Goal: Task Accomplishment & Management: Manage account settings

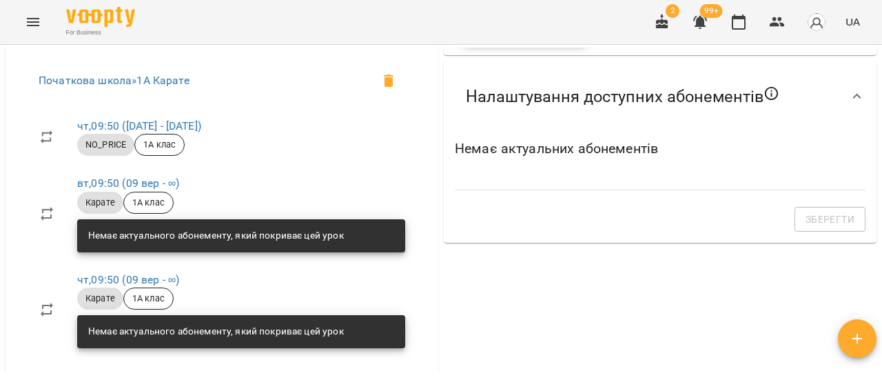
scroll to position [725, 0]
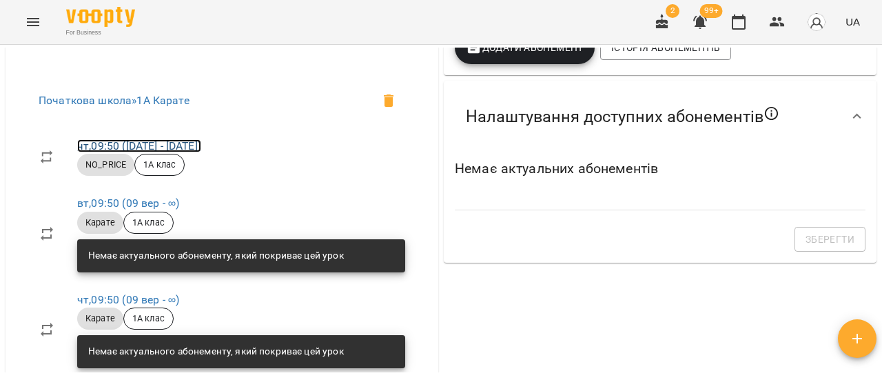
click at [183, 152] on link "чт , 09:50 (04 вер - 04 вер)" at bounding box center [139, 145] width 124 height 13
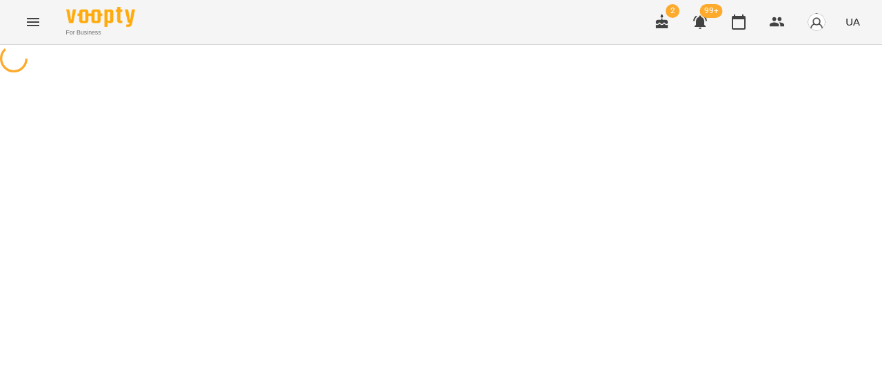
select select "*"
select select "********"
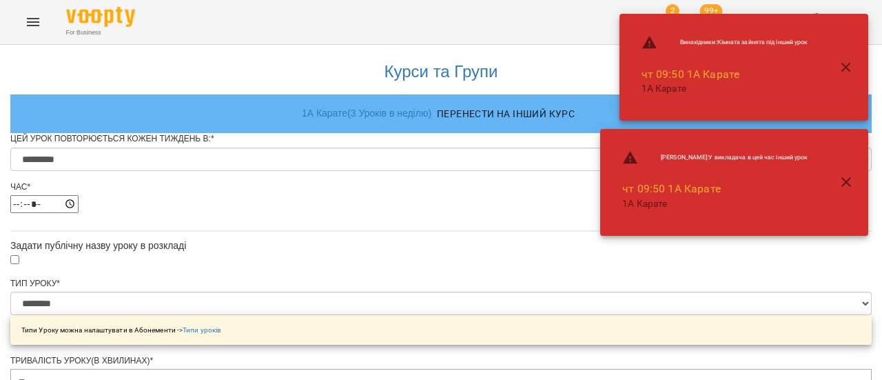
scroll to position [886, 0]
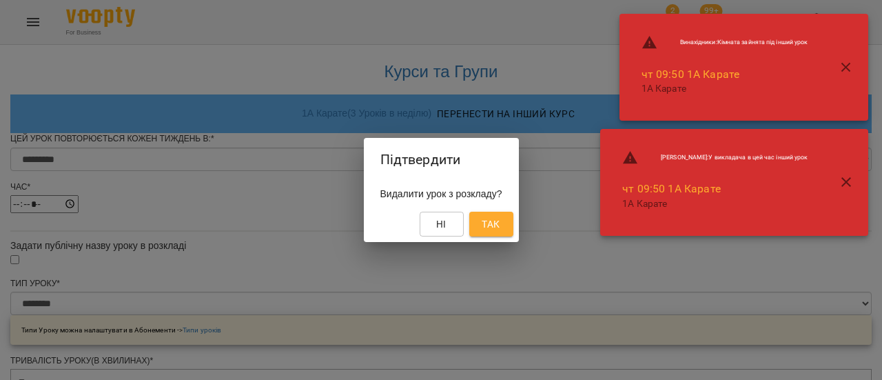
click at [496, 224] on span "Так" at bounding box center [490, 224] width 18 height 17
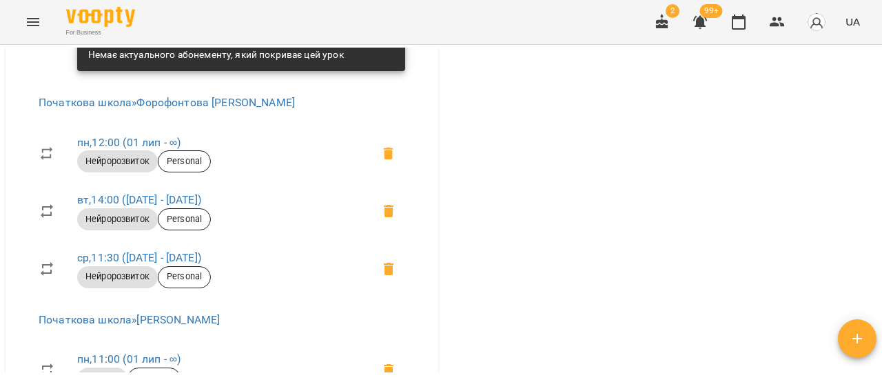
scroll to position [1033, 0]
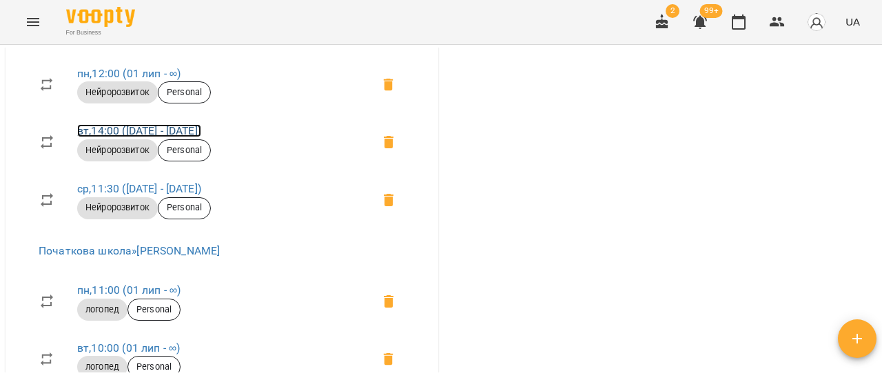
click at [103, 137] on link "вт , 14:00 (12 серп - 12 серп)" at bounding box center [139, 130] width 124 height 13
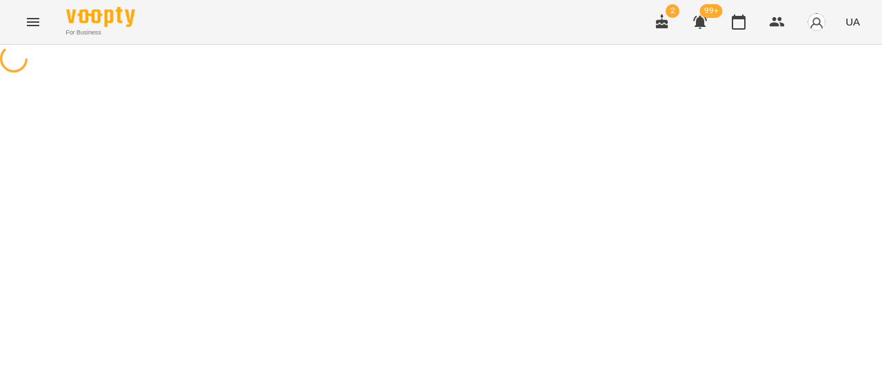
click at [490, 76] on div at bounding box center [441, 60] width 882 height 31
click at [38, 19] on icon "Menu" at bounding box center [33, 22] width 12 height 8
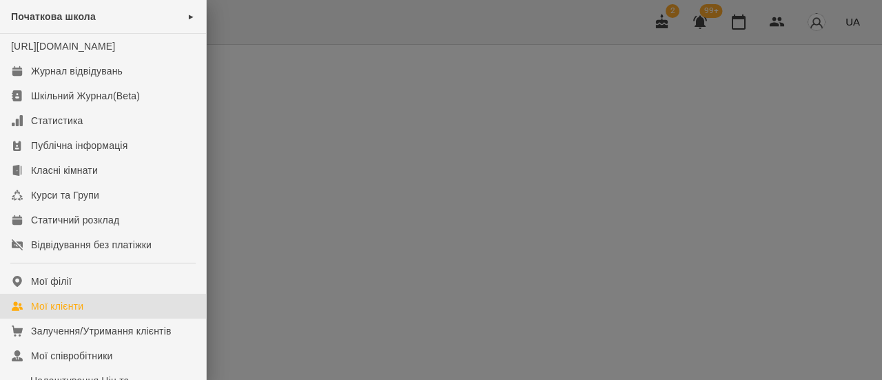
click at [47, 313] on div "Мої клієнти" at bounding box center [57, 306] width 52 height 14
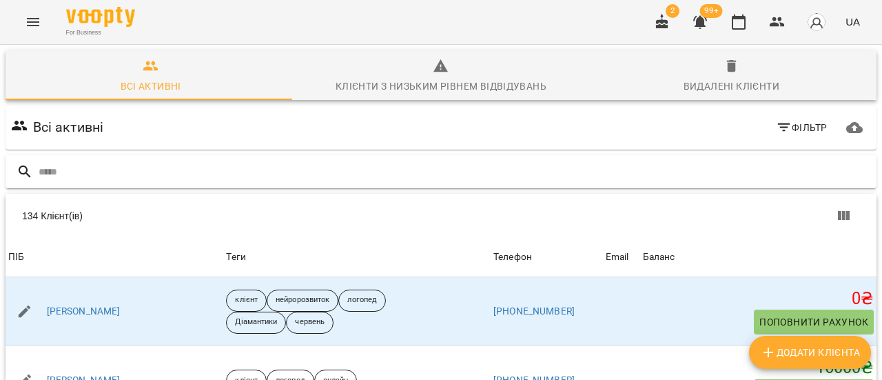
click at [81, 174] on input "text" at bounding box center [455, 171] width 832 height 23
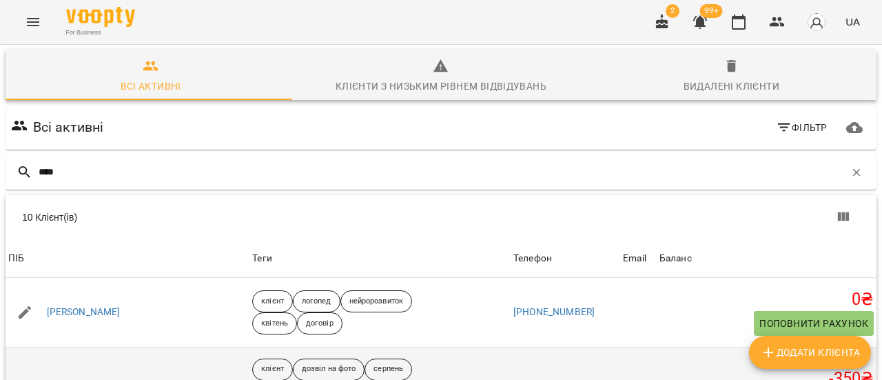
type input "****"
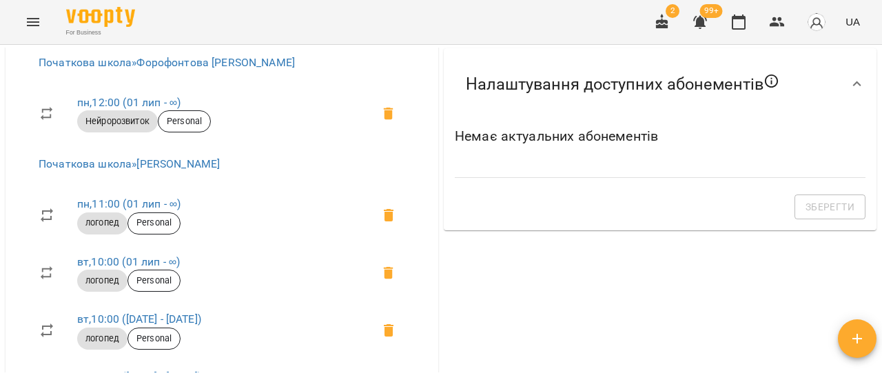
scroll to position [827, 0]
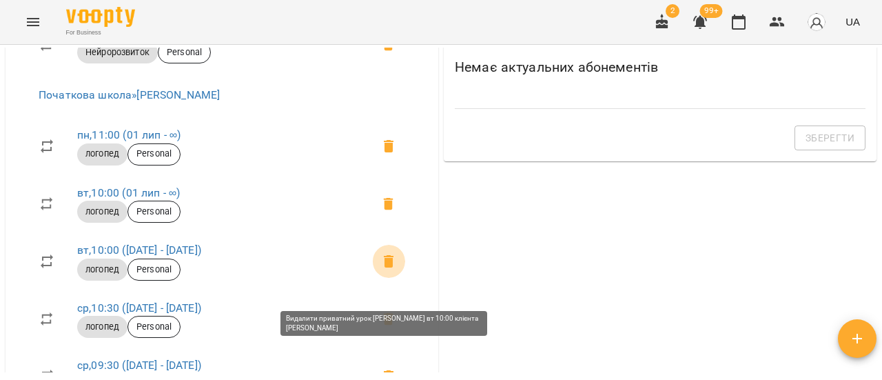
click at [384, 267] on icon at bounding box center [389, 261] width 10 height 12
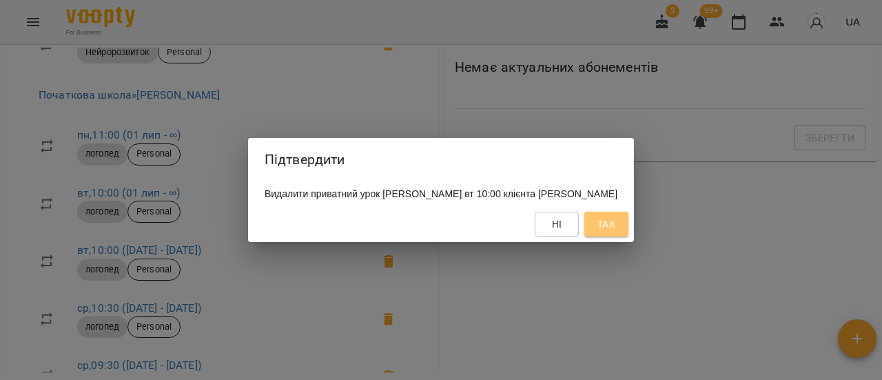
click at [615, 231] on span "Так" at bounding box center [606, 224] width 18 height 17
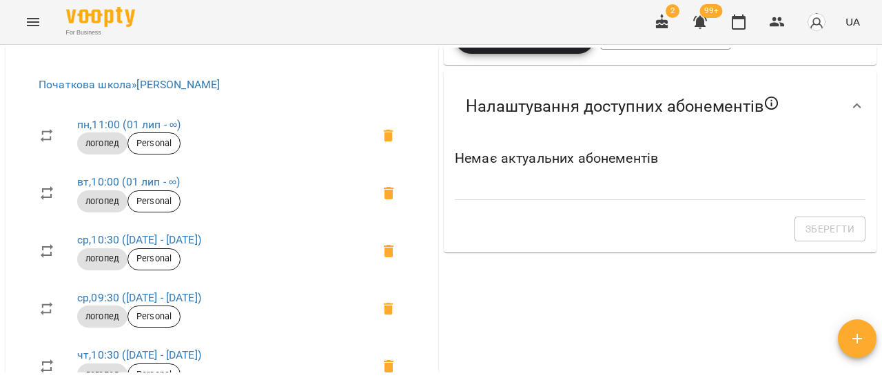
scroll to position [758, 0]
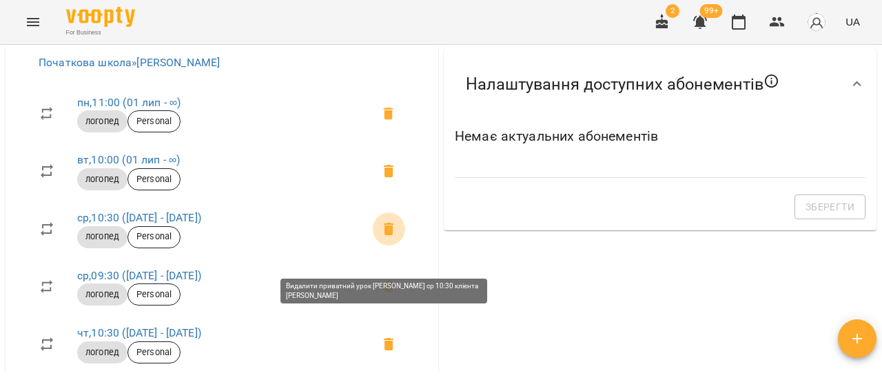
click at [394, 245] on span at bounding box center [388, 228] width 33 height 33
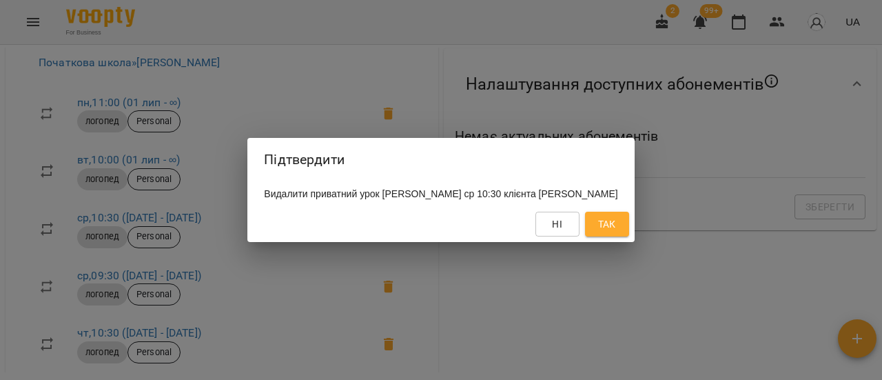
click at [616, 231] on span "Так" at bounding box center [607, 224] width 18 height 17
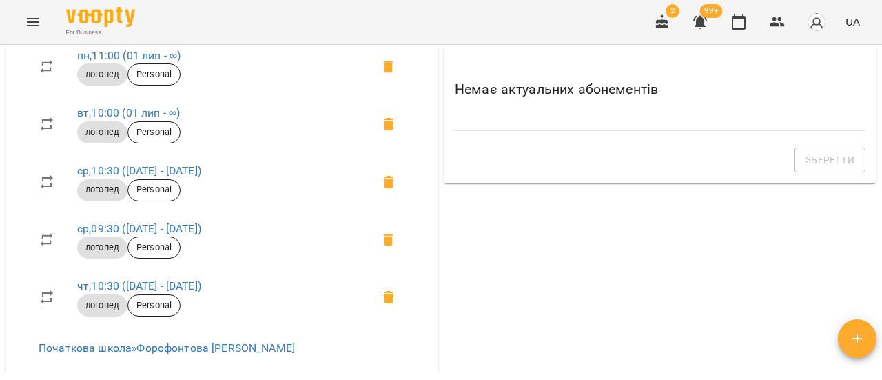
scroll to position [827, 0]
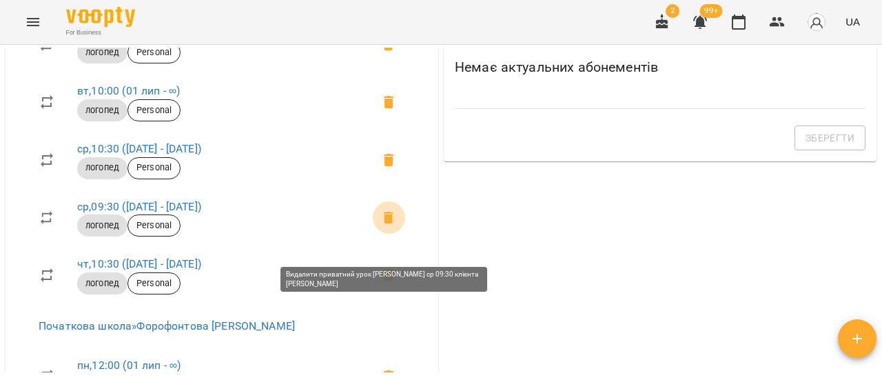
click at [384, 226] on icon at bounding box center [388, 217] width 17 height 17
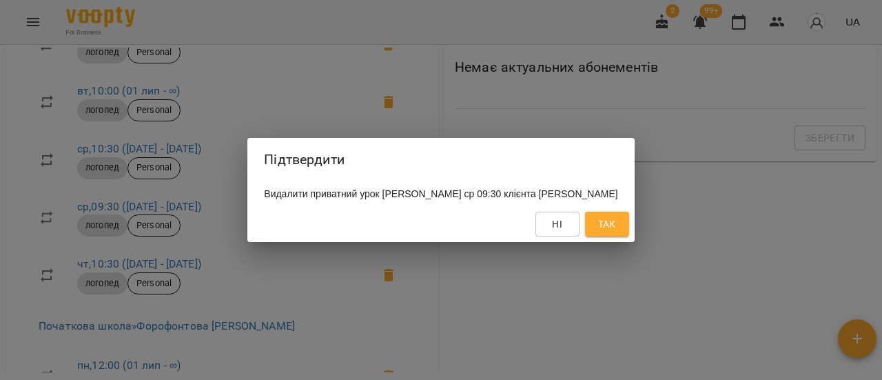
click at [616, 232] on span "Так" at bounding box center [607, 224] width 18 height 17
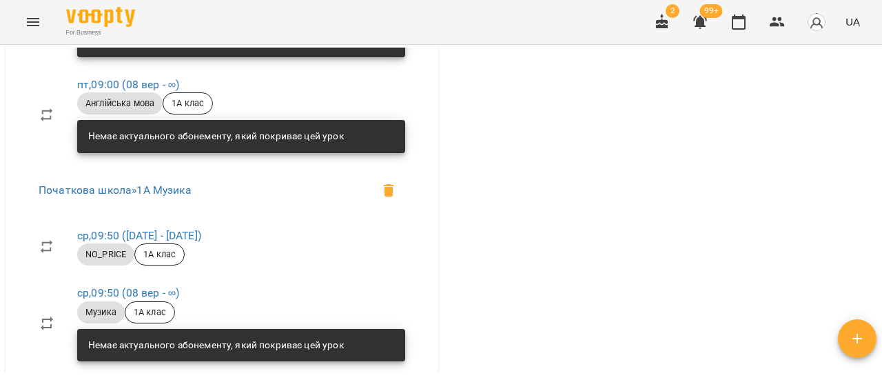
scroll to position [1102, 0]
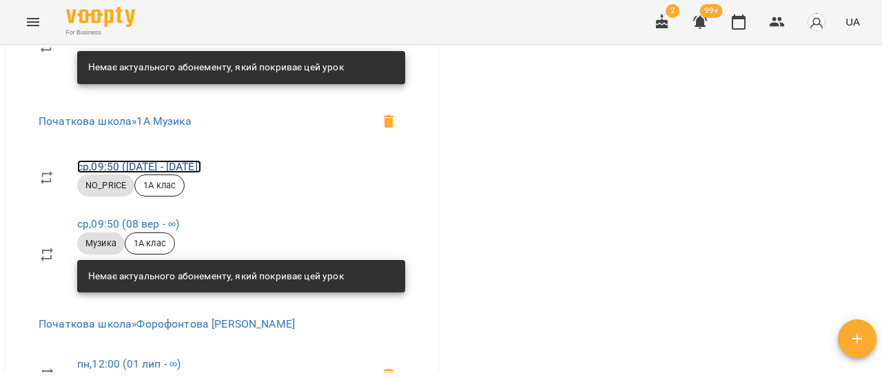
click at [185, 173] on link "ср , 09:50 (03 вер - 03 вер)" at bounding box center [139, 166] width 124 height 13
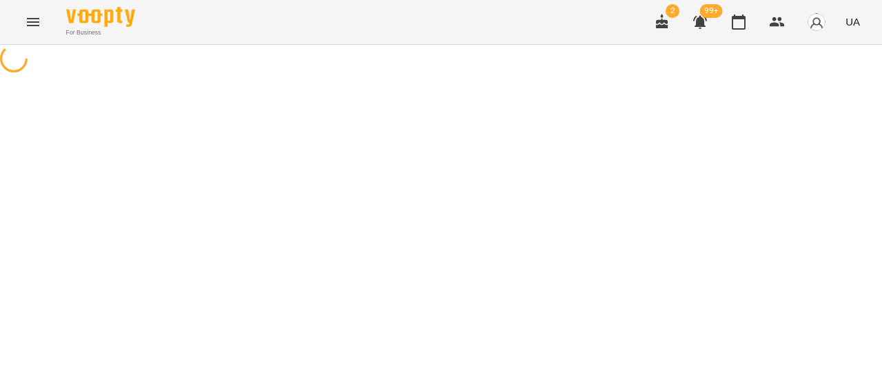
select select "*"
select select "********"
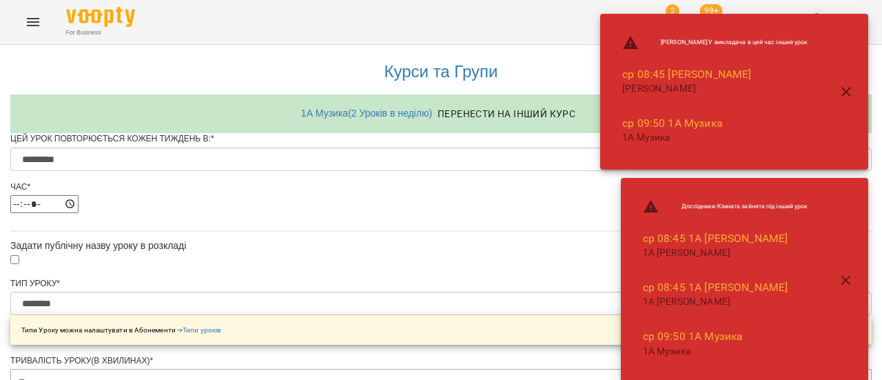
scroll to position [886, 0]
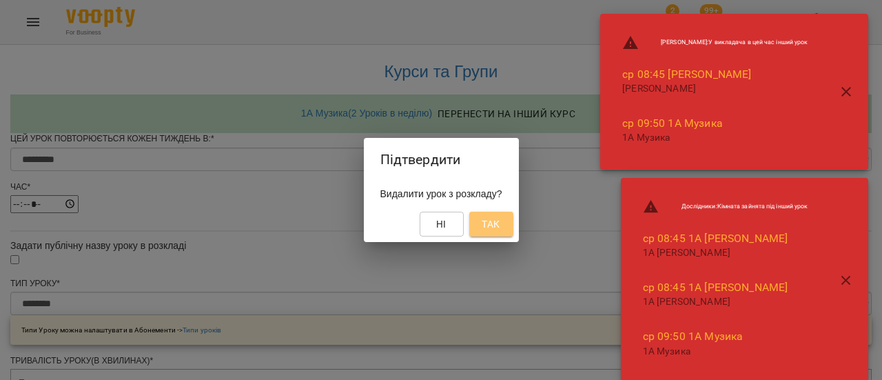
click at [499, 231] on span "Так" at bounding box center [490, 224] width 18 height 17
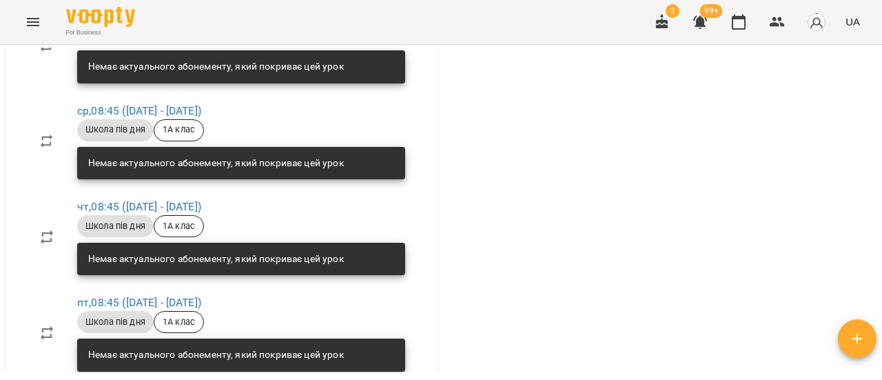
scroll to position [1309, 0]
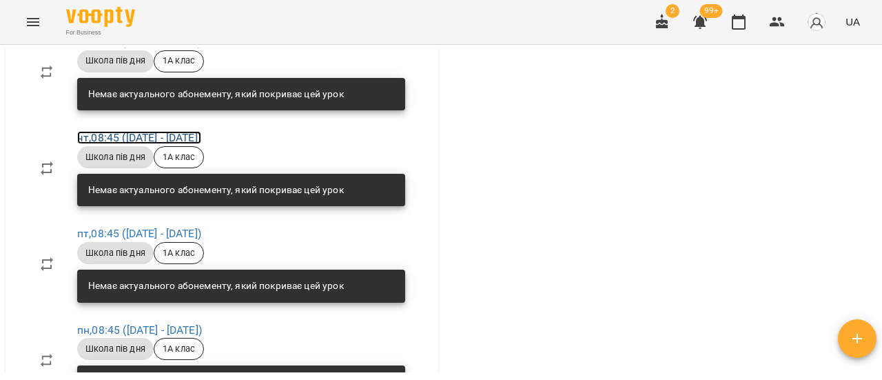
click at [181, 144] on link "чт , 08:45 (02 вер - 05 вер)" at bounding box center [139, 137] width 124 height 13
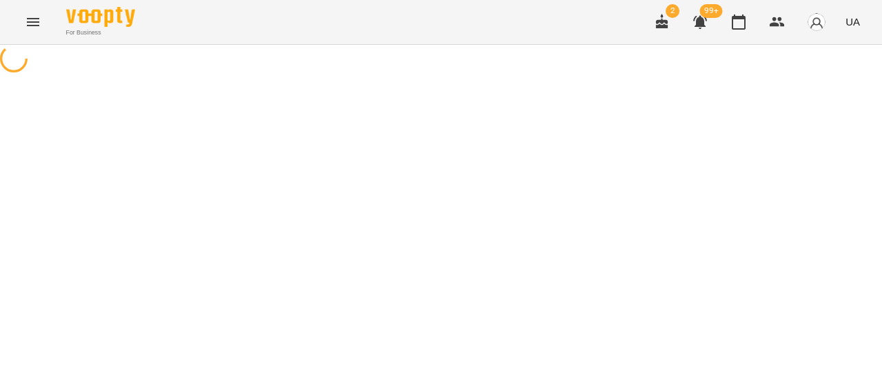
select select "*"
select select "**********"
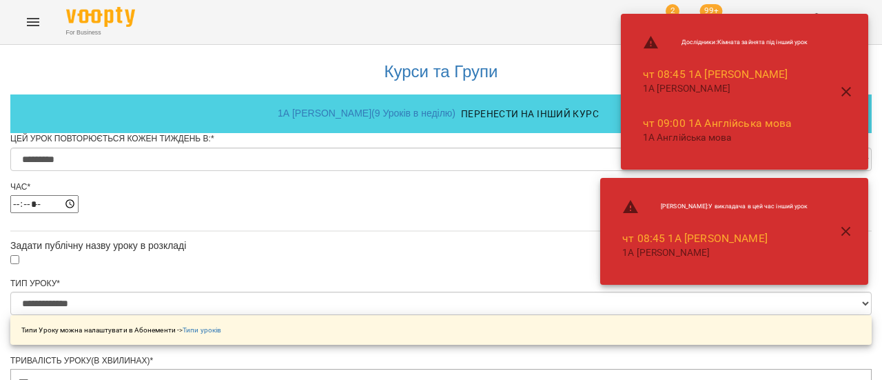
scroll to position [886, 0]
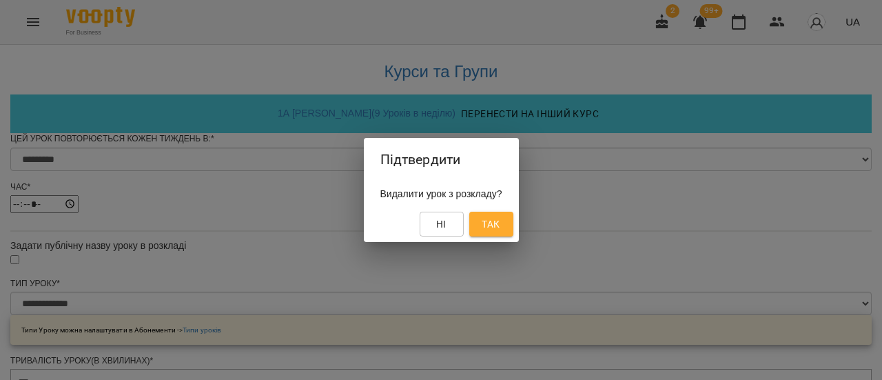
click at [495, 223] on span "Так" at bounding box center [490, 224] width 18 height 17
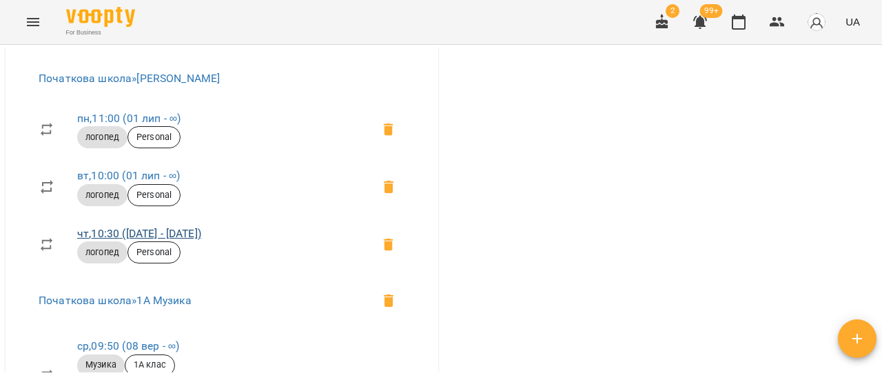
scroll to position [1446, 0]
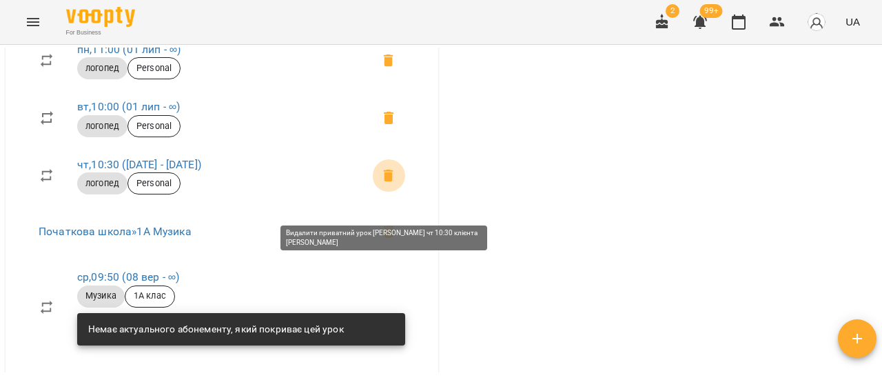
click at [384, 182] on icon at bounding box center [389, 175] width 10 height 12
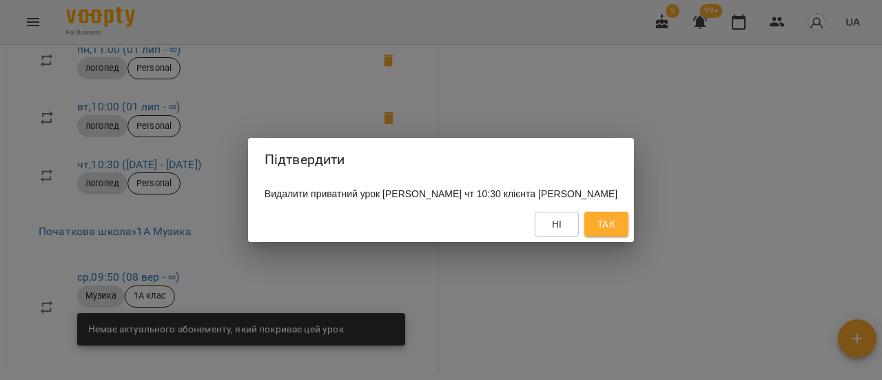
click at [612, 232] on span "Так" at bounding box center [606, 224] width 18 height 17
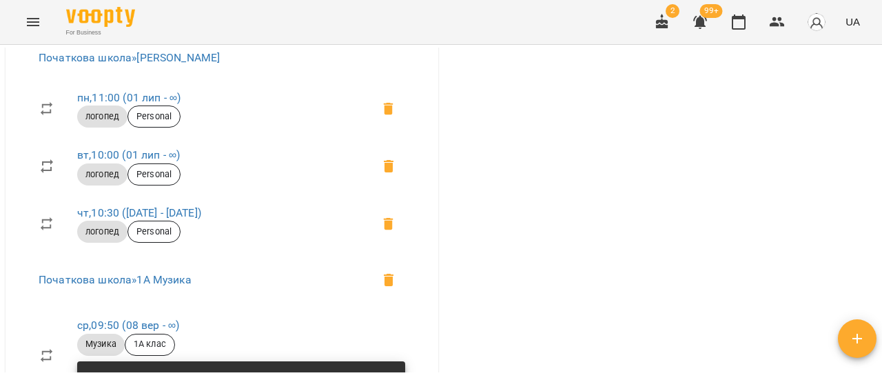
scroll to position [1378, 0]
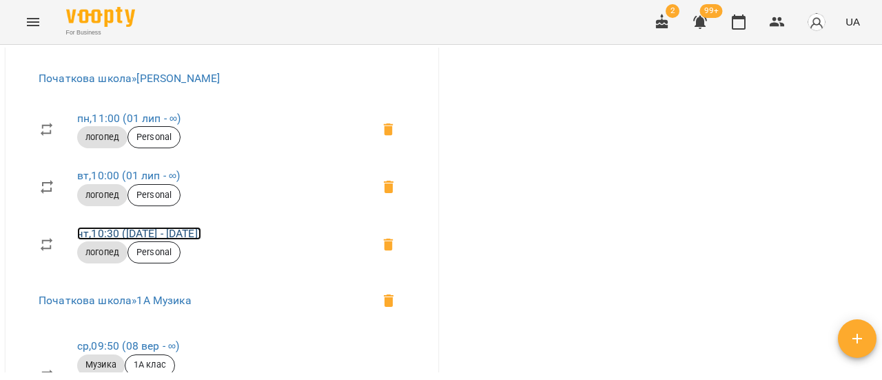
click at [181, 240] on link "чт , 10:30 (11 вер - 11 вер)" at bounding box center [139, 233] width 124 height 13
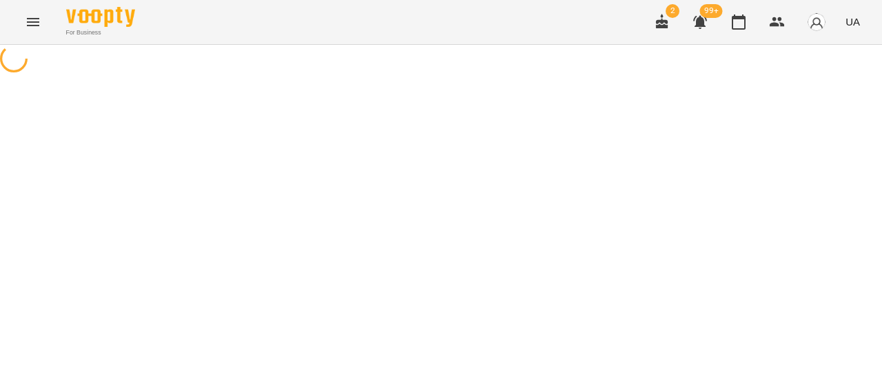
click at [33, 19] on icon "Menu" at bounding box center [33, 22] width 17 height 17
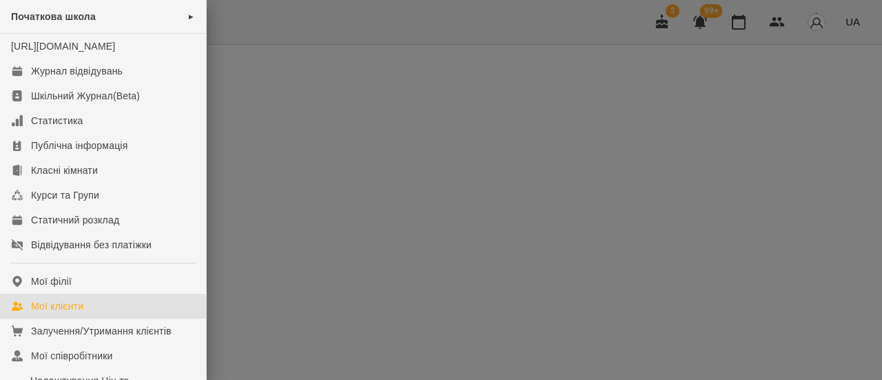
click at [52, 313] on div "Мої клієнти" at bounding box center [57, 306] width 52 height 14
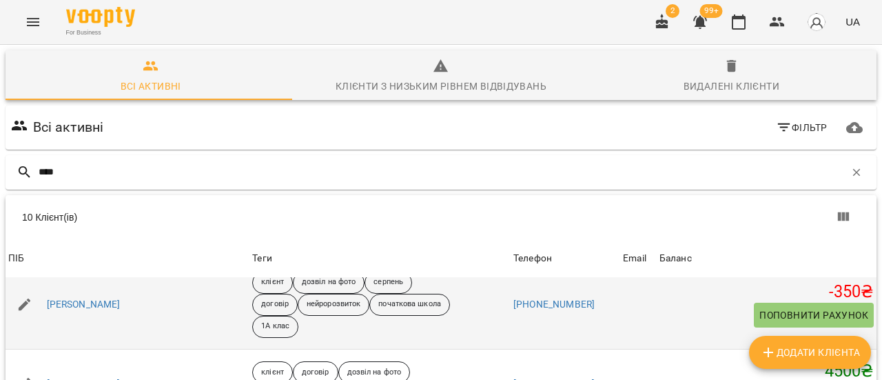
scroll to position [69, 0]
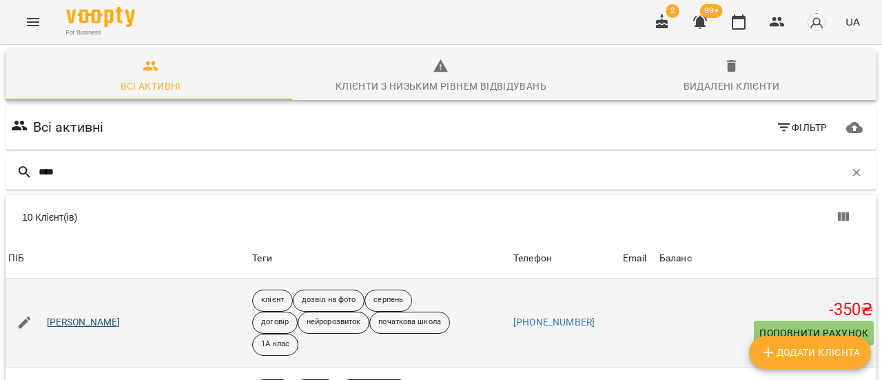
type input "****"
click at [95, 320] on link "[PERSON_NAME]" at bounding box center [84, 322] width 74 height 14
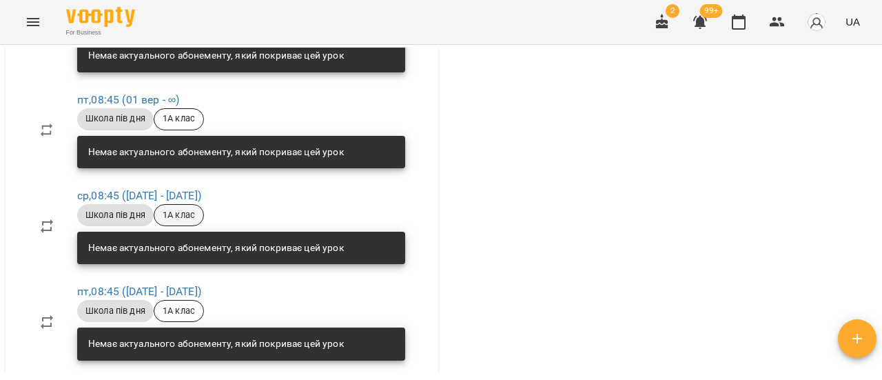
scroll to position [2273, 0]
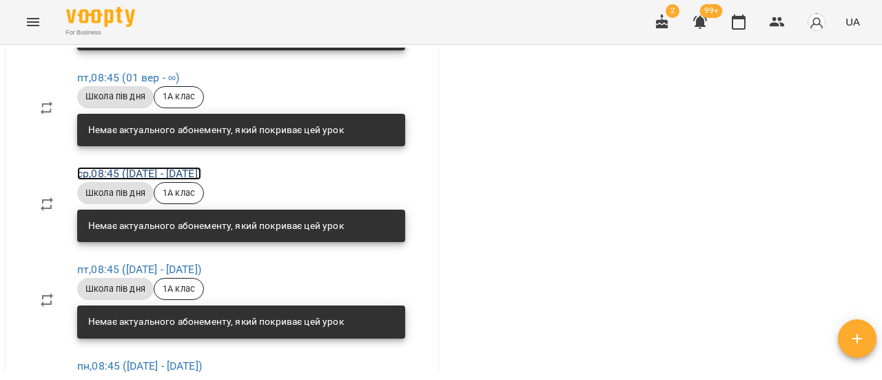
click at [177, 180] on link "ср , 08:45 (02 вер - 05 вер)" at bounding box center [139, 173] width 124 height 13
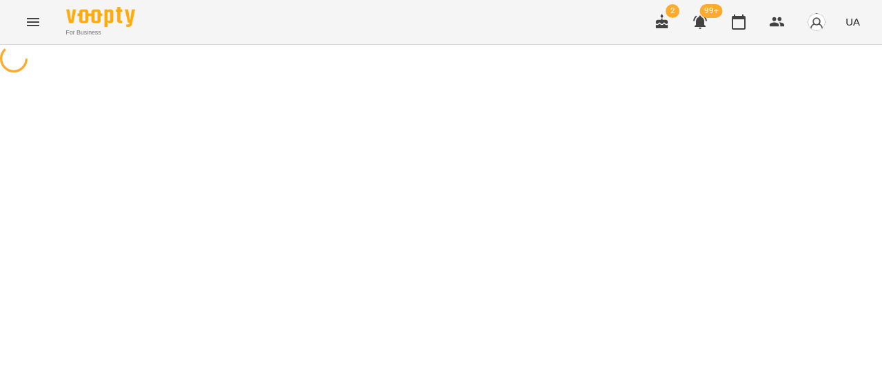
select select "*"
select select "**********"
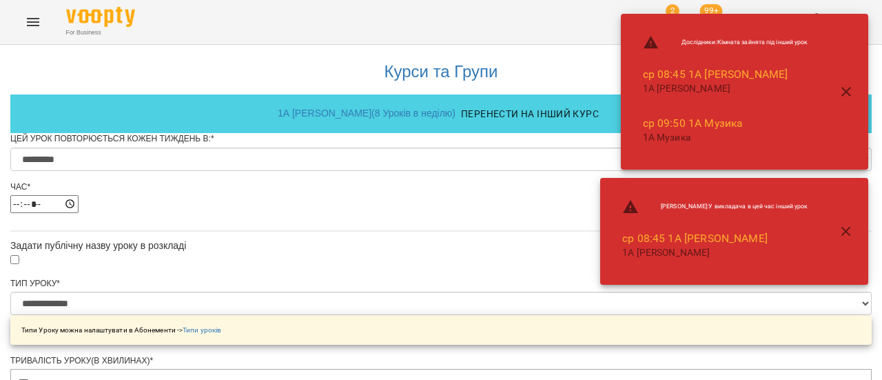
scroll to position [886, 0]
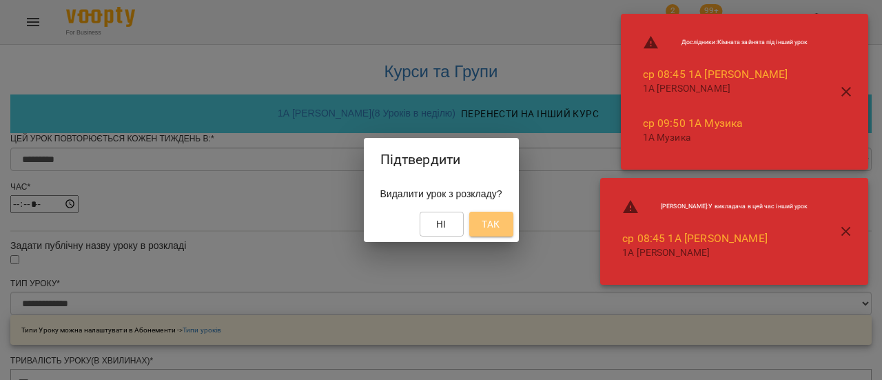
click at [499, 229] on span "Так" at bounding box center [490, 224] width 18 height 17
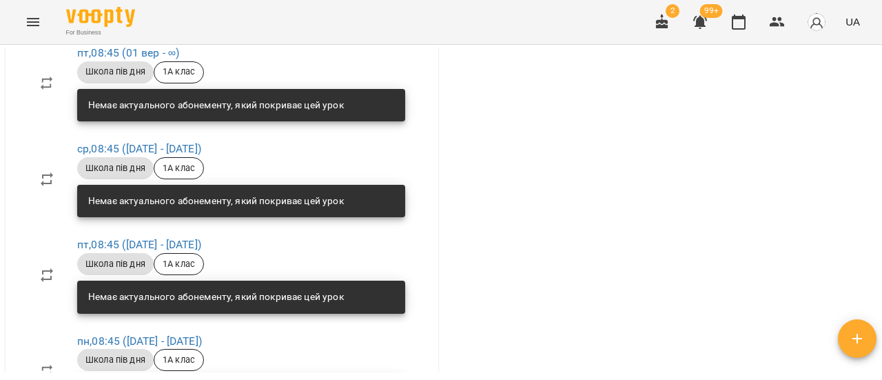
scroll to position [2342, 0]
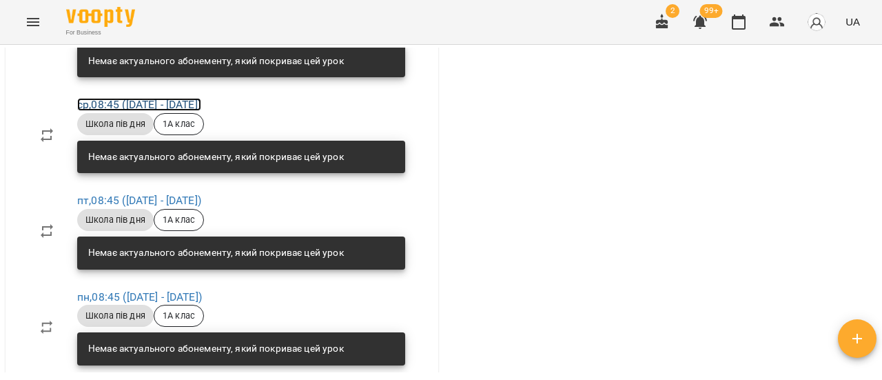
click at [183, 111] on link "ср , 08:45 (02 вер - 05 вер)" at bounding box center [139, 104] width 124 height 13
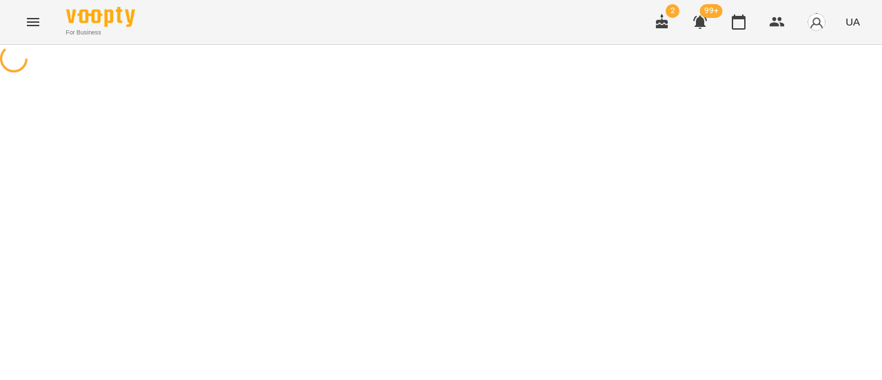
click at [32, 28] on icon "Menu" at bounding box center [33, 22] width 17 height 17
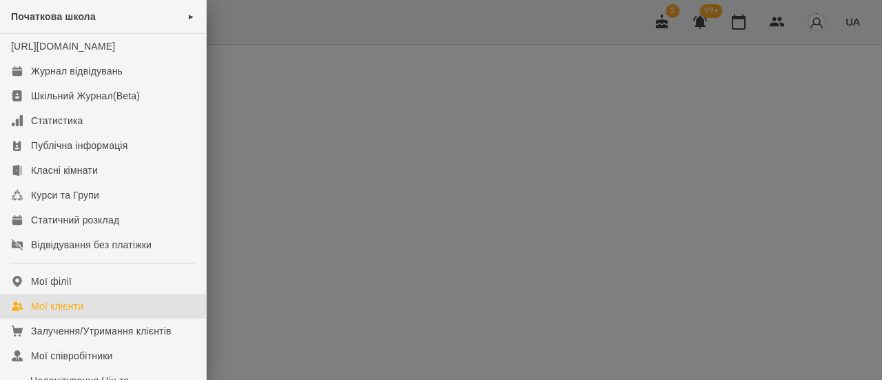
click at [45, 313] on div "Мої клієнти" at bounding box center [57, 306] width 52 height 14
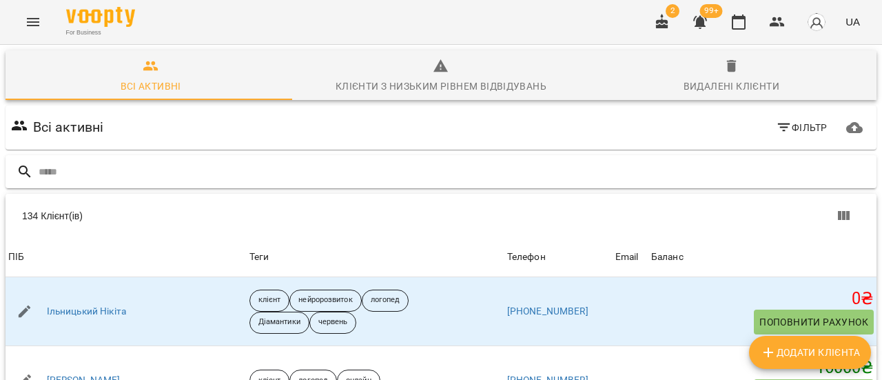
click at [109, 176] on input "text" at bounding box center [455, 171] width 832 height 23
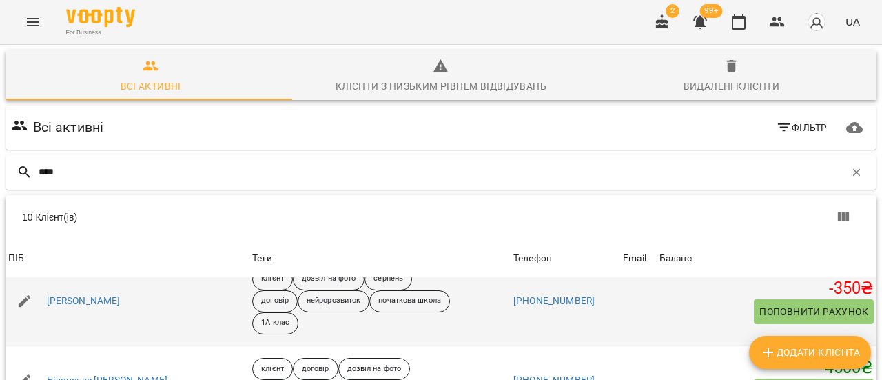
scroll to position [69, 0]
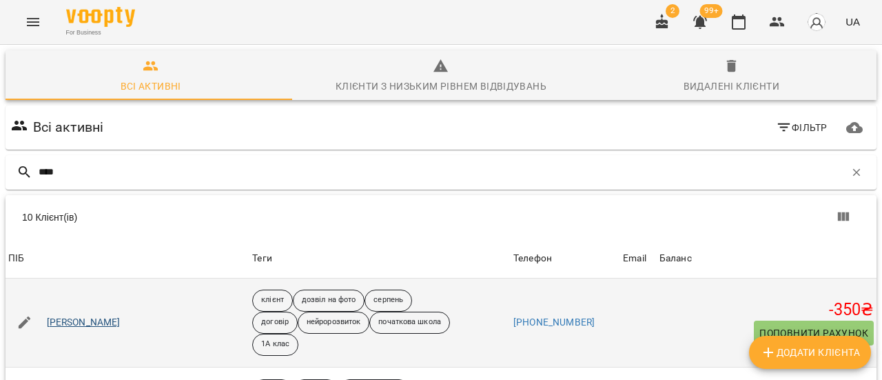
type input "****"
click at [97, 324] on link "[PERSON_NAME]" at bounding box center [84, 322] width 74 height 14
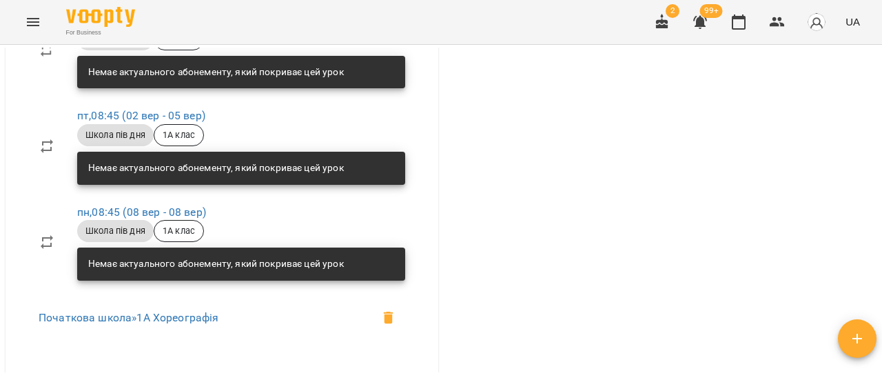
scroll to position [2893, 0]
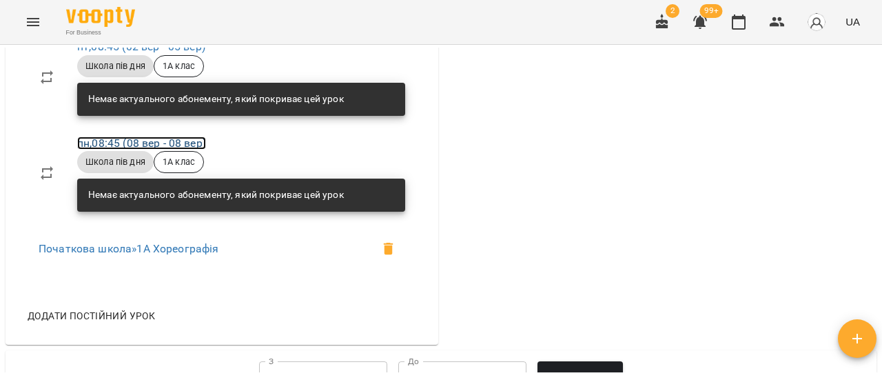
click at [185, 149] on link "пн , 08:45 (08 вер - 08 вер)" at bounding box center [141, 142] width 129 height 13
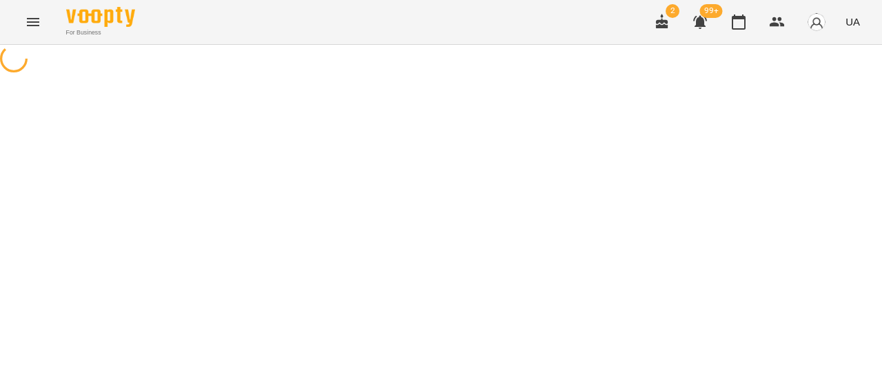
select select "*"
select select "**********"
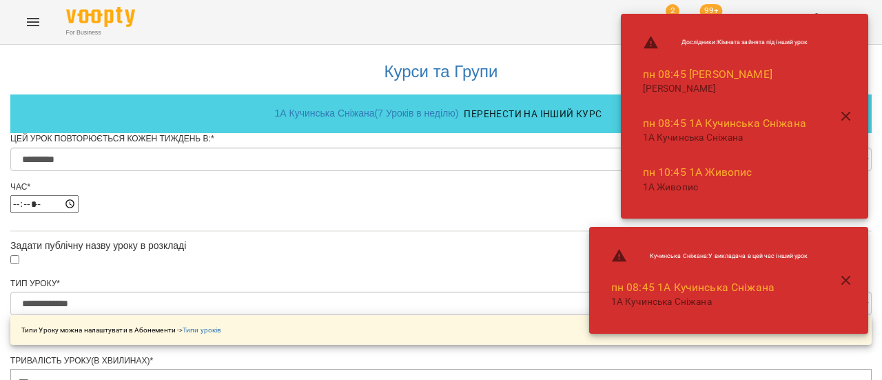
scroll to position [886, 0]
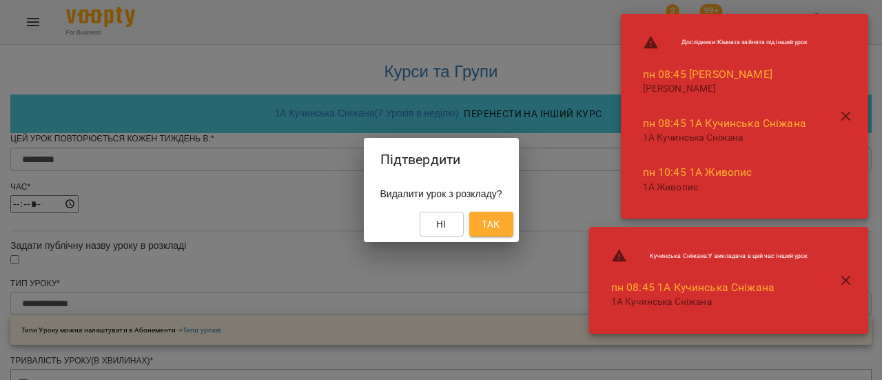
click at [499, 220] on span "Так" at bounding box center [490, 224] width 18 height 17
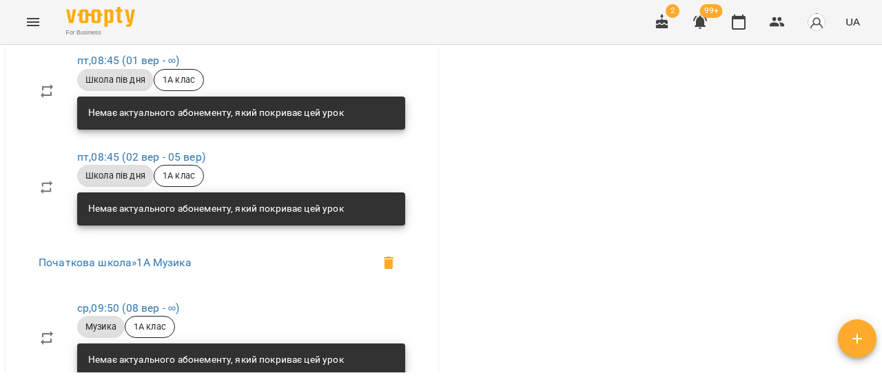
scroll to position [1791, 0]
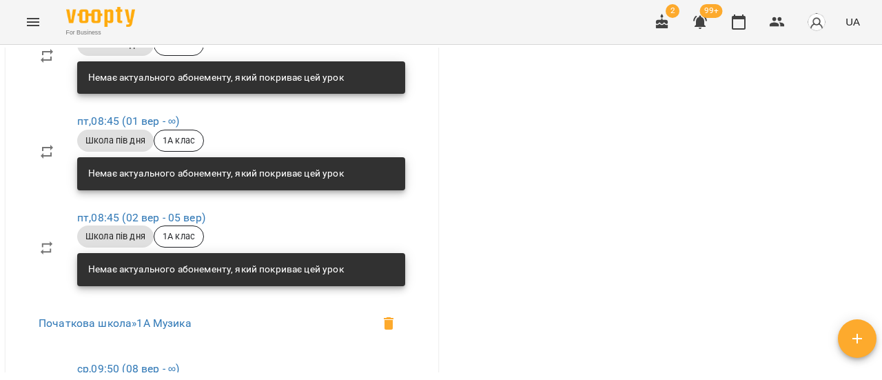
click at [37, 23] on icon "Menu" at bounding box center [33, 22] width 17 height 17
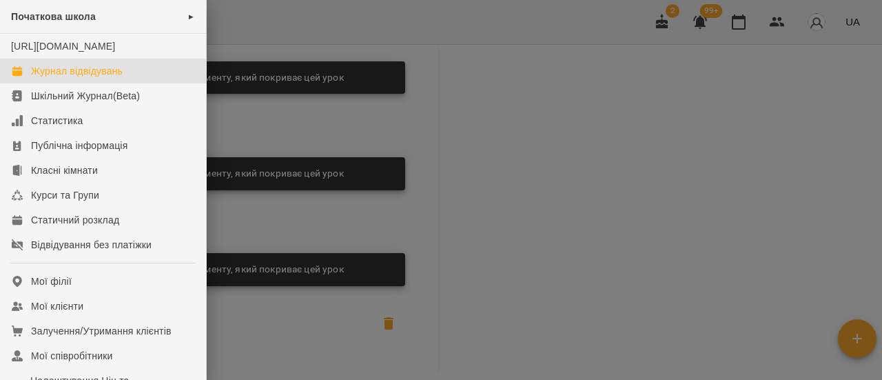
click at [84, 78] on div "Журнал відвідувань" at bounding box center [77, 71] width 92 height 14
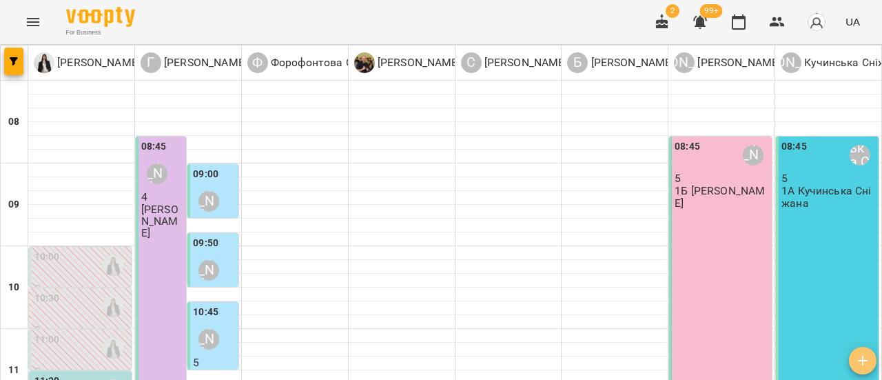
click at [862, 364] on icon "button" at bounding box center [863, 360] width 10 height 10
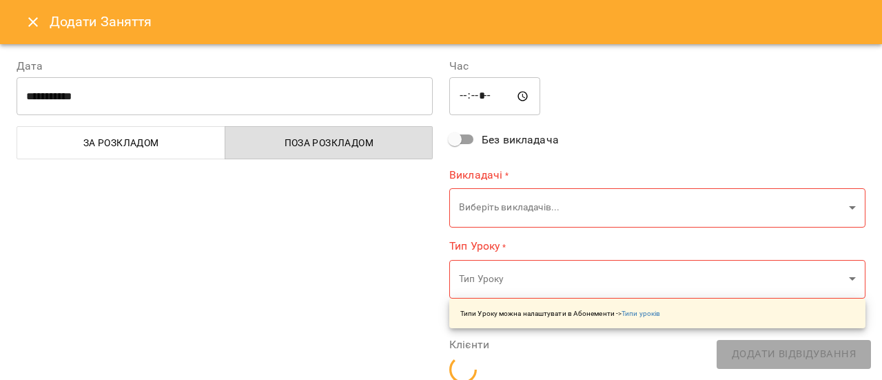
type input "*****"
type input "**********"
click at [467, 98] on input "*****" at bounding box center [494, 96] width 91 height 39
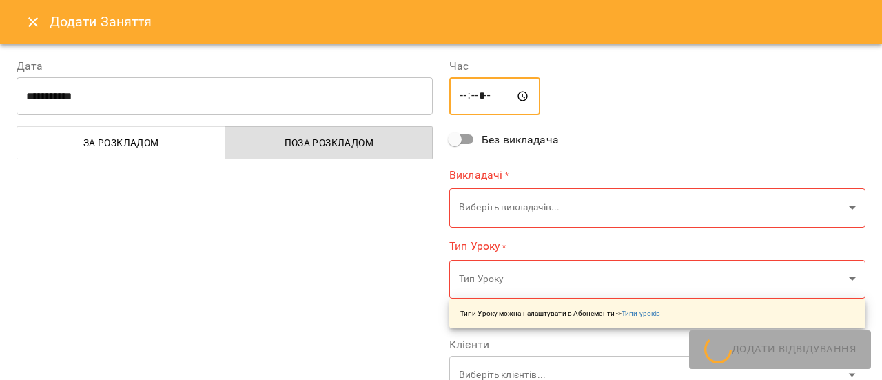
type input "*****"
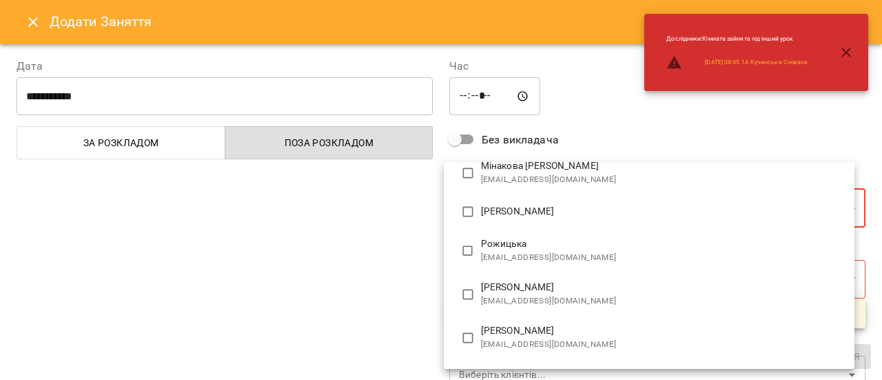
scroll to position [482, 0]
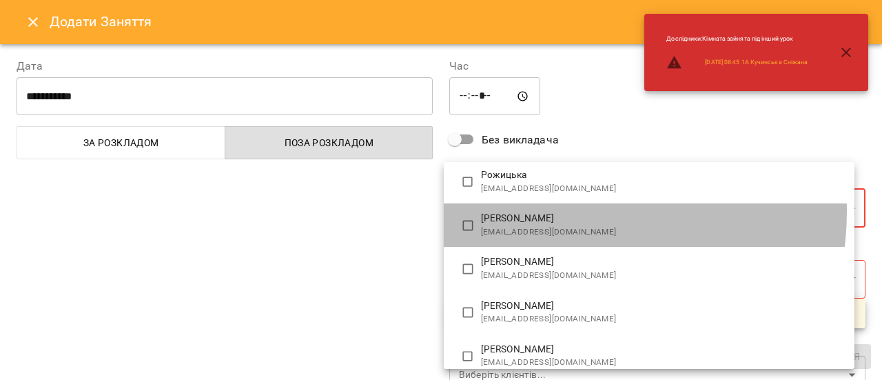
click at [554, 211] on span "[PERSON_NAME]" at bounding box center [662, 218] width 362 height 14
type input "**********"
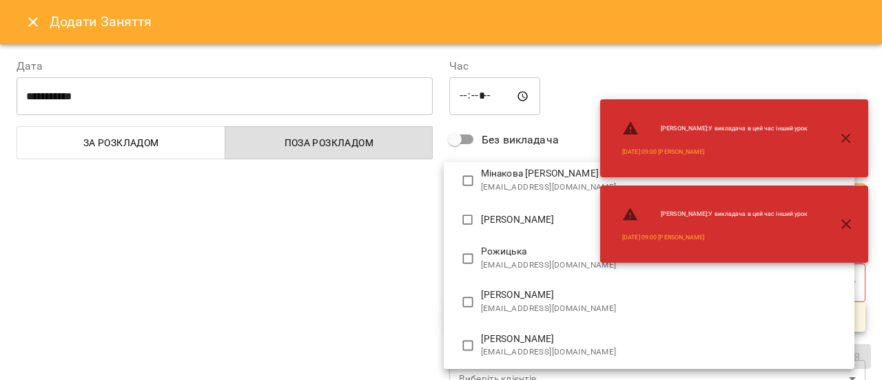
scroll to position [0, 0]
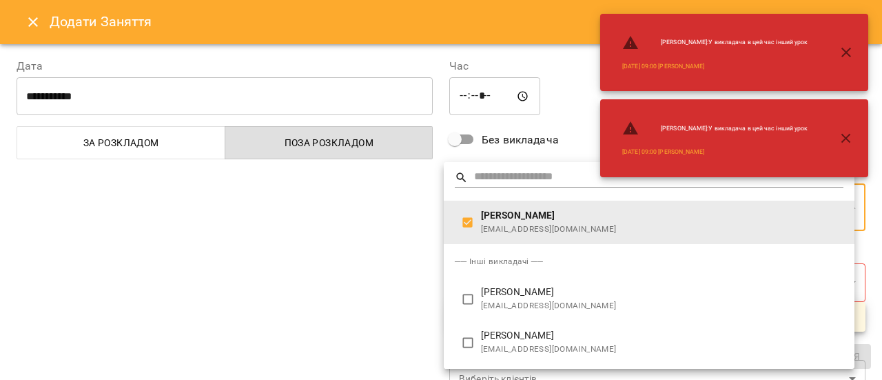
click at [375, 212] on div at bounding box center [441, 190] width 882 height 380
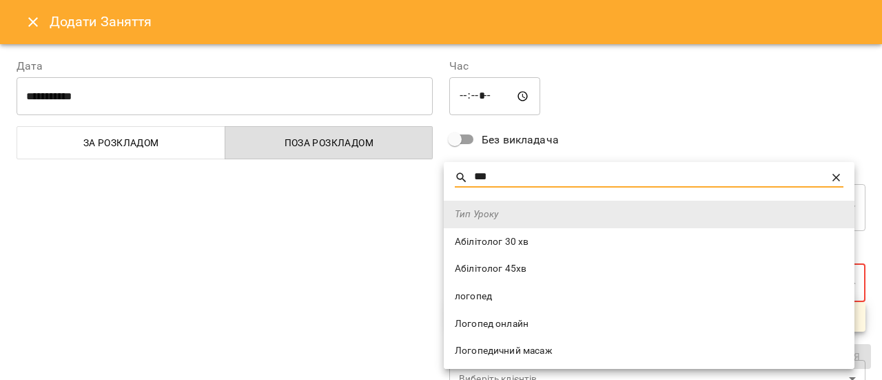
type input "***"
click at [492, 297] on span "логопед" at bounding box center [649, 296] width 388 height 14
type input "*******"
type input "**"
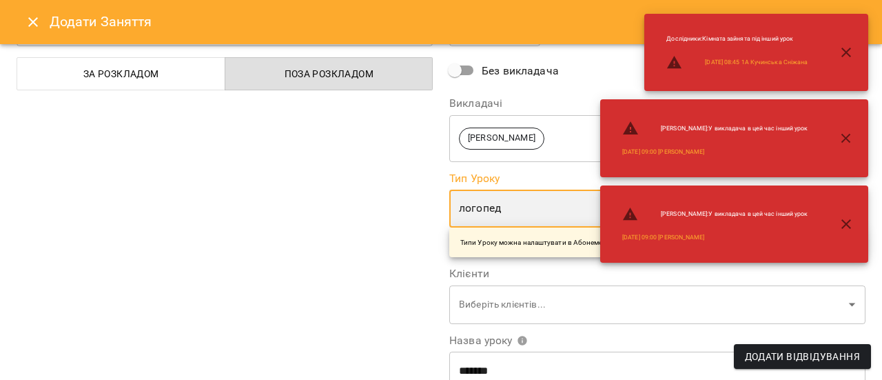
scroll to position [138, 0]
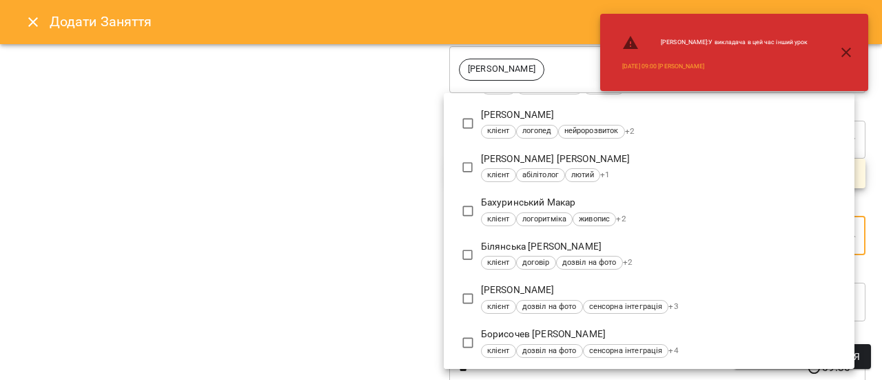
scroll to position [0, 0]
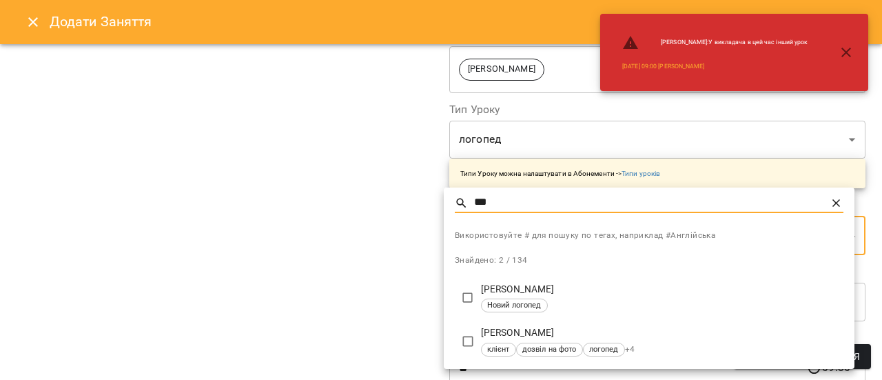
type input "***"
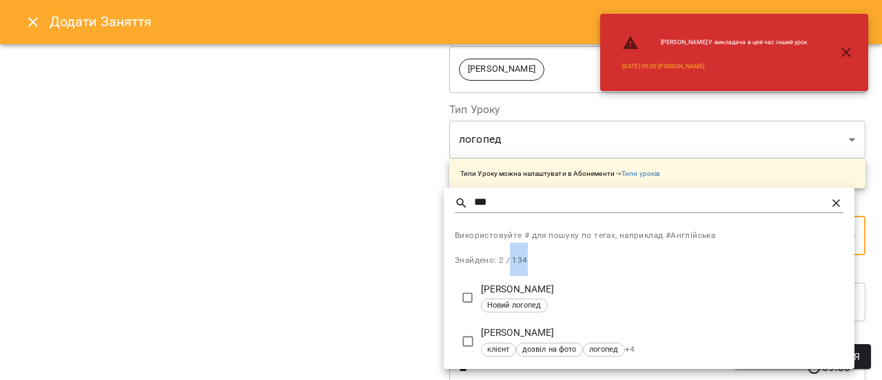
drag, startPoint x: 502, startPoint y: 306, endPoint x: 499, endPoint y: 333, distance: 27.7
click at [499, 326] on ul "*** Використовуйте # для пошуку по тегах, наприклад #Англійська Знайдено: 2 / 1…" at bounding box center [654, 277] width 421 height 181
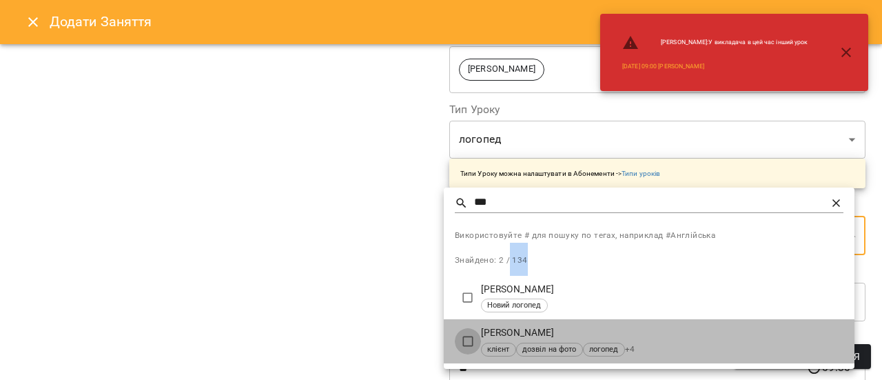
type input "**********"
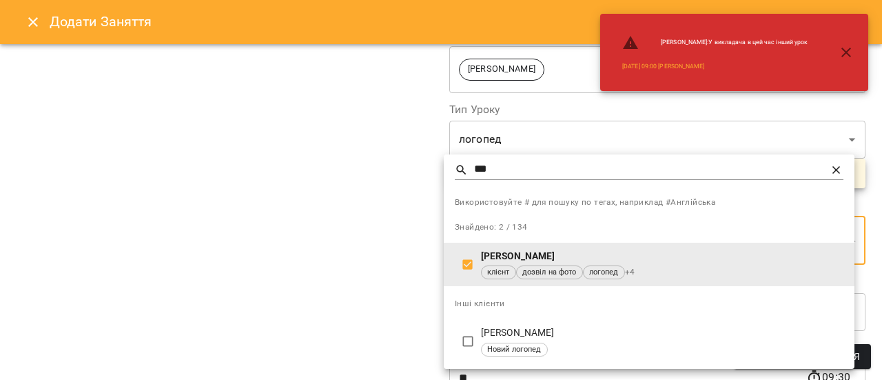
click at [381, 260] on div at bounding box center [441, 190] width 882 height 380
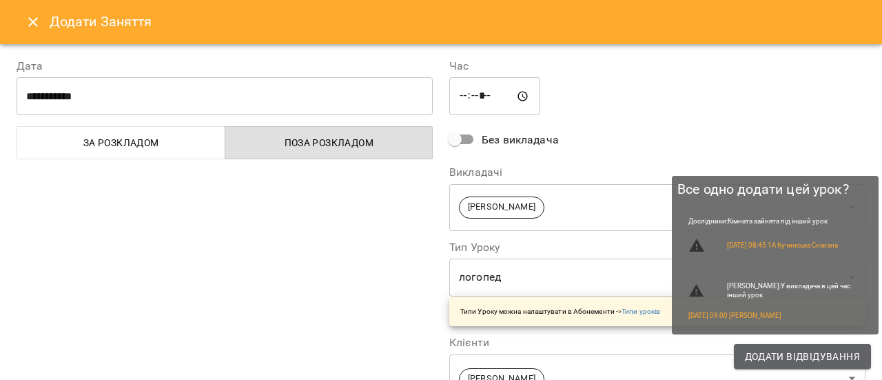
click at [807, 355] on span "Додати Відвідування" at bounding box center [802, 356] width 115 height 17
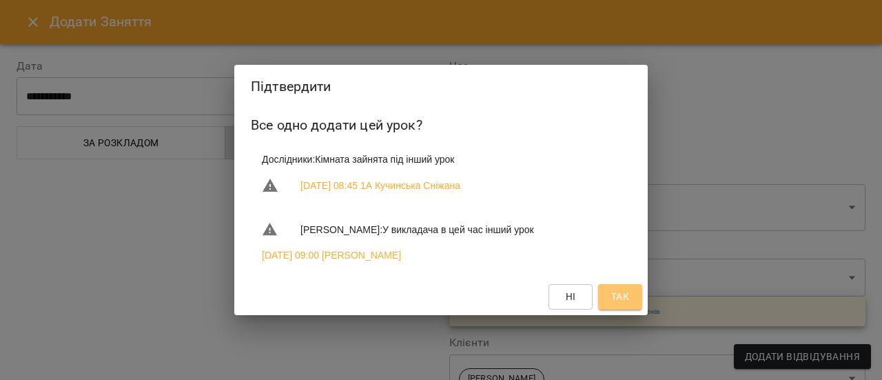
click at [620, 297] on span "Так" at bounding box center [620, 296] width 18 height 17
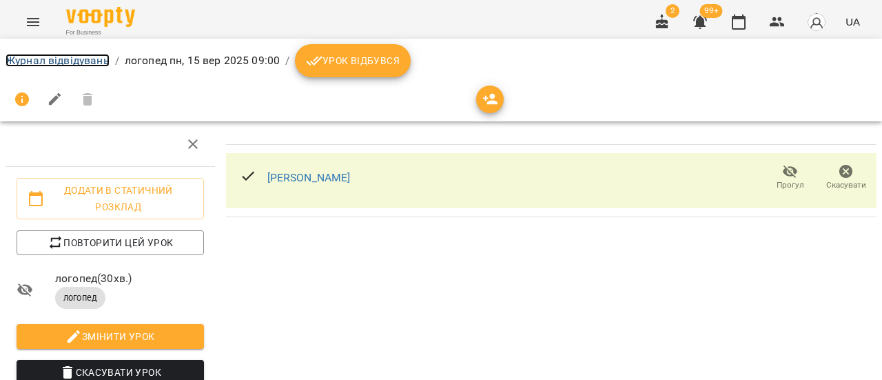
click at [54, 59] on link "Журнал відвідувань" at bounding box center [58, 60] width 104 height 13
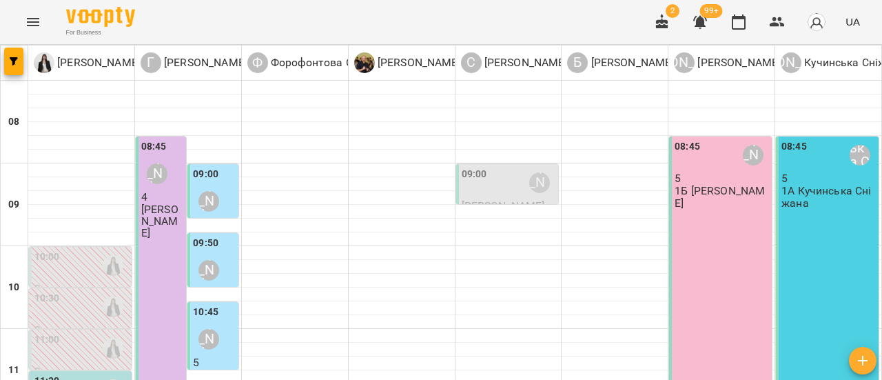
click at [507, 178] on div "09:00 Собченко Катерина" at bounding box center [509, 183] width 94 height 32
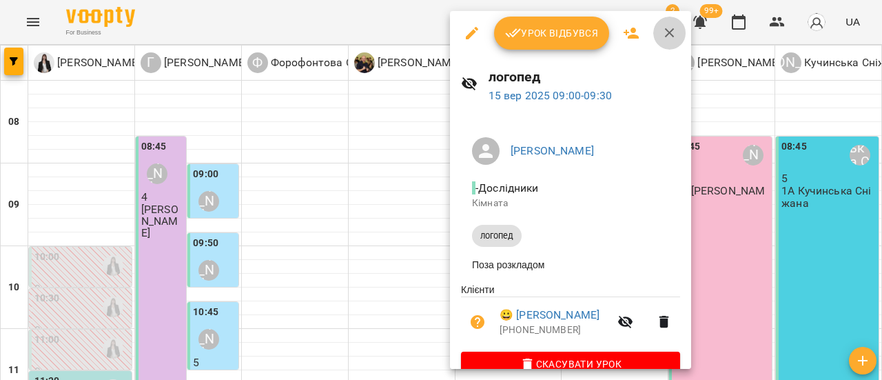
click at [668, 36] on icon "button" at bounding box center [669, 33] width 17 height 17
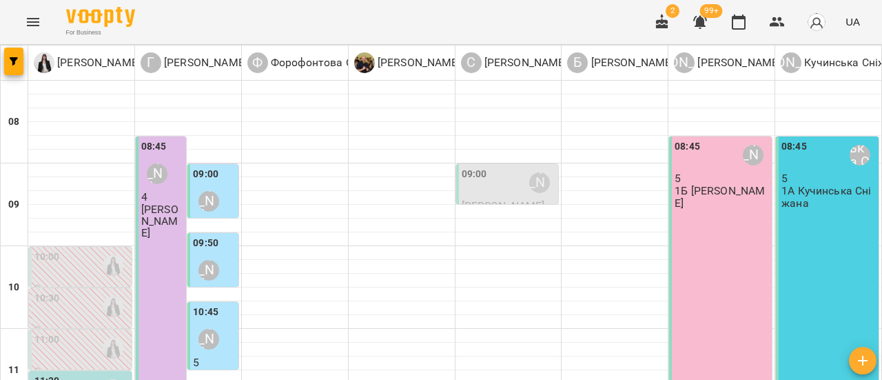
click at [507, 185] on div "09:00 Собченко Катерина" at bounding box center [509, 183] width 94 height 32
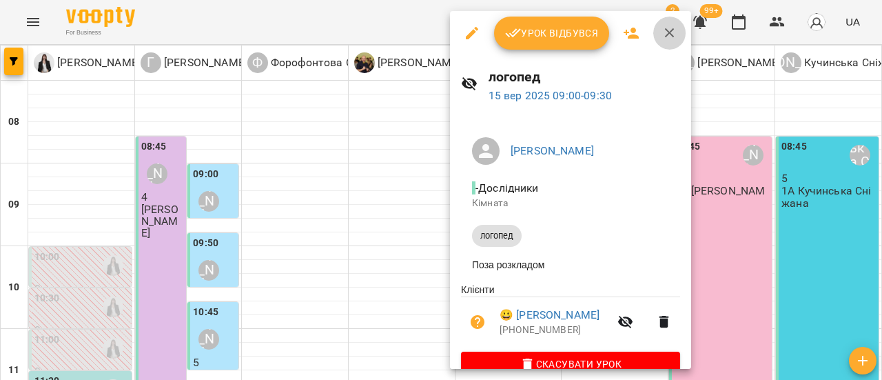
drag, startPoint x: 676, startPoint y: 32, endPoint x: 584, endPoint y: 104, distance: 116.8
click at [676, 32] on button "button" at bounding box center [669, 33] width 33 height 33
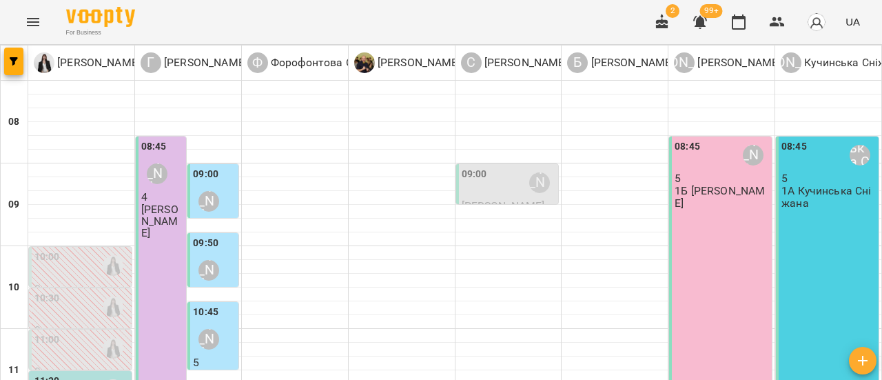
click at [494, 189] on div "09:00 Собченко Катерина" at bounding box center [509, 183] width 94 height 32
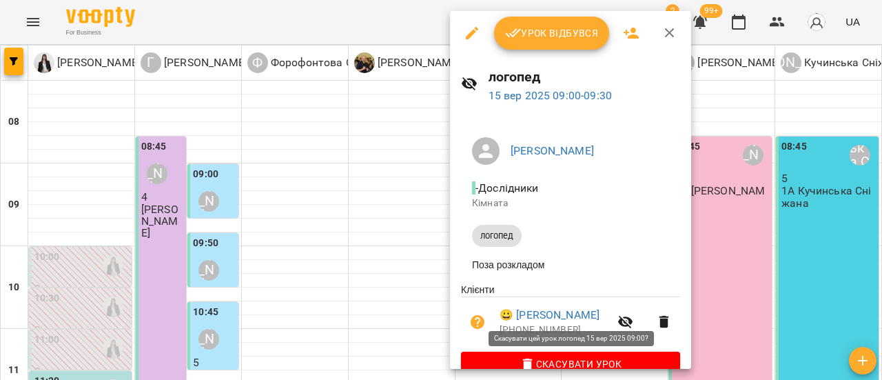
click at [622, 359] on span "Скасувати Урок" at bounding box center [570, 363] width 197 height 17
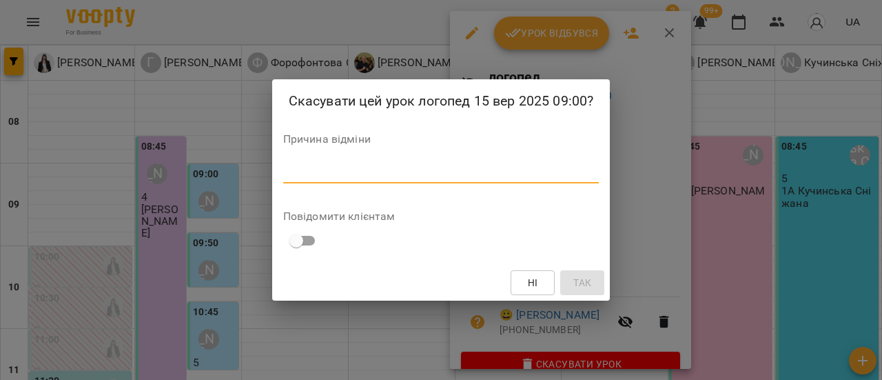
click at [393, 170] on textarea at bounding box center [441, 171] width 316 height 13
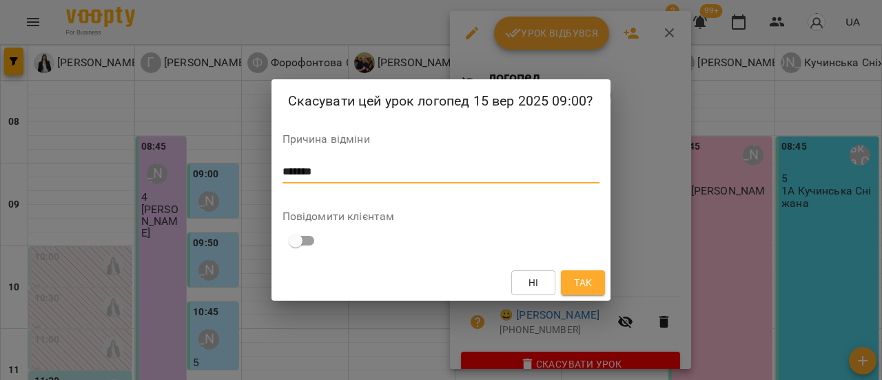
type textarea "*******"
click at [578, 289] on span "Так" at bounding box center [583, 282] width 18 height 17
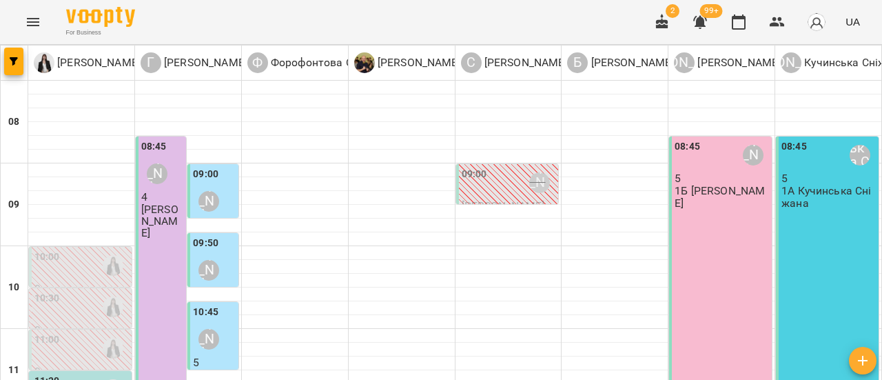
click at [501, 178] on div "09:00 Собченко Катерина" at bounding box center [509, 183] width 94 height 32
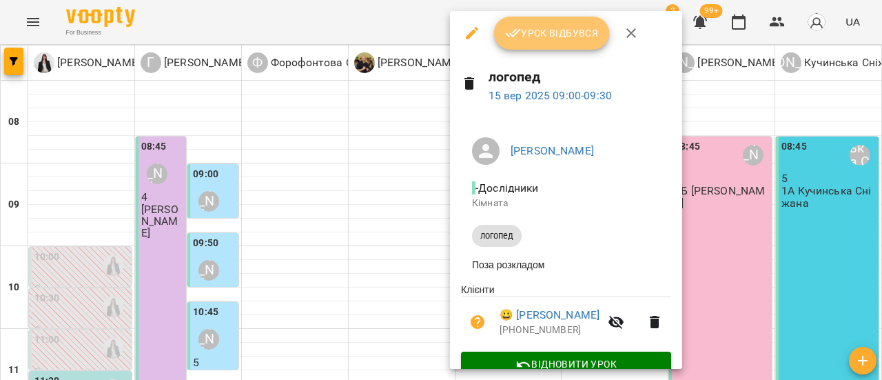
click at [533, 35] on span "Урок відбувся" at bounding box center [552, 33] width 94 height 17
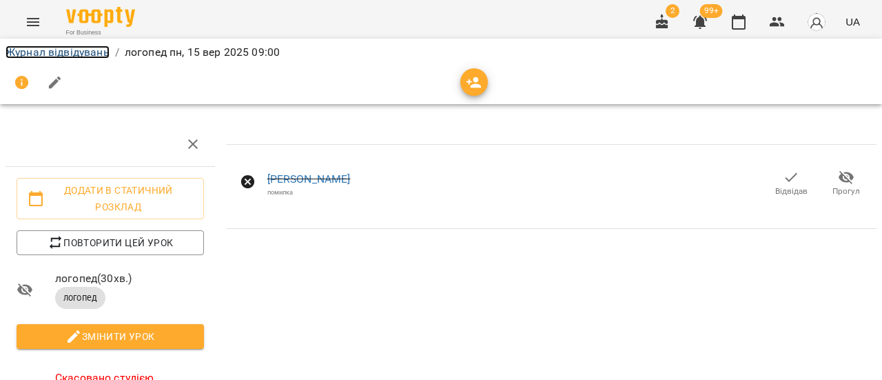
click at [68, 50] on link "Журнал відвідувань" at bounding box center [58, 51] width 104 height 13
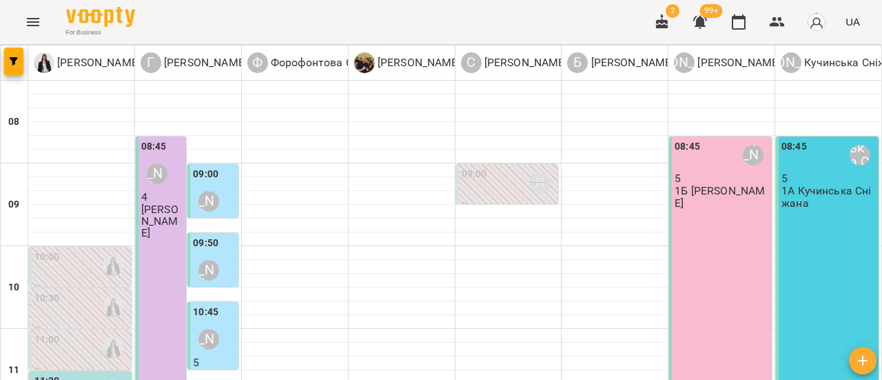
click at [505, 184] on div "09:00 Собченко Катерина" at bounding box center [509, 183] width 94 height 32
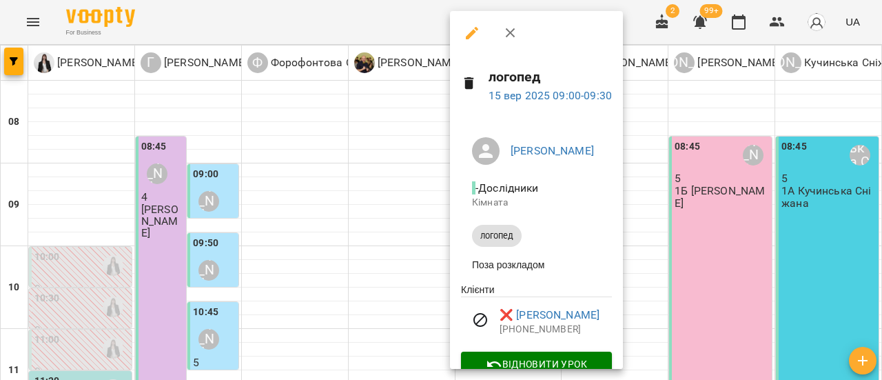
scroll to position [28, 0]
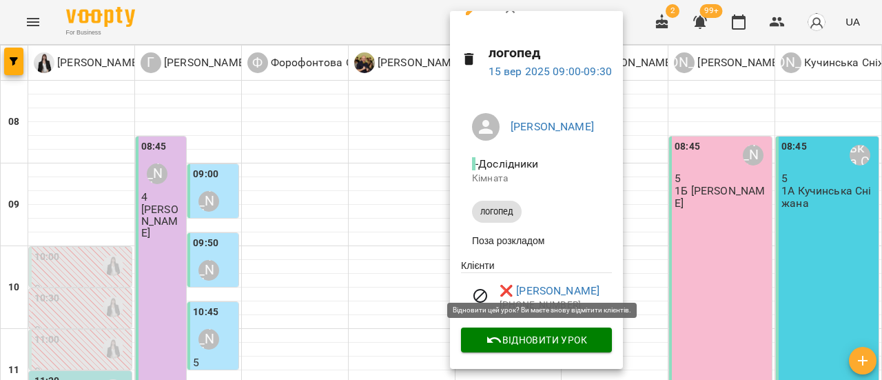
click at [569, 340] on span "Відновити урок" at bounding box center [536, 339] width 129 height 17
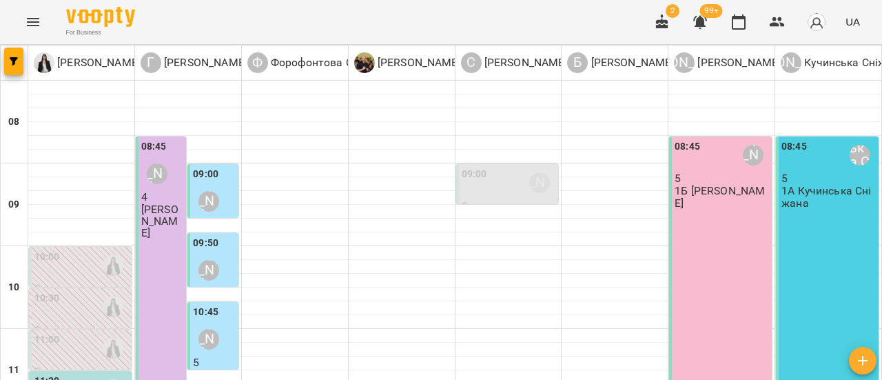
scroll to position [138, 0]
click at [485, 315] on div at bounding box center [508, 322] width 106 height 14
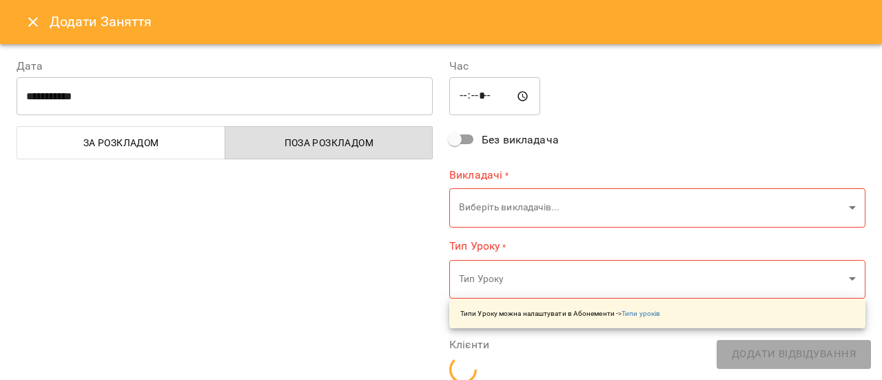
type input "**********"
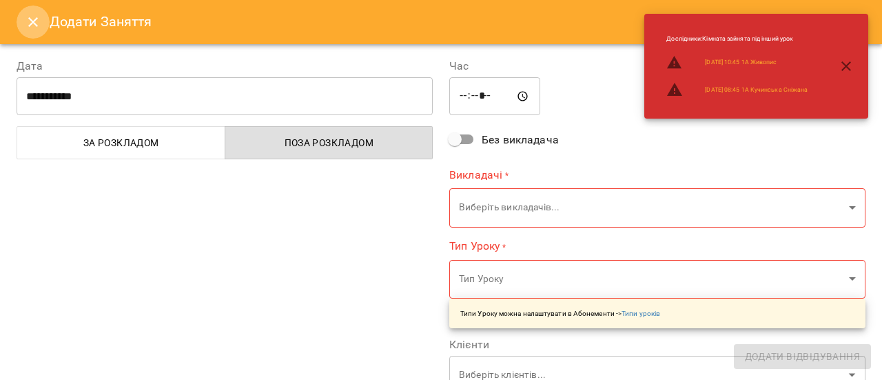
click at [35, 20] on icon "Close" at bounding box center [33, 22] width 10 height 10
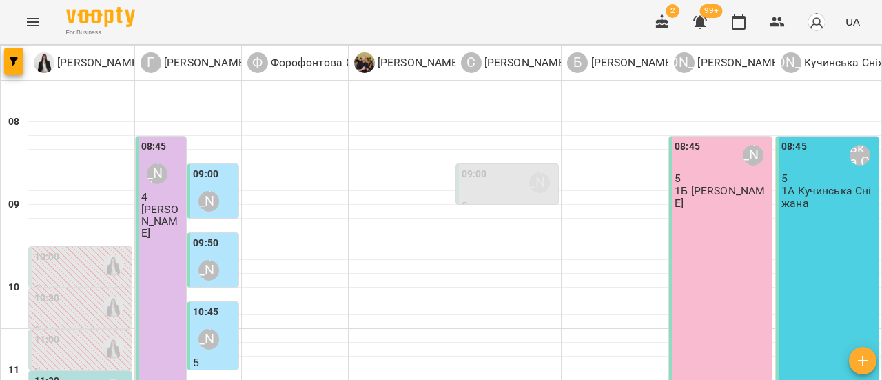
type input "**********"
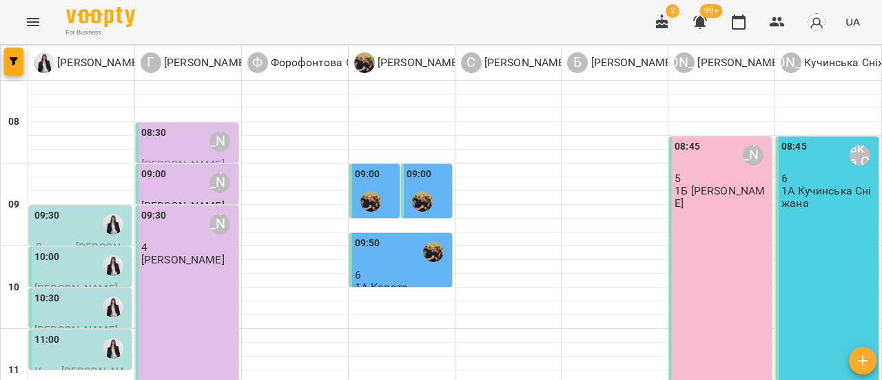
scroll to position [69, 0]
drag, startPoint x: 39, startPoint y: 311, endPoint x: 42, endPoint y: 288, distance: 23.0
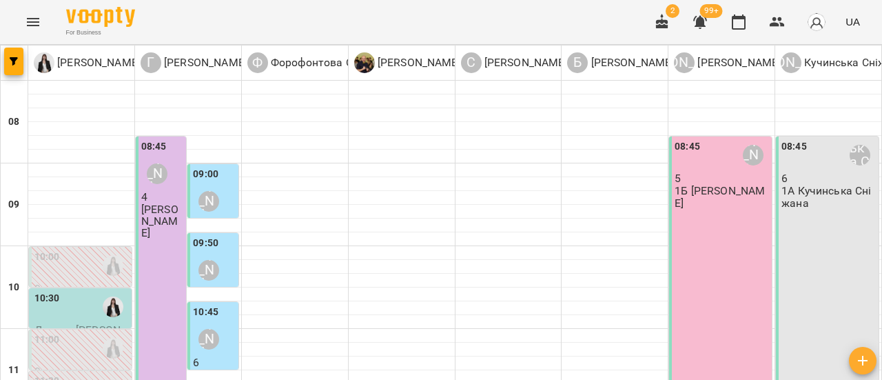
scroll to position [138, 0]
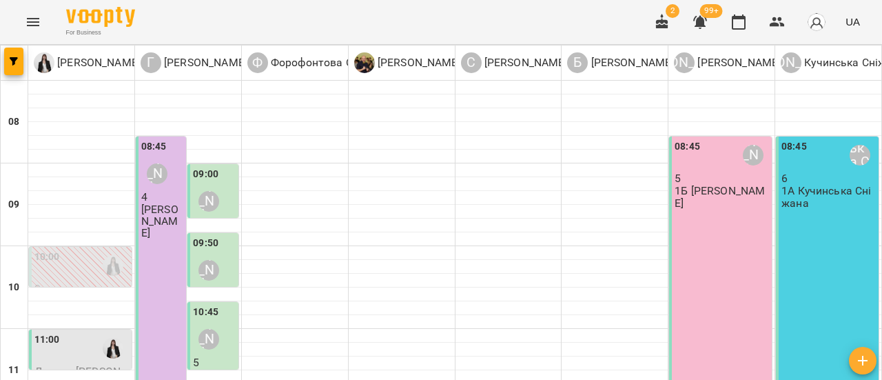
click at [81, 332] on div "11:00" at bounding box center [81, 348] width 94 height 32
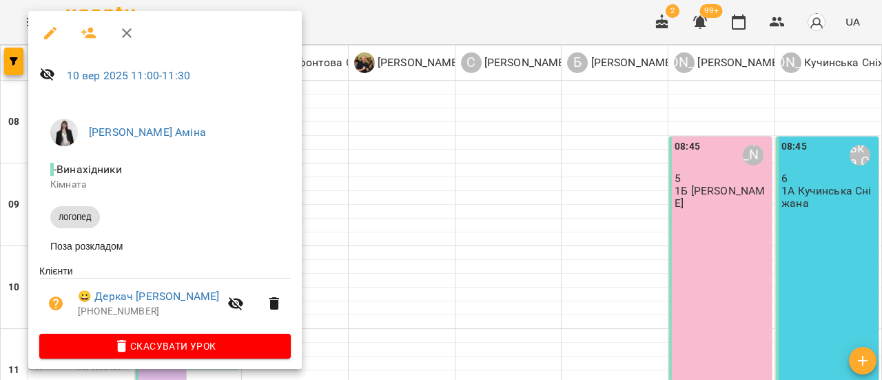
drag, startPoint x: 132, startPoint y: 31, endPoint x: 137, endPoint y: 42, distance: 12.0
click at [132, 31] on icon "button" at bounding box center [126, 33] width 17 height 17
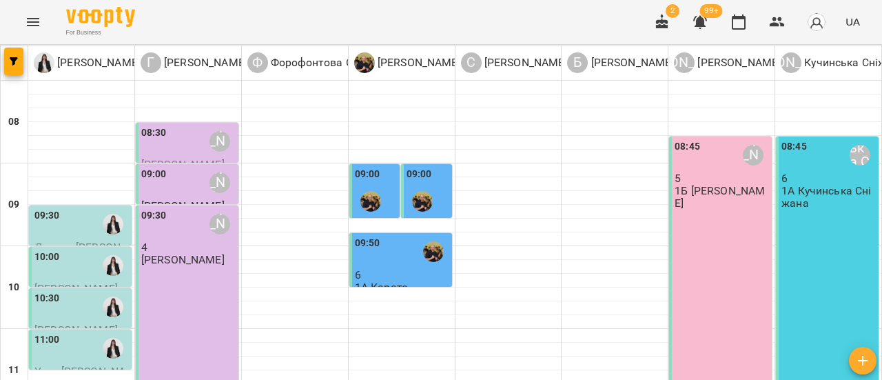
click at [85, 332] on div "11:00" at bounding box center [81, 348] width 94 height 32
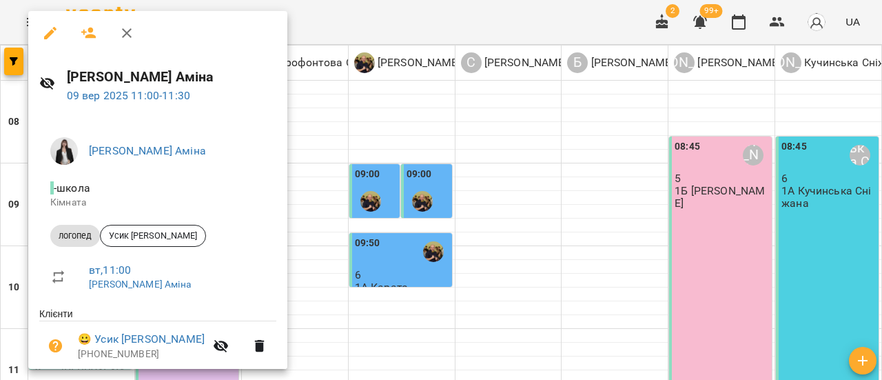
click at [129, 34] on icon "button" at bounding box center [127, 33] width 10 height 10
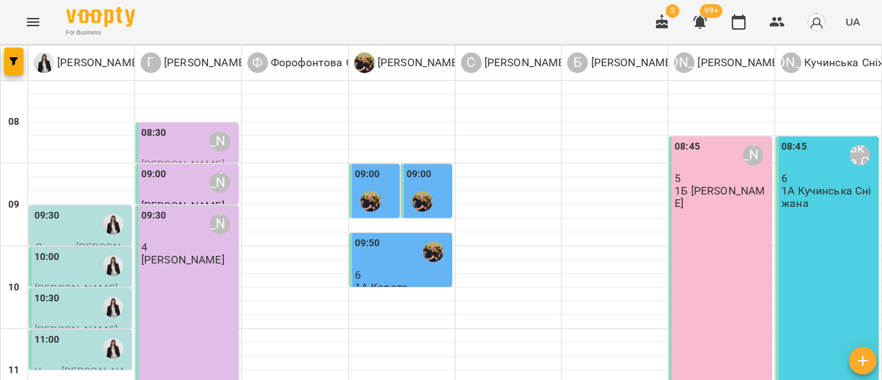
scroll to position [69, 0]
type input "**********"
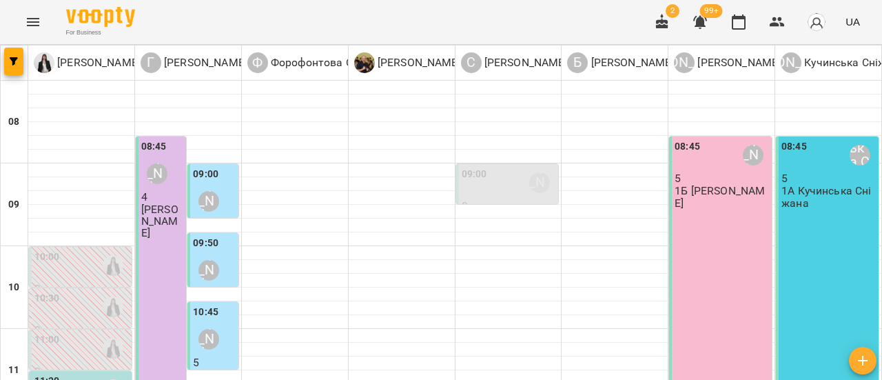
scroll to position [138, 0]
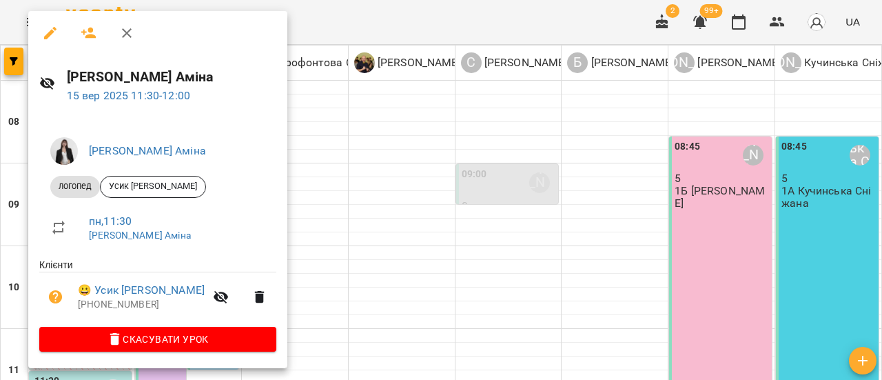
click at [129, 32] on icon "button" at bounding box center [126, 33] width 17 height 17
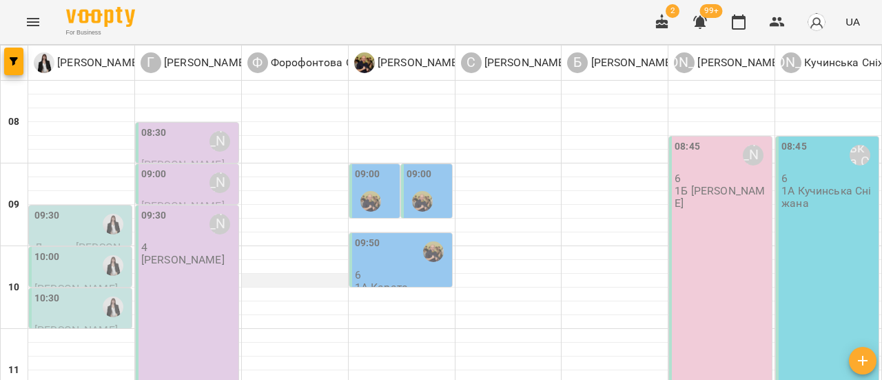
scroll to position [69, 0]
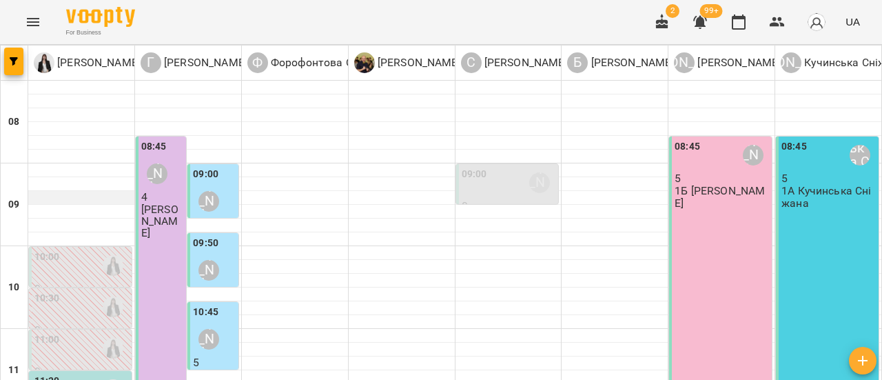
scroll to position [138, 0]
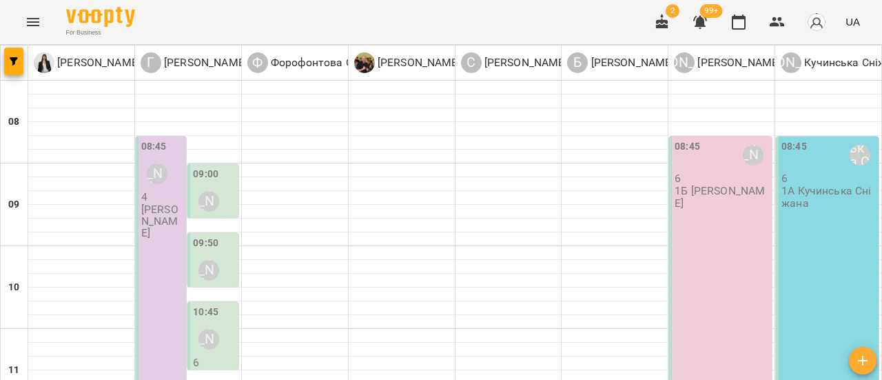
scroll to position [276, 0]
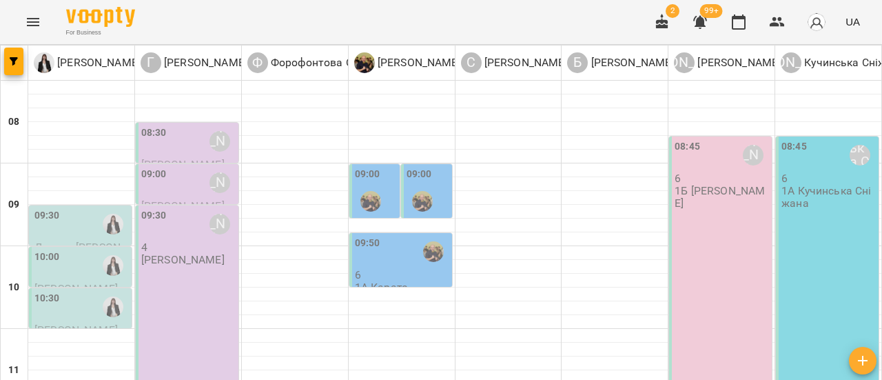
scroll to position [69, 0]
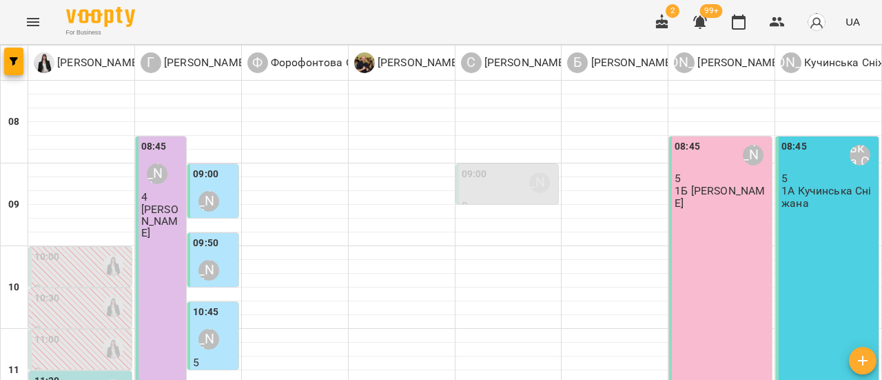
scroll to position [138, 0]
type input "**********"
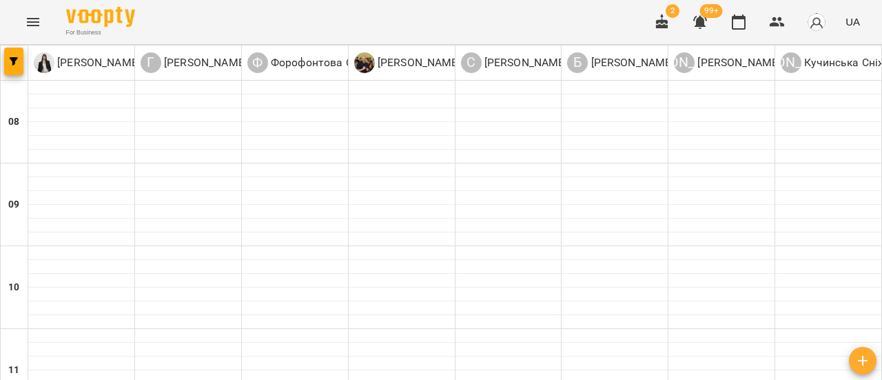
type input "**********"
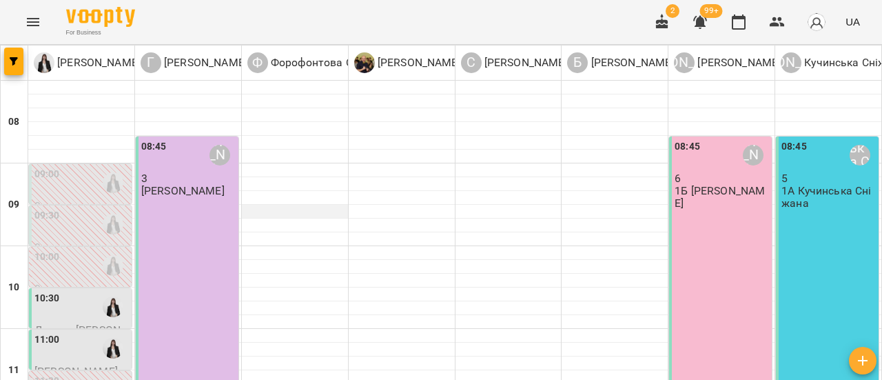
scroll to position [138, 0]
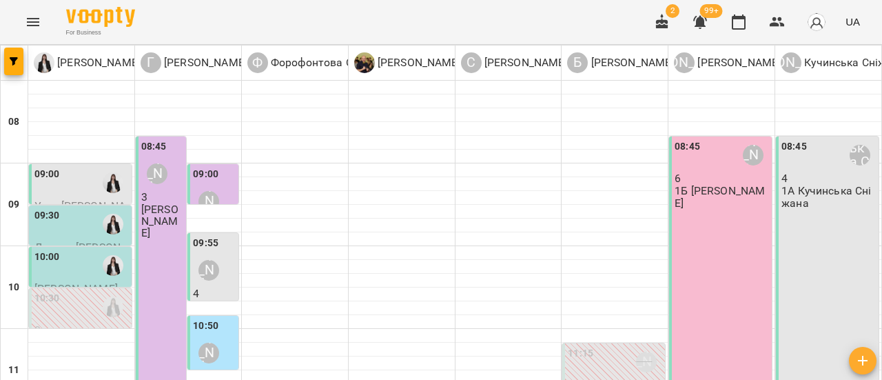
scroll to position [69, 0]
type input "**********"
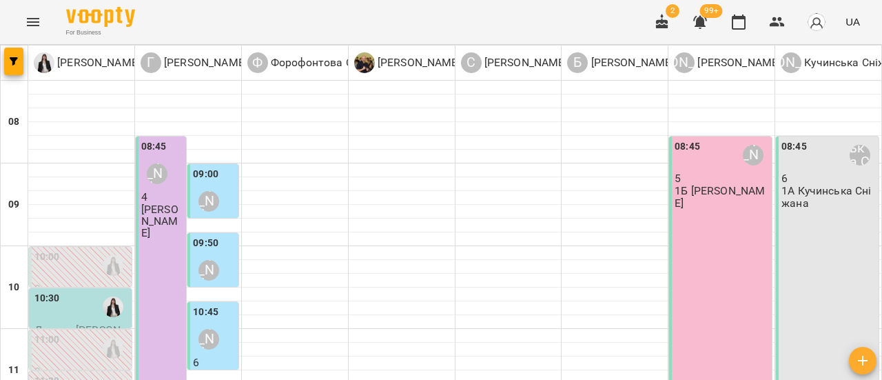
type input "**********"
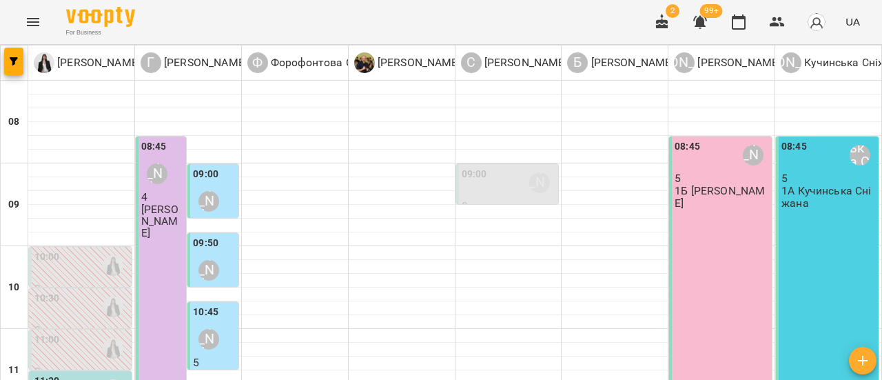
click at [29, 17] on icon "Menu" at bounding box center [33, 22] width 17 height 17
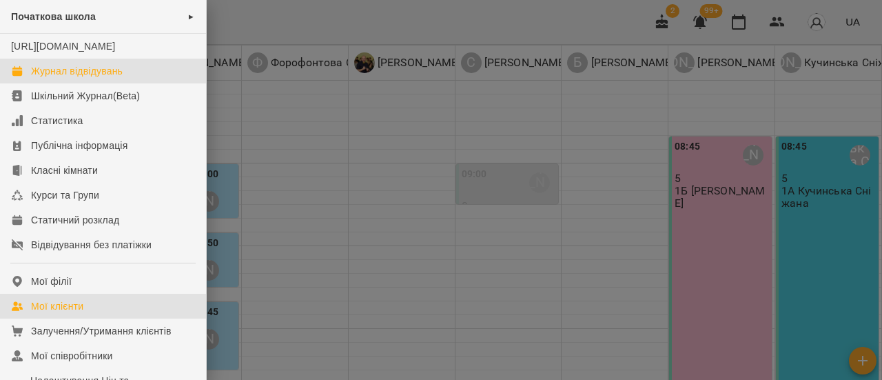
click at [63, 313] on div "Мої клієнти" at bounding box center [57, 306] width 52 height 14
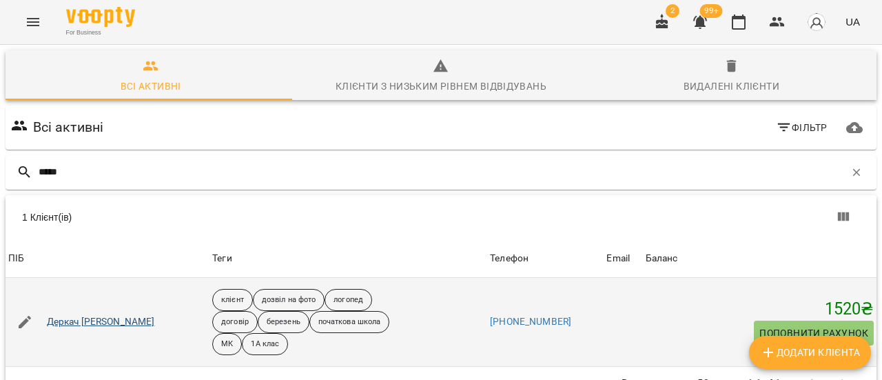
type input "*****"
click at [90, 318] on link "[PERSON_NAME]" at bounding box center [101, 322] width 108 height 14
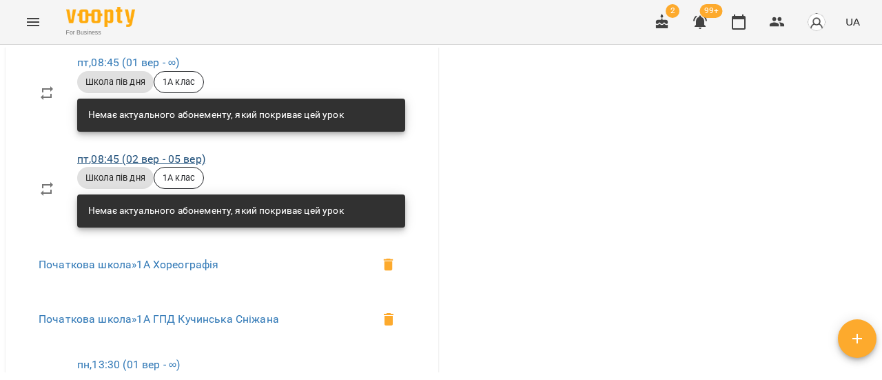
scroll to position [1722, 0]
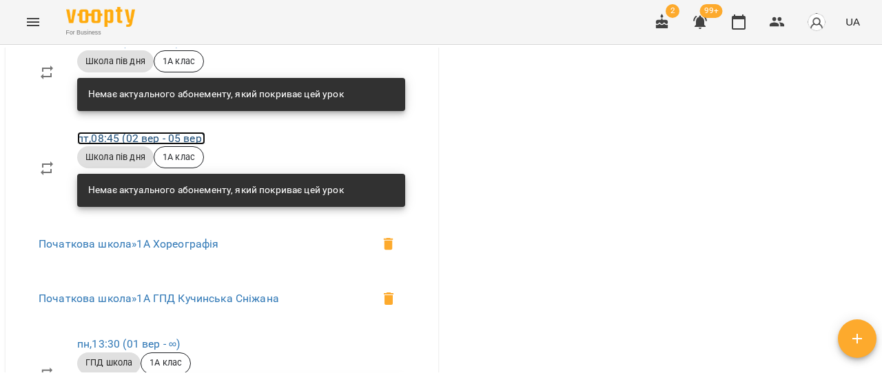
click at [175, 145] on link "пт , 08:45 (02 вер - 05 вер)" at bounding box center [141, 138] width 128 height 13
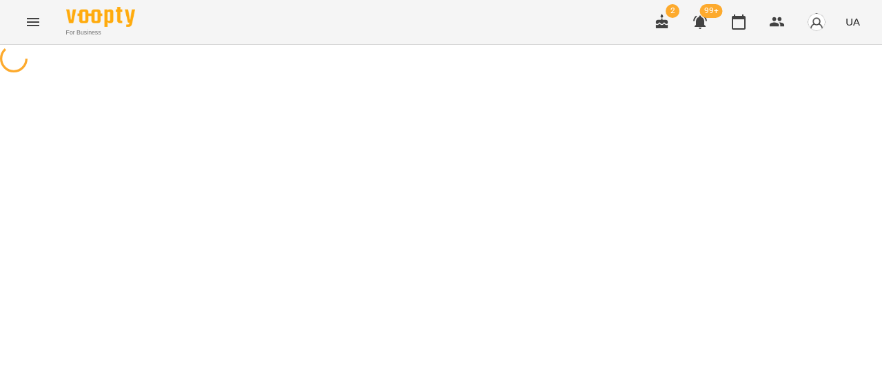
select select "*"
select select "**********"
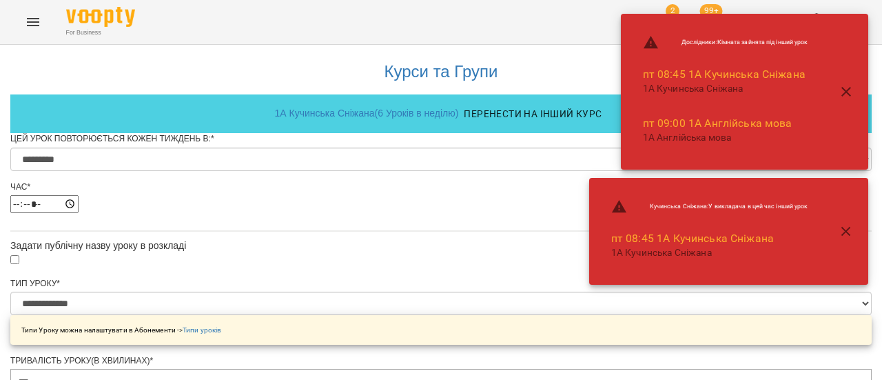
scroll to position [886, 0]
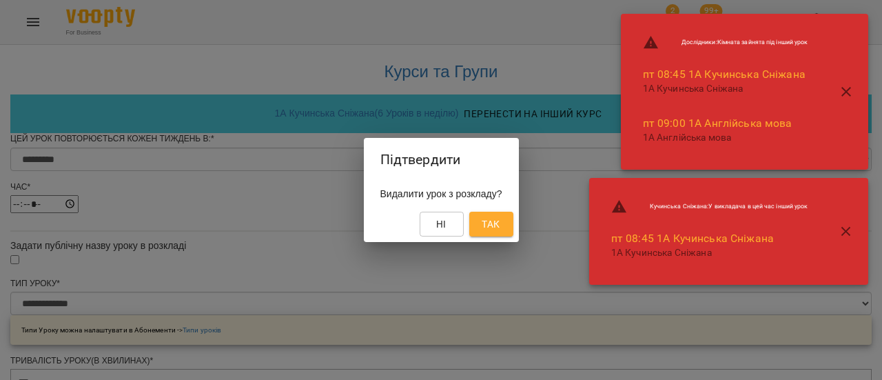
click at [495, 227] on span "Так" at bounding box center [490, 224] width 18 height 17
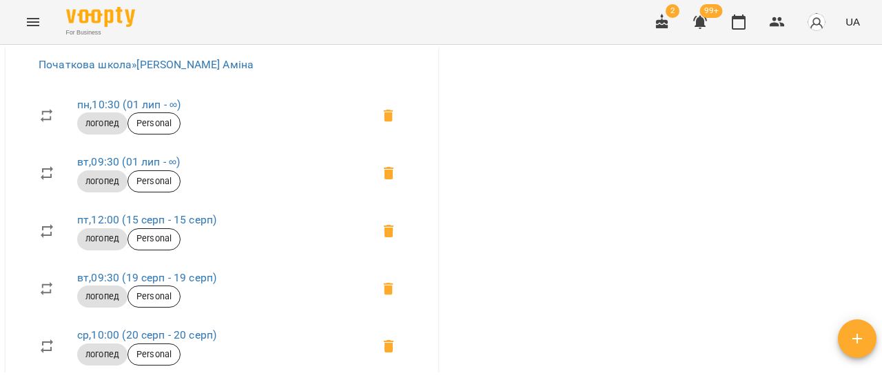
scroll to position [1860, 0]
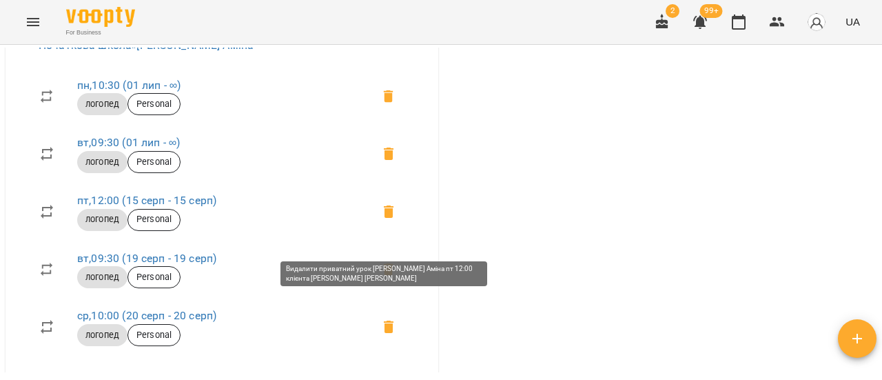
click at [384, 218] on icon at bounding box center [389, 211] width 10 height 12
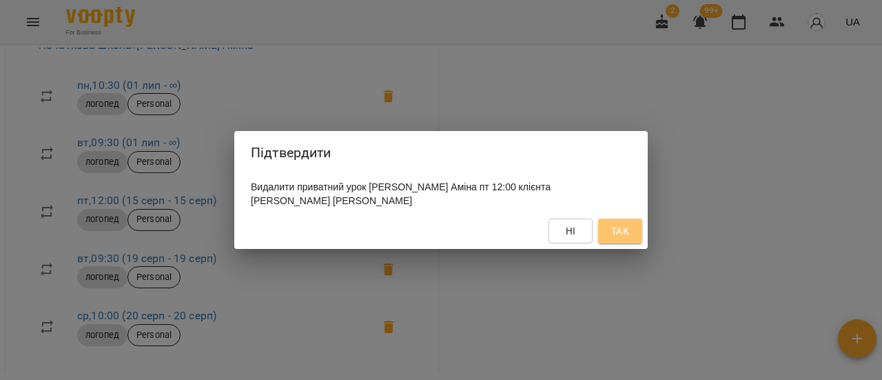
click at [619, 234] on span "Так" at bounding box center [620, 230] width 18 height 17
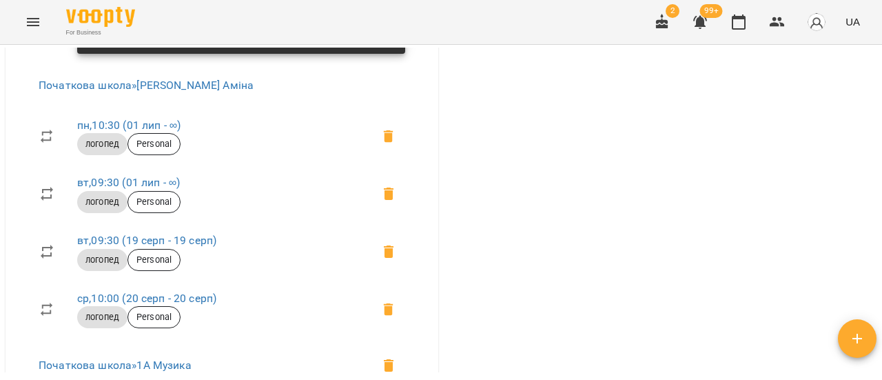
scroll to position [2135, 0]
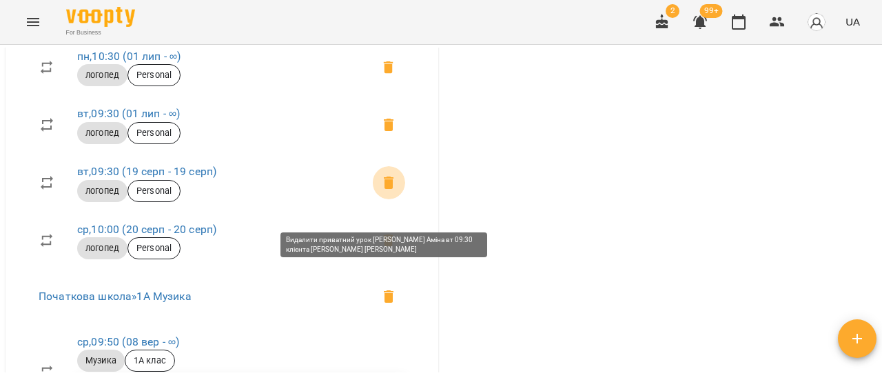
click at [384, 189] on icon at bounding box center [389, 182] width 10 height 12
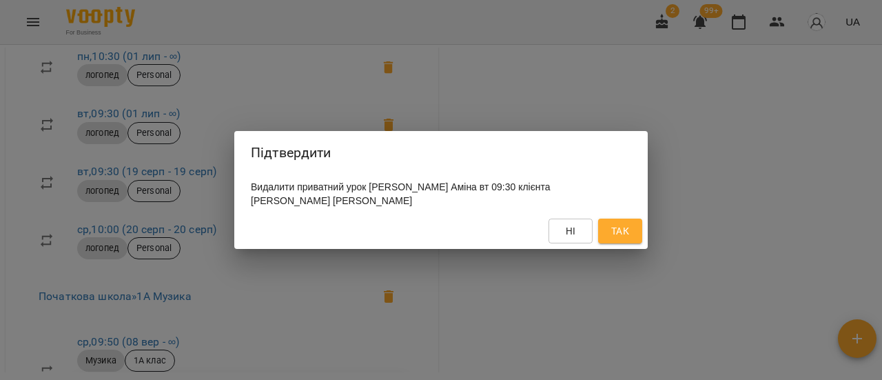
click at [626, 231] on span "Так" at bounding box center [620, 230] width 18 height 17
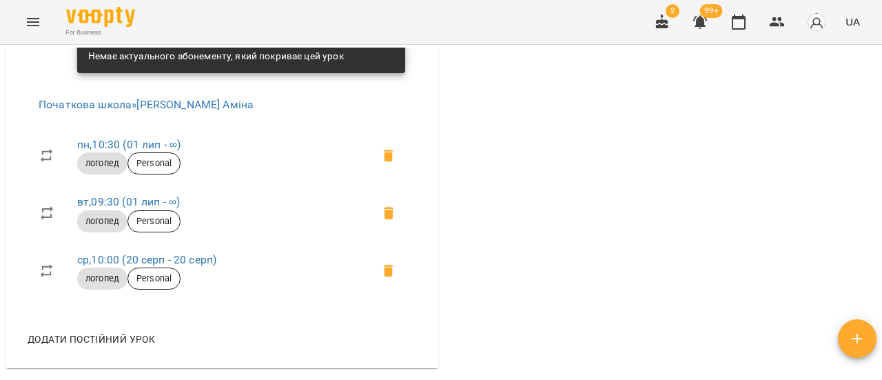
scroll to position [2617, 0]
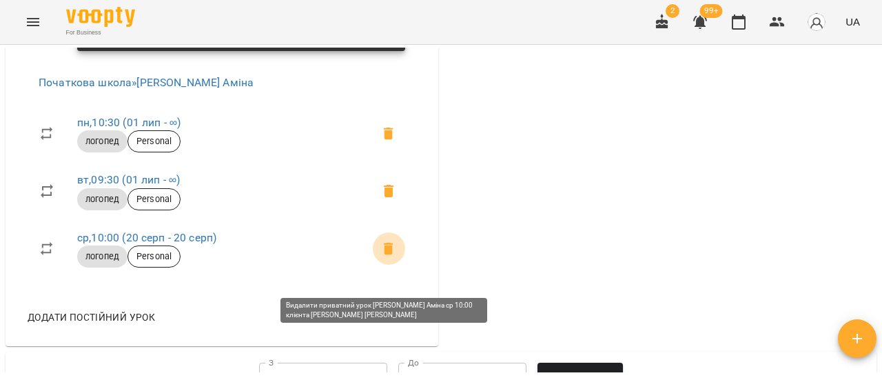
click at [386, 255] on icon at bounding box center [389, 248] width 10 height 12
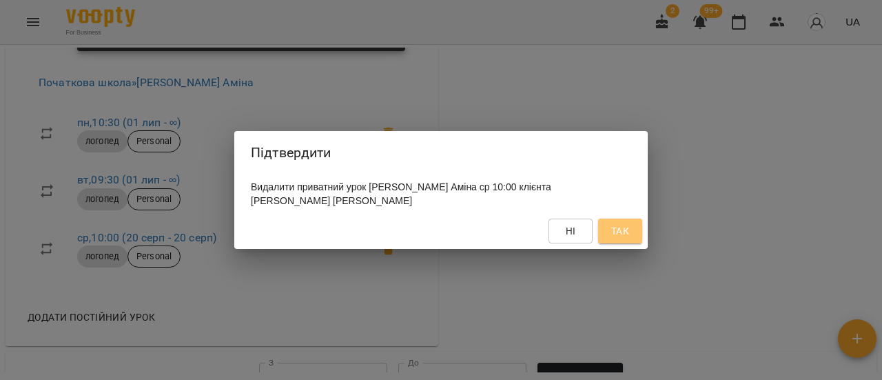
click at [621, 236] on span "Так" at bounding box center [620, 230] width 18 height 17
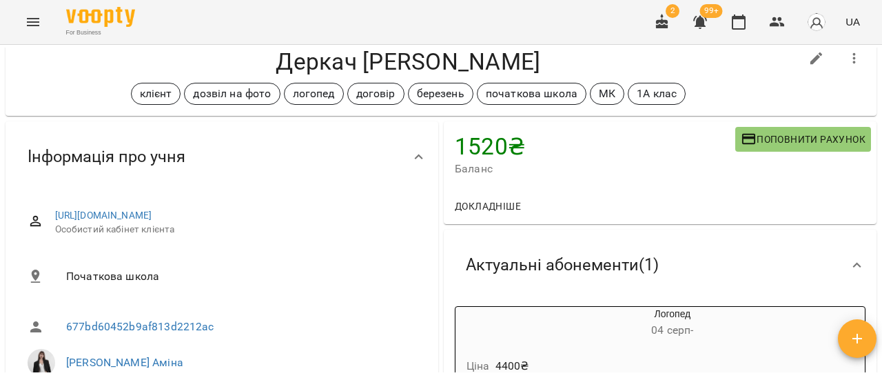
scroll to position [0, 0]
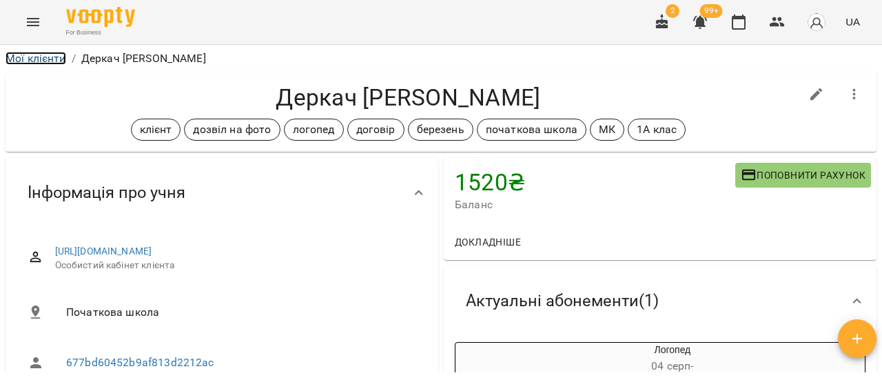
click at [45, 63] on link "Мої клієнти" at bounding box center [36, 58] width 61 height 13
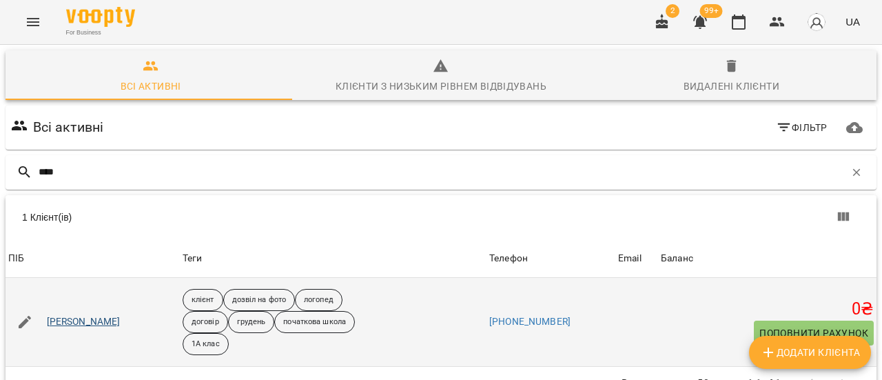
type input "****"
click at [87, 318] on link "Стоян Стіва" at bounding box center [84, 322] width 74 height 14
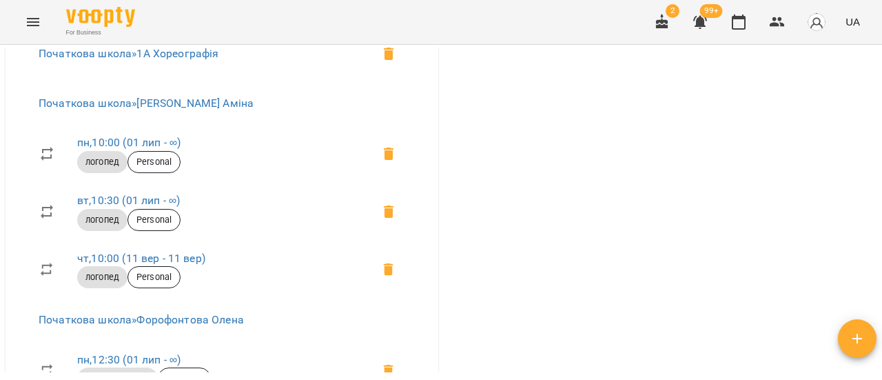
scroll to position [2411, 0]
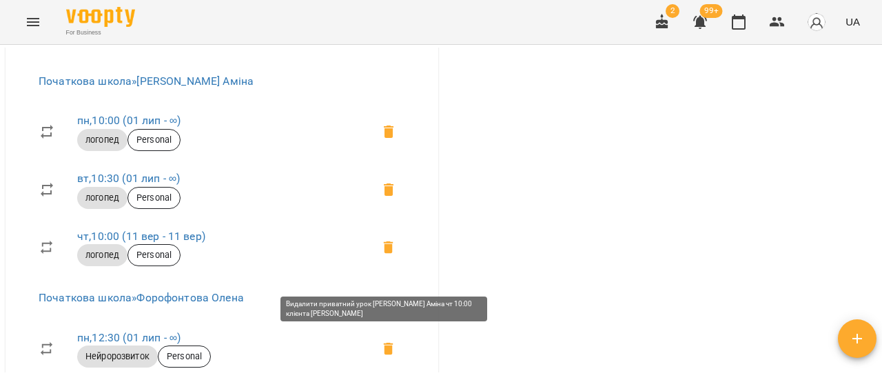
click at [384, 253] on icon at bounding box center [389, 247] width 10 height 12
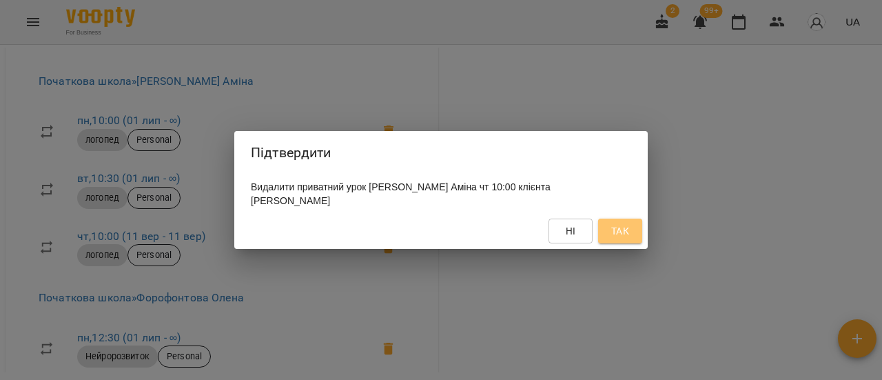
click at [619, 222] on span "Так" at bounding box center [620, 230] width 18 height 17
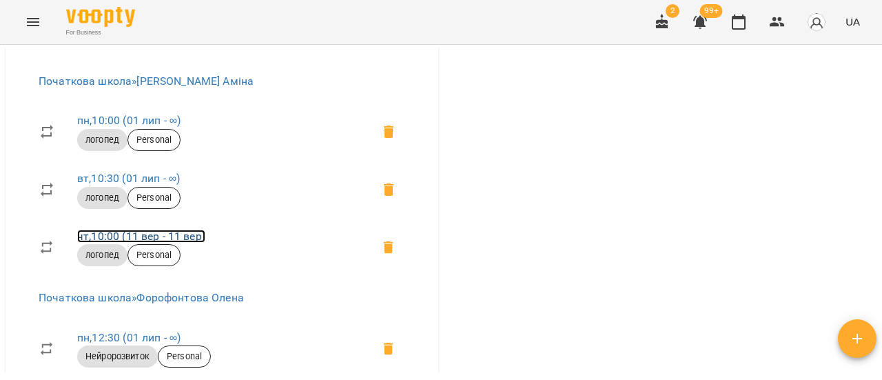
click at [159, 242] on link "чт , 10:00 (11 вер - 11 вер)" at bounding box center [141, 235] width 128 height 13
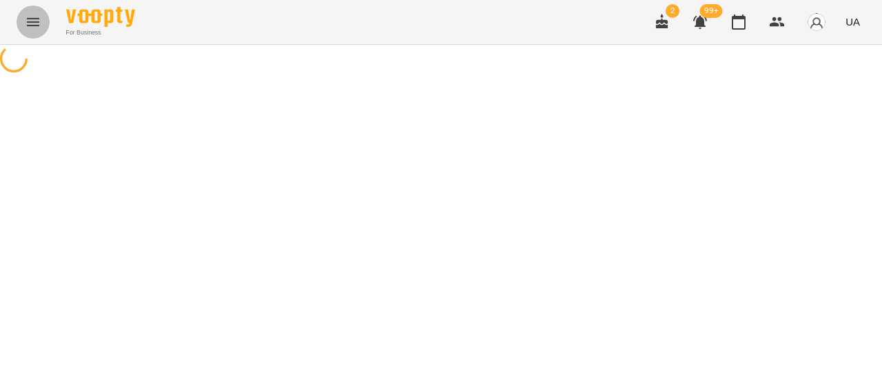
click at [36, 19] on icon "Menu" at bounding box center [33, 22] width 17 height 17
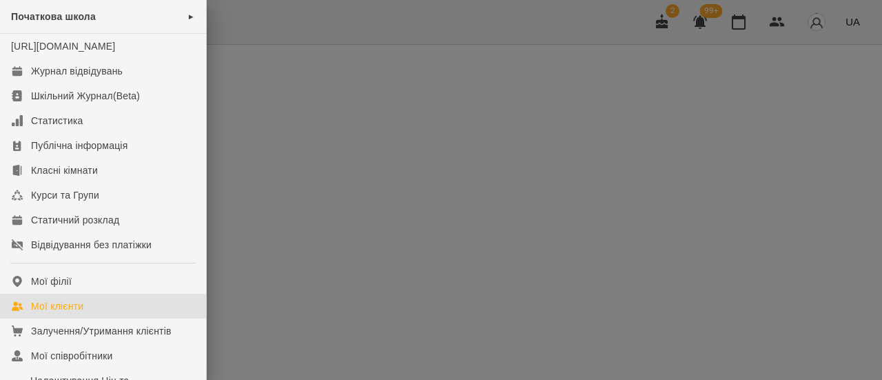
click at [51, 313] on div "Мої клієнти" at bounding box center [57, 306] width 52 height 14
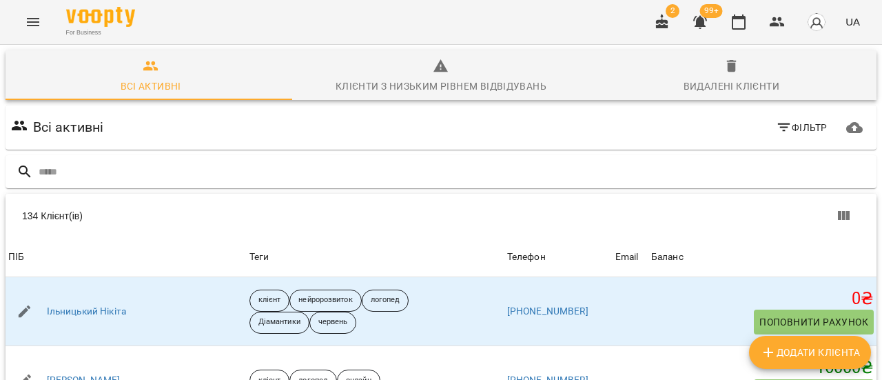
click at [39, 19] on icon "Menu" at bounding box center [33, 22] width 17 height 17
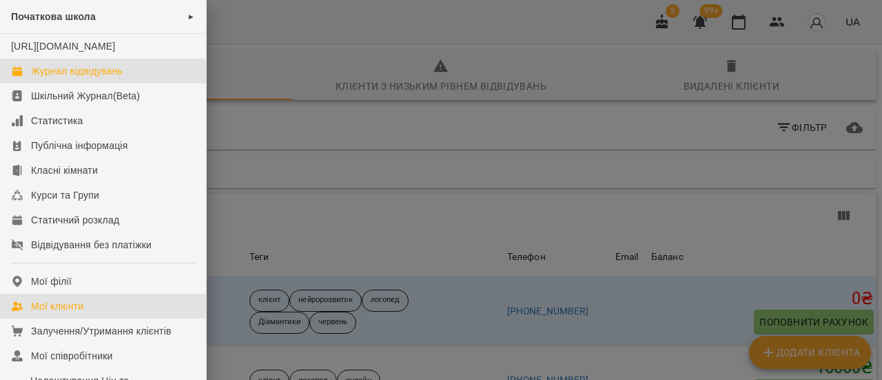
click at [54, 78] on div "Журнал відвідувань" at bounding box center [77, 71] width 92 height 14
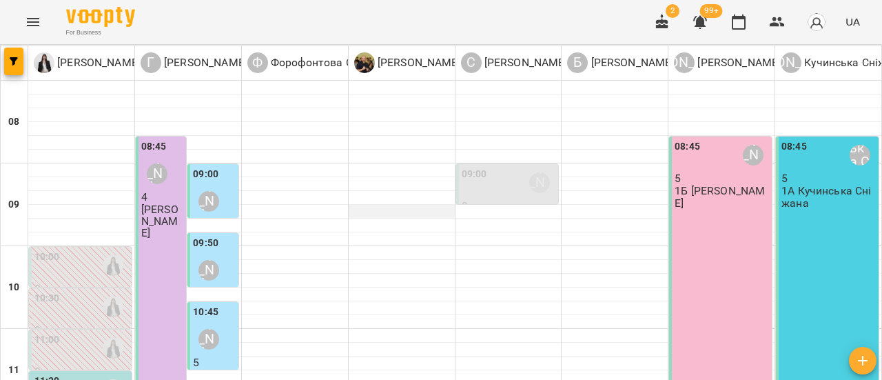
scroll to position [69, 0]
click at [222, 167] on div "09:00 Гандрабура Наталя" at bounding box center [214, 192] width 42 height 50
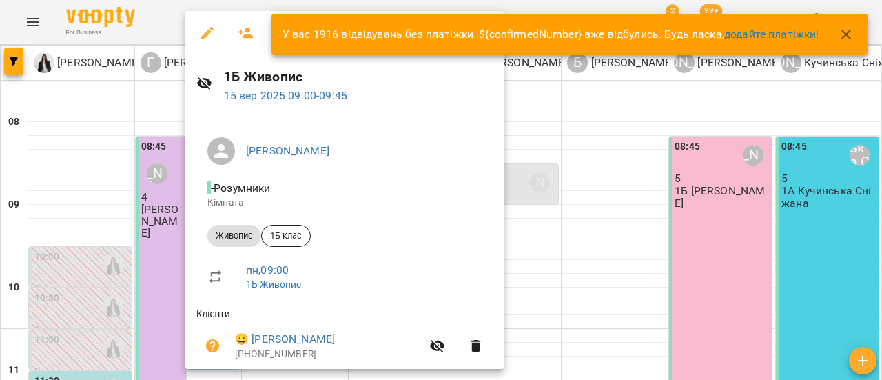
drag, startPoint x: 843, startPoint y: 34, endPoint x: 389, endPoint y: 21, distance: 454.1
click at [843, 34] on icon "button" at bounding box center [846, 34] width 17 height 17
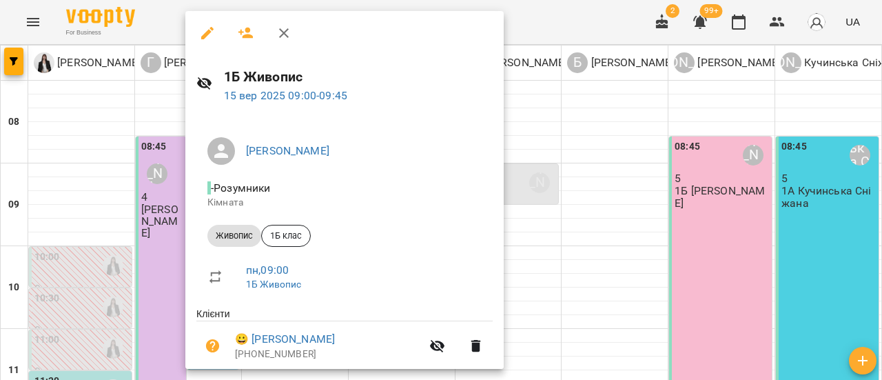
click at [278, 33] on icon "button" at bounding box center [284, 33] width 17 height 17
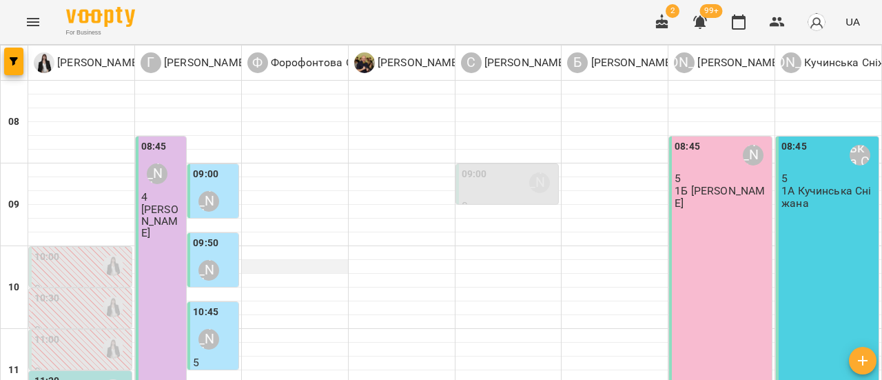
scroll to position [0, 0]
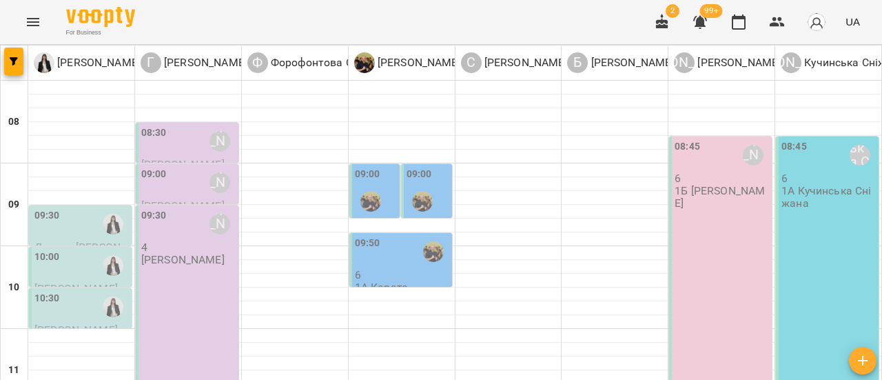
click at [185, 144] on div "08:30 Гандрабура Наталя" at bounding box center [188, 141] width 94 height 32
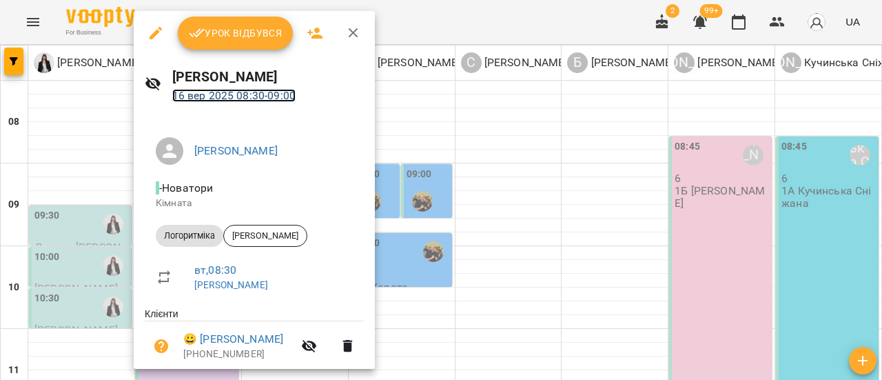
click at [271, 92] on link "16 вер 2025 08:30 - 09:00" at bounding box center [233, 95] width 123 height 13
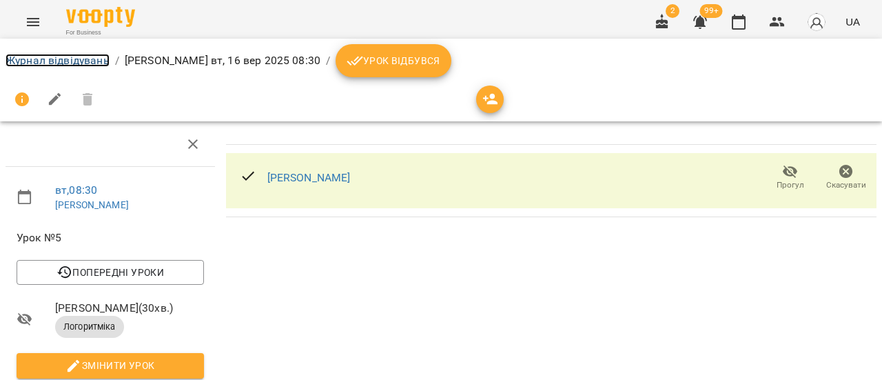
click at [70, 62] on link "Журнал відвідувань" at bounding box center [58, 60] width 104 height 13
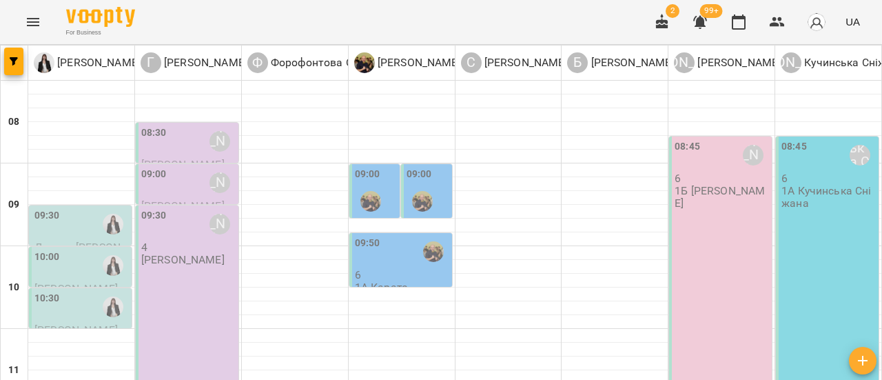
click at [182, 141] on div "08:30 Гандрабура Наталя" at bounding box center [188, 141] width 94 height 32
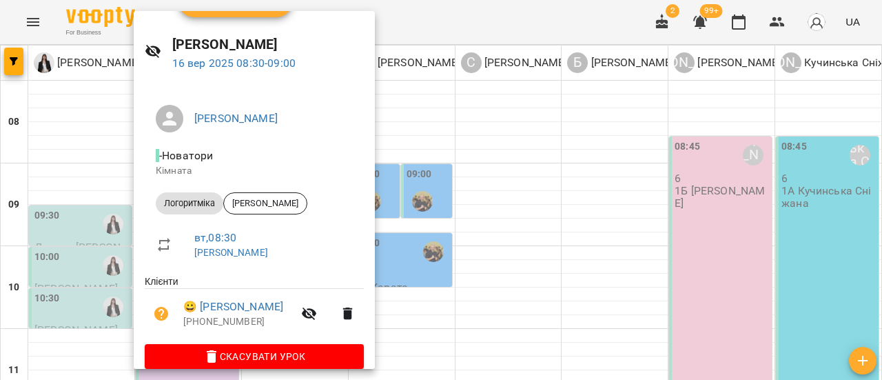
scroll to position [50, 0]
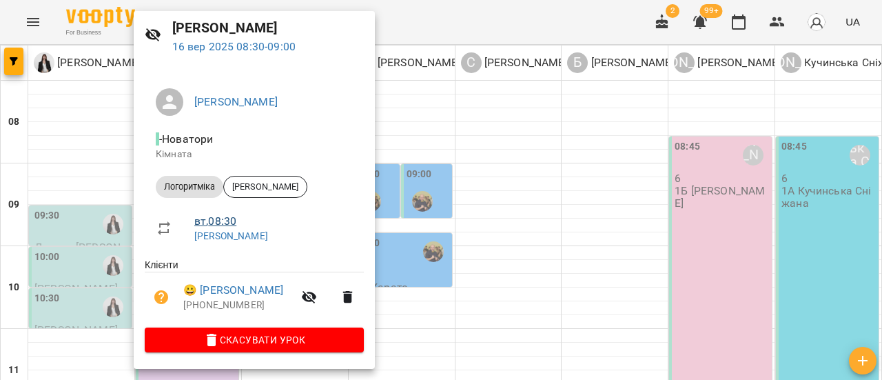
click at [222, 220] on link "вт , 08:30" at bounding box center [215, 220] width 42 height 13
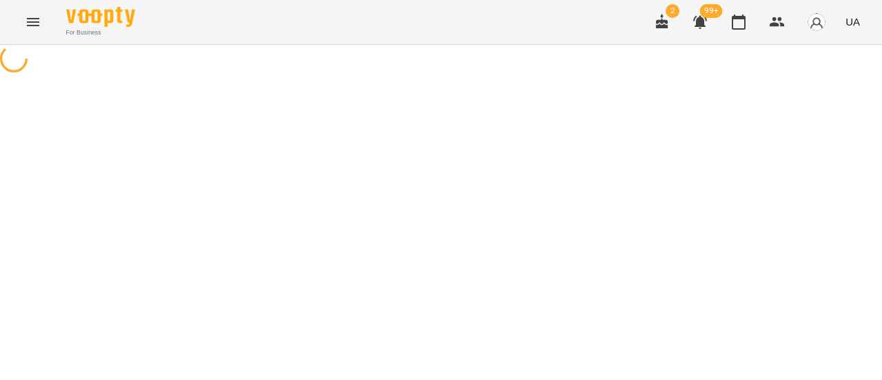
select select "*"
select select "**********"
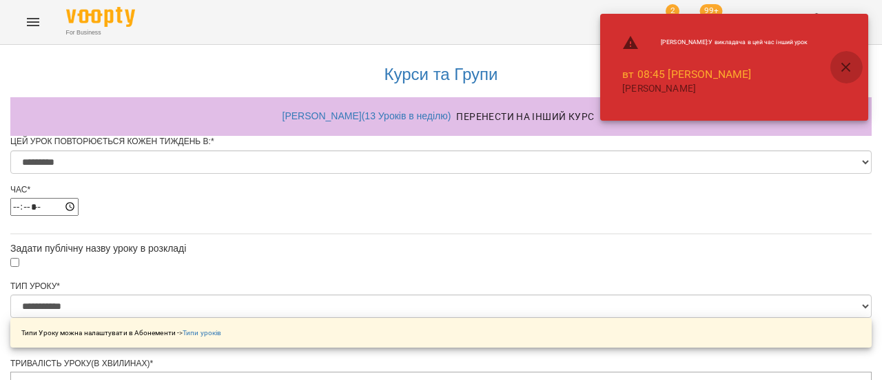
click at [842, 68] on icon "button" at bounding box center [846, 67] width 17 height 17
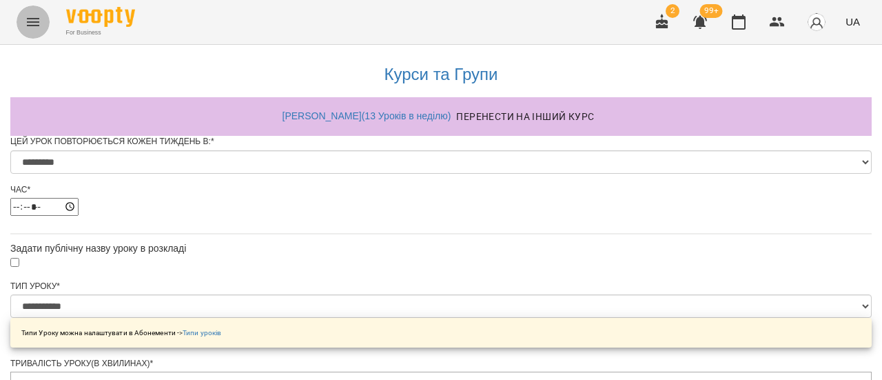
click at [39, 23] on icon "Menu" at bounding box center [33, 22] width 17 height 17
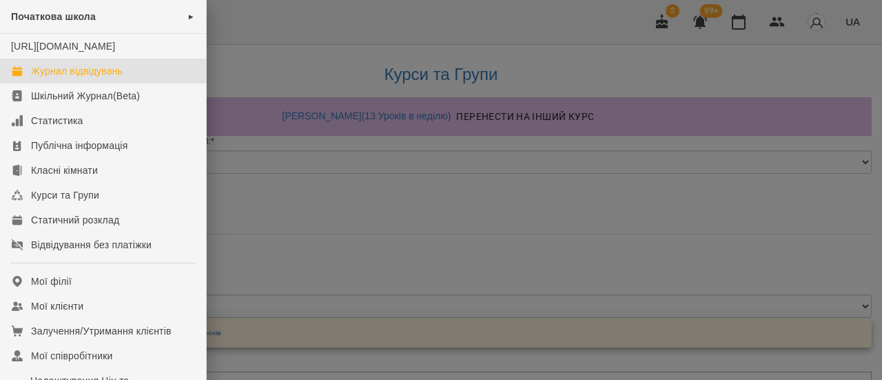
click at [69, 78] on div "Журнал відвідувань" at bounding box center [77, 71] width 92 height 14
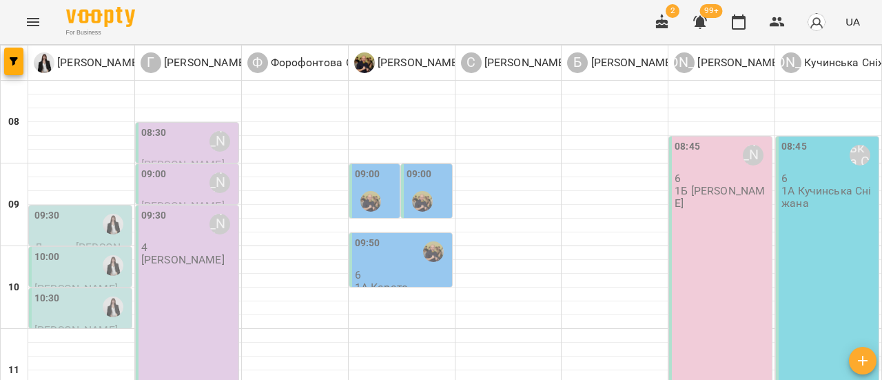
click at [180, 147] on div "08:30 Гандрабура Наталя" at bounding box center [188, 141] width 94 height 32
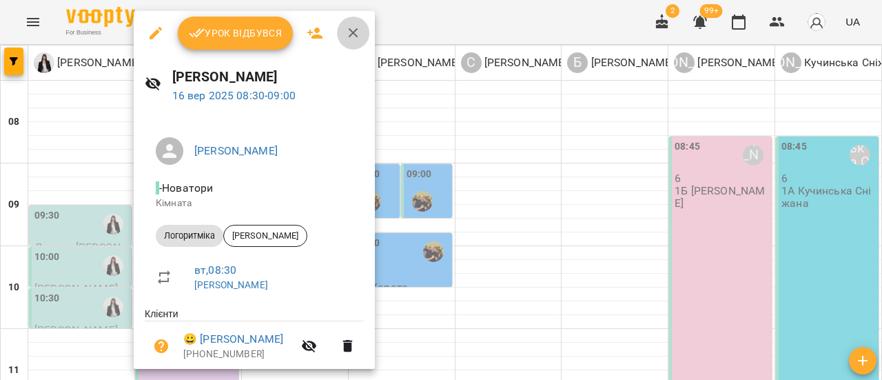
click at [358, 28] on icon "button" at bounding box center [353, 33] width 17 height 17
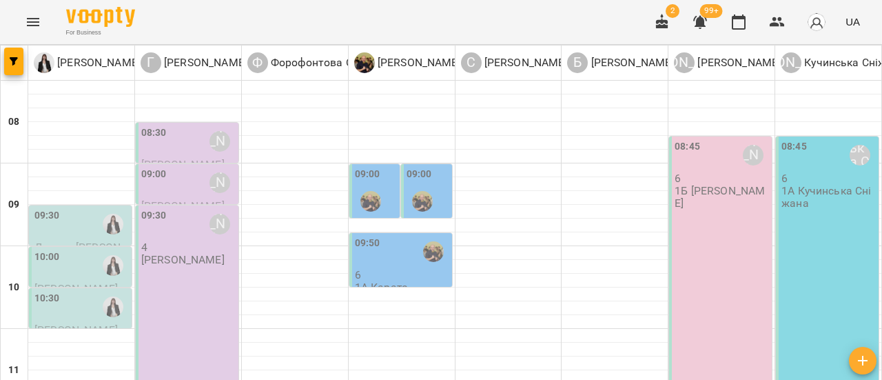
click at [172, 138] on div "08:30 Гандрабура Наталя" at bounding box center [188, 141] width 94 height 32
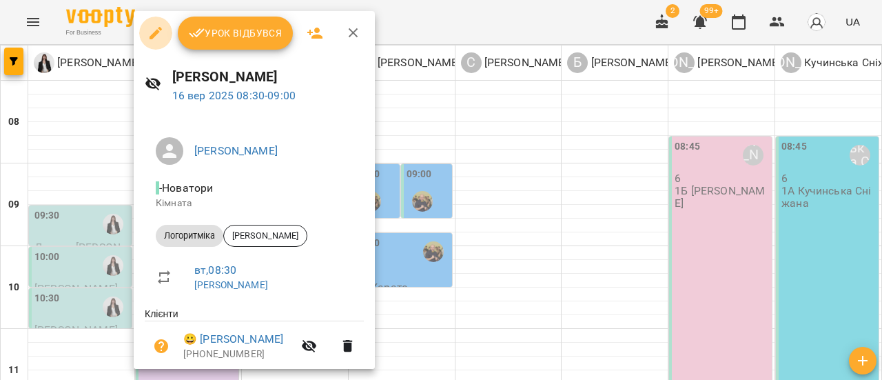
click at [156, 32] on icon "button" at bounding box center [155, 33] width 12 height 12
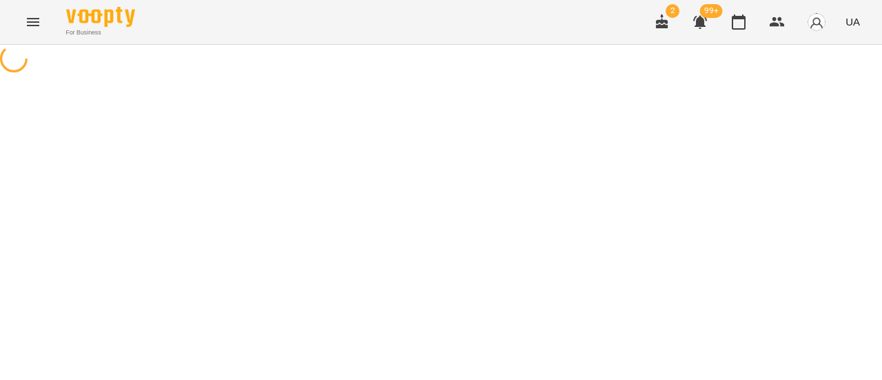
select select "**********"
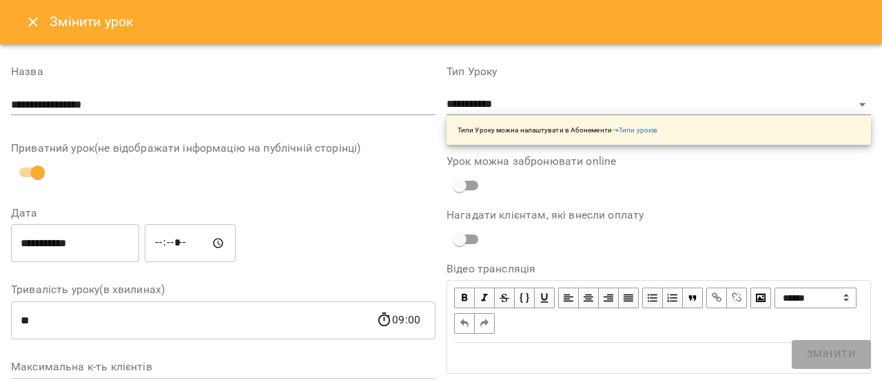
click at [26, 21] on icon "Close" at bounding box center [33, 22] width 17 height 17
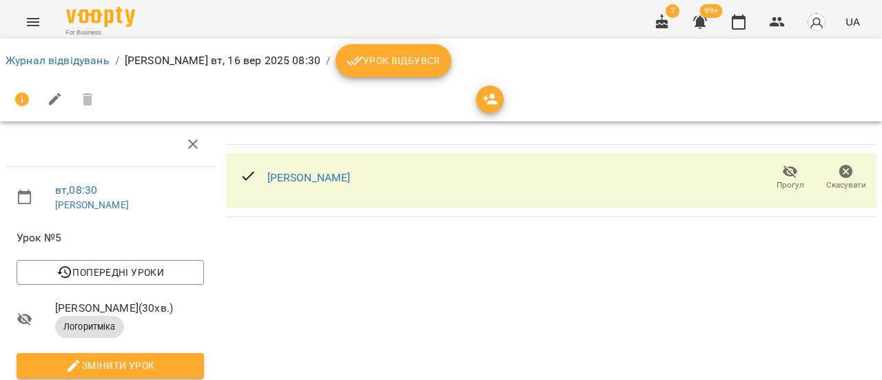
click at [46, 49] on ol "Журнал відвідувань / Гандрабура Наталя вт, 16 вер 2025 08:30 / Урок відбувся" at bounding box center [441, 60] width 871 height 33
click at [50, 59] on link "Журнал відвідувань" at bounding box center [58, 60] width 104 height 13
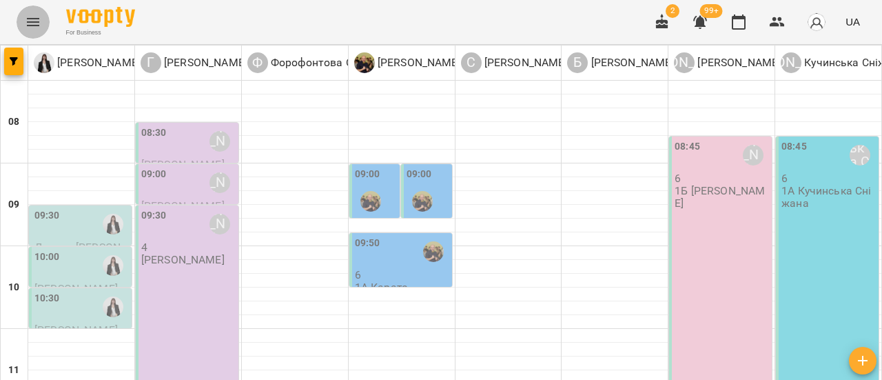
click at [28, 27] on icon "Menu" at bounding box center [33, 22] width 17 height 17
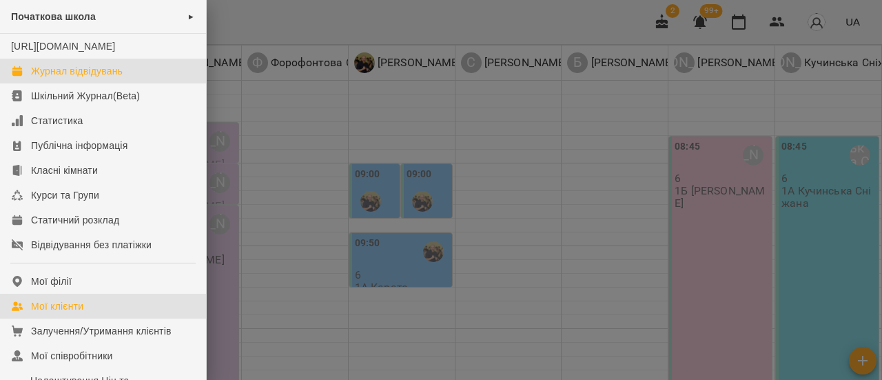
click at [47, 313] on div "Мої клієнти" at bounding box center [57, 306] width 52 height 14
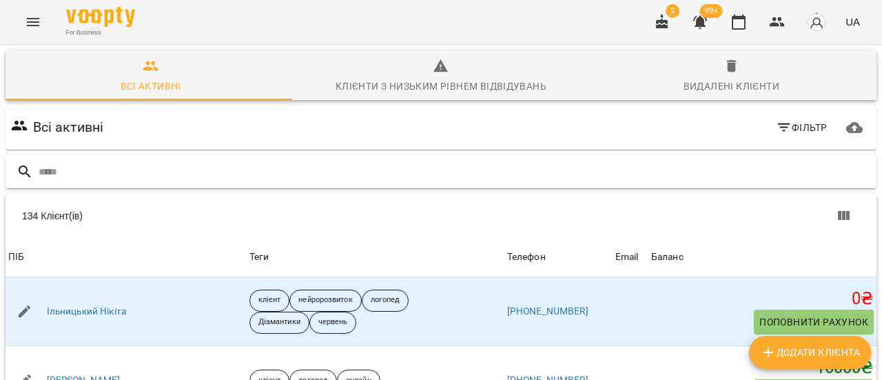
click at [85, 155] on div at bounding box center [441, 172] width 871 height 34
click at [83, 163] on input "text" at bounding box center [455, 171] width 832 height 23
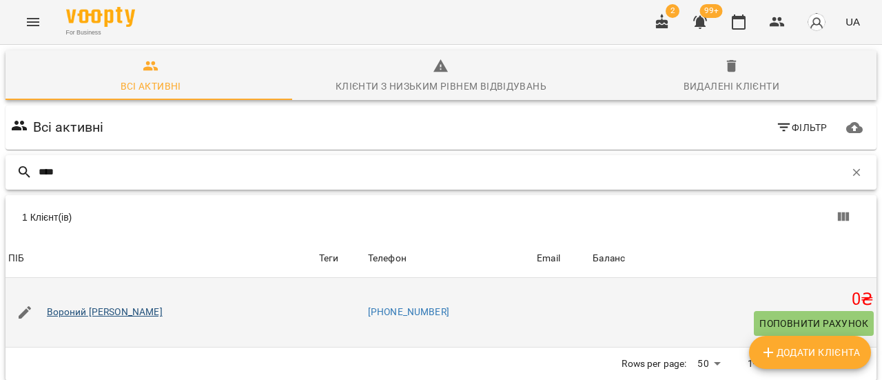
type input "****"
click at [101, 315] on link "[PERSON_NAME]" at bounding box center [105, 312] width 116 height 14
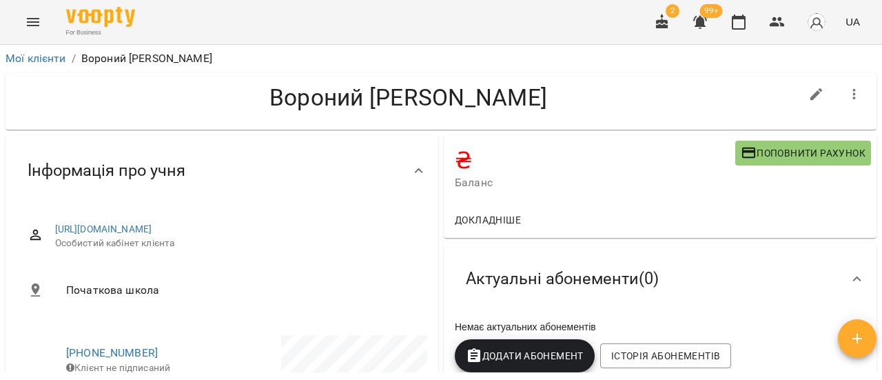
click at [36, 21] on icon "Menu" at bounding box center [33, 22] width 17 height 17
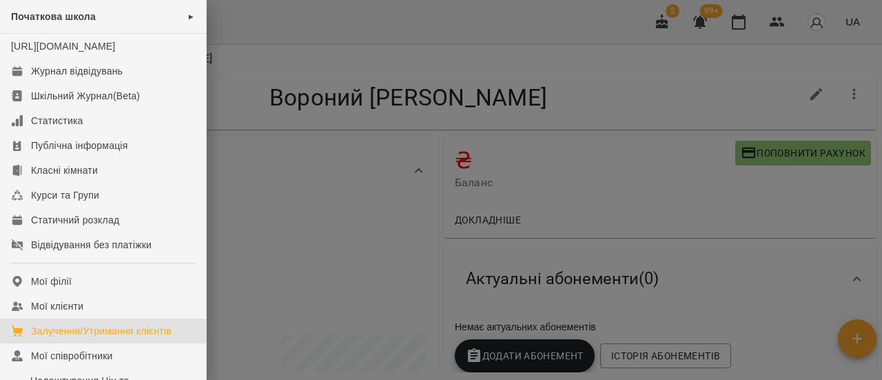
click at [99, 338] on div "Залучення/Утримання клієнтів" at bounding box center [101, 331] width 141 height 14
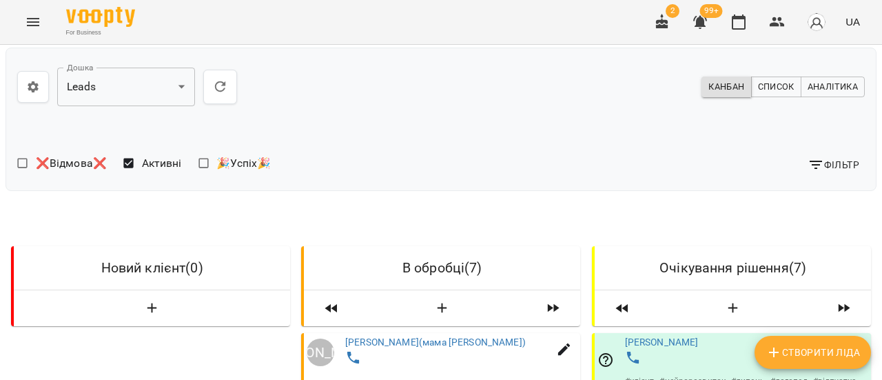
scroll to position [276, 0]
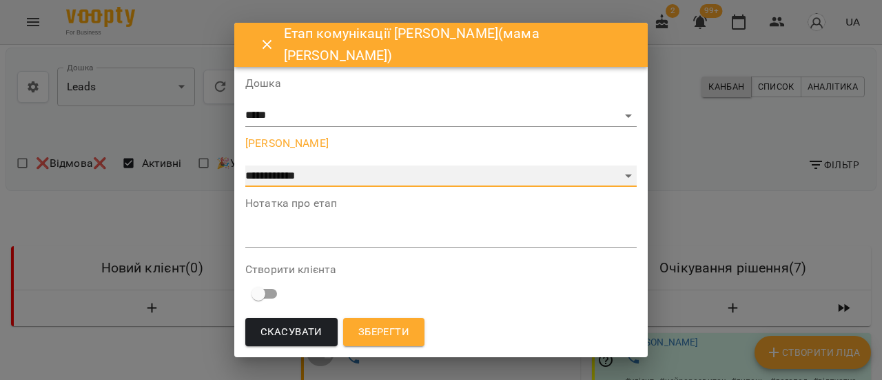
click at [464, 177] on select "**********" at bounding box center [440, 176] width 391 height 22
select select "**********"
click at [285, 187] on select "**********" at bounding box center [440, 176] width 391 height 22
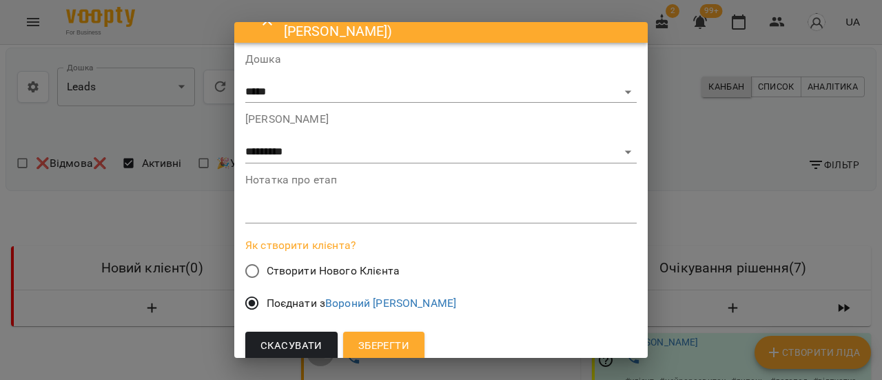
scroll to position [37, 0]
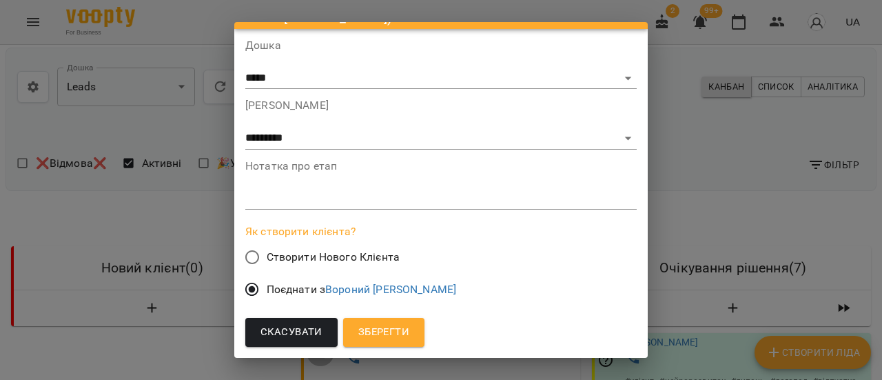
click at [409, 333] on span "Зберегти" at bounding box center [383, 332] width 51 height 18
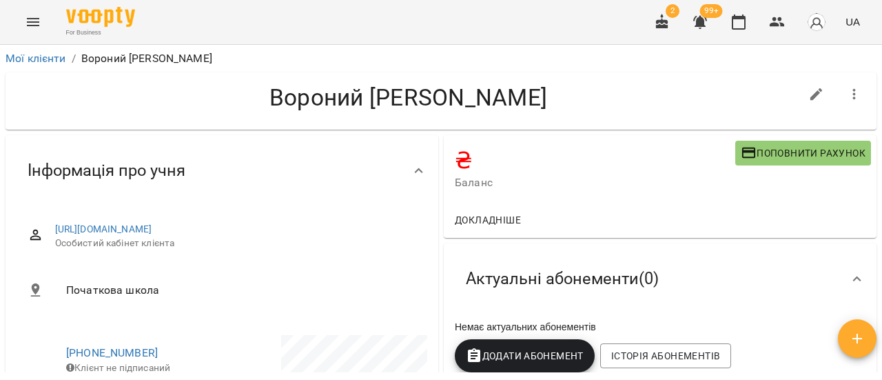
click at [808, 93] on icon "button" at bounding box center [816, 94] width 17 height 17
select select "**"
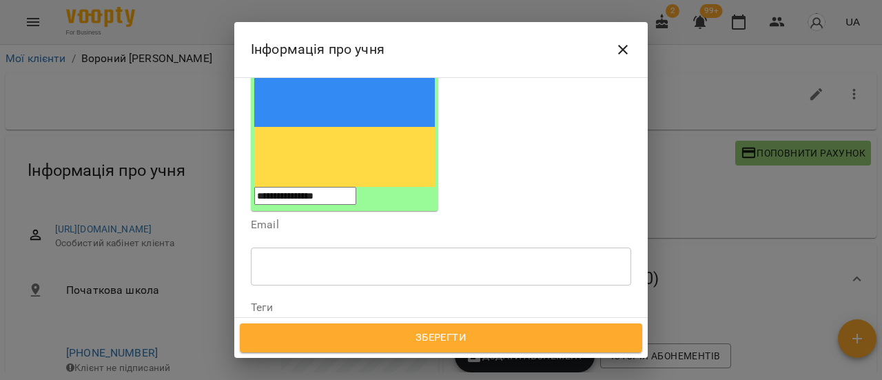
scroll to position [207, 0]
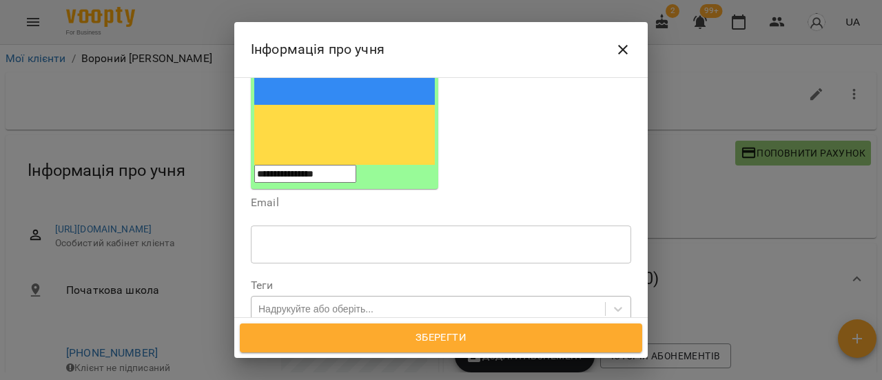
click at [426, 298] on div "Надрукуйте або оберіть..." at bounding box center [427, 309] width 353 height 23
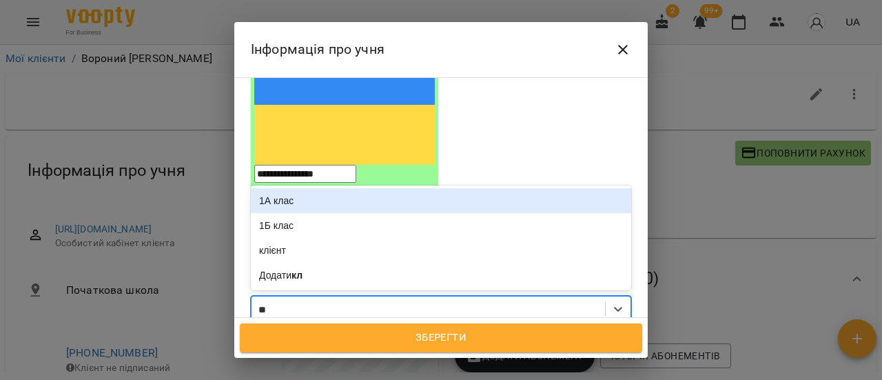
type input "***"
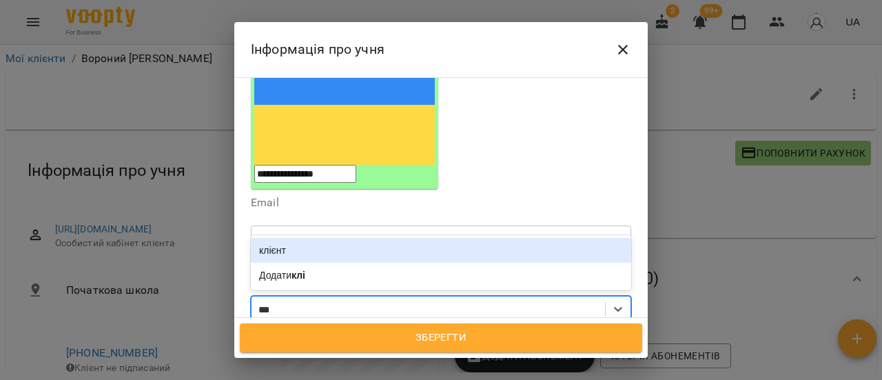
click at [366, 238] on div "клієнт" at bounding box center [441, 250] width 380 height 25
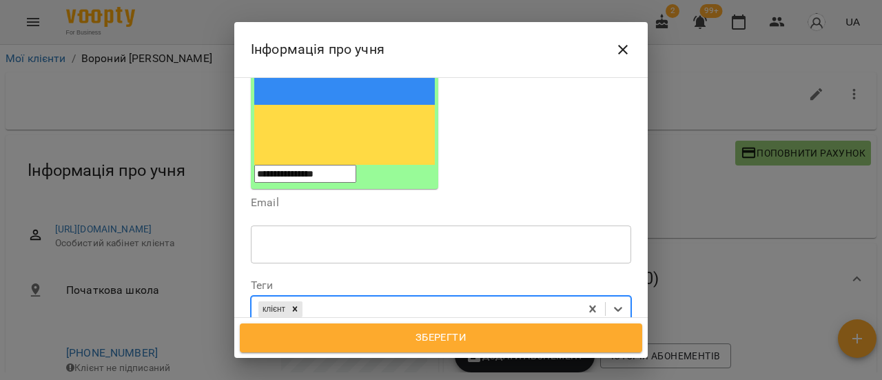
click at [631, 45] on button "Close" at bounding box center [622, 49] width 33 height 33
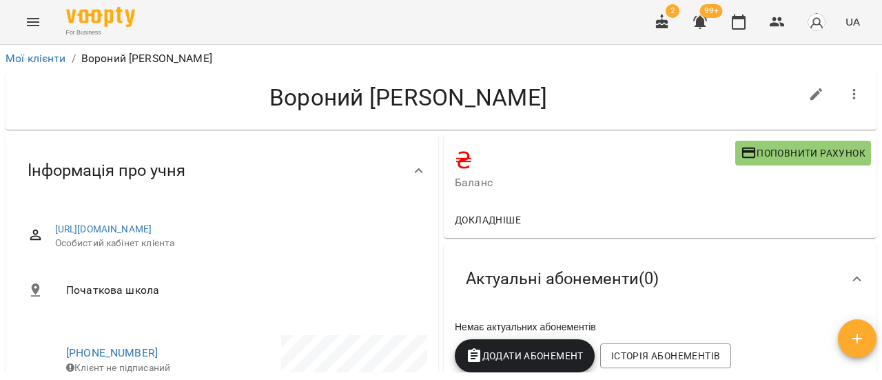
click at [808, 96] on icon "button" at bounding box center [816, 94] width 17 height 17
select select "**"
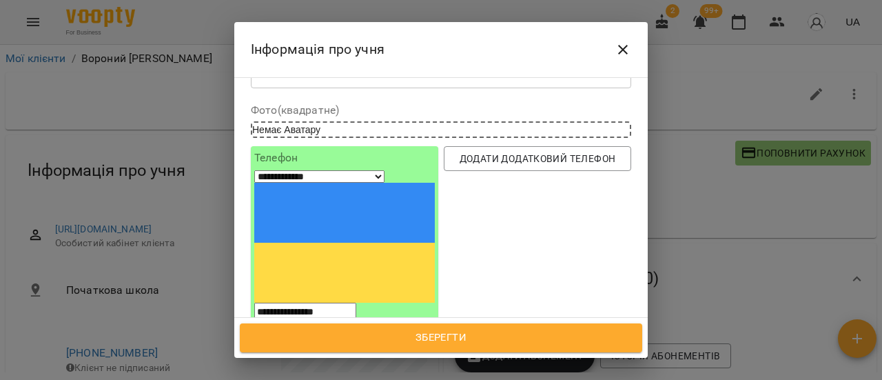
scroll to position [0, 0]
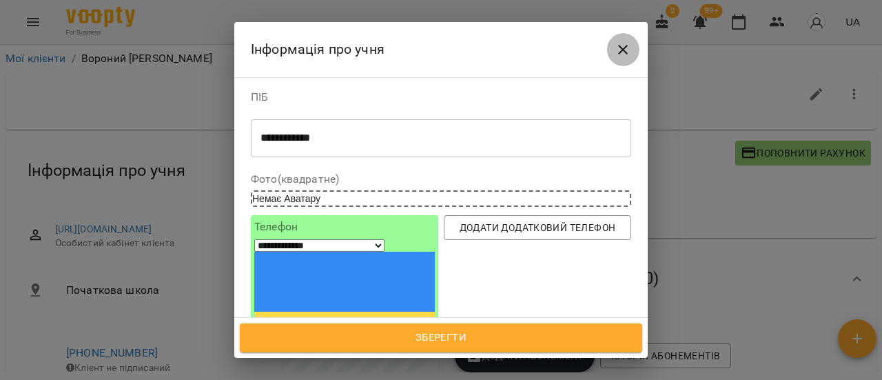
click at [630, 54] on icon "Close" at bounding box center [622, 49] width 17 height 17
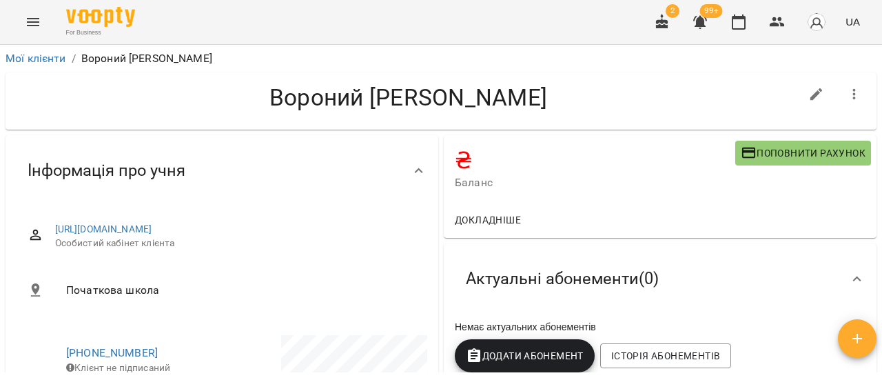
click at [809, 93] on icon "button" at bounding box center [816, 94] width 17 height 17
select select "**"
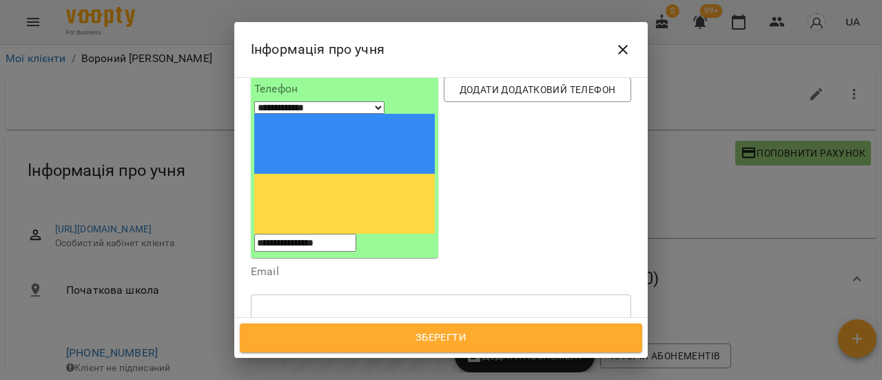
scroll to position [207, 0]
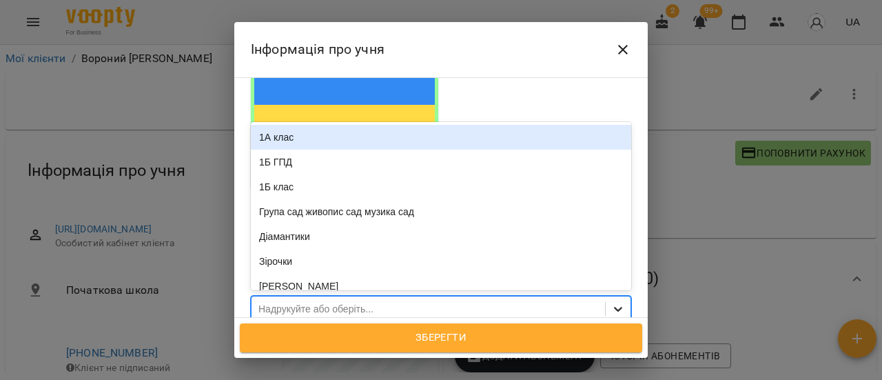
click at [614, 307] on icon at bounding box center [618, 309] width 8 height 5
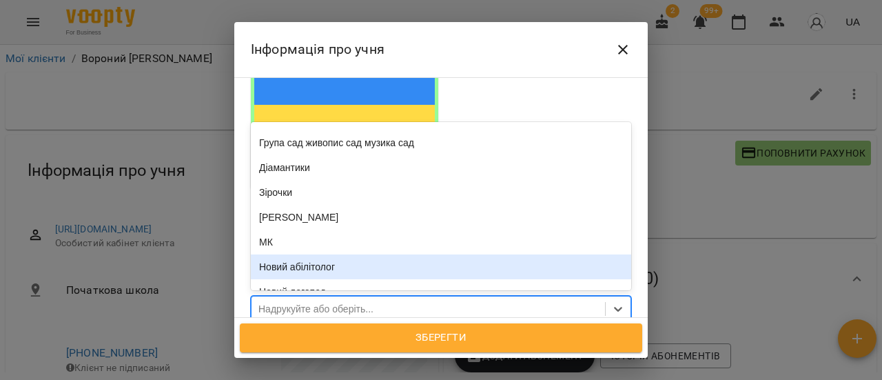
scroll to position [41, 0]
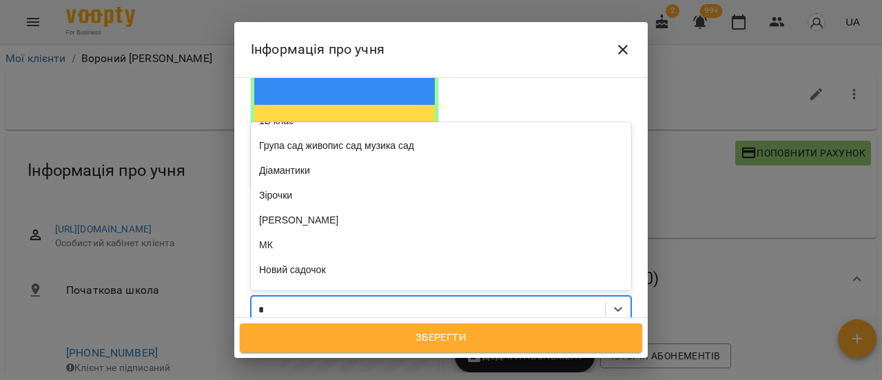
type input "**"
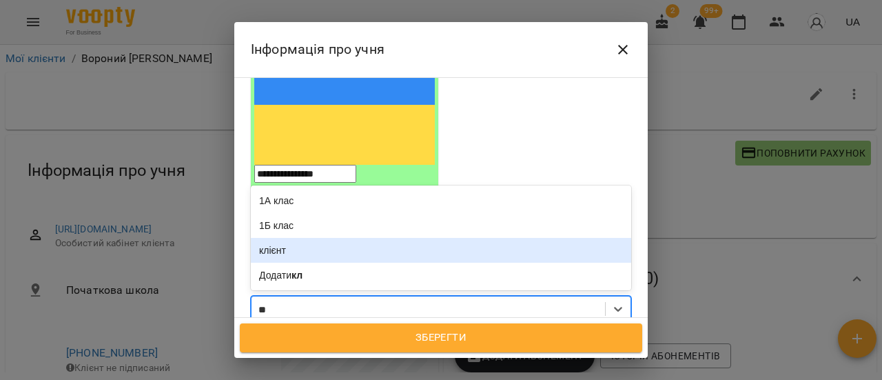
click at [323, 238] on div "клієнт" at bounding box center [441, 250] width 380 height 25
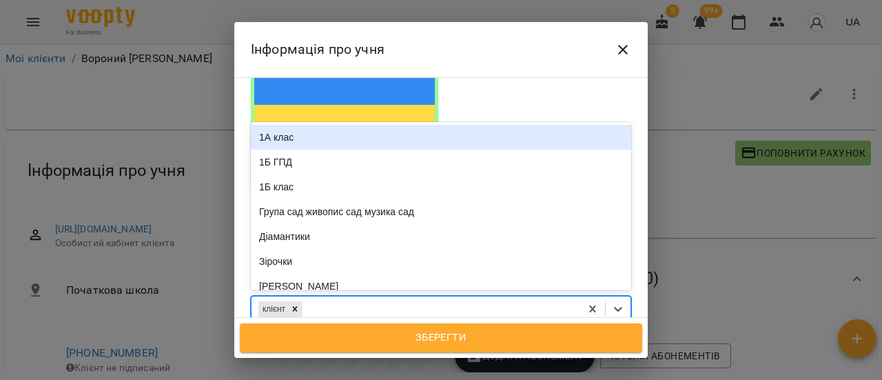
click at [412, 298] on div "клієнт" at bounding box center [415, 309] width 329 height 23
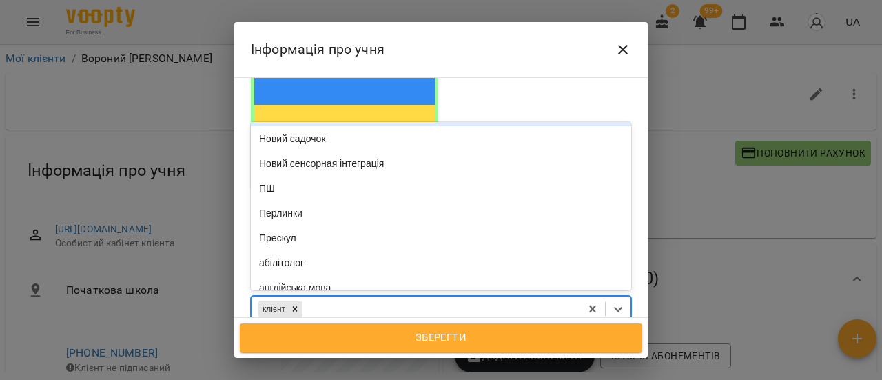
scroll to position [276, 0]
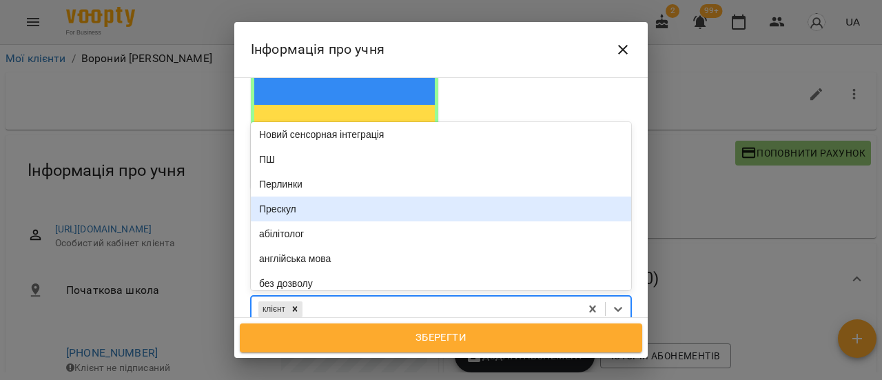
click at [399, 196] on div "Прескул" at bounding box center [441, 208] width 380 height 25
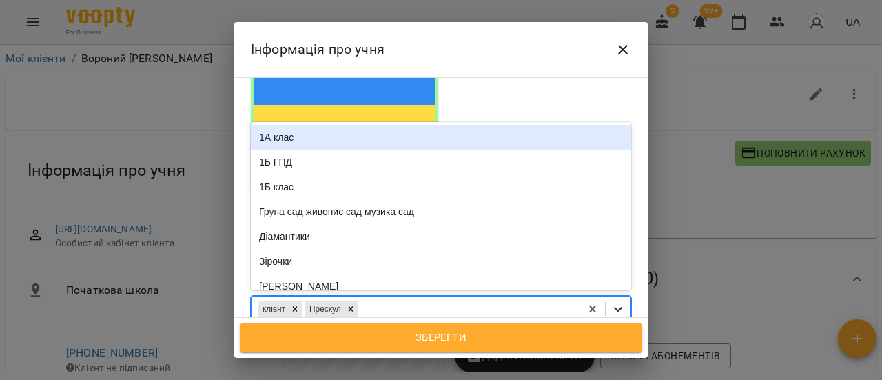
click at [612, 302] on icon at bounding box center [618, 309] width 14 height 14
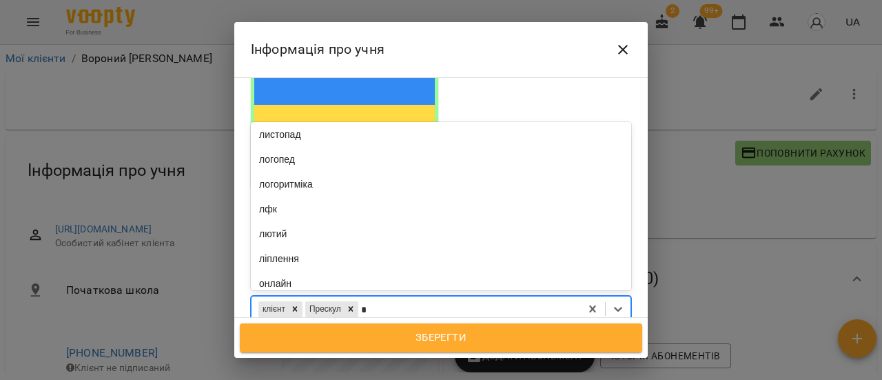
scroll to position [61, 0]
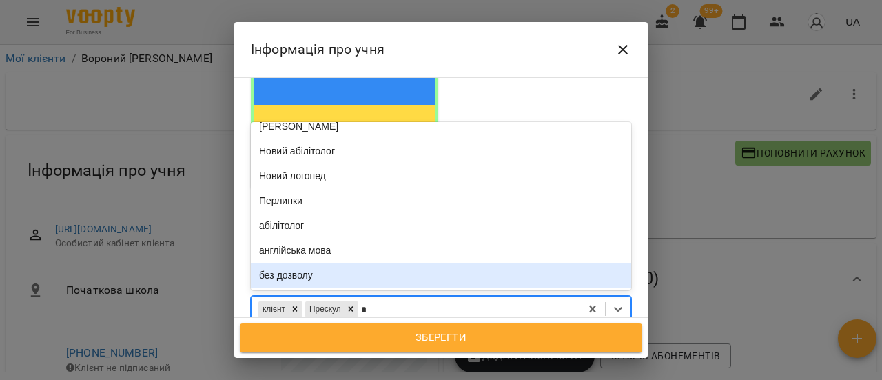
type input "**"
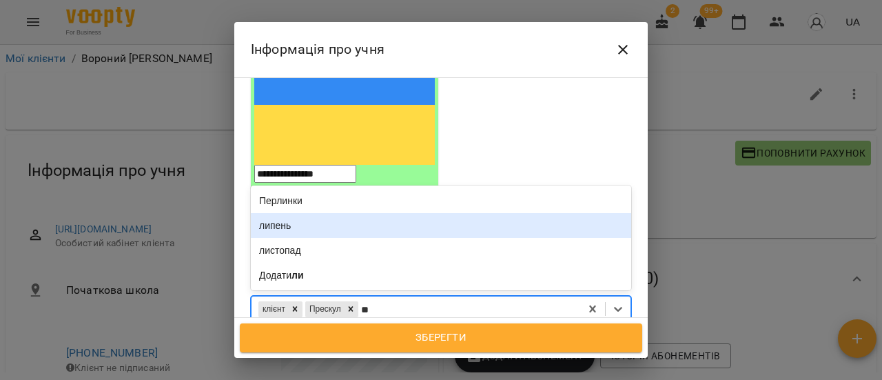
click at [318, 213] on div "липень" at bounding box center [441, 225] width 380 height 25
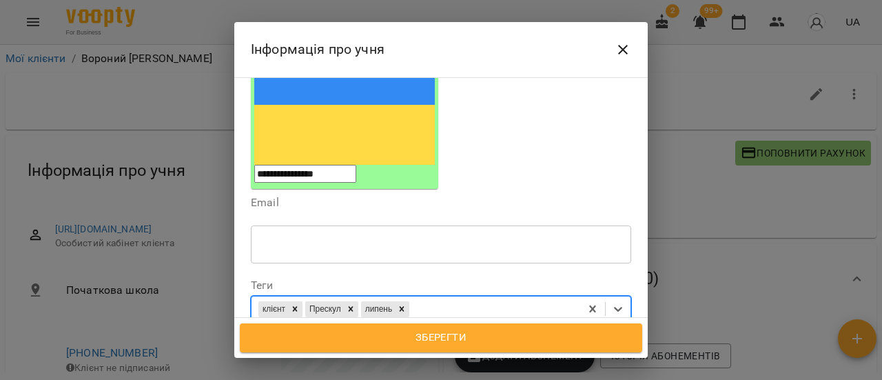
type input "*"
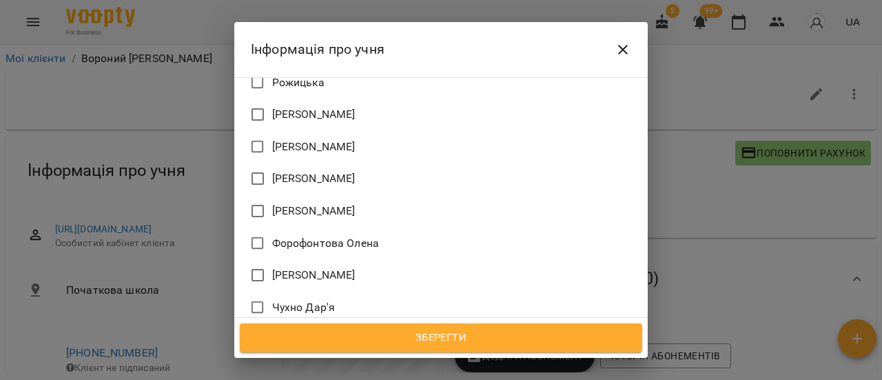
scroll to position [1229, 0]
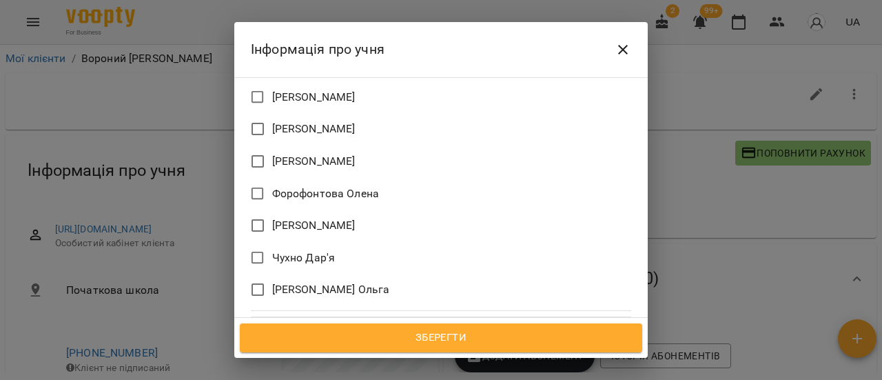
click at [456, 337] on span "Зберегти" at bounding box center [441, 338] width 372 height 18
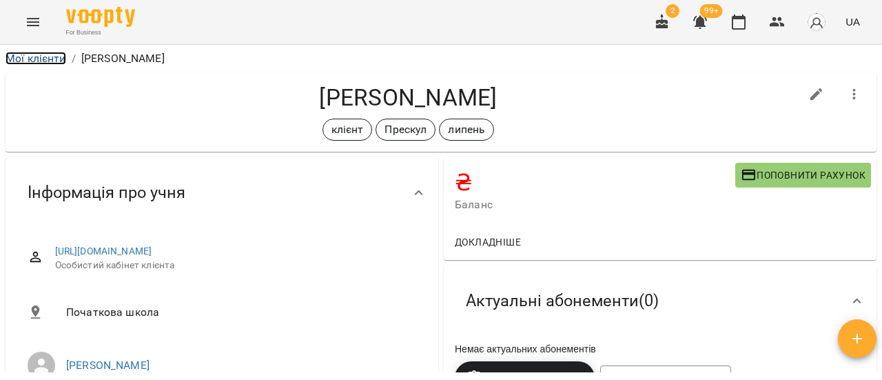
click at [50, 56] on link "Мої клієнти" at bounding box center [36, 58] width 61 height 13
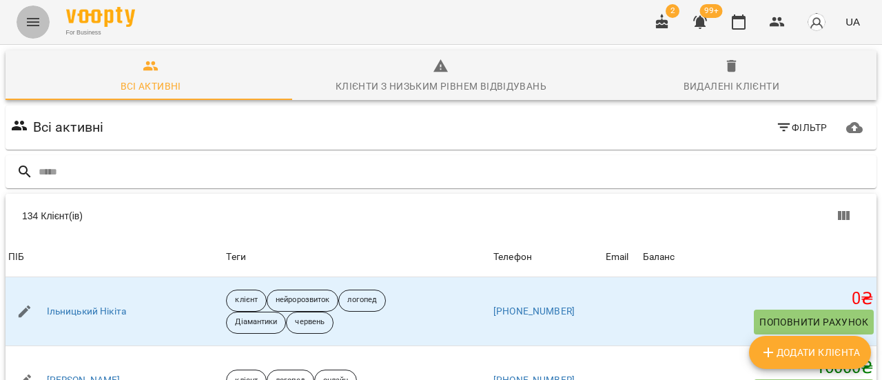
click at [39, 24] on icon "Menu" at bounding box center [33, 22] width 17 height 17
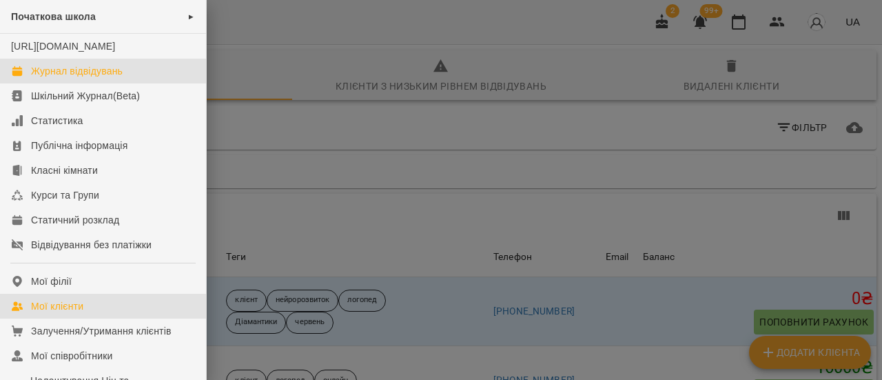
click at [71, 78] on div "Журнал відвідувань" at bounding box center [77, 71] width 92 height 14
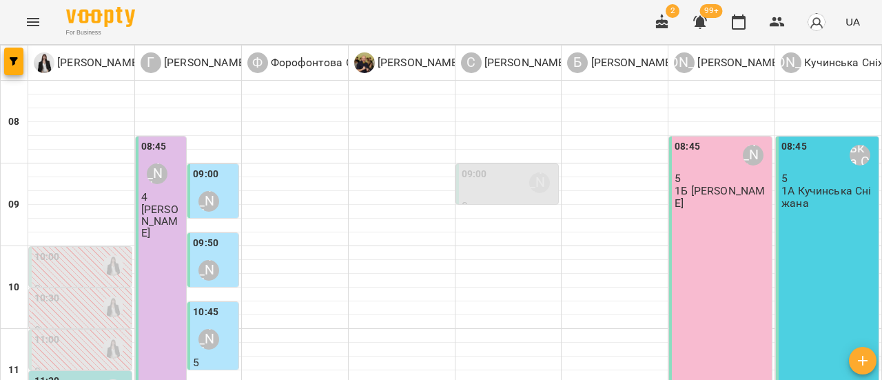
scroll to position [69, 0]
click at [147, 195] on div "08:45 [PERSON_NAME] 4 [PERSON_NAME]" at bounding box center [161, 335] width 50 height 398
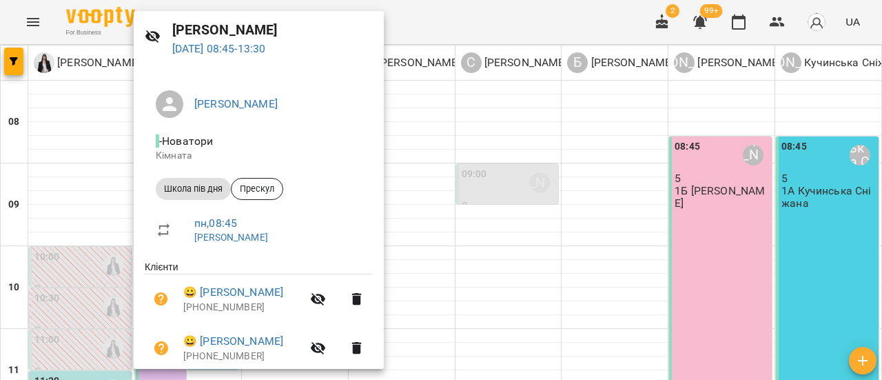
scroll to position [0, 0]
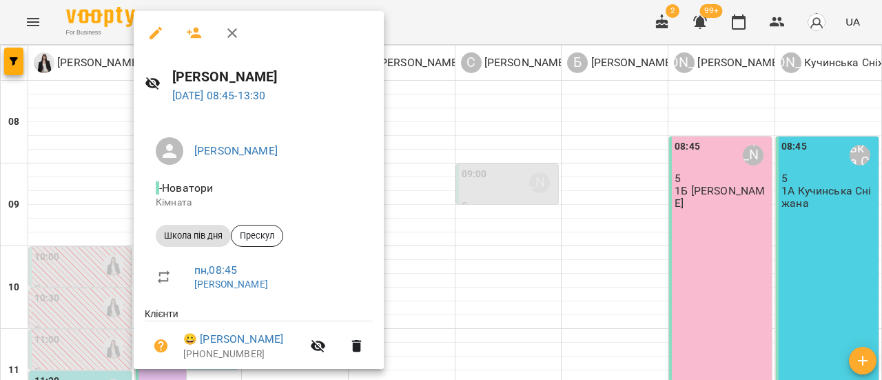
click at [196, 30] on icon "button" at bounding box center [194, 33] width 15 height 11
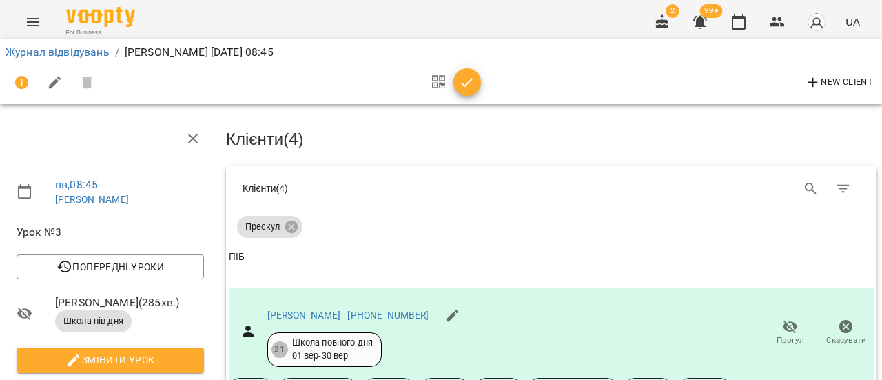
scroll to position [282, 0]
click at [50, 54] on link "Журнал відвідувань" at bounding box center [58, 51] width 104 height 13
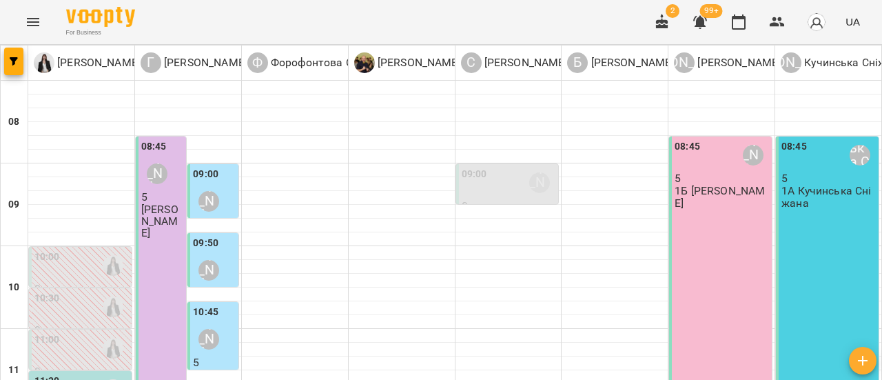
scroll to position [207, 0]
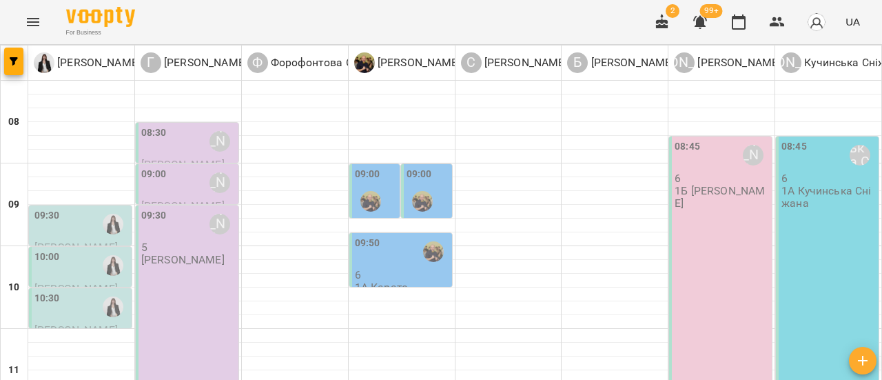
scroll to position [0, 0]
click at [695, 217] on div "08:45 [PERSON_NAME] 6 1Б [PERSON_NAME]" at bounding box center [720, 335] width 103 height 398
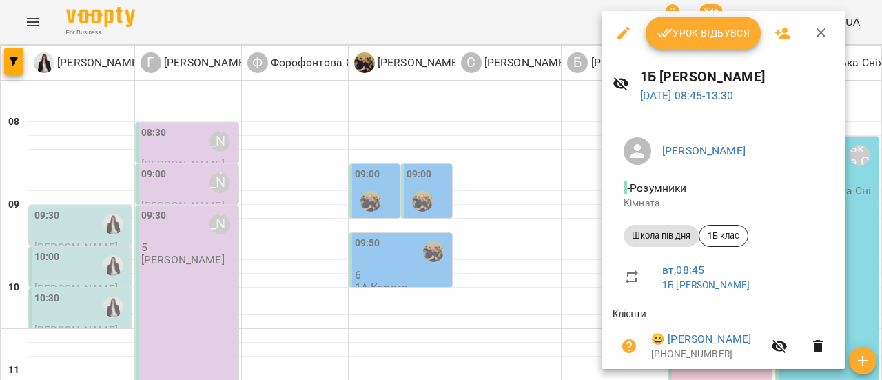
click at [622, 37] on icon "button" at bounding box center [623, 33] width 17 height 17
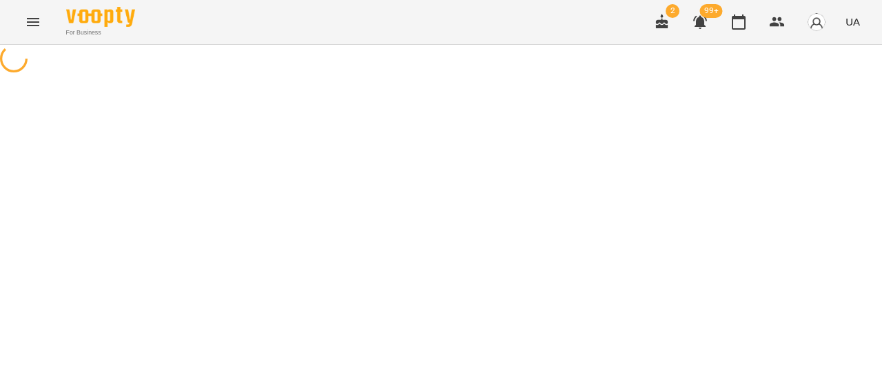
select select "**********"
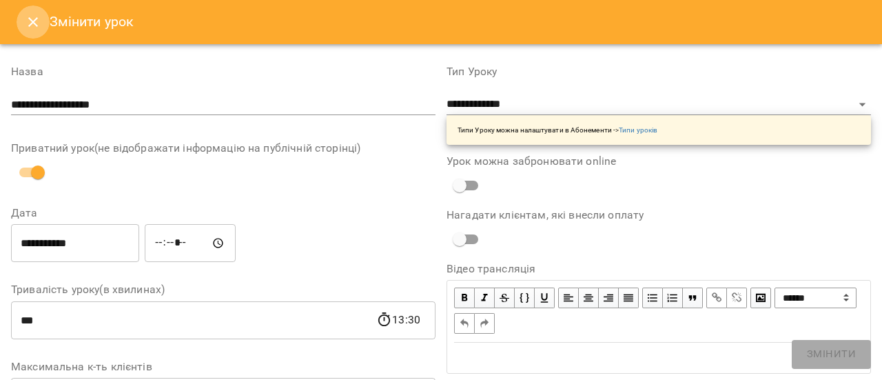
click at [39, 19] on icon "Close" at bounding box center [33, 22] width 17 height 17
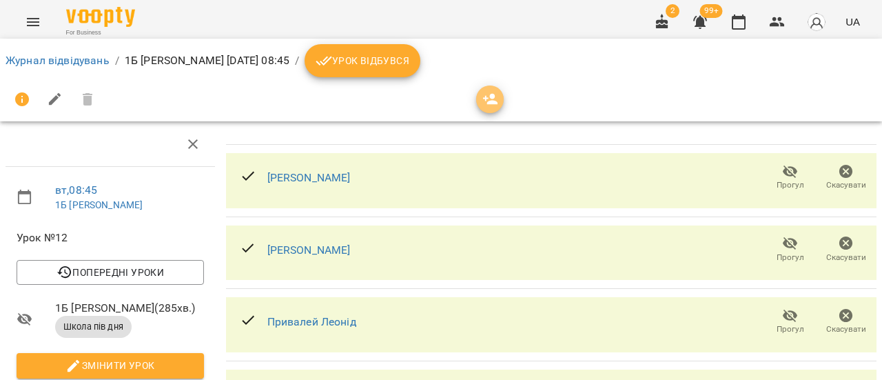
click at [495, 101] on icon "button" at bounding box center [490, 99] width 15 height 11
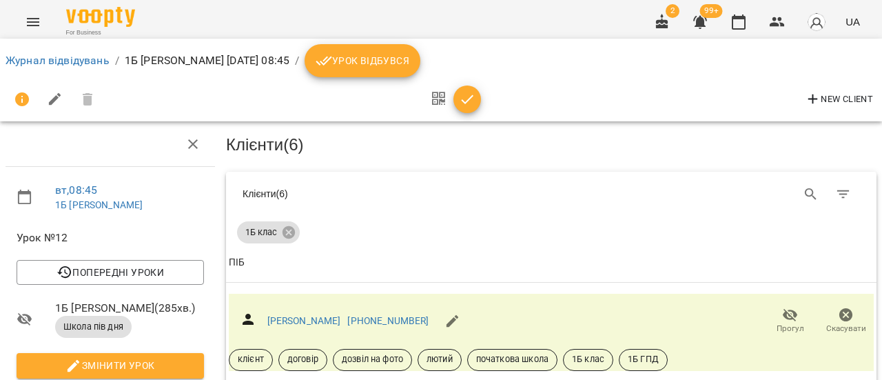
click at [478, 101] on span "button" at bounding box center [467, 99] width 28 height 17
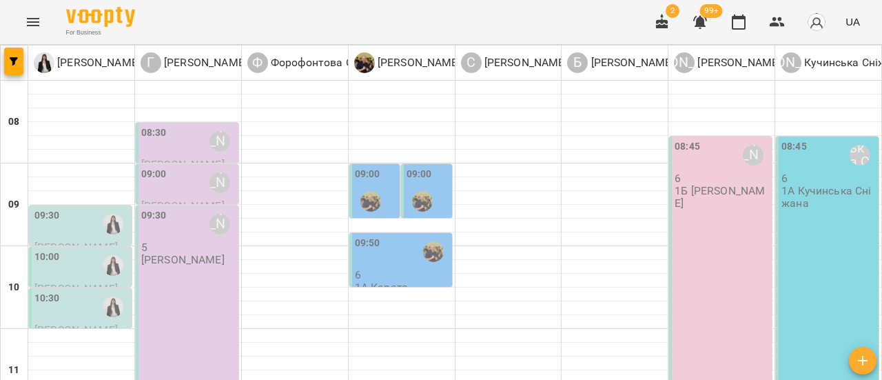
scroll to position [138, 0]
click at [182, 205] on div "09:30 Гандрабура Наталя 5 Прескул Гандрабура Наталя" at bounding box center [187, 369] width 103 height 329
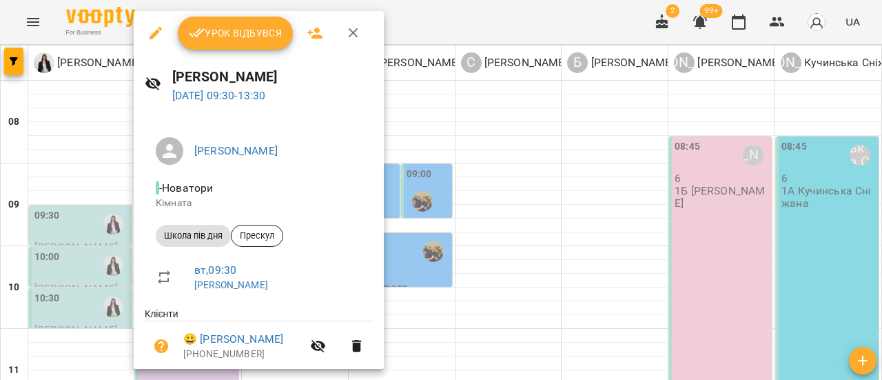
click at [149, 34] on icon "button" at bounding box center [155, 33] width 17 height 17
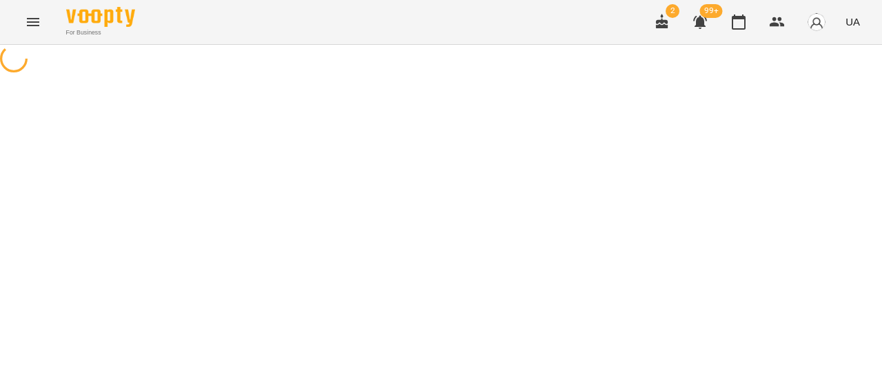
select select "**********"
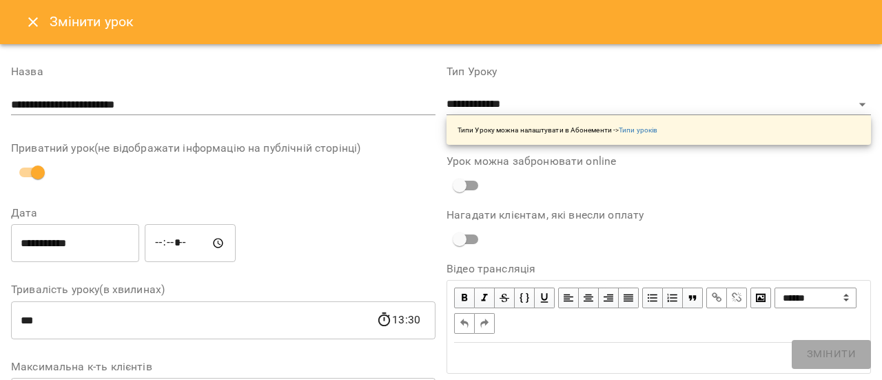
click at [35, 18] on icon "Close" at bounding box center [33, 22] width 17 height 17
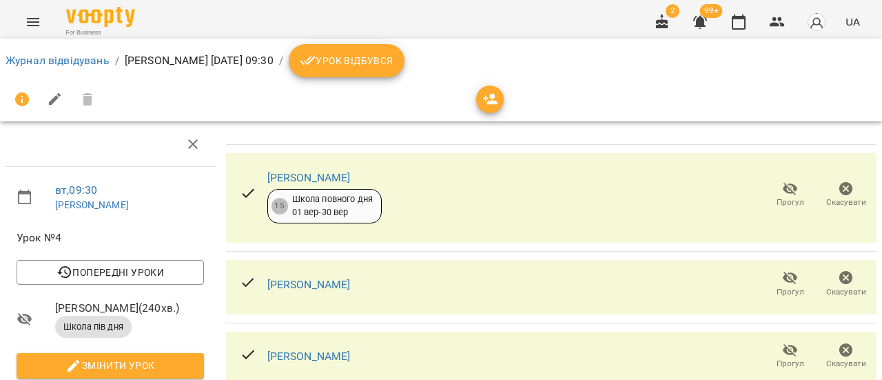
scroll to position [138, 0]
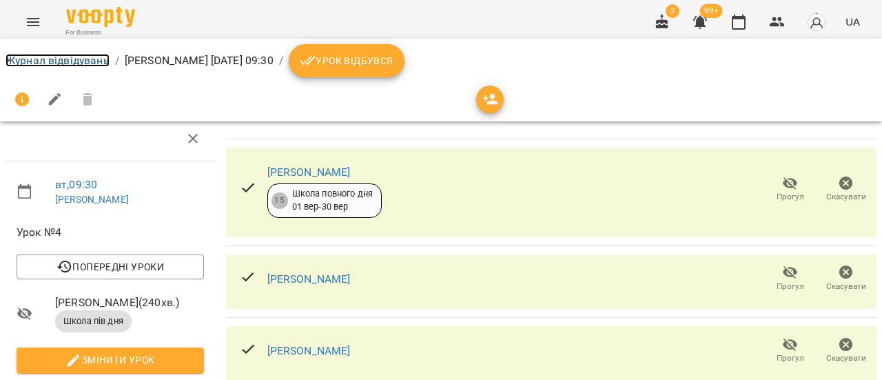
click at [65, 64] on link "Журнал відвідувань" at bounding box center [58, 60] width 104 height 13
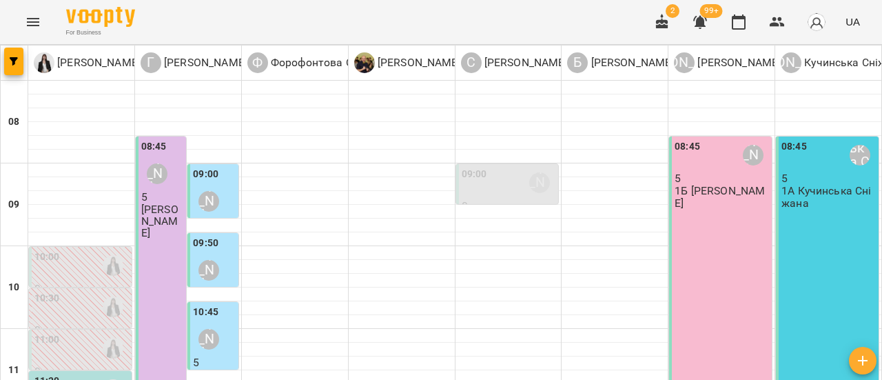
type input "**********"
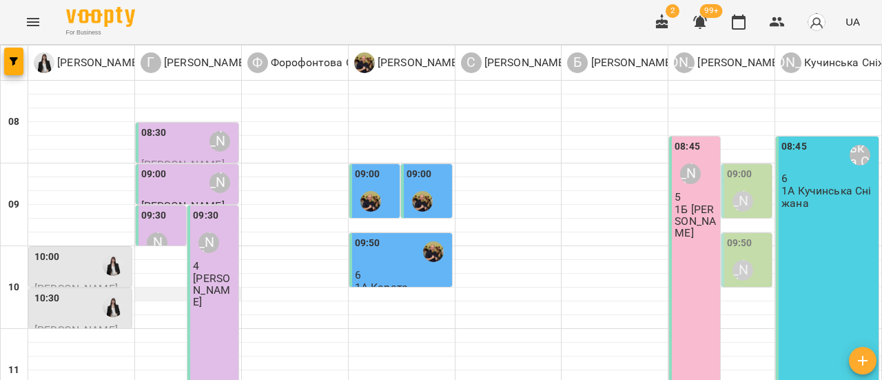
scroll to position [138, 0]
click at [152, 227] on div "[PERSON_NAME]" at bounding box center [157, 243] width 32 height 32
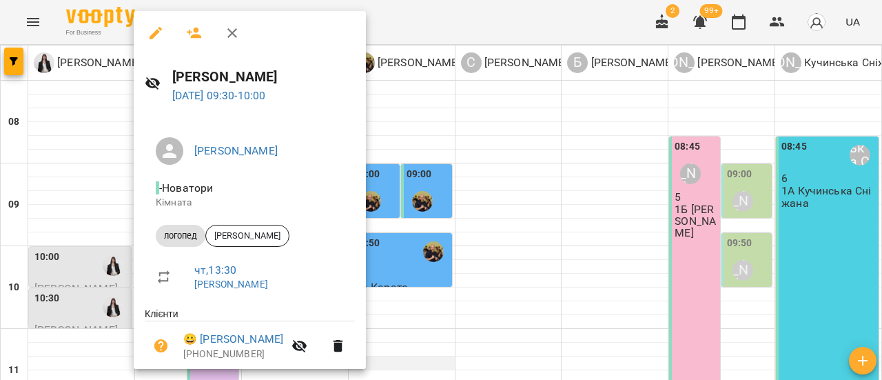
click at [408, 227] on div at bounding box center [441, 190] width 882 height 380
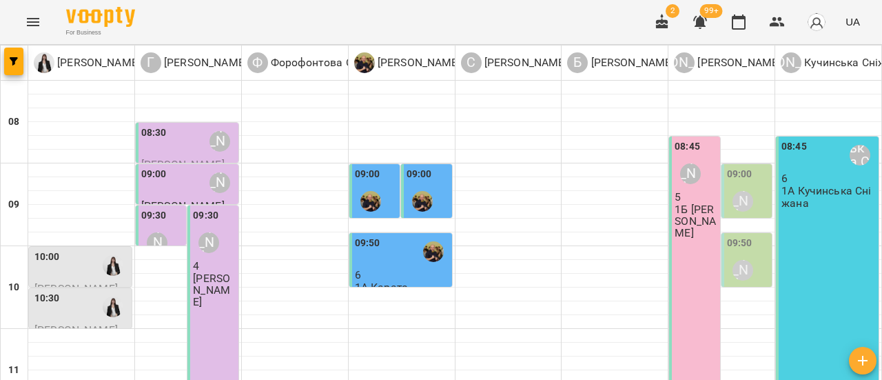
scroll to position [0, 0]
click at [161, 227] on div "[PERSON_NAME]" at bounding box center [157, 243] width 32 height 32
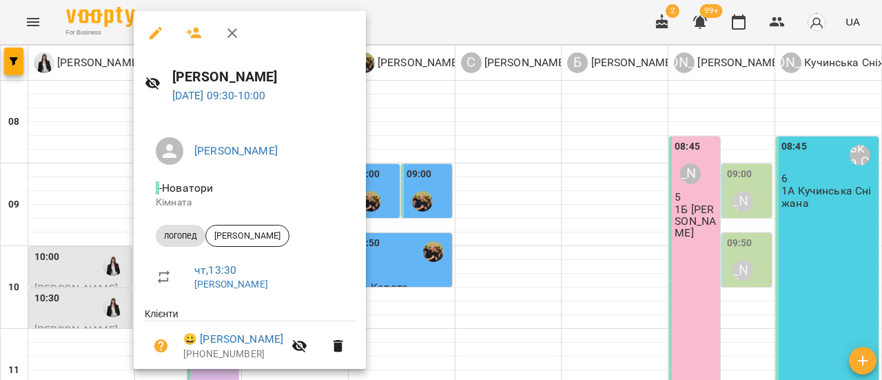
click at [153, 33] on icon "button" at bounding box center [155, 33] width 17 height 17
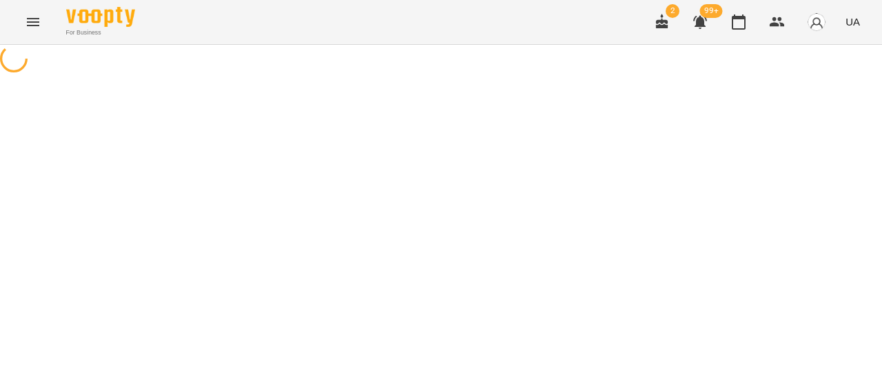
select select "*******"
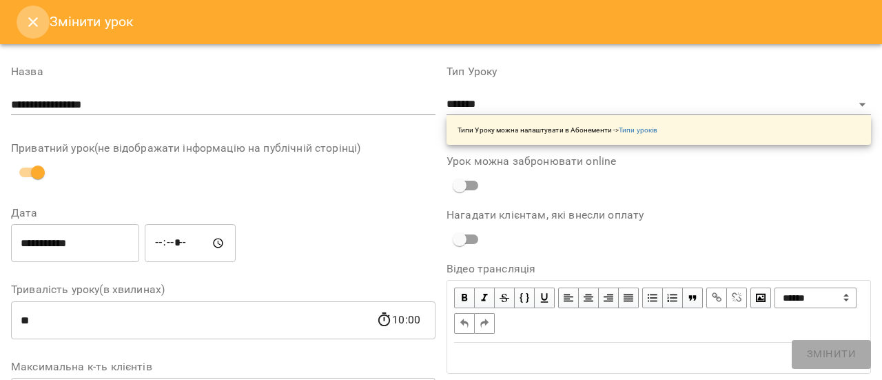
click at [35, 24] on icon "Close" at bounding box center [33, 22] width 10 height 10
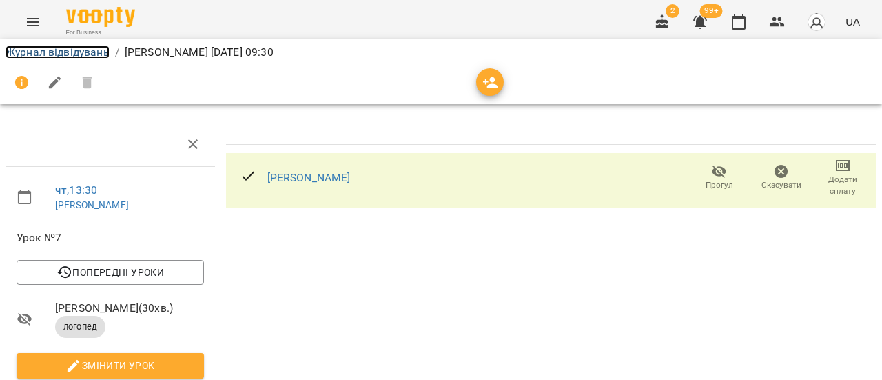
click at [45, 54] on link "Журнал відвідувань" at bounding box center [58, 51] width 104 height 13
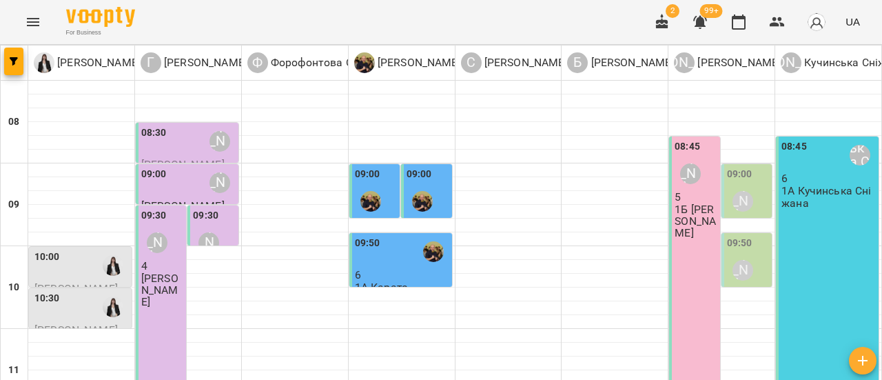
click at [158, 185] on div "09:00" at bounding box center [153, 183] width 25 height 32
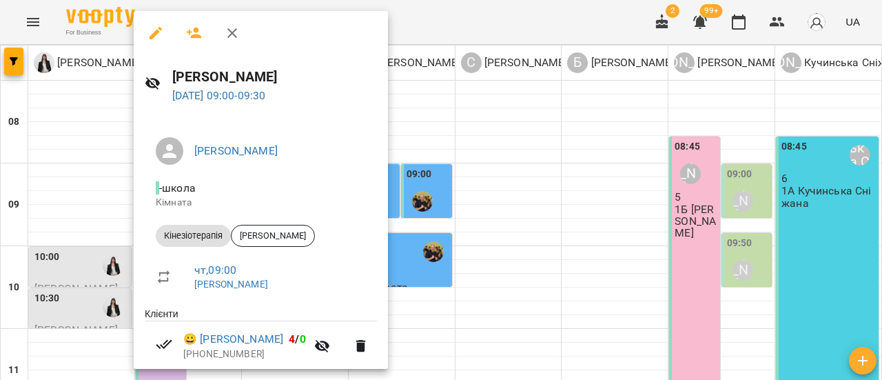
click at [109, 159] on div at bounding box center [441, 190] width 882 height 380
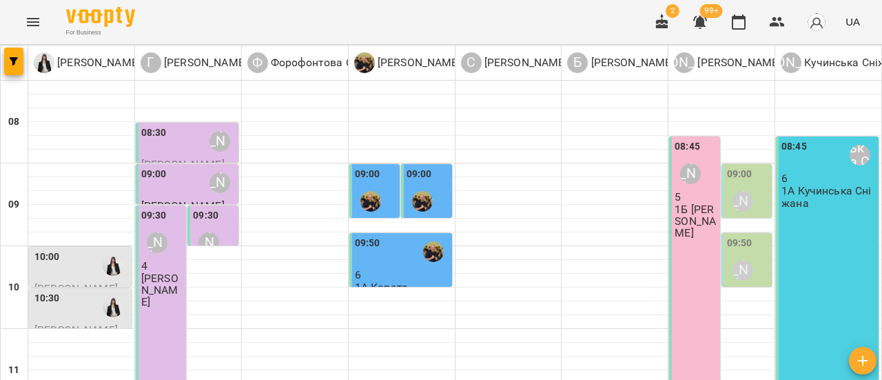
click at [169, 184] on div "09:00 Гандрабура Наталя" at bounding box center [188, 183] width 94 height 32
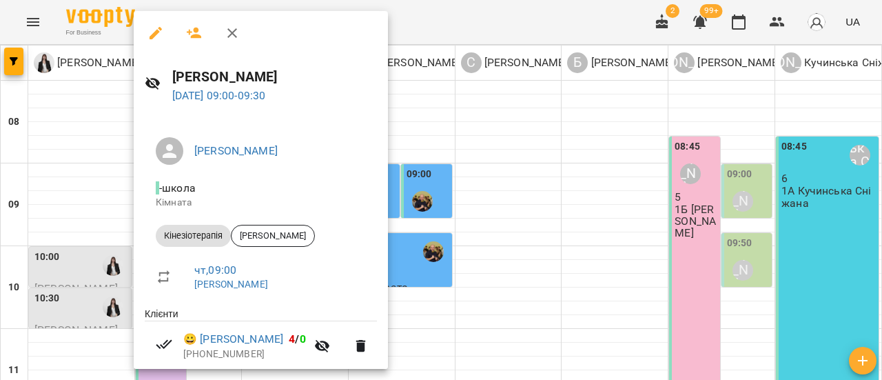
click at [639, 351] on div at bounding box center [441, 190] width 882 height 380
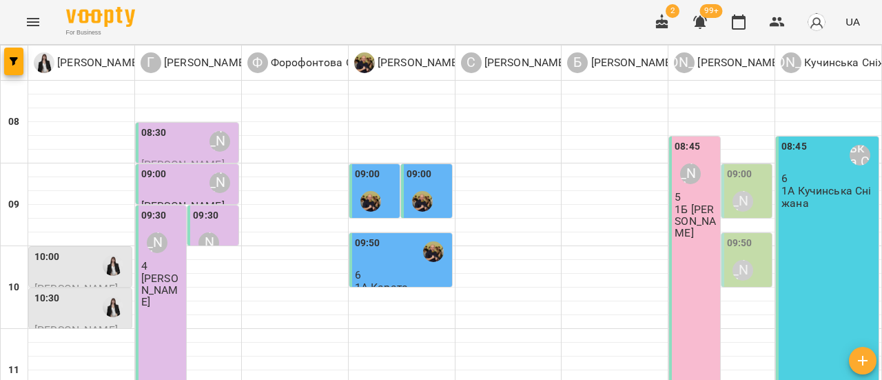
drag, startPoint x: 881, startPoint y: 330, endPoint x: 881, endPoint y: 281, distance: 48.9
drag, startPoint x: 881, startPoint y: 281, endPoint x: 26, endPoint y: 17, distance: 894.6
click at [26, 17] on icon "Menu" at bounding box center [33, 22] width 17 height 17
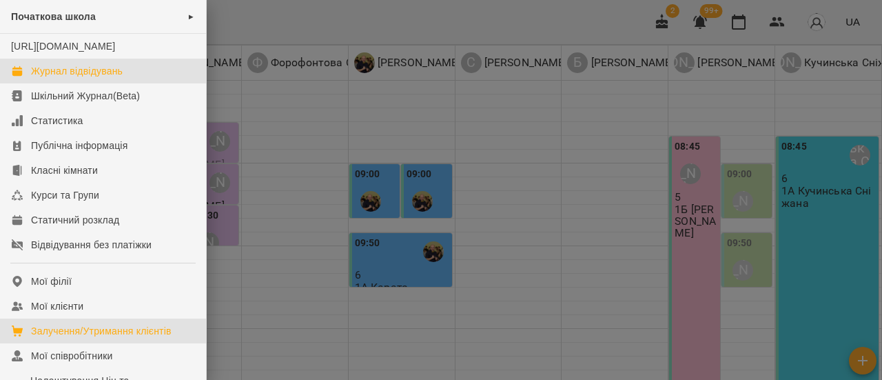
click at [80, 338] on div "Залучення/Утримання клієнтів" at bounding box center [101, 331] width 141 height 14
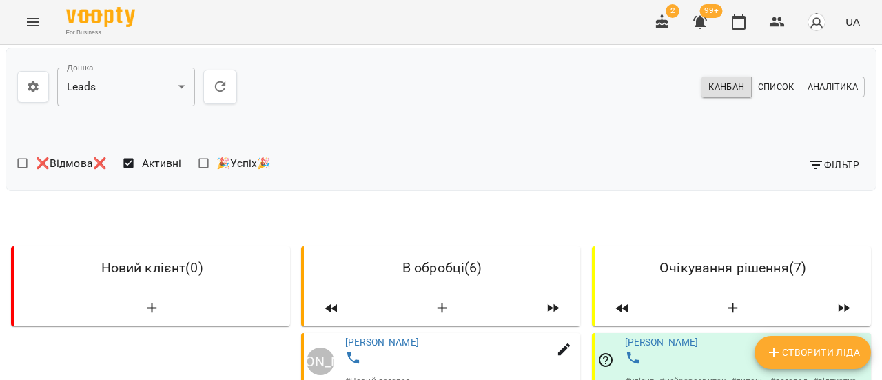
scroll to position [138, 0]
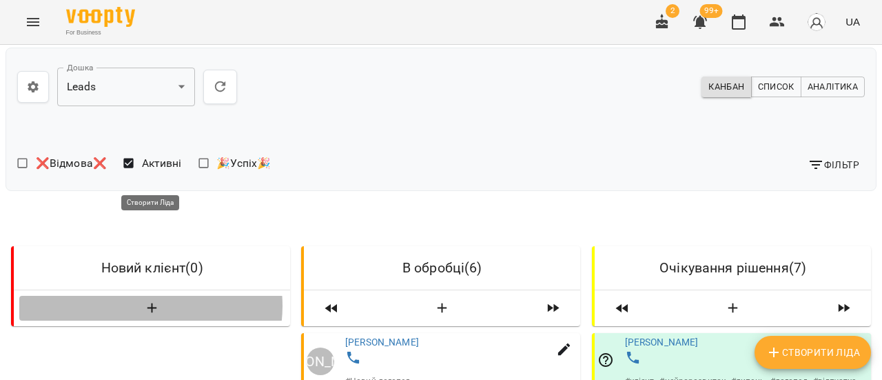
click at [150, 304] on icon "button" at bounding box center [152, 309] width 10 height 10
select select "*"
select select "**"
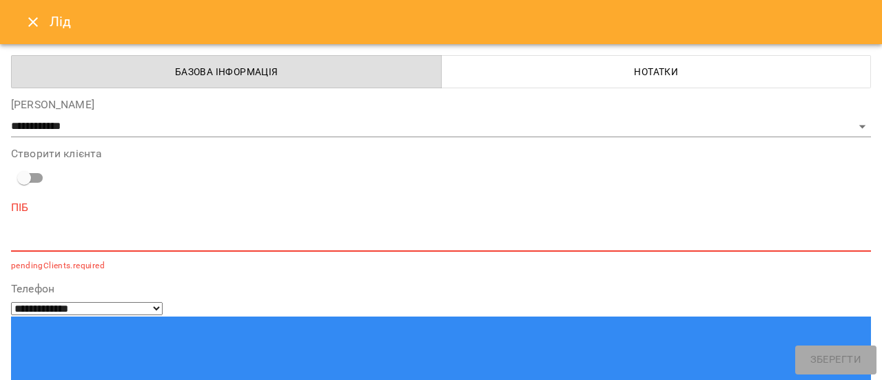
click at [59, 239] on textarea at bounding box center [441, 240] width 860 height 13
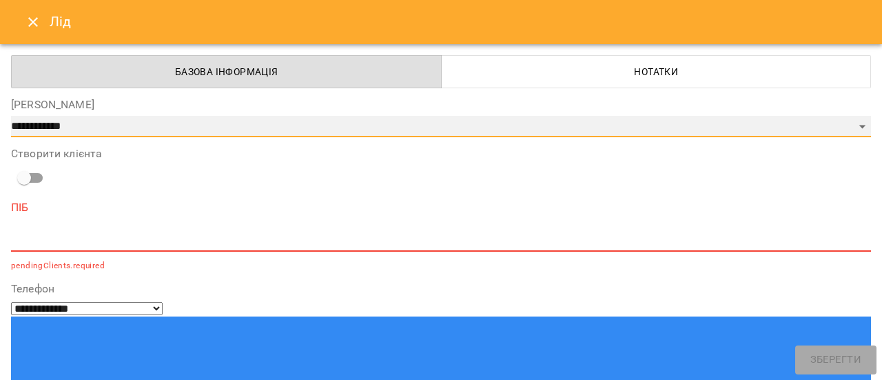
click at [51, 118] on select "**********" at bounding box center [441, 127] width 860 height 22
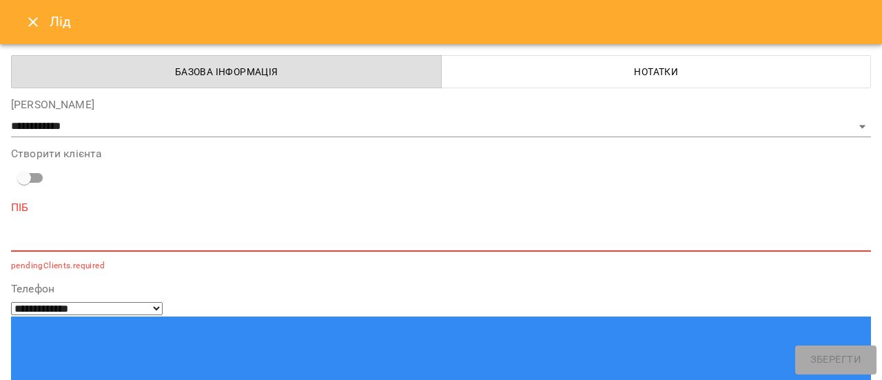
click at [373, 103] on label "Етап" at bounding box center [441, 104] width 860 height 11
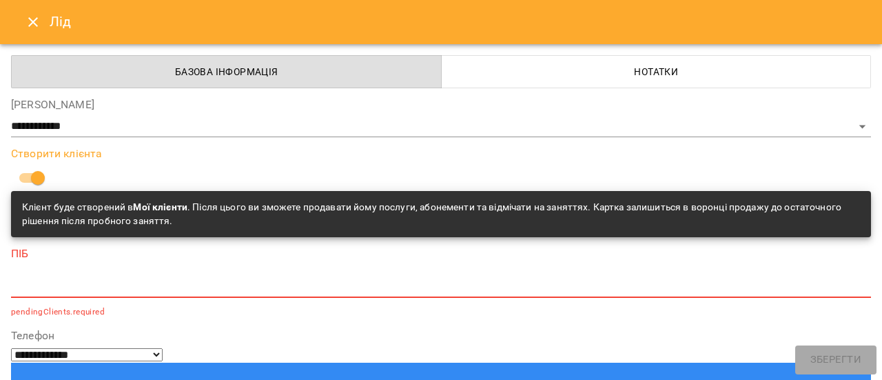
click at [37, 287] on textarea at bounding box center [441, 286] width 860 height 13
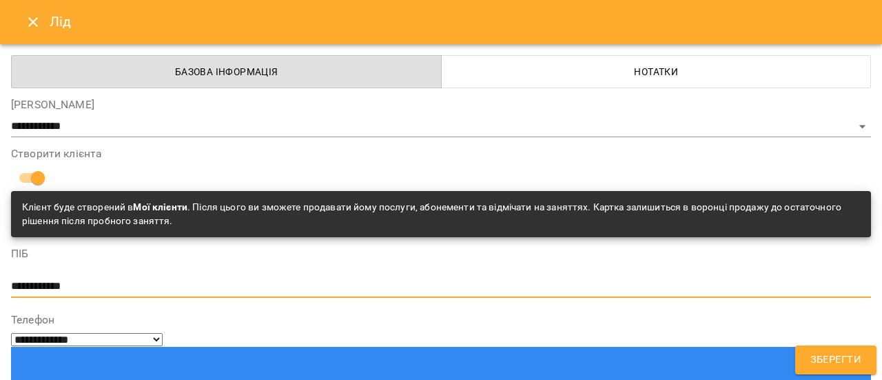
scroll to position [69, 0]
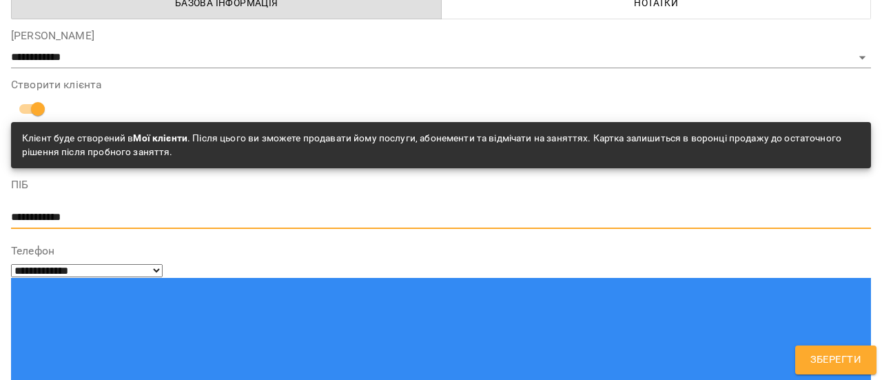
type textarea "**********"
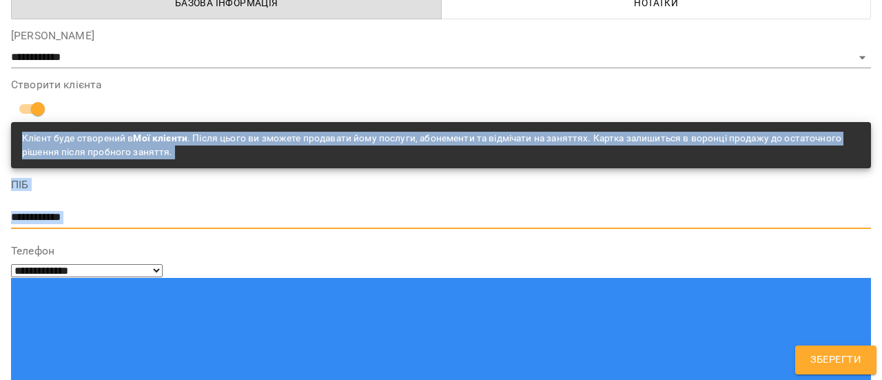
drag, startPoint x: 0, startPoint y: 144, endPoint x: 17, endPoint y: 258, distance: 114.8
click at [10, 257] on div "**********" at bounding box center [441, 190] width 882 height 380
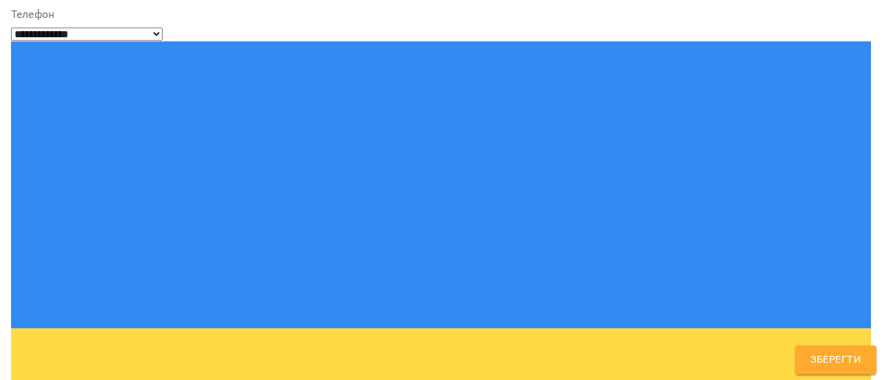
scroll to position [276, 0]
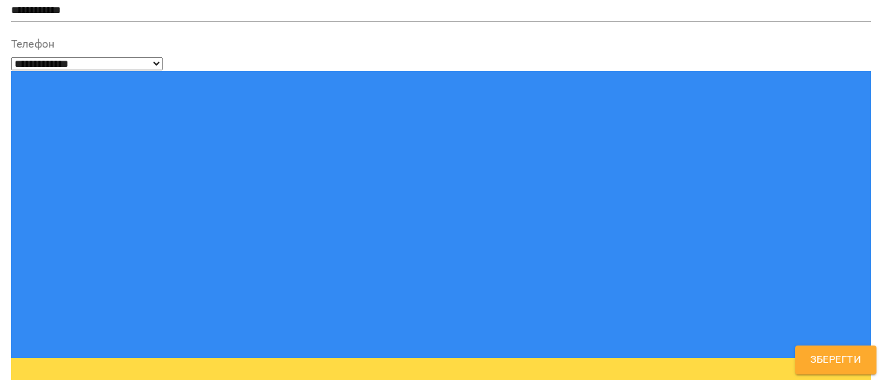
type input "**********"
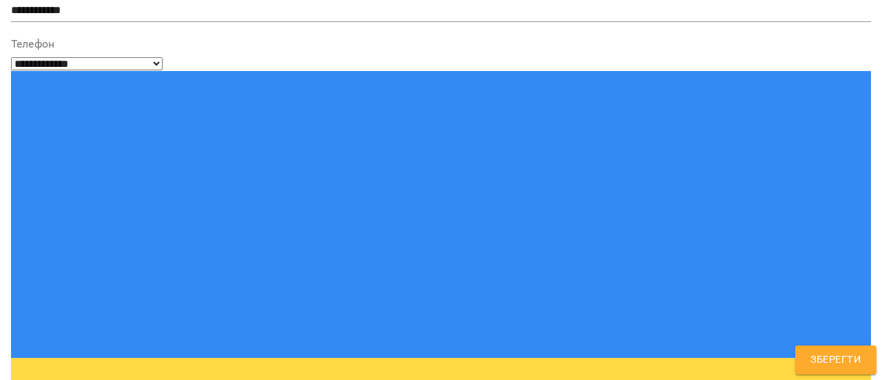
type input "**"
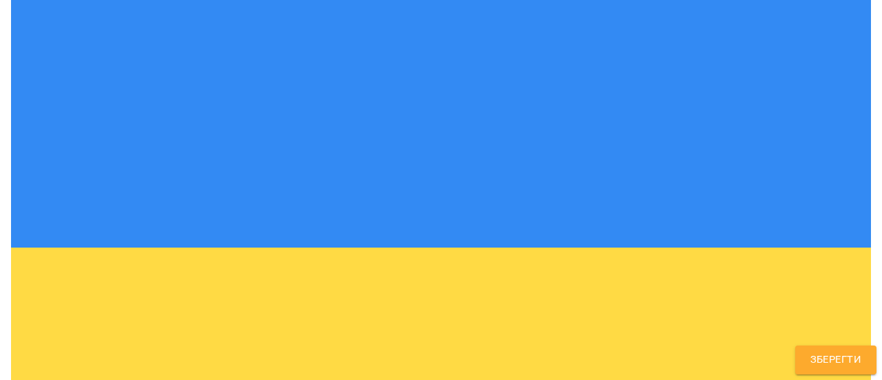
scroll to position [406, 0]
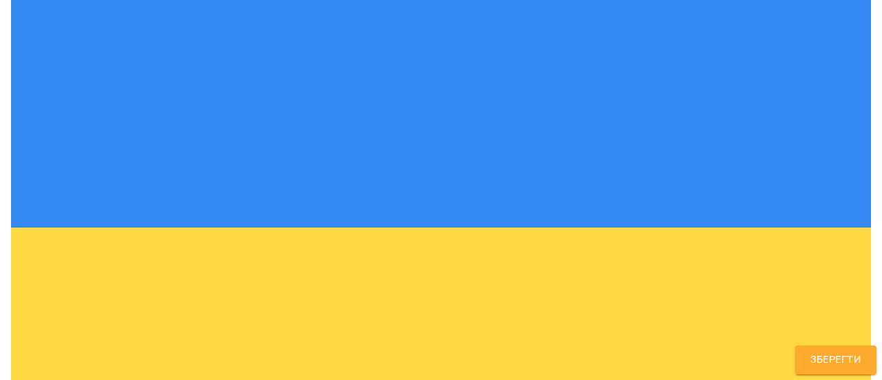
select select "**********"
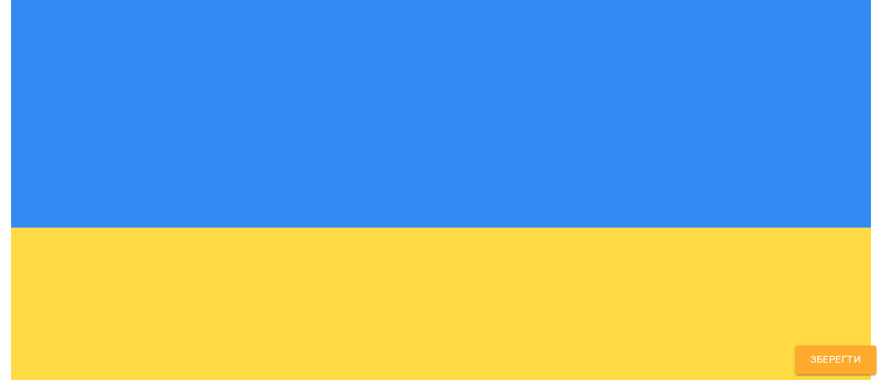
type textarea "**********"
click at [825, 356] on span "Зберегти" at bounding box center [835, 360] width 51 height 18
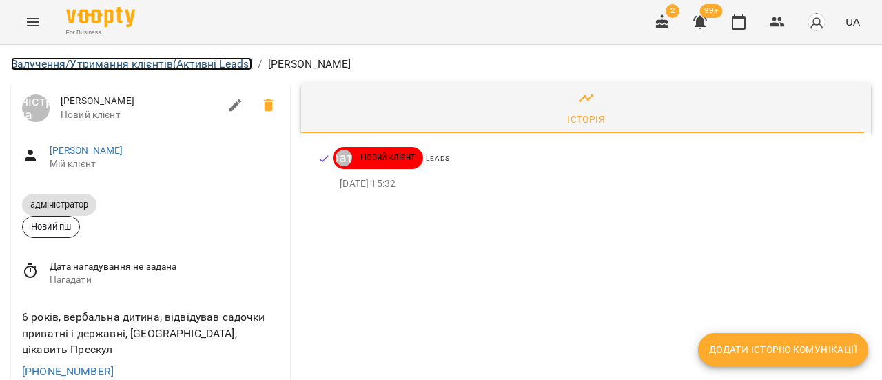
click at [182, 63] on link "Залучення/Утримання клієнтів (Активні Leads)" at bounding box center [131, 63] width 241 height 13
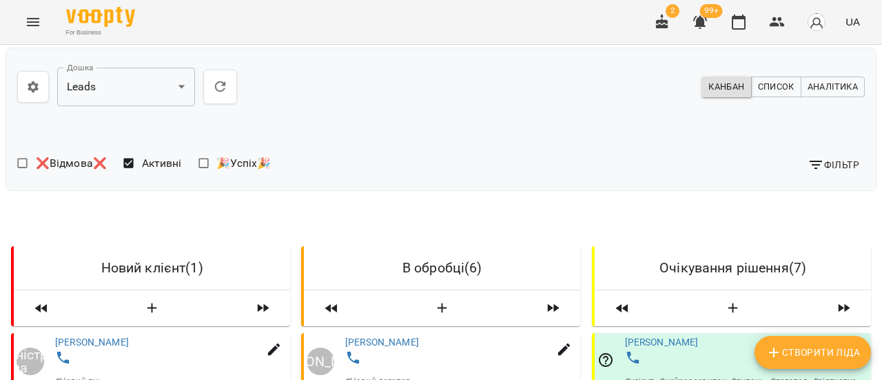
scroll to position [138, 0]
select select "*"
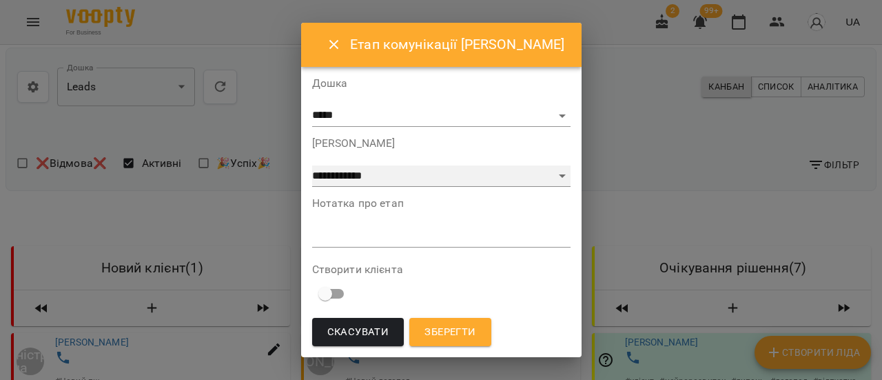
click at [496, 180] on select "**********" at bounding box center [441, 176] width 258 height 22
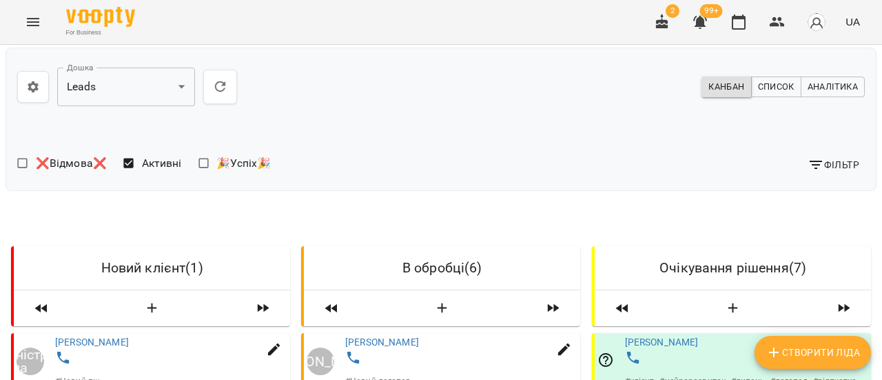
select select "*"
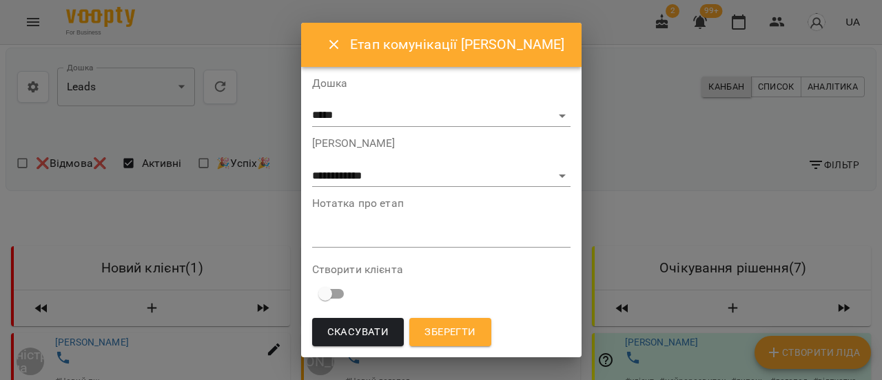
click at [342, 44] on icon "Close" at bounding box center [334, 45] width 17 height 17
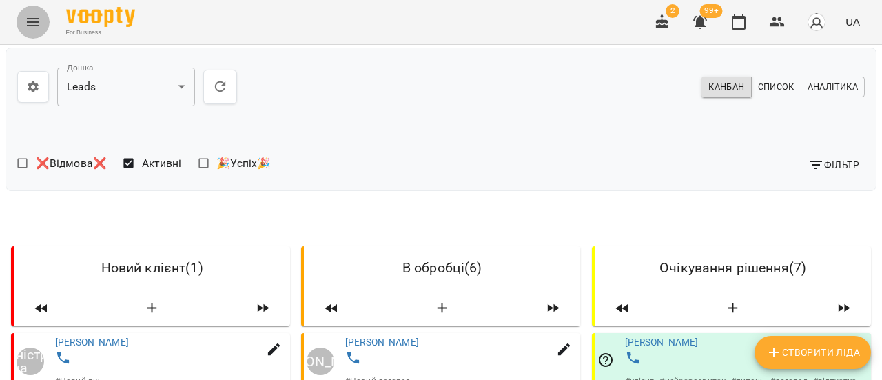
click at [32, 28] on icon "Menu" at bounding box center [33, 22] width 17 height 17
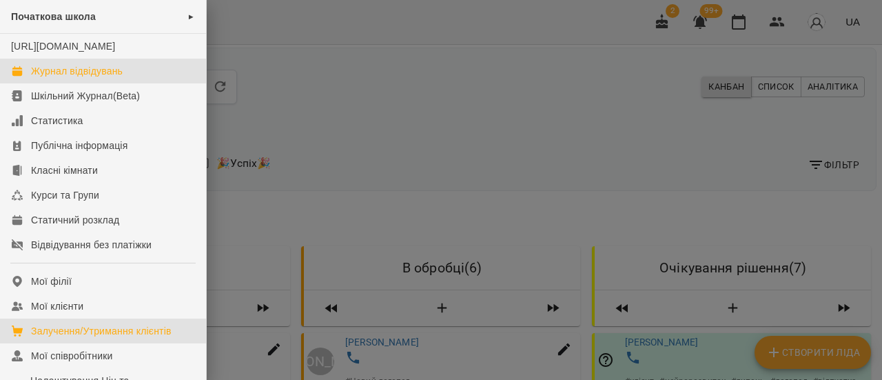
click at [66, 78] on div "Журнал відвідувань" at bounding box center [77, 71] width 92 height 14
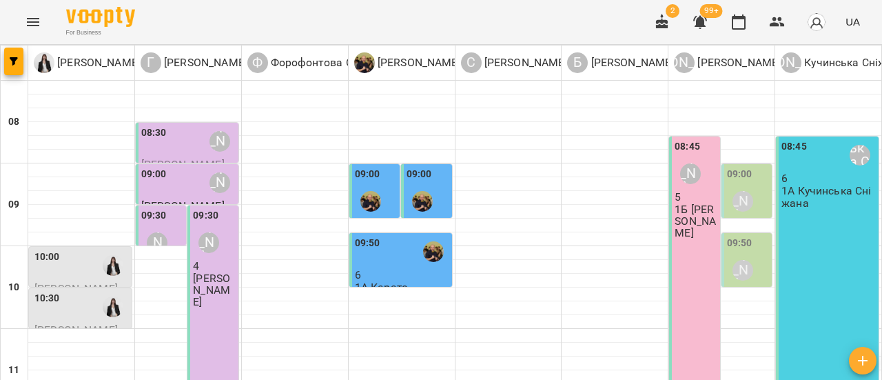
click at [864, 364] on icon "button" at bounding box center [862, 360] width 17 height 17
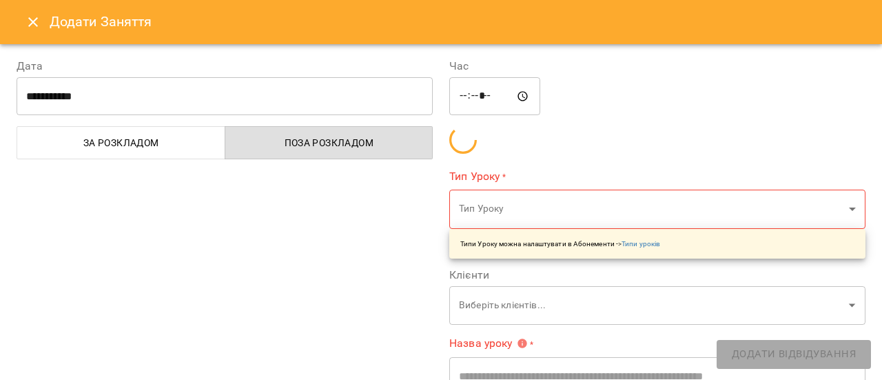
type input "*****"
type input "**********"
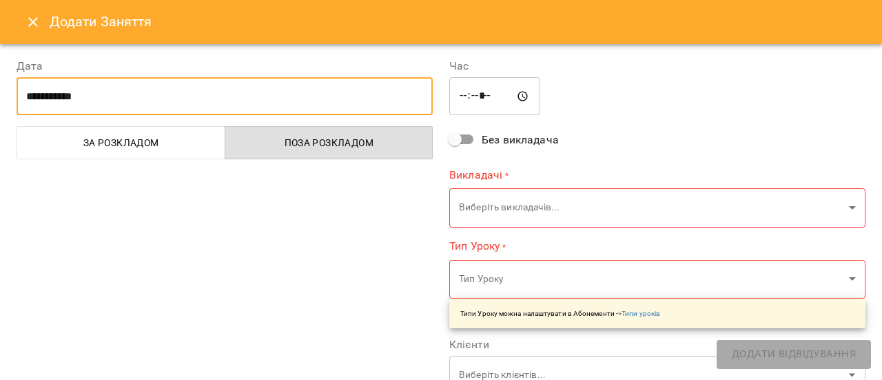
click at [254, 102] on input "**********" at bounding box center [225, 96] width 416 height 39
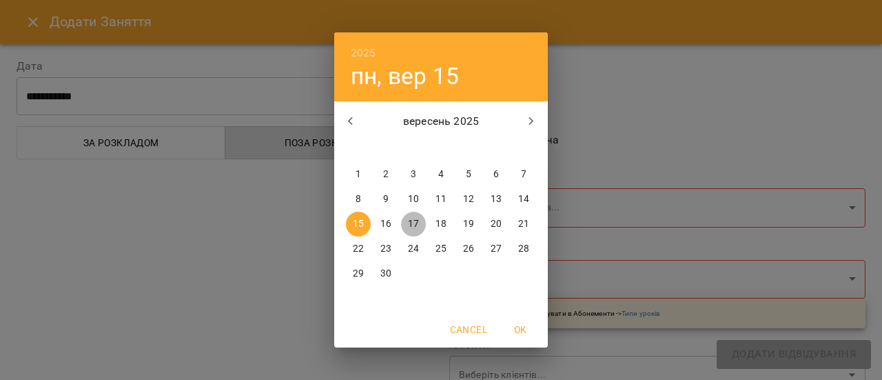
click at [417, 225] on p "17" at bounding box center [413, 224] width 11 height 14
type input "**********"
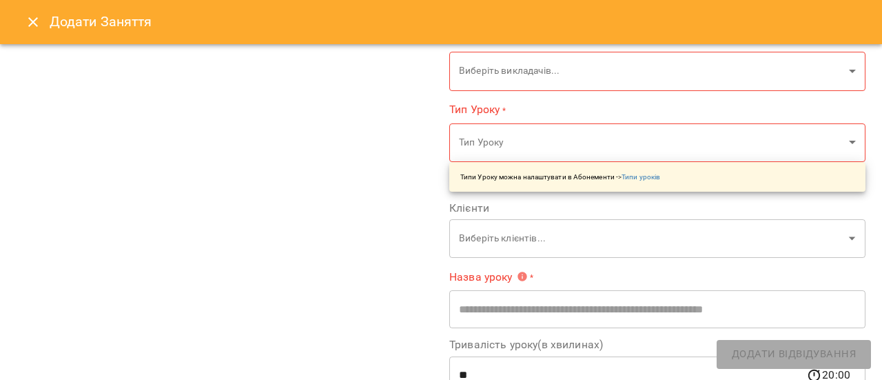
scroll to position [138, 0]
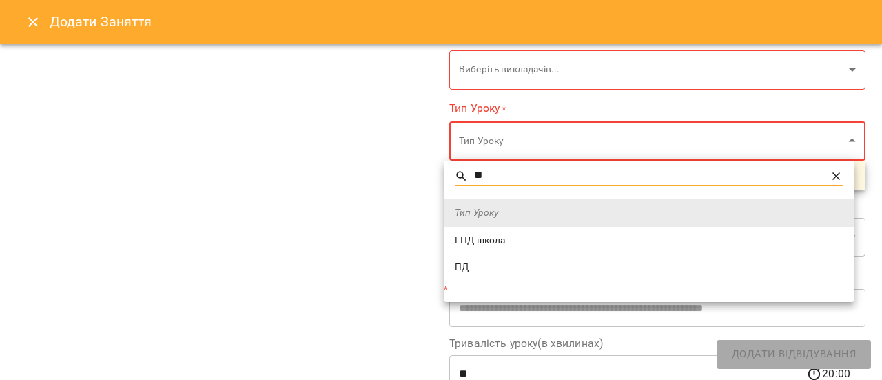
type input "**"
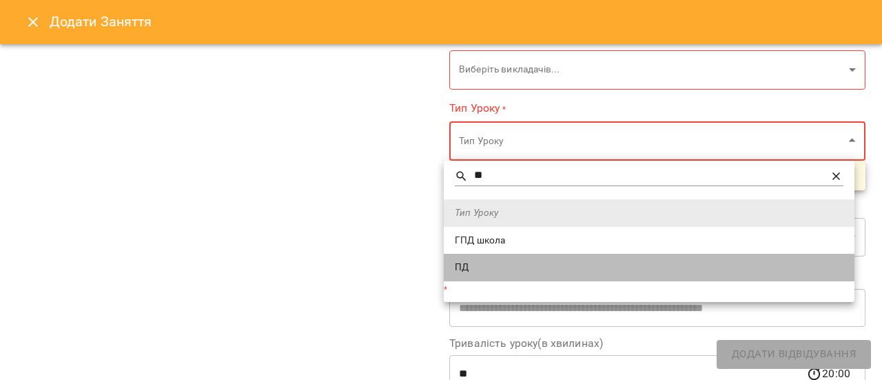
click at [495, 273] on span "ПД" at bounding box center [649, 267] width 388 height 14
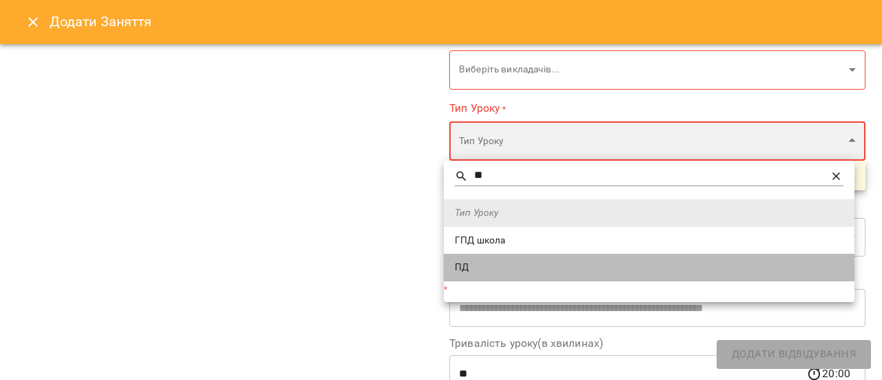
type input "**"
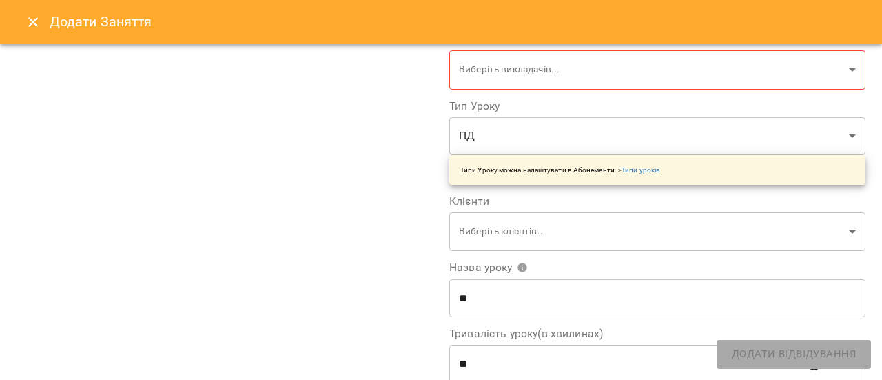
click at [382, 238] on div "**********" at bounding box center [224, 211] width 433 height 615
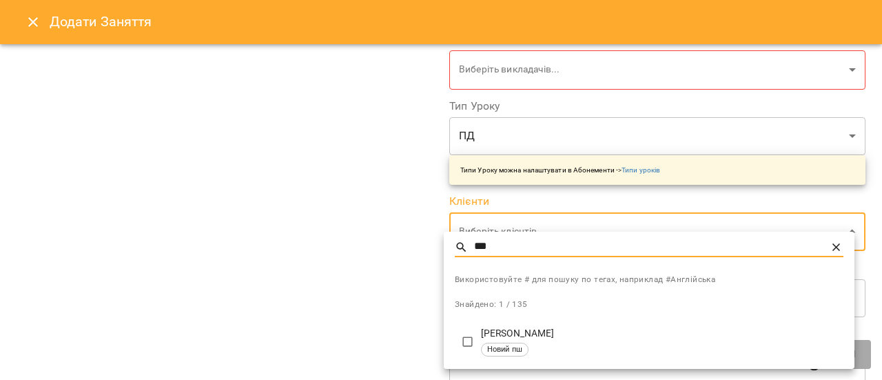
type input "***"
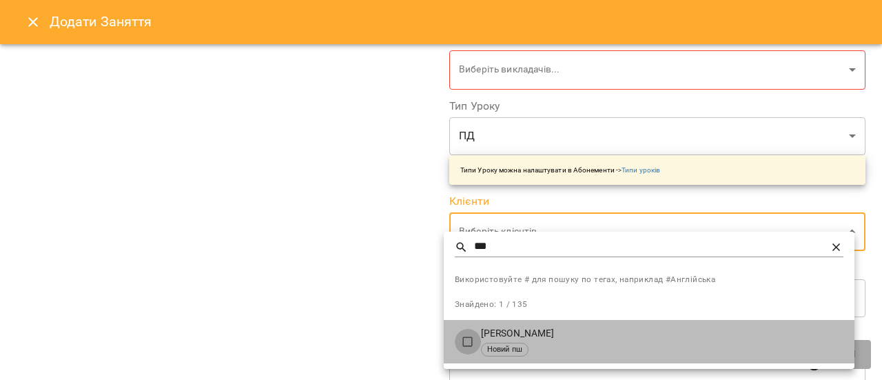
type input "**********"
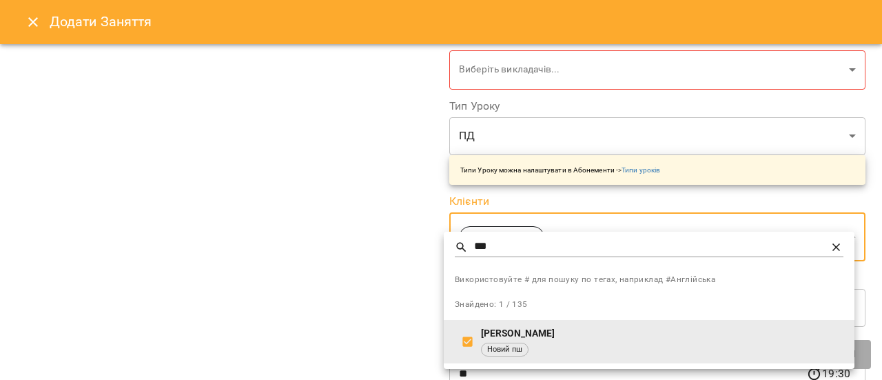
click at [406, 292] on div at bounding box center [441, 190] width 882 height 380
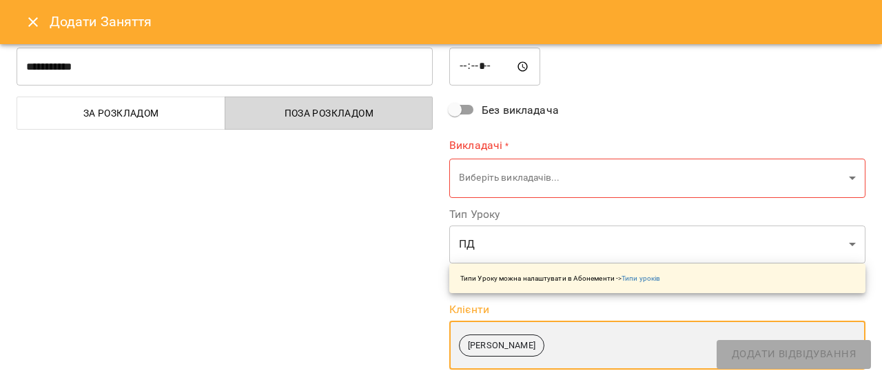
scroll to position [0, 0]
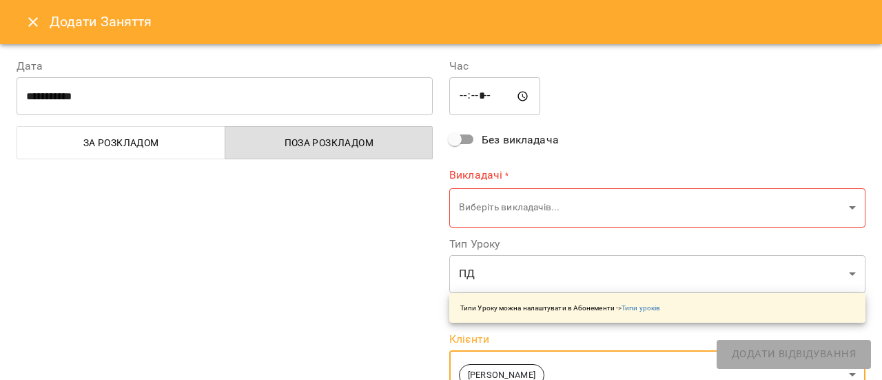
click at [37, 27] on icon "Close" at bounding box center [33, 22] width 17 height 17
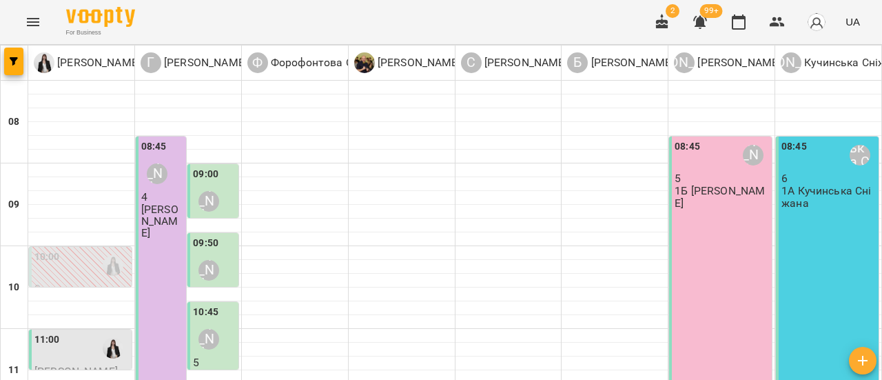
type input "**********"
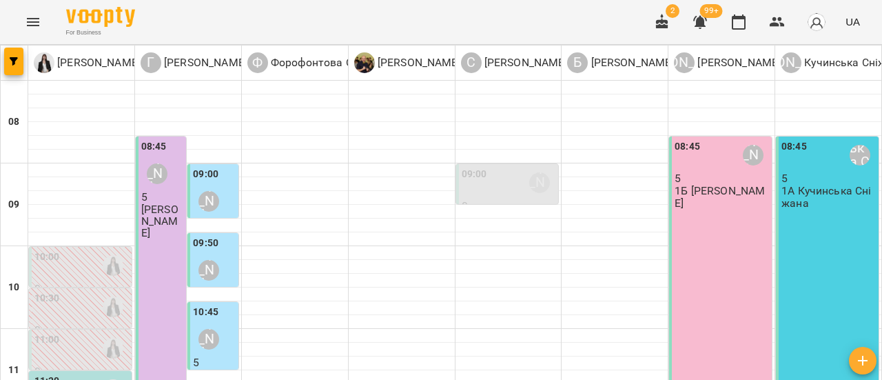
scroll to position [138, 0]
type input "**********"
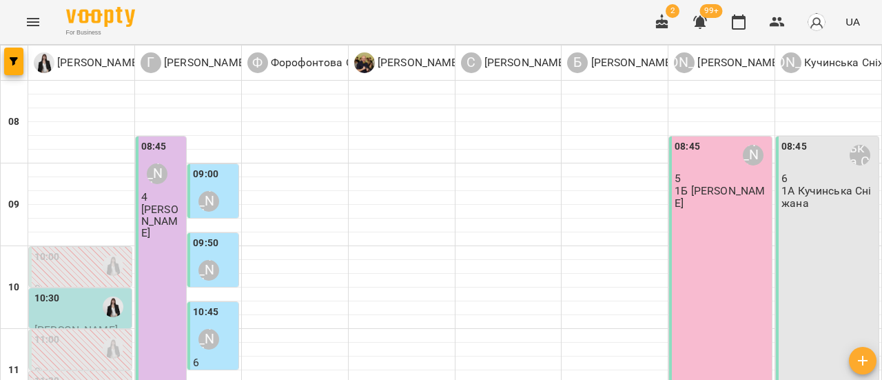
scroll to position [207, 0]
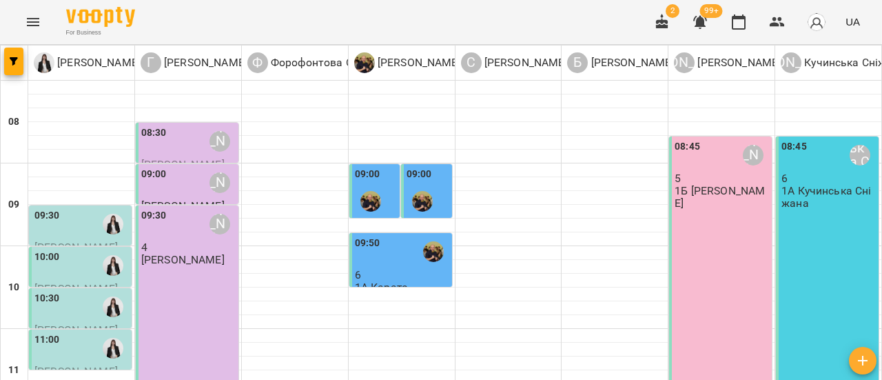
scroll to position [138, 0]
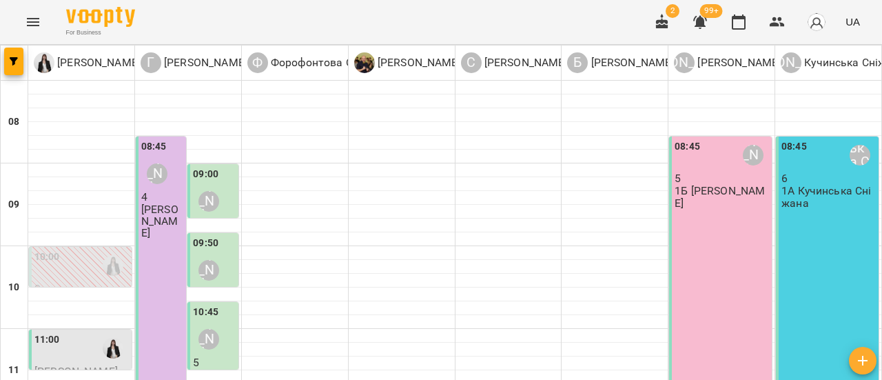
scroll to position [276, 0]
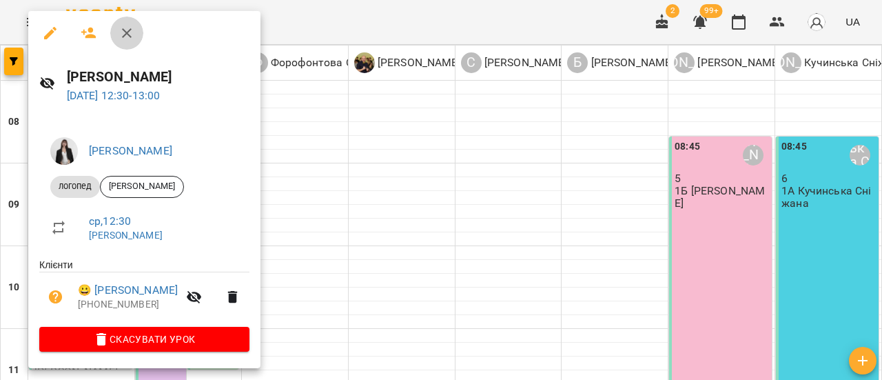
click at [128, 30] on icon "button" at bounding box center [126, 33] width 17 height 17
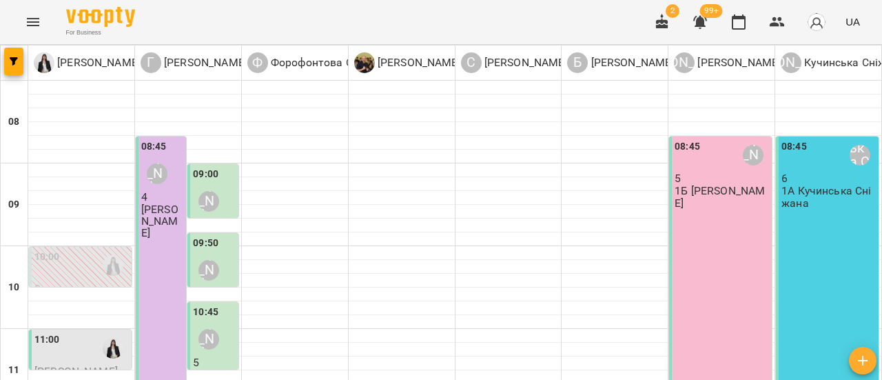
scroll to position [207, 0]
click at [73, 332] on div "11:00" at bounding box center [81, 348] width 94 height 32
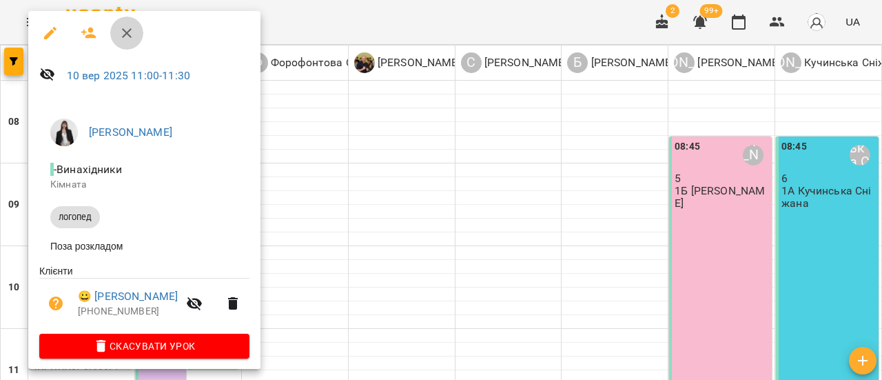
click at [125, 32] on icon "button" at bounding box center [127, 33] width 10 height 10
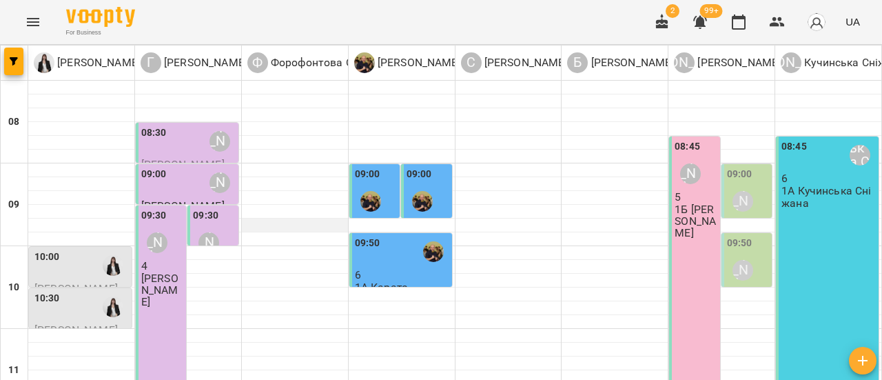
scroll to position [138, 0]
click at [79, 249] on div "10:00" at bounding box center [81, 265] width 94 height 32
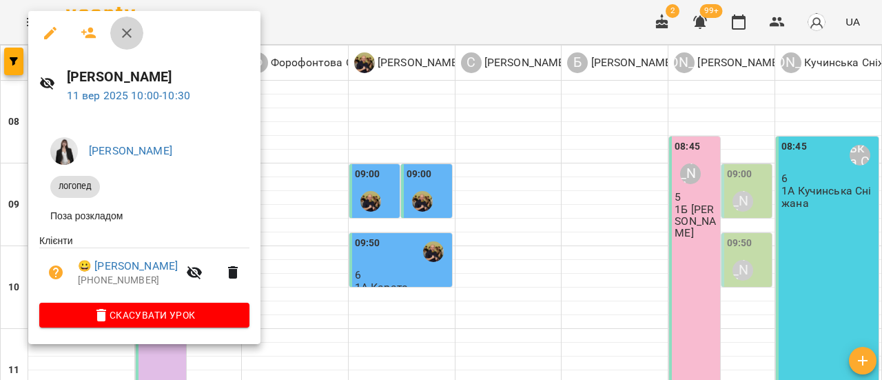
drag, startPoint x: 126, startPoint y: 33, endPoint x: 68, endPoint y: 91, distance: 82.3
click at [125, 33] on icon "button" at bounding box center [127, 33] width 10 height 10
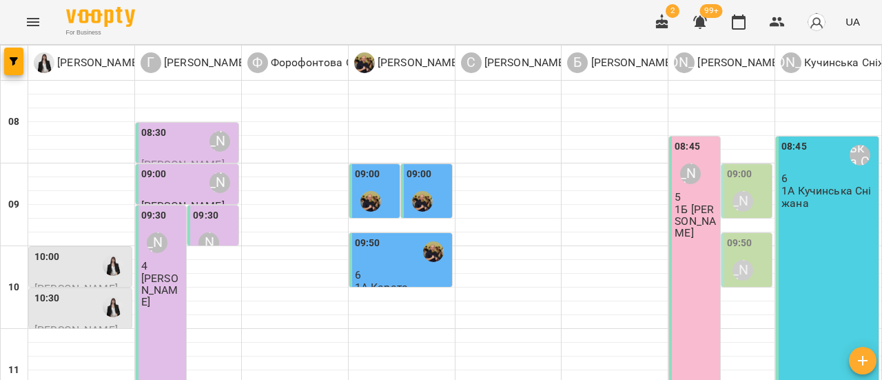
click at [71, 291] on div "10:30" at bounding box center [81, 307] width 94 height 32
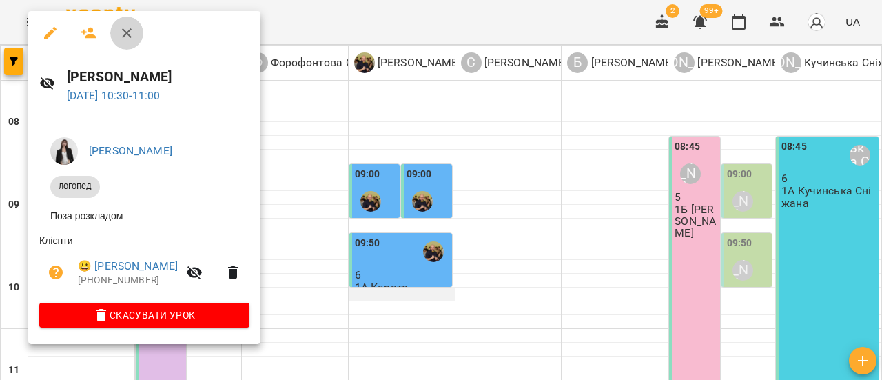
drag, startPoint x: 128, startPoint y: 31, endPoint x: 401, endPoint y: 155, distance: 299.6
click at [128, 32] on icon "button" at bounding box center [127, 33] width 10 height 10
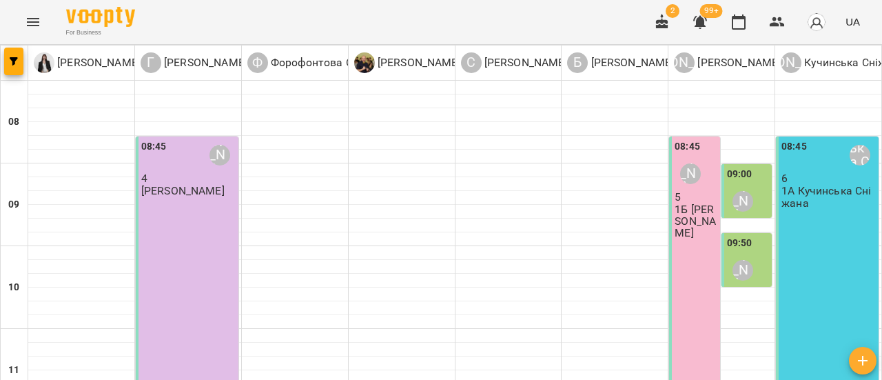
type input "**********"
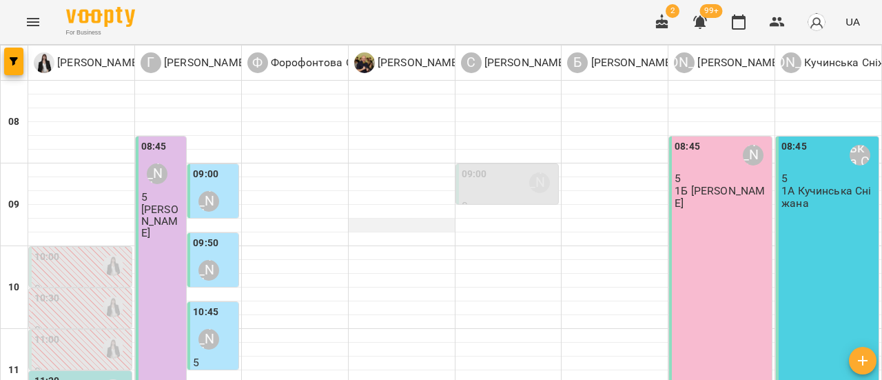
scroll to position [0, 0]
click at [40, 22] on icon "Menu" at bounding box center [33, 22] width 17 height 17
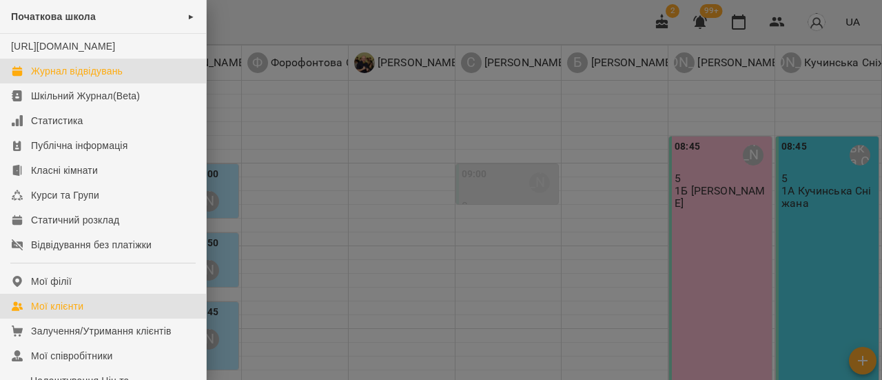
click at [58, 313] on div "Мої клієнти" at bounding box center [57, 306] width 52 height 14
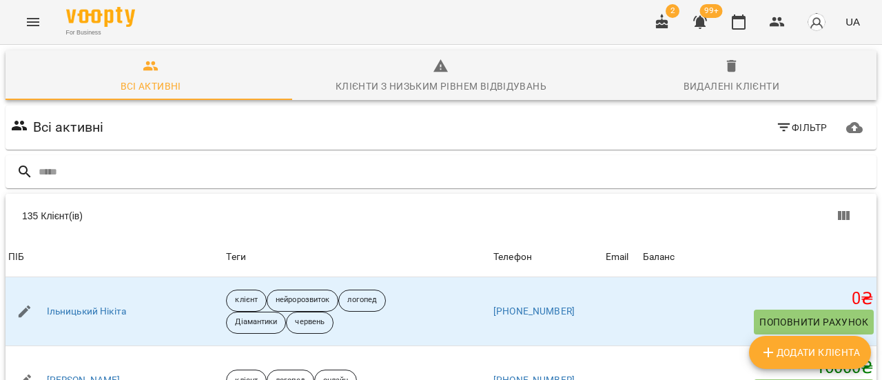
click at [805, 127] on span "Фільтр" at bounding box center [802, 127] width 52 height 17
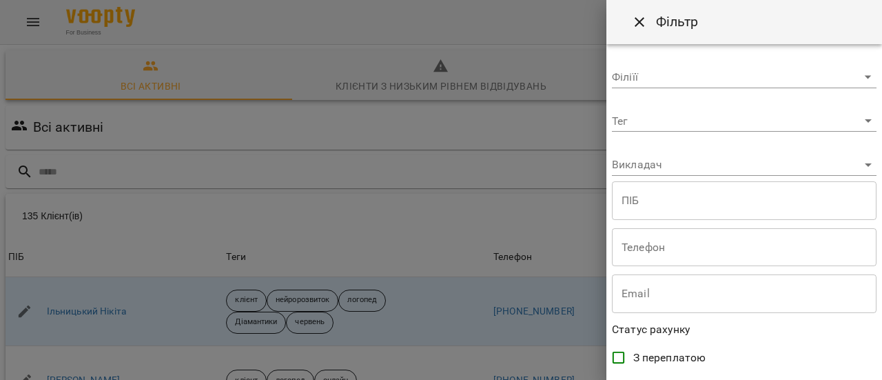
click at [861, 121] on body "For Business 2 99+ UA Всі активні Клієнти з низьким рівнем відвідувань Видалені…" at bounding box center [441, 358] width 882 height 717
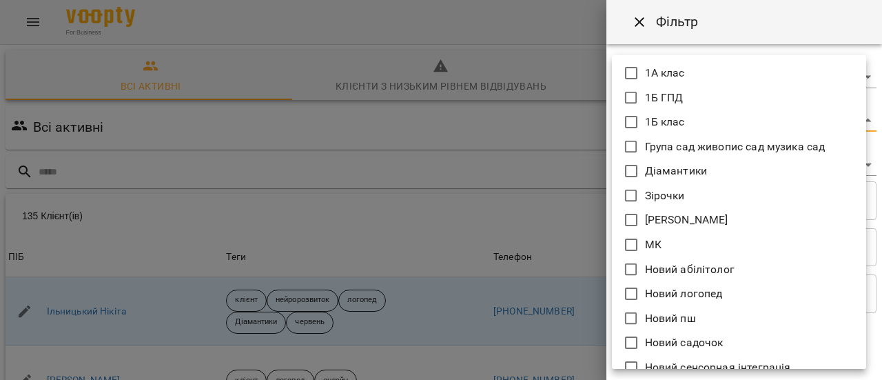
click at [634, 71] on icon at bounding box center [631, 73] width 17 height 17
type input "*******"
click at [563, 157] on div at bounding box center [441, 190] width 882 height 380
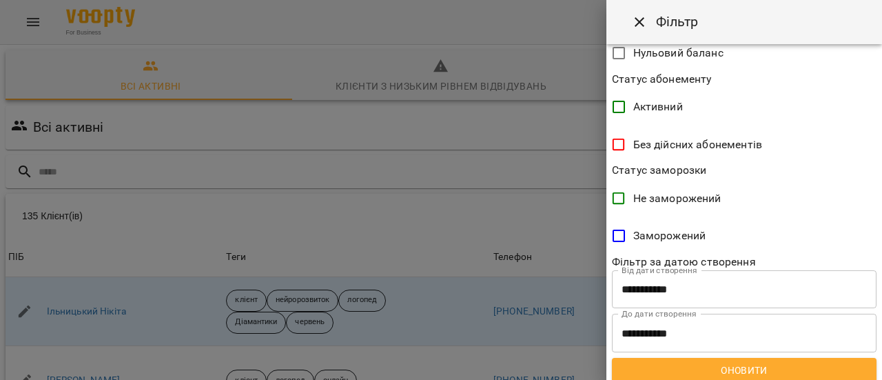
scroll to position [396, 0]
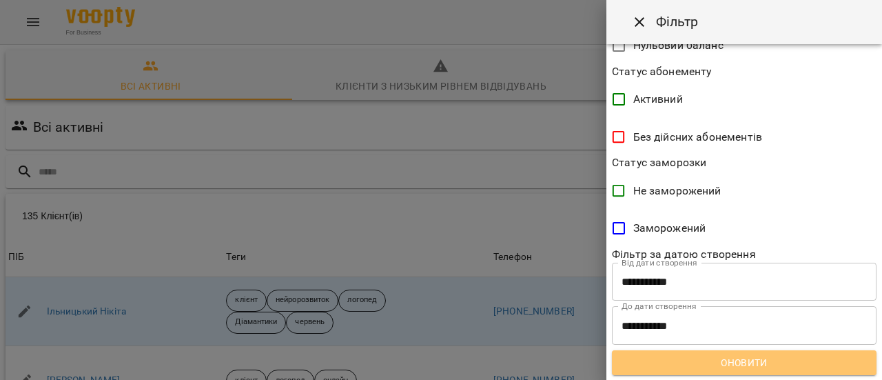
click at [793, 362] on span "Оновити" at bounding box center [744, 362] width 242 height 17
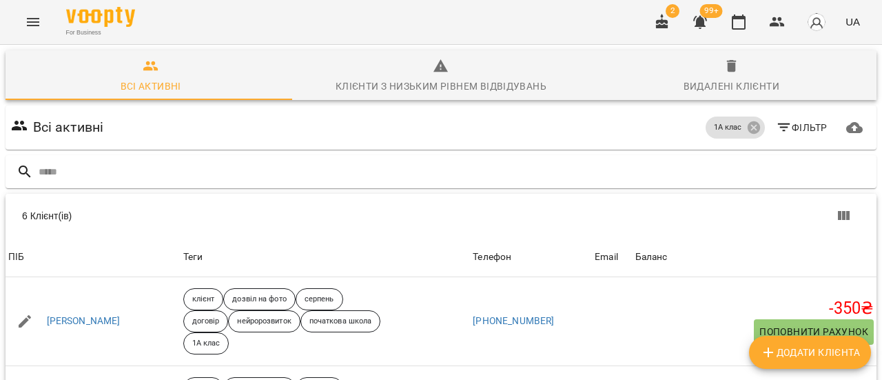
scroll to position [69, 0]
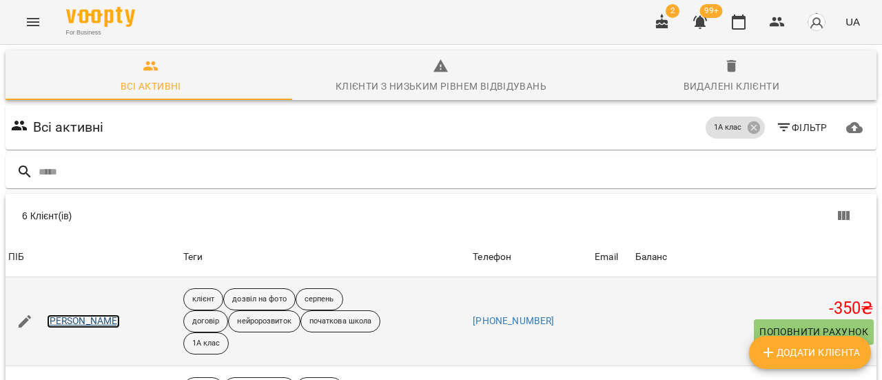
click at [107, 314] on link "[PERSON_NAME]" at bounding box center [84, 321] width 74 height 14
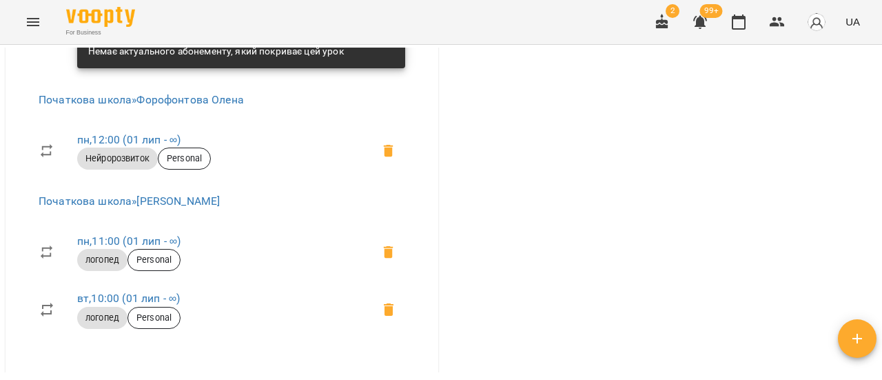
scroll to position [2617, 0]
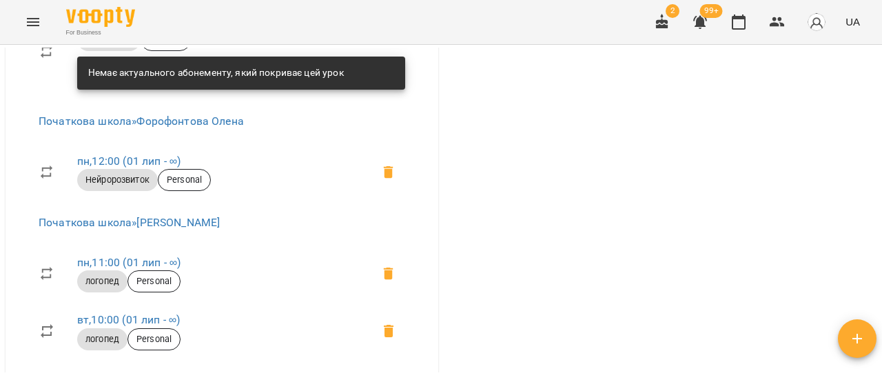
click at [37, 25] on icon "Menu" at bounding box center [33, 22] width 12 height 8
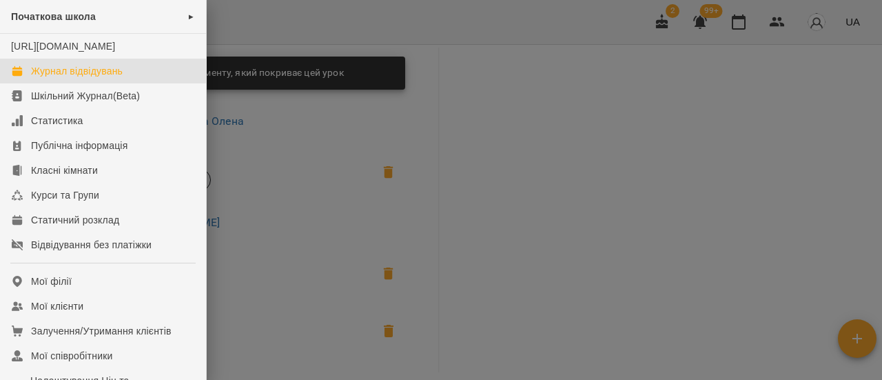
click at [76, 78] on div "Журнал відвідувань" at bounding box center [77, 71] width 92 height 14
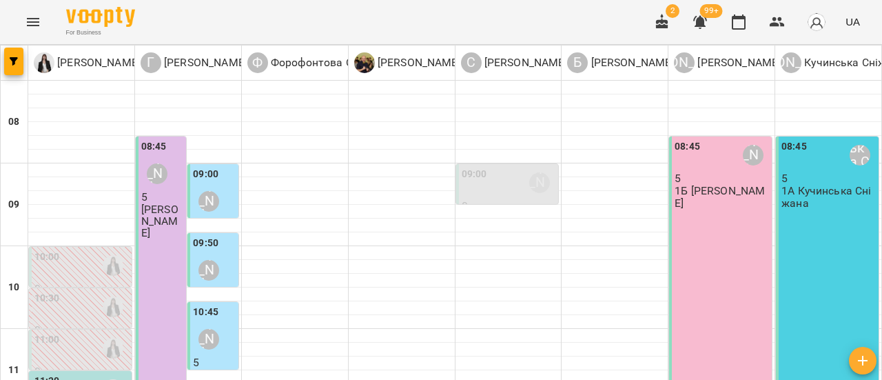
type input "**********"
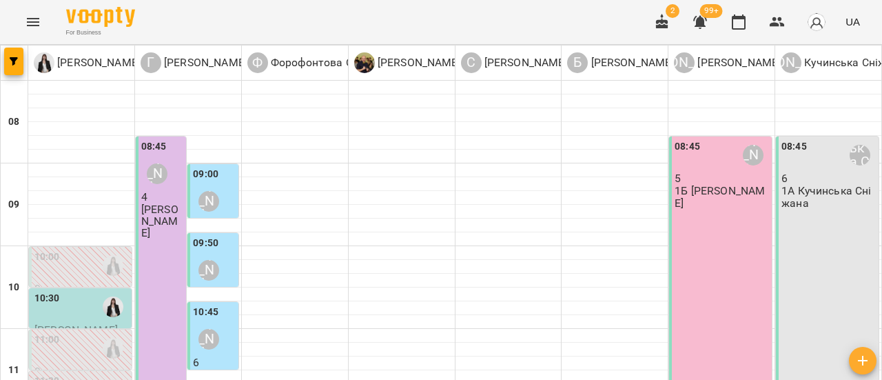
scroll to position [138, 0]
click at [85, 291] on div "10:30" at bounding box center [81, 307] width 94 height 32
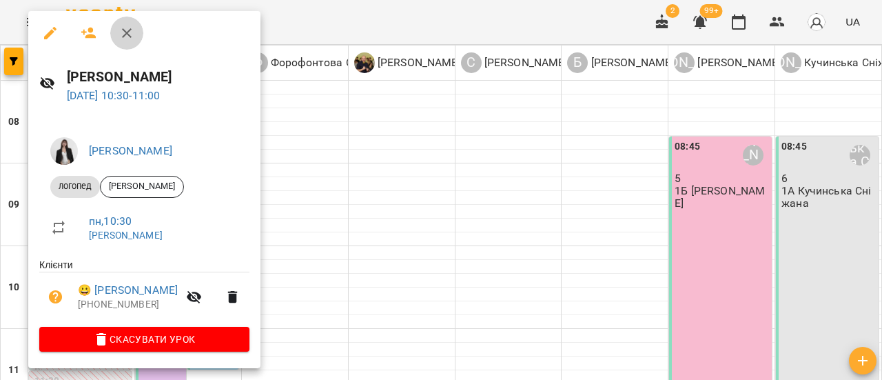
click at [127, 32] on icon "button" at bounding box center [127, 33] width 10 height 10
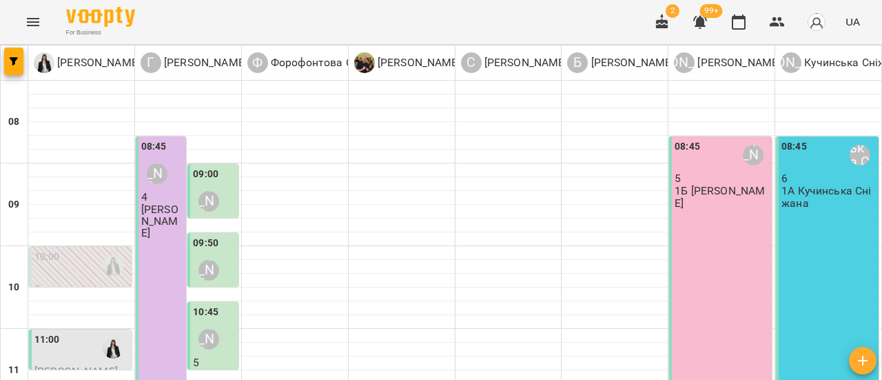
click at [90, 332] on div "11:00" at bounding box center [81, 348] width 94 height 32
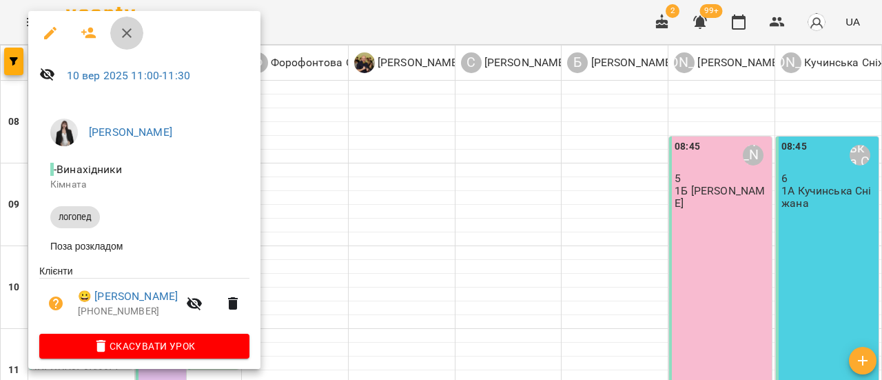
click at [130, 30] on icon "button" at bounding box center [127, 33] width 10 height 10
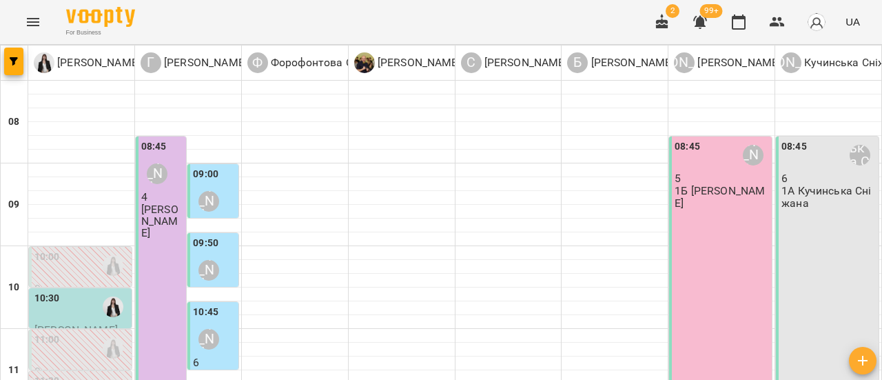
click at [80, 291] on div "10:30" at bounding box center [81, 307] width 94 height 32
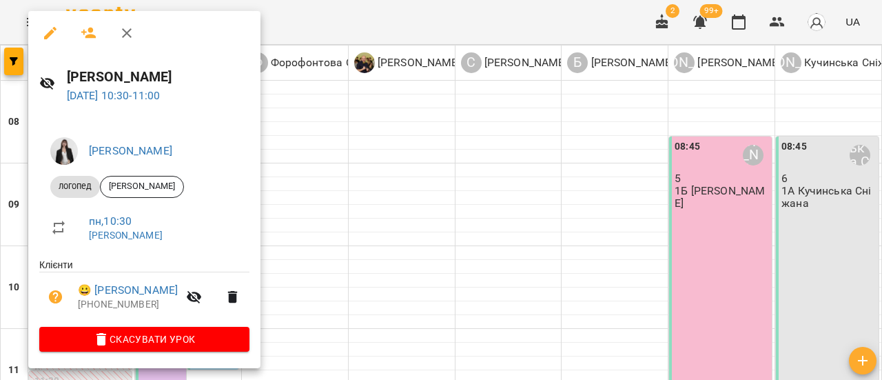
click at [129, 34] on icon "button" at bounding box center [127, 33] width 10 height 10
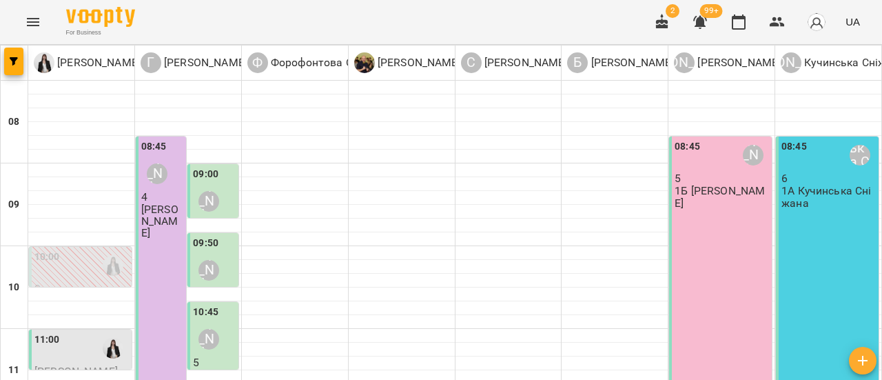
click at [88, 332] on div "11:00" at bounding box center [81, 348] width 94 height 32
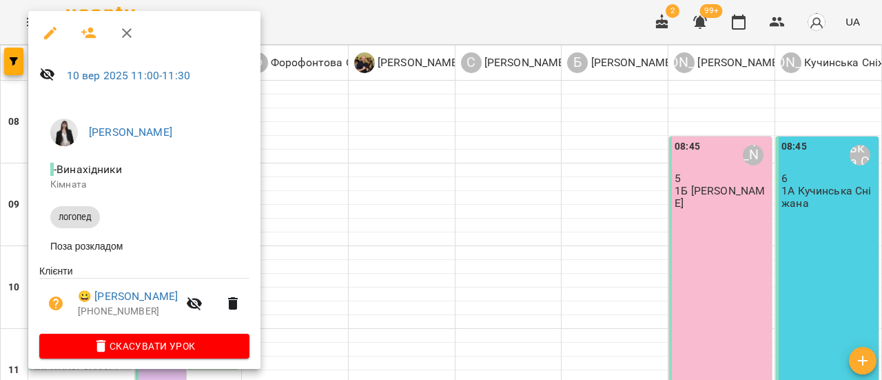
click at [125, 34] on icon "button" at bounding box center [127, 33] width 10 height 10
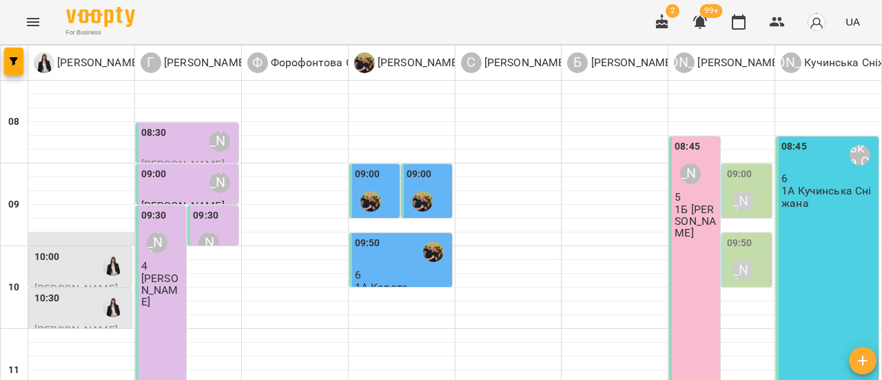
scroll to position [69, 0]
click at [90, 249] on div "10:00" at bounding box center [81, 265] width 94 height 32
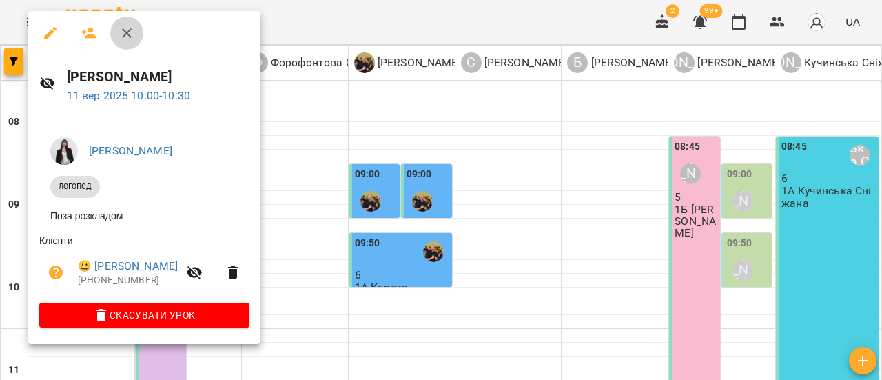
drag, startPoint x: 131, startPoint y: 35, endPoint x: 237, endPoint y: 68, distance: 111.1
click at [130, 35] on icon "button" at bounding box center [126, 33] width 17 height 17
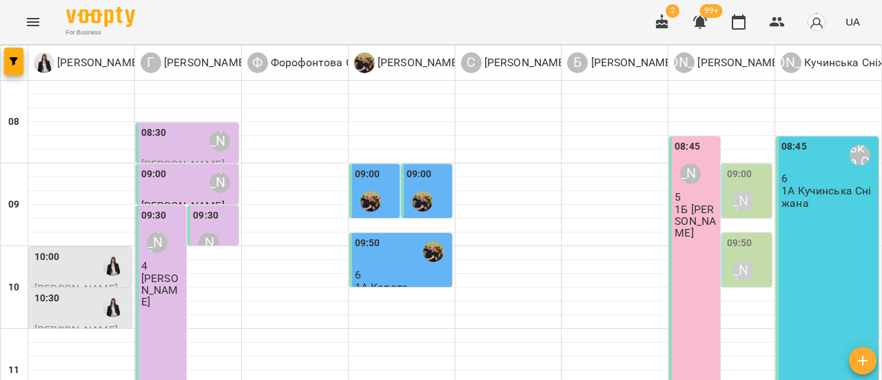
click at [100, 291] on div at bounding box center [113, 307] width 32 height 32
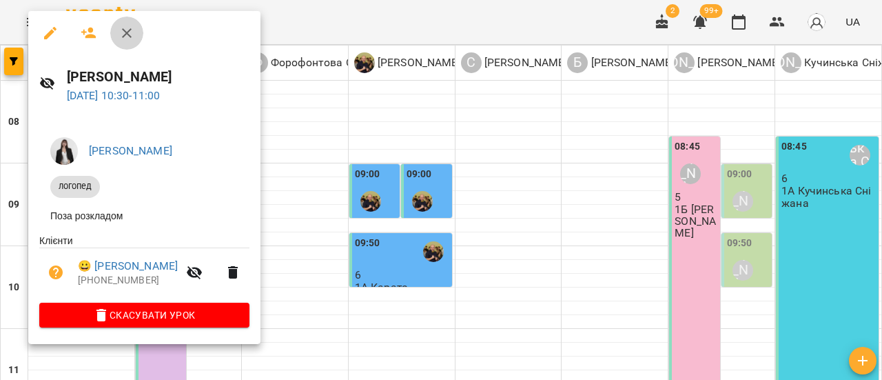
click at [134, 31] on icon "button" at bounding box center [126, 33] width 17 height 17
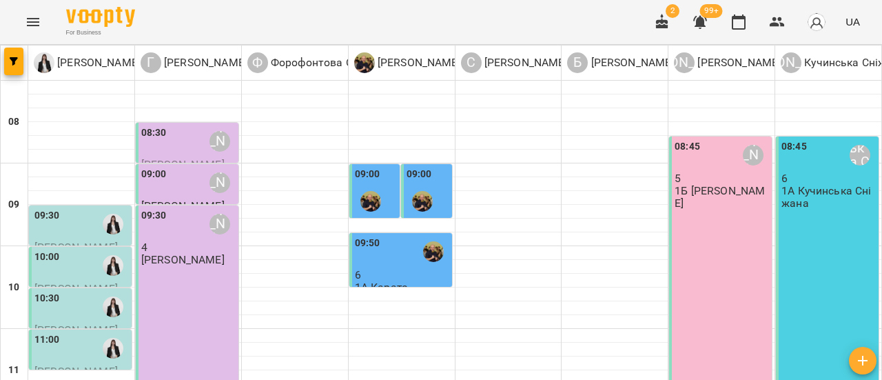
click at [69, 208] on div "09:30" at bounding box center [81, 224] width 94 height 32
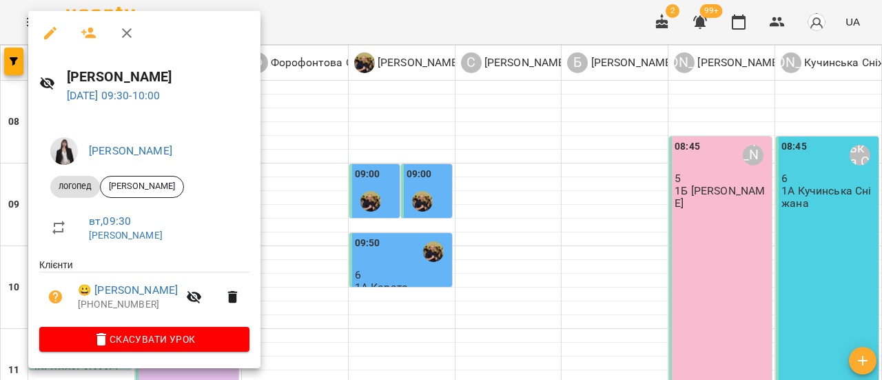
click at [132, 34] on icon "button" at bounding box center [126, 33] width 17 height 17
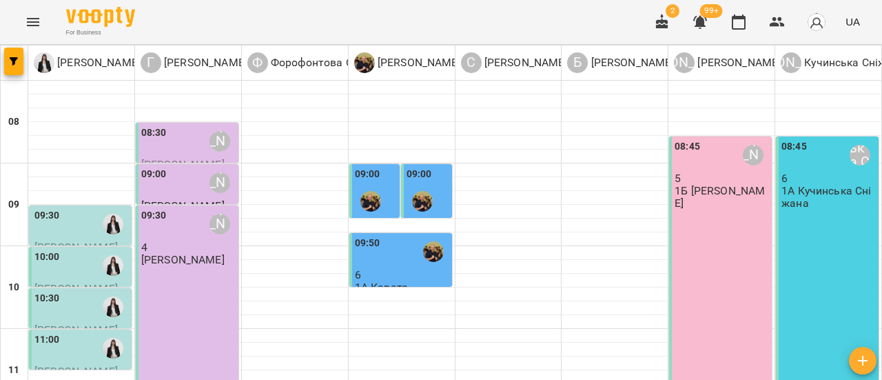
click at [91, 332] on div "11:00" at bounding box center [81, 348] width 94 height 32
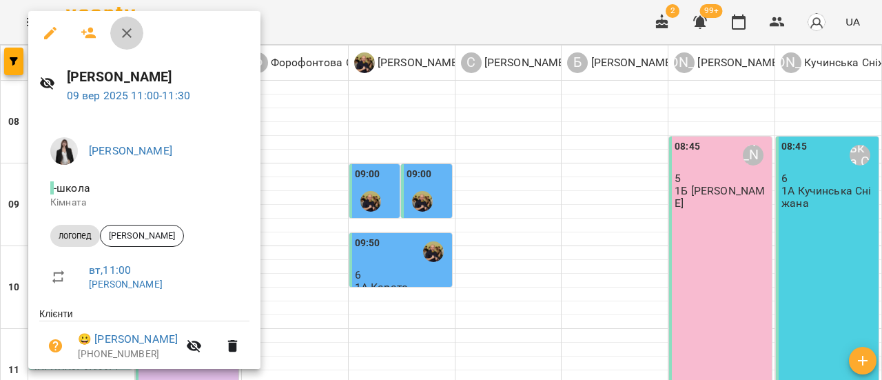
click at [132, 39] on icon "button" at bounding box center [126, 33] width 17 height 17
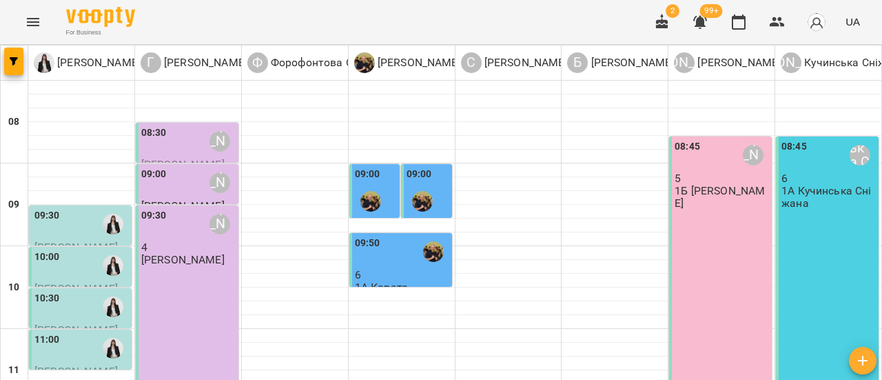
scroll to position [138, 0]
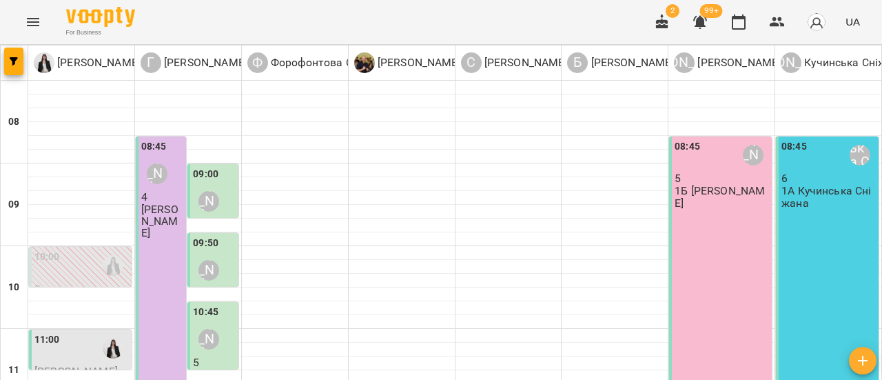
scroll to position [276, 0]
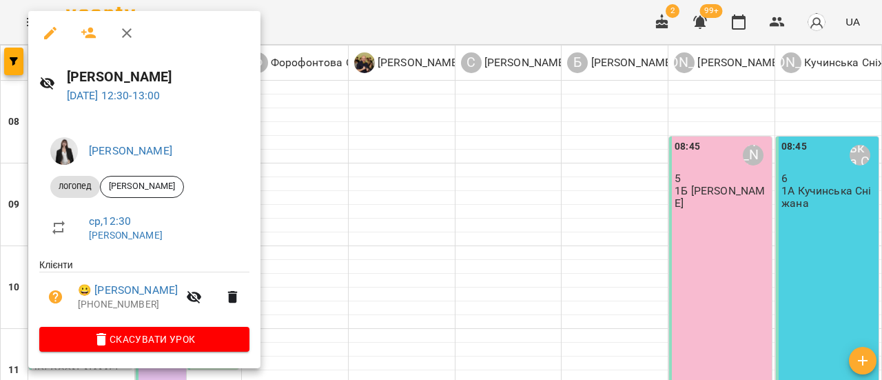
click at [133, 35] on icon "button" at bounding box center [126, 33] width 17 height 17
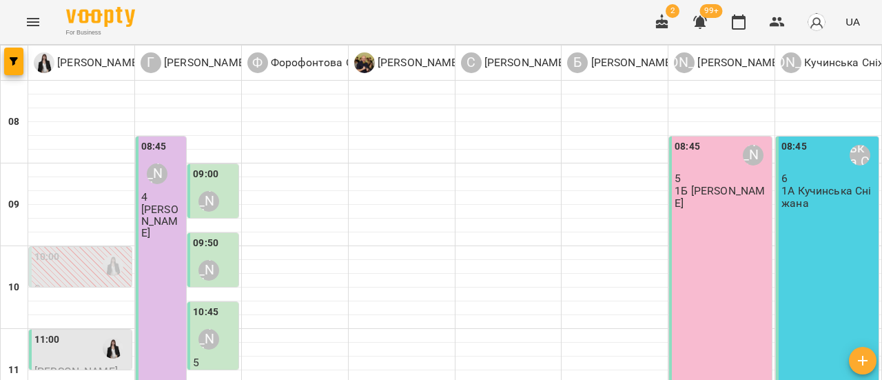
scroll to position [207, 0]
click at [72, 332] on div "11:00" at bounding box center [81, 348] width 94 height 32
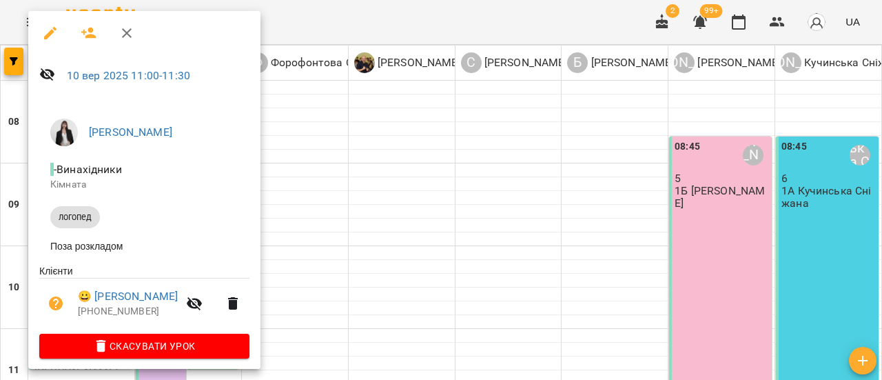
click at [133, 34] on icon "button" at bounding box center [126, 33] width 17 height 17
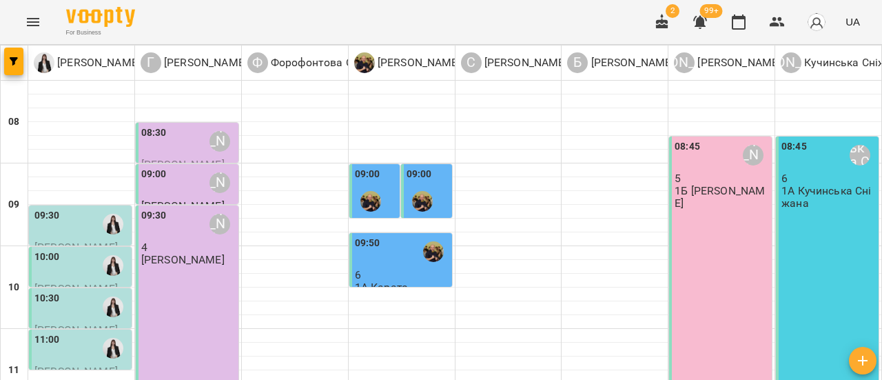
scroll to position [69, 0]
click at [66, 208] on div "09:30" at bounding box center [81, 224] width 94 height 32
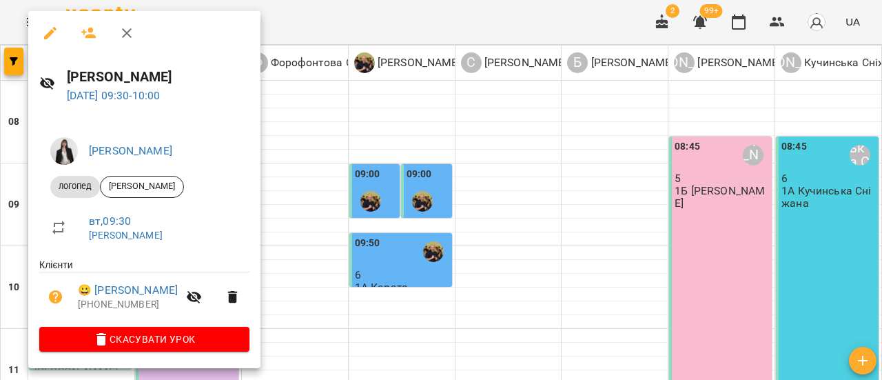
click at [123, 28] on icon "button" at bounding box center [126, 33] width 17 height 17
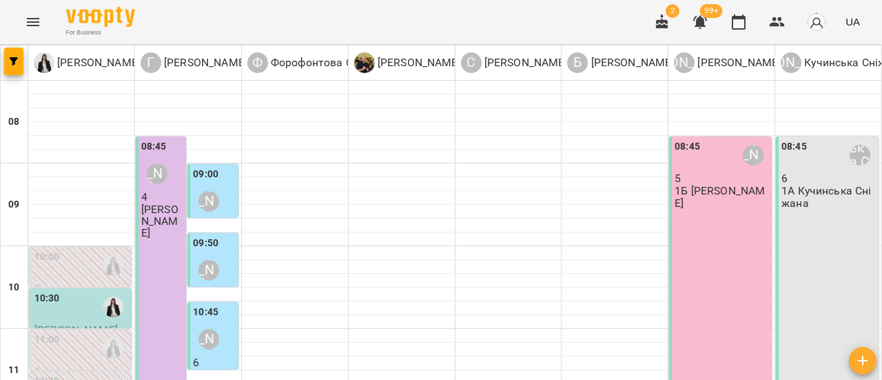
scroll to position [138, 0]
click at [72, 291] on div "10:30" at bounding box center [81, 307] width 94 height 32
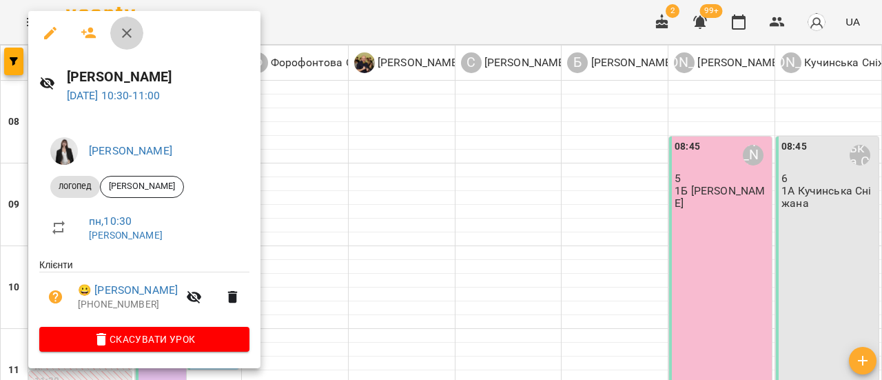
click at [138, 31] on button "button" at bounding box center [126, 33] width 33 height 33
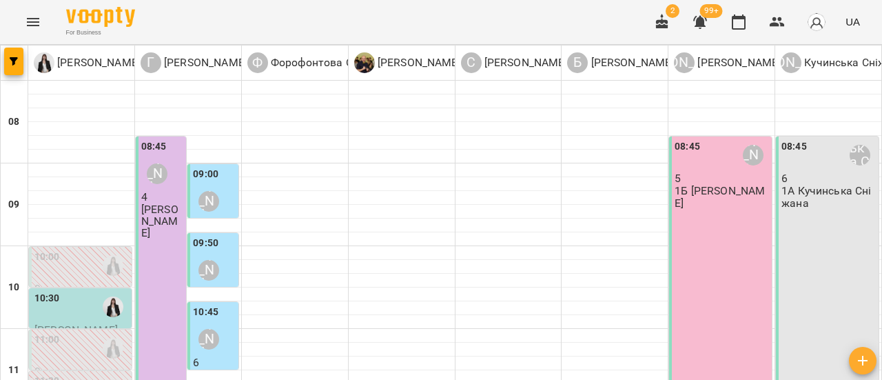
scroll to position [207, 0]
click at [78, 291] on div "10:30" at bounding box center [81, 307] width 94 height 32
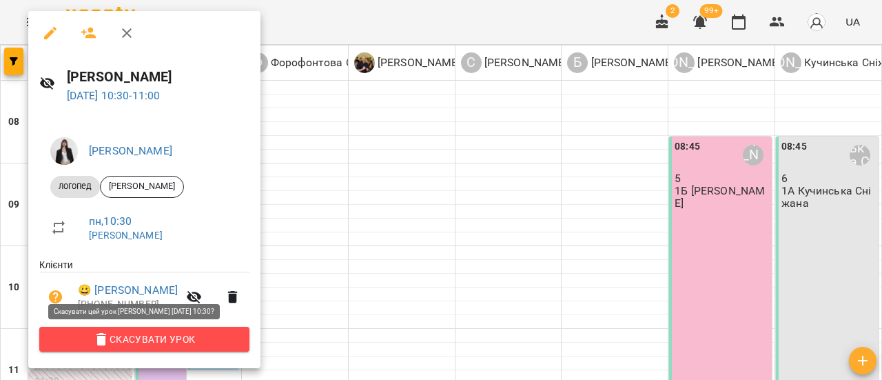
click at [158, 339] on span "Скасувати Урок" at bounding box center [144, 339] width 188 height 17
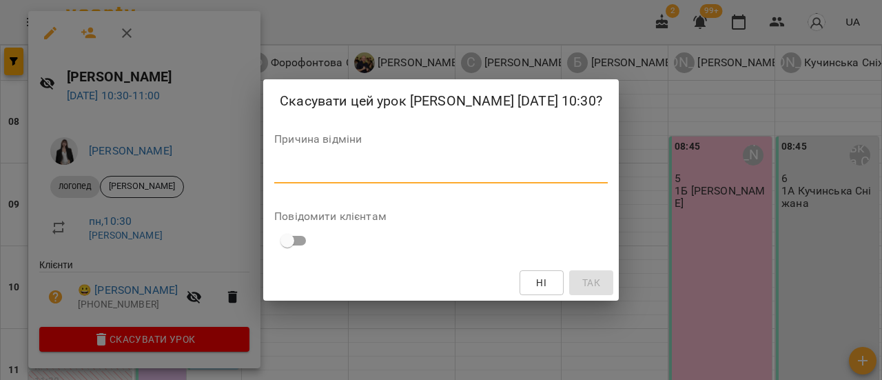
click at [279, 177] on textarea at bounding box center [440, 171] width 333 height 13
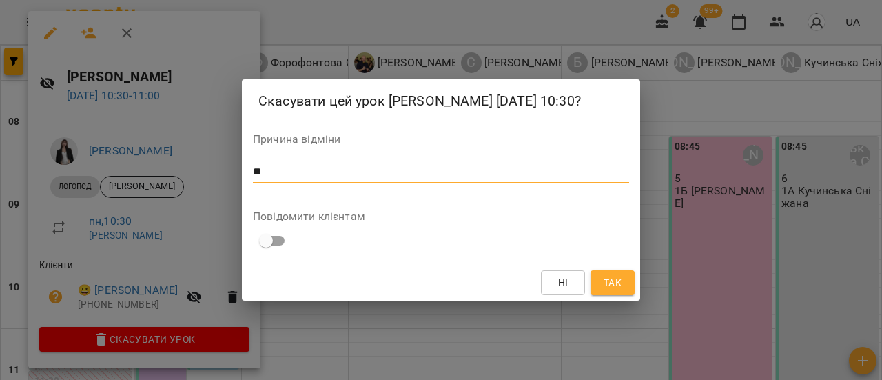
type textarea "*"
type textarea "**********"
click at [597, 273] on button "Так" at bounding box center [612, 282] width 44 height 25
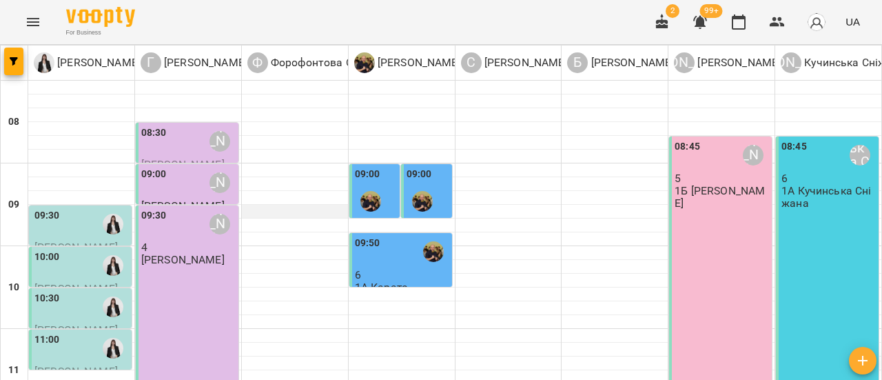
scroll to position [69, 0]
click at [85, 208] on div "09:30" at bounding box center [81, 224] width 94 height 32
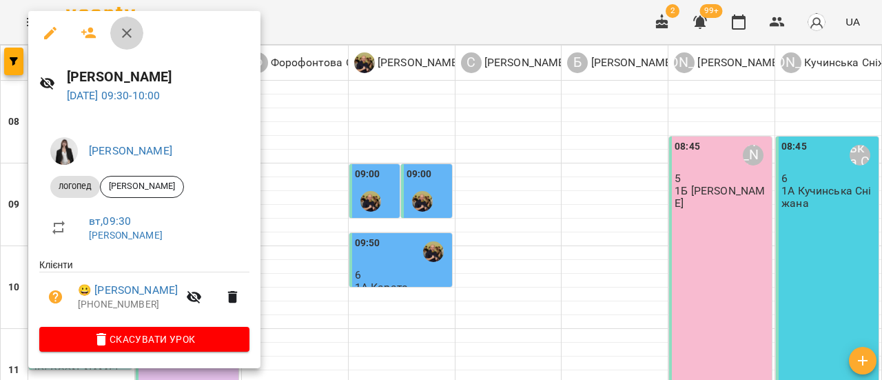
click at [135, 37] on button "button" at bounding box center [126, 33] width 33 height 33
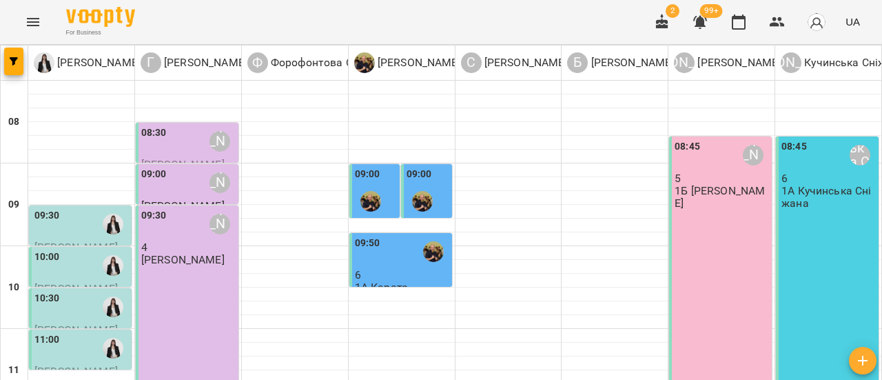
scroll to position [138, 0]
click at [89, 332] on div "11:00" at bounding box center [81, 348] width 94 height 32
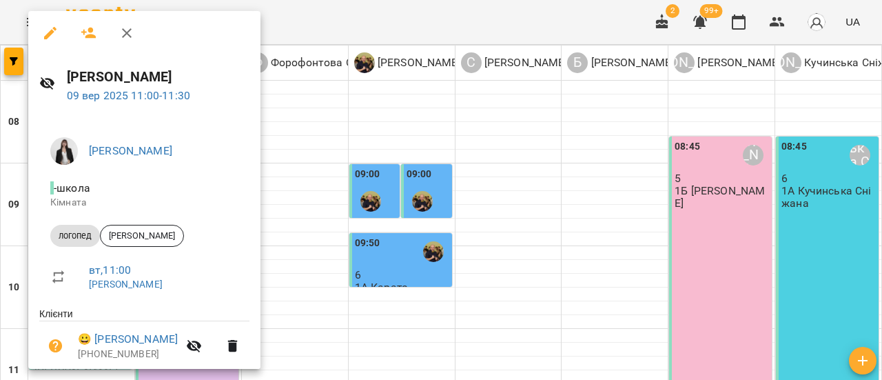
click at [132, 30] on icon "button" at bounding box center [126, 33] width 17 height 17
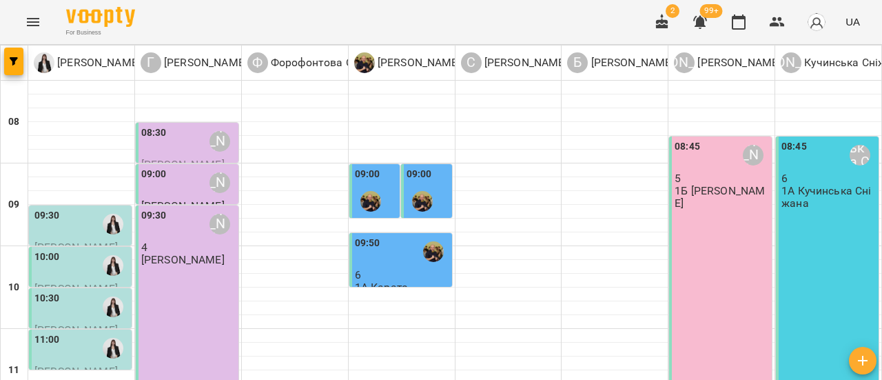
scroll to position [69, 0]
click at [83, 208] on div "09:30" at bounding box center [81, 224] width 94 height 32
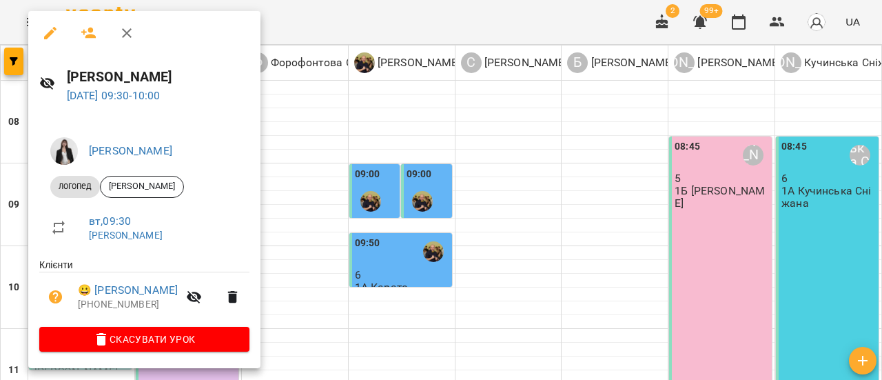
click at [132, 30] on icon "button" at bounding box center [126, 33] width 17 height 17
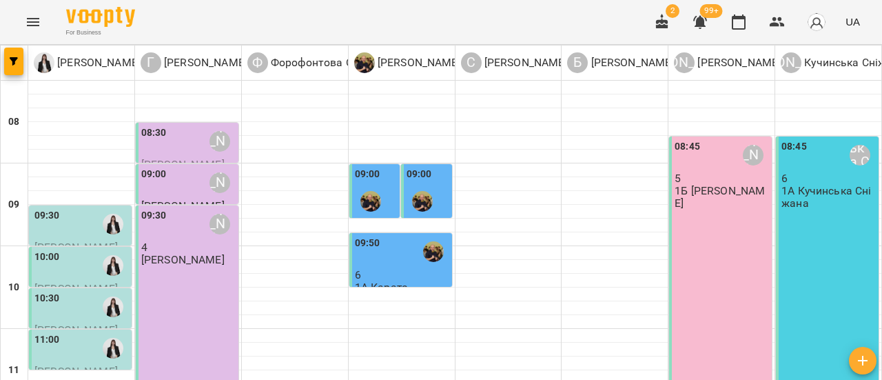
click at [73, 249] on div "10:00" at bounding box center [81, 265] width 94 height 32
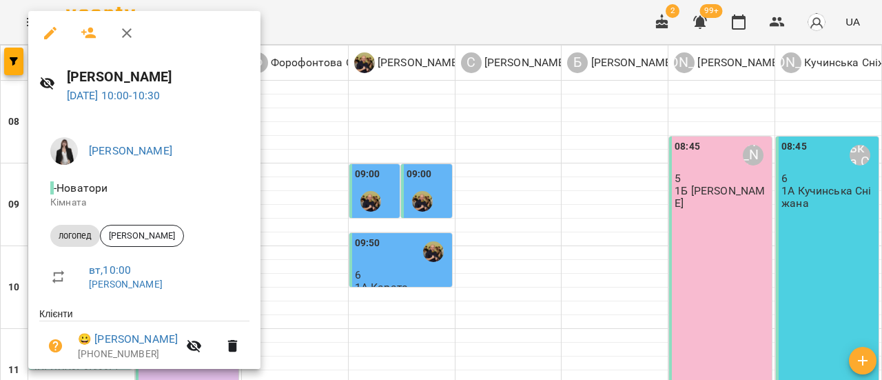
scroll to position [50, 0]
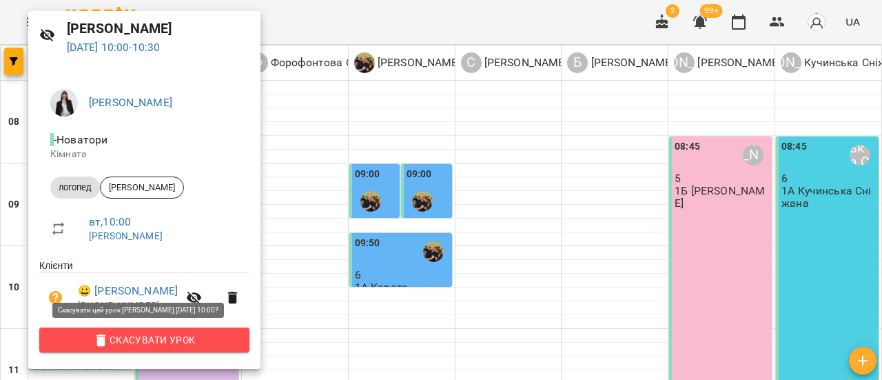
click at [183, 344] on span "Скасувати Урок" at bounding box center [144, 339] width 188 height 17
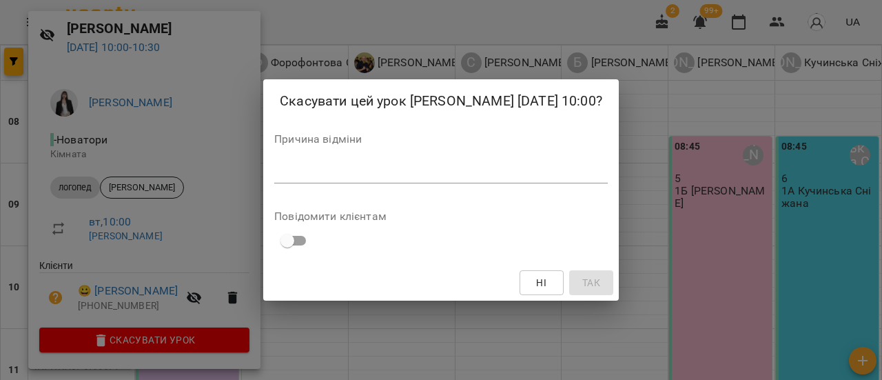
click at [282, 173] on textarea at bounding box center [440, 171] width 333 height 13
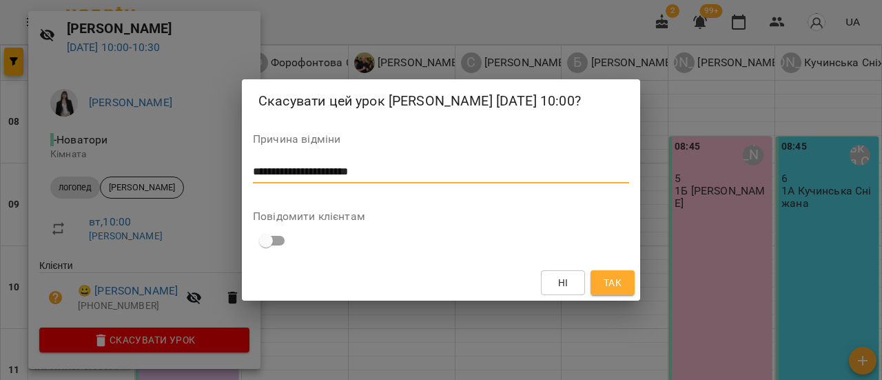
type textarea "**********"
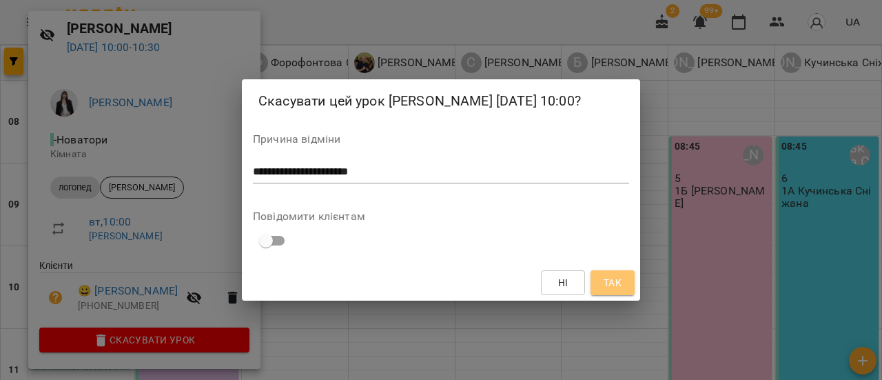
click at [623, 283] on button "Так" at bounding box center [612, 282] width 44 height 25
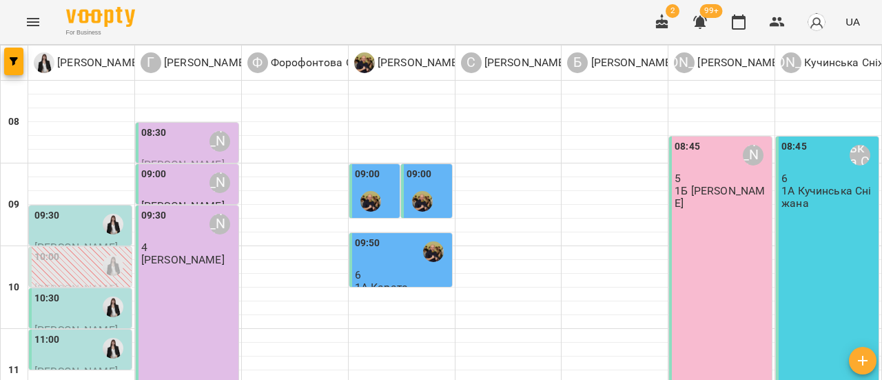
click at [95, 291] on div "10:30" at bounding box center [81, 307] width 94 height 32
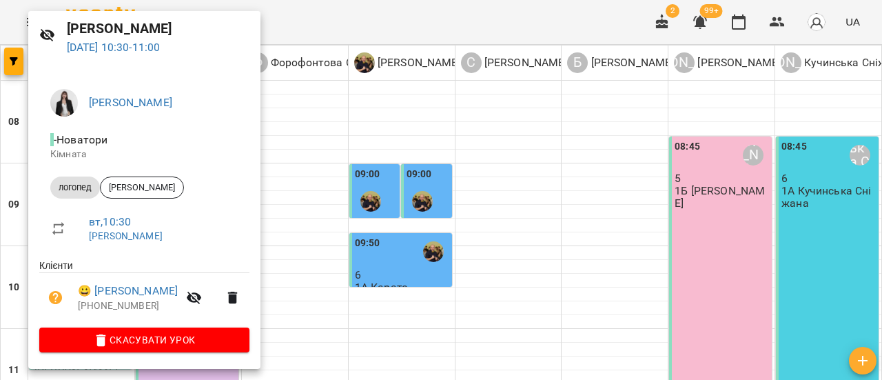
click at [152, 334] on span "Скасувати Урок" at bounding box center [144, 339] width 188 height 17
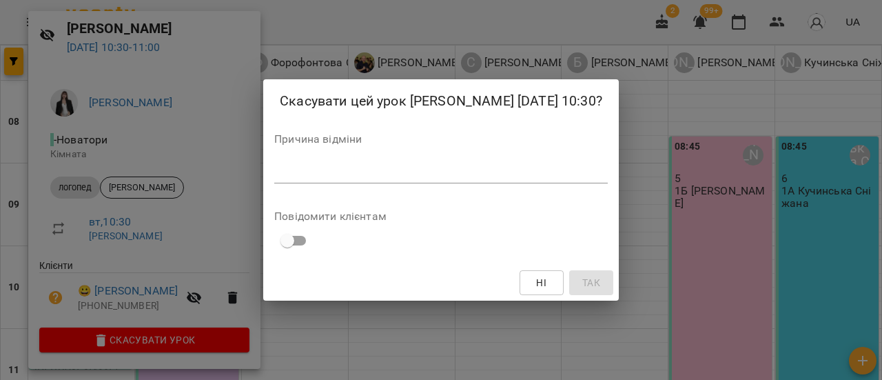
drag, startPoint x: 298, startPoint y: 170, endPoint x: 388, endPoint y: 183, distance: 91.1
click at [299, 169] on textarea at bounding box center [440, 171] width 333 height 13
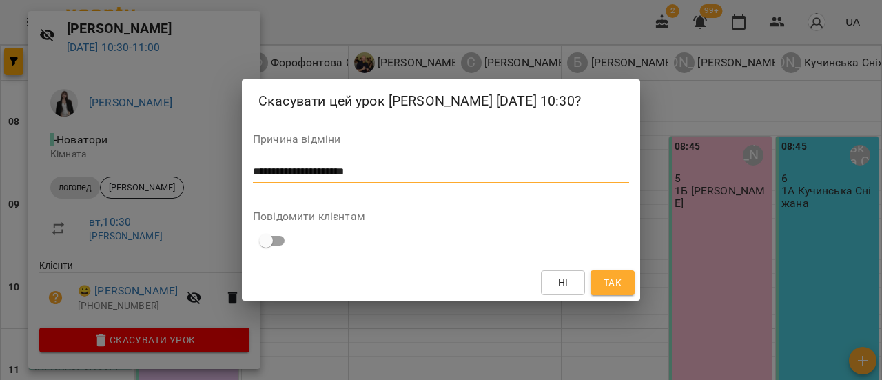
type textarea "**********"
click at [610, 288] on span "Так" at bounding box center [612, 282] width 18 height 17
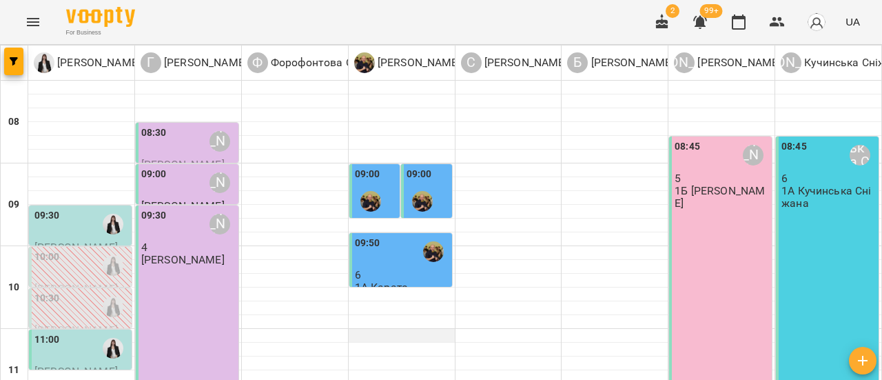
scroll to position [138, 0]
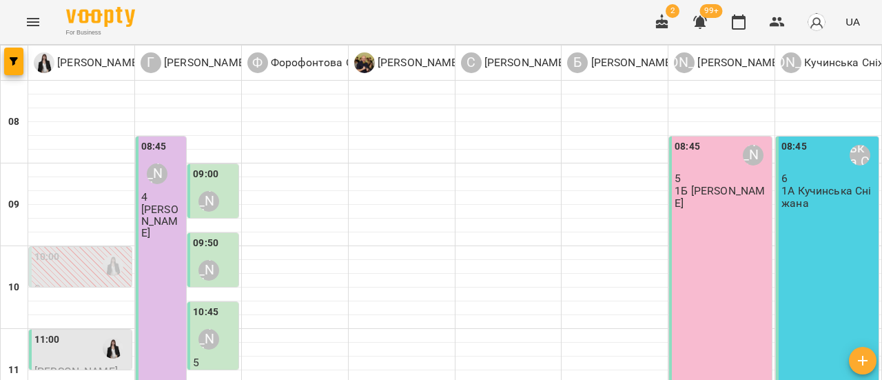
click at [73, 332] on div "11:00" at bounding box center [81, 348] width 94 height 32
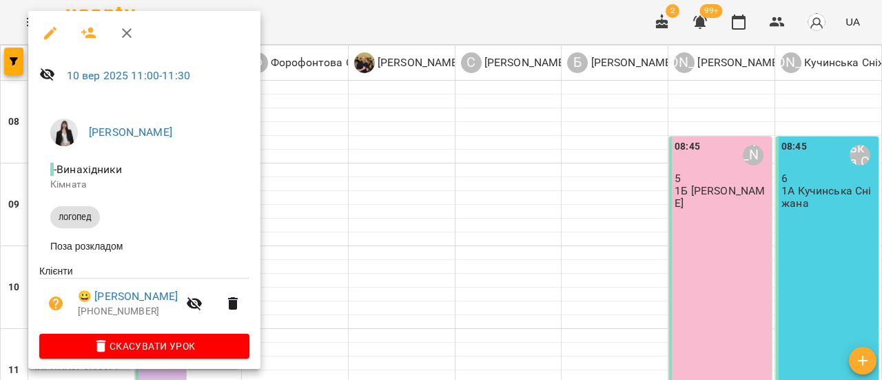
click at [125, 27] on icon "button" at bounding box center [126, 33] width 17 height 17
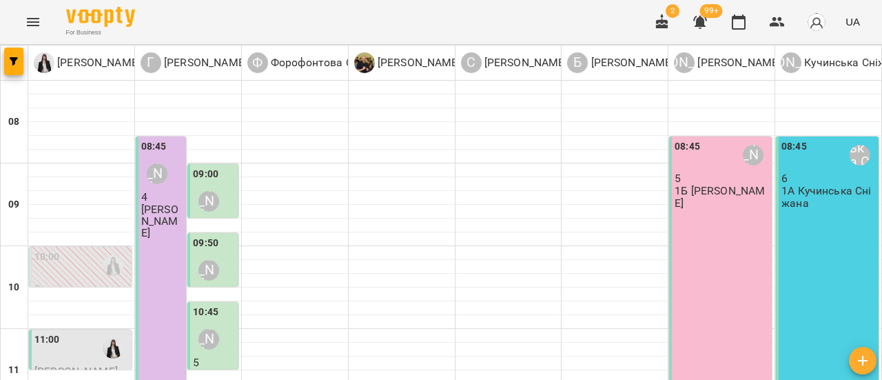
click at [80, 332] on div "11:00" at bounding box center [81, 348] width 94 height 32
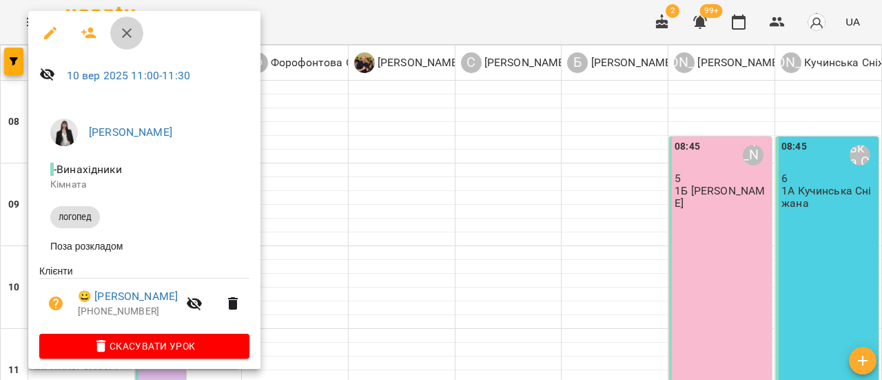
click at [125, 37] on icon "button" at bounding box center [126, 33] width 17 height 17
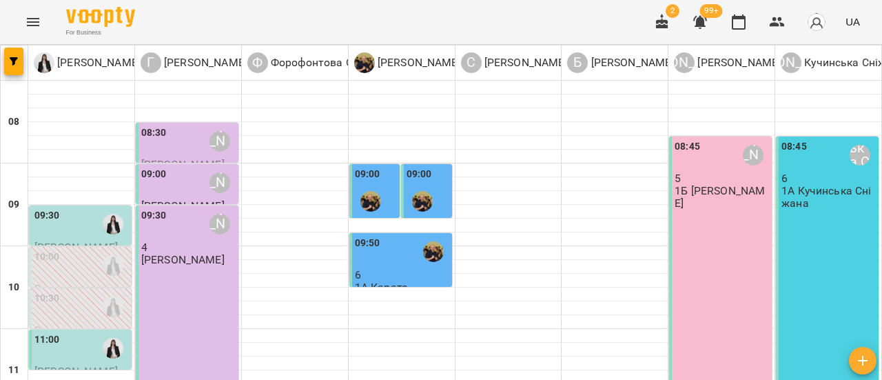
scroll to position [69, 0]
click at [74, 208] on div "09:30" at bounding box center [81, 224] width 94 height 32
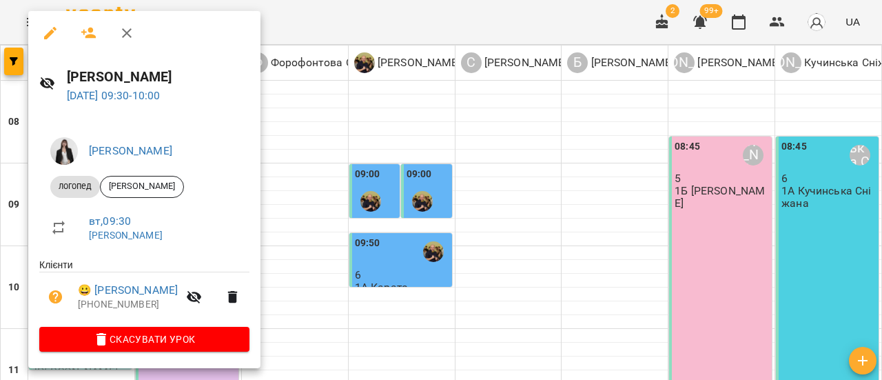
click at [132, 33] on icon "button" at bounding box center [126, 33] width 17 height 17
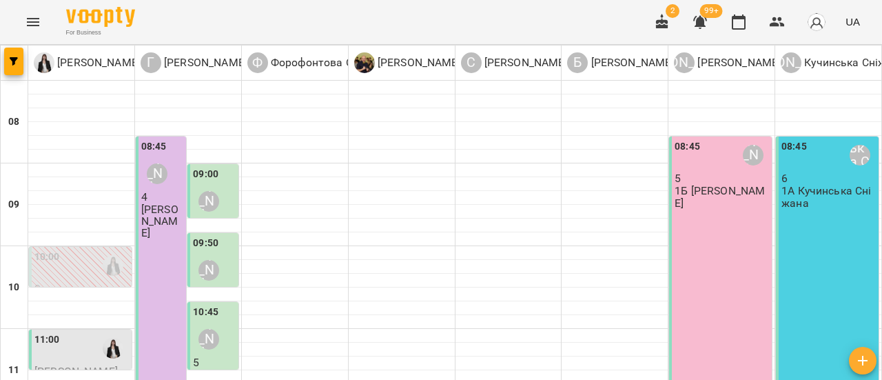
scroll to position [138, 0]
click at [80, 332] on div "11:00" at bounding box center [81, 348] width 94 height 32
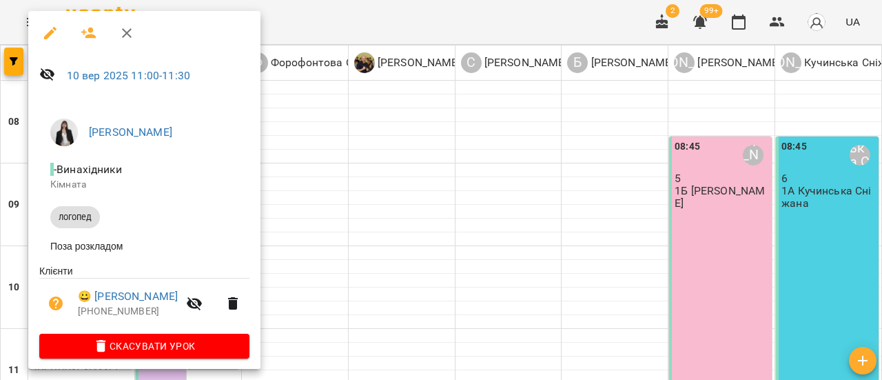
click at [126, 35] on icon "button" at bounding box center [126, 33] width 17 height 17
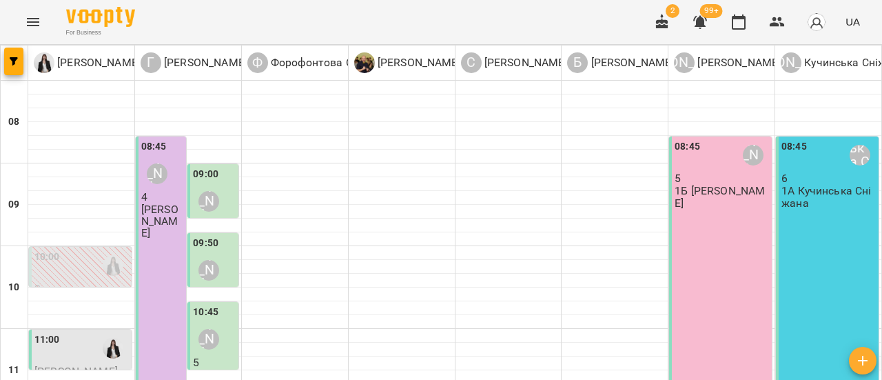
scroll to position [276, 0]
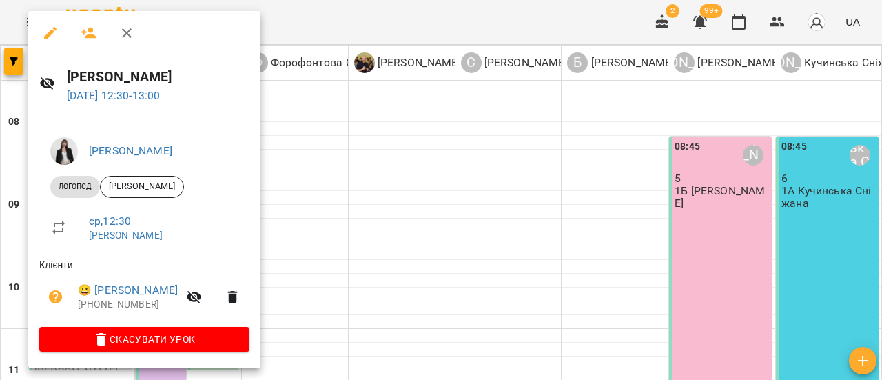
click at [132, 34] on icon "button" at bounding box center [126, 33] width 17 height 17
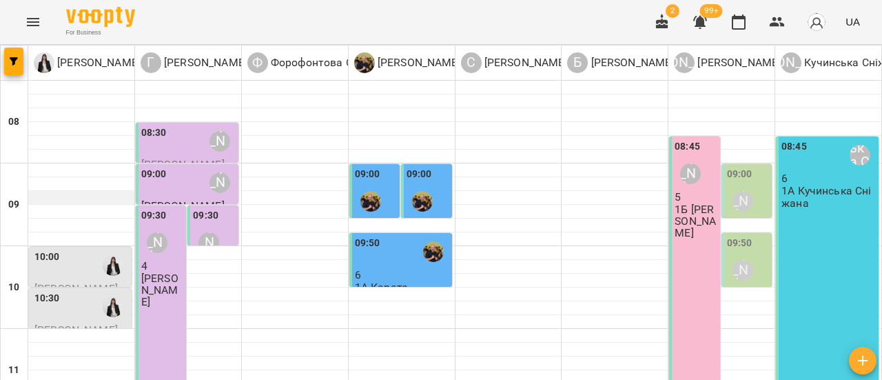
scroll to position [138, 0]
click at [82, 249] on div "10:00" at bounding box center [81, 265] width 94 height 32
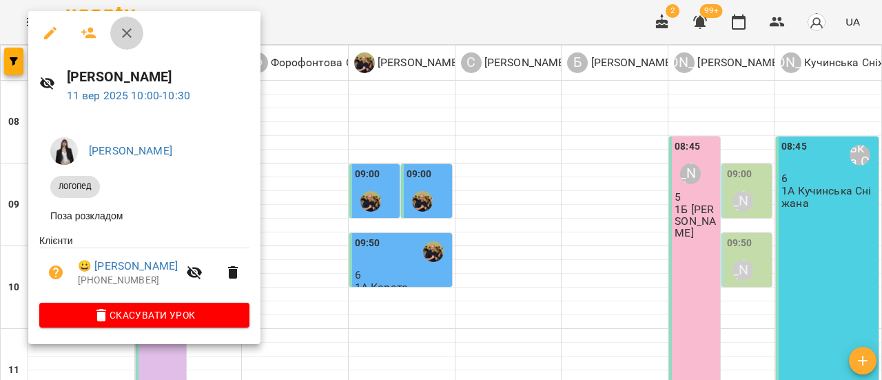
click at [125, 32] on icon "button" at bounding box center [126, 33] width 17 height 17
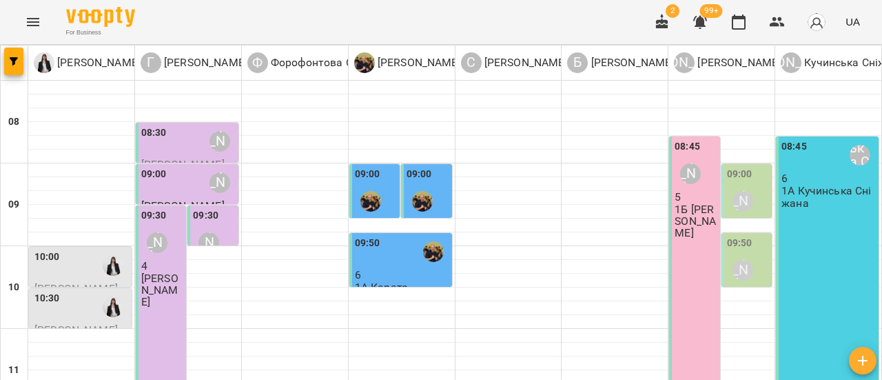
click at [77, 249] on div "10:00" at bounding box center [81, 265] width 94 height 32
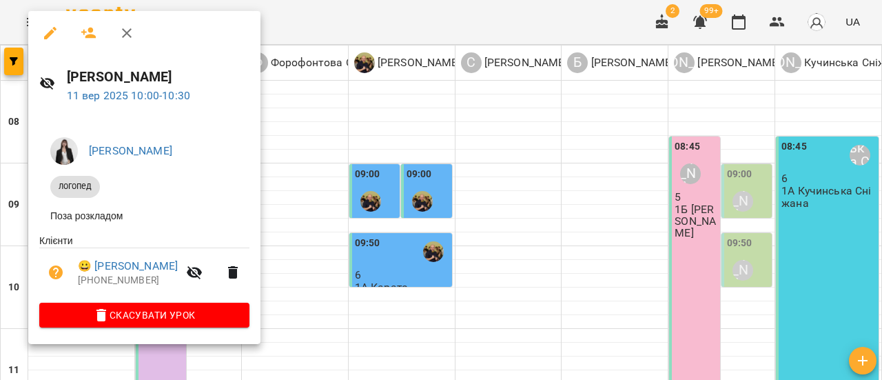
click at [124, 31] on icon "button" at bounding box center [127, 33] width 10 height 10
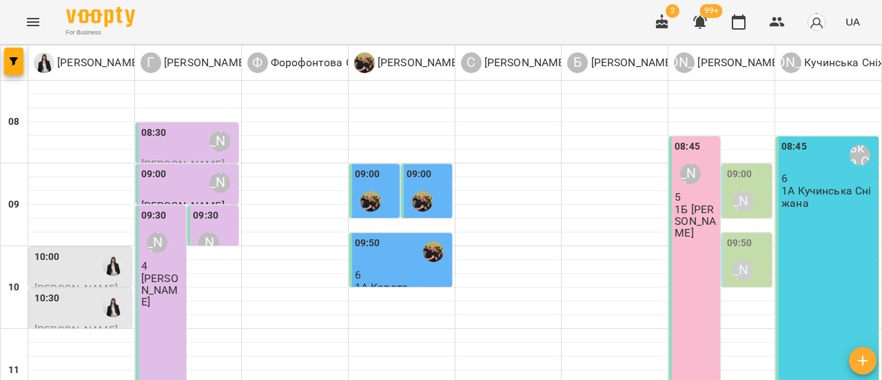
click at [91, 291] on div "10:30" at bounding box center [81, 307] width 94 height 32
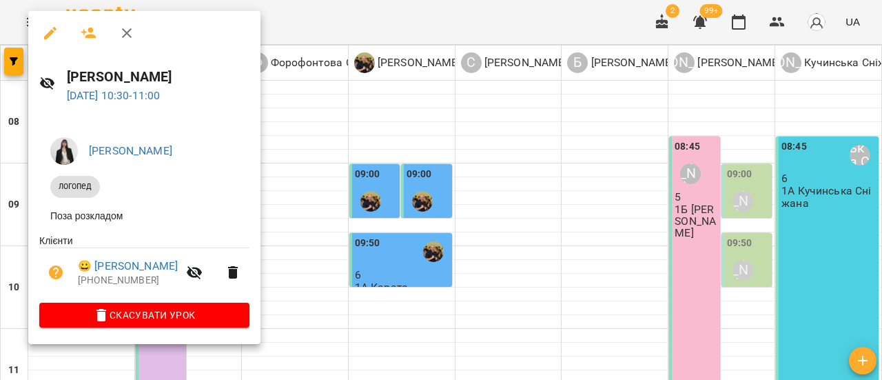
click at [129, 34] on icon "button" at bounding box center [126, 33] width 17 height 17
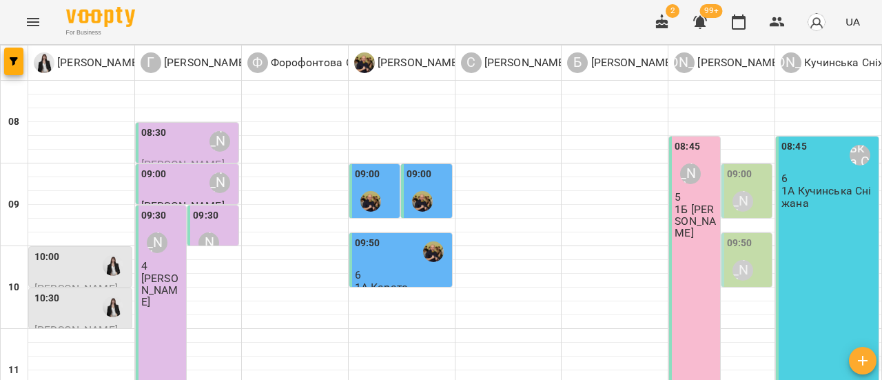
click at [73, 249] on div "10:00" at bounding box center [81, 265] width 94 height 32
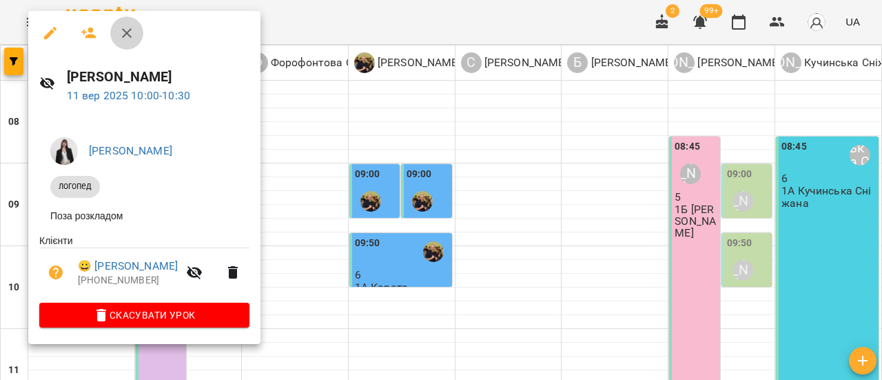
click at [123, 38] on icon "button" at bounding box center [126, 33] width 17 height 17
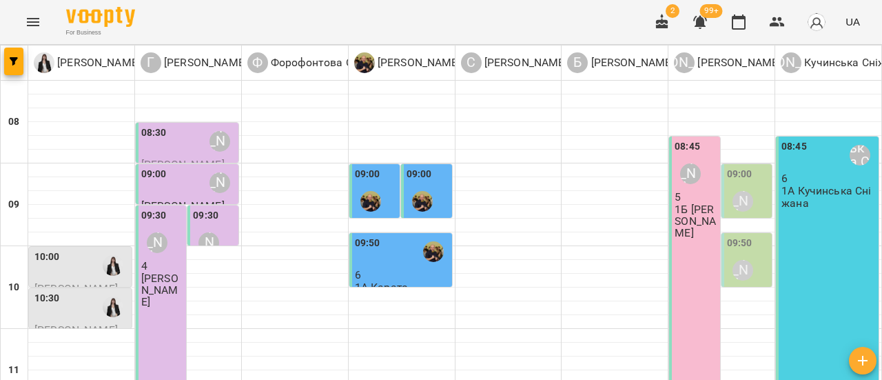
click at [85, 249] on div "10:00" at bounding box center [81, 265] width 94 height 32
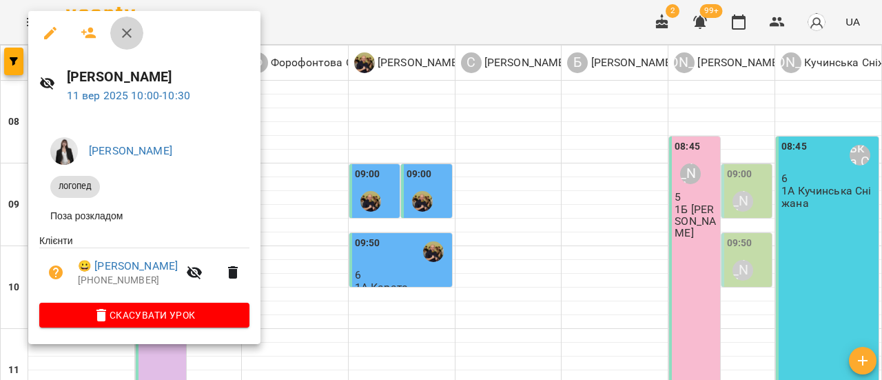
click at [125, 30] on icon "button" at bounding box center [126, 33] width 17 height 17
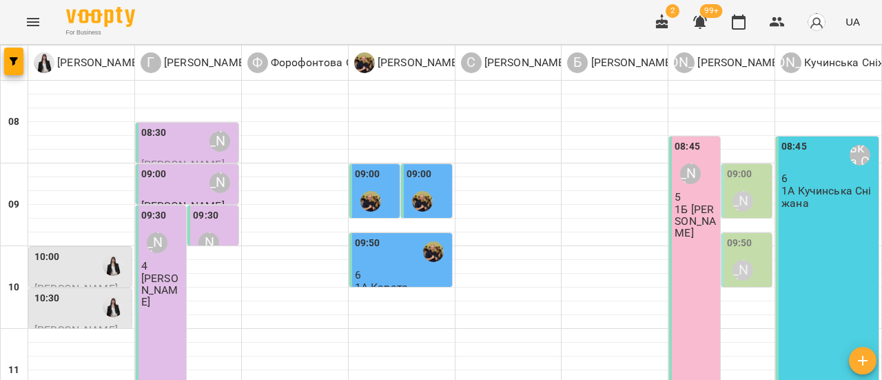
click at [70, 291] on div "10:30" at bounding box center [81, 307] width 94 height 32
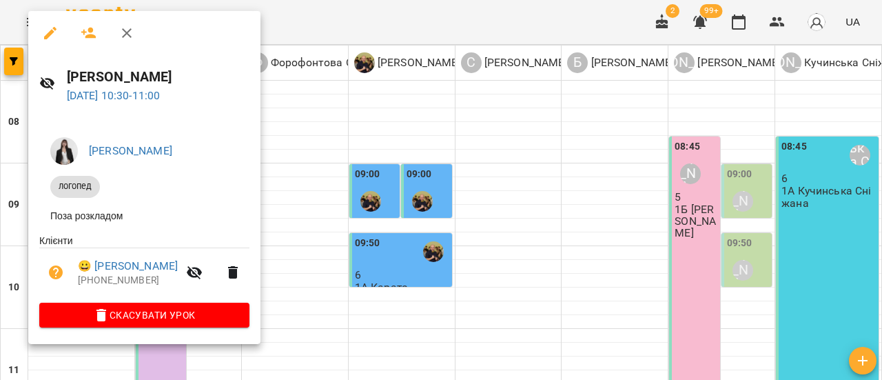
click at [134, 31] on icon "button" at bounding box center [126, 33] width 17 height 17
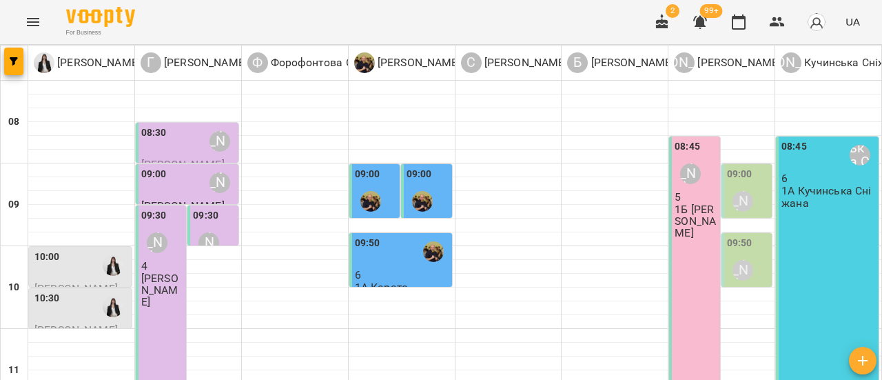
click at [59, 291] on div "10:30" at bounding box center [81, 307] width 94 height 32
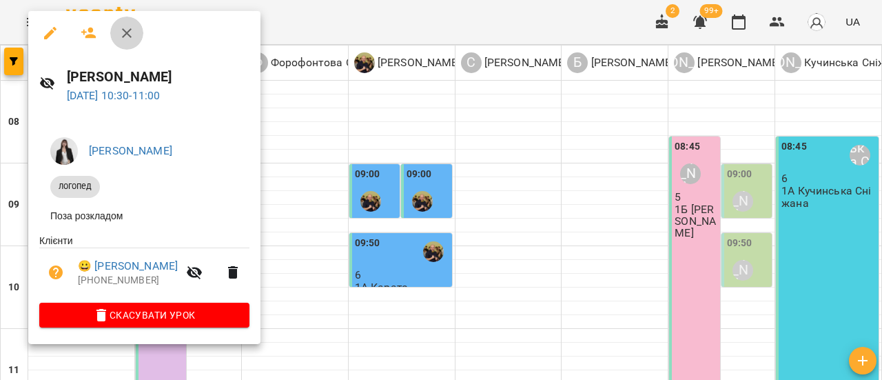
click at [129, 32] on icon "button" at bounding box center [126, 33] width 17 height 17
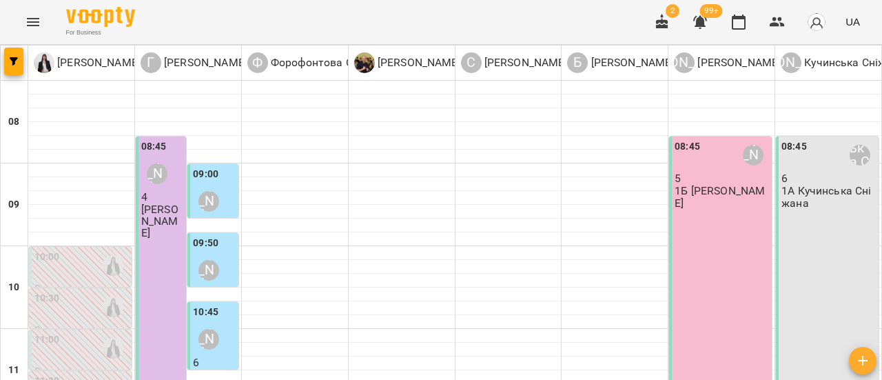
scroll to position [413, 0]
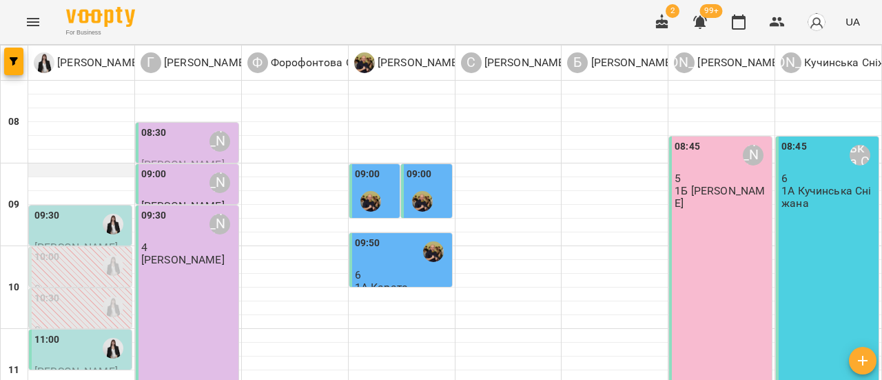
scroll to position [138, 0]
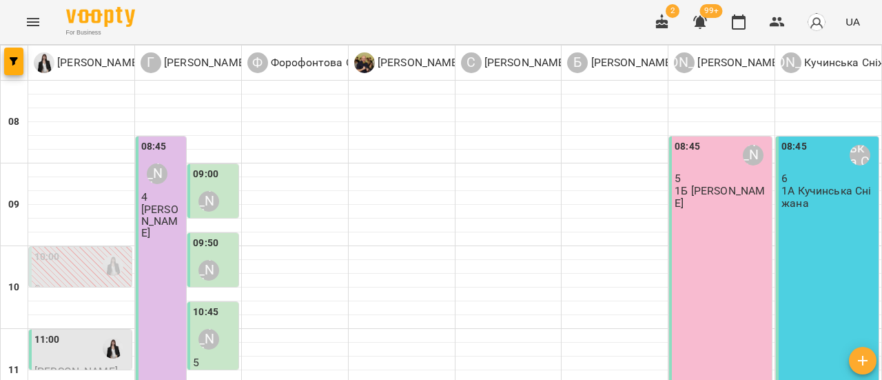
scroll to position [344, 0]
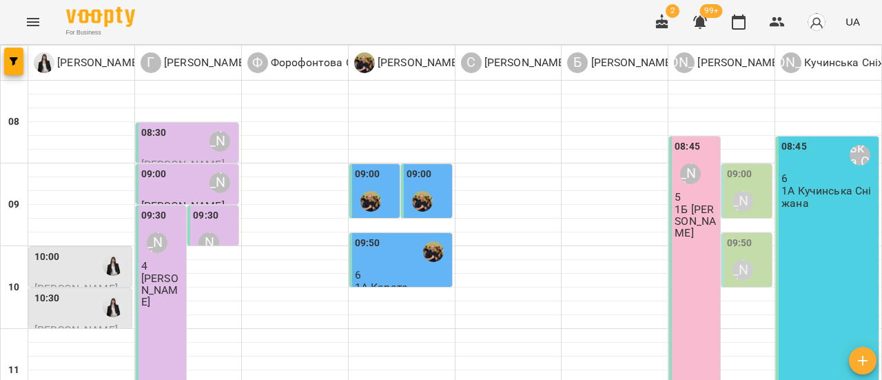
scroll to position [482, 0]
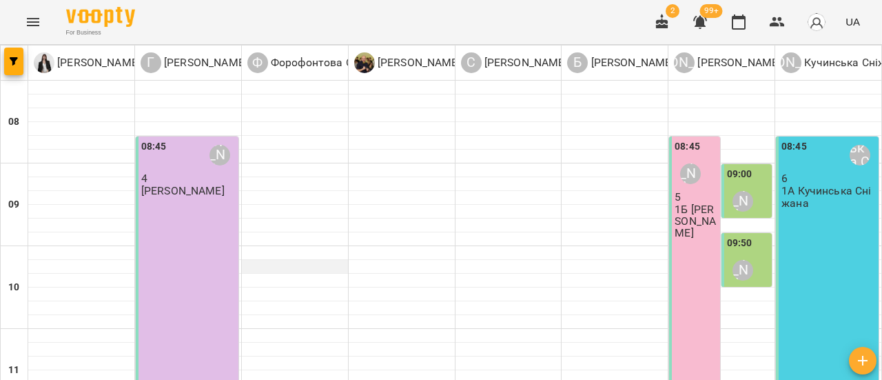
scroll to position [0, 0]
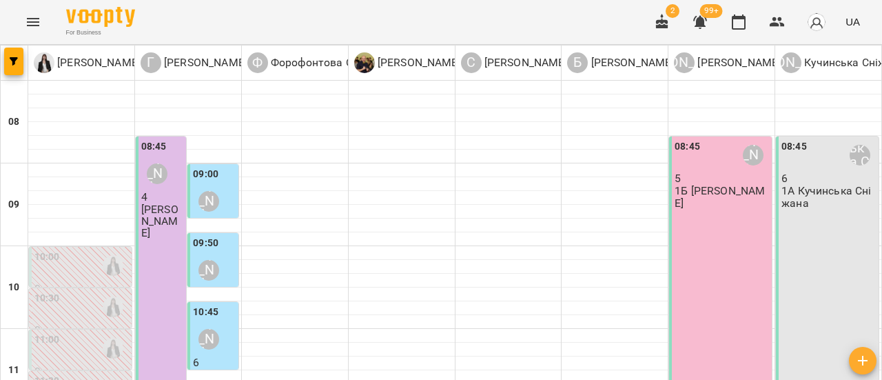
scroll to position [482, 0]
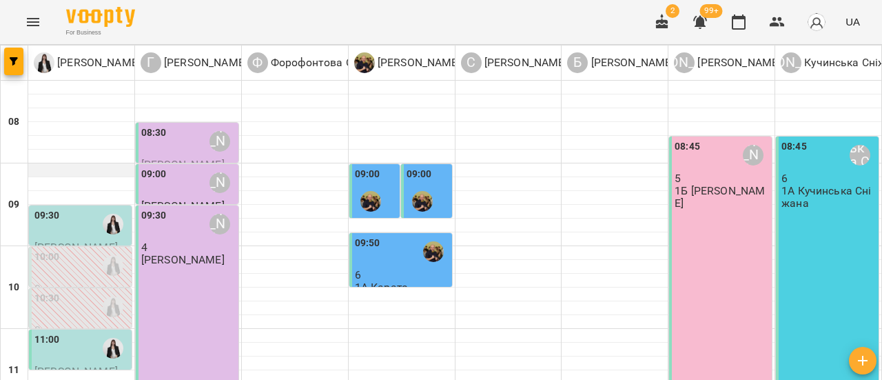
scroll to position [69, 0]
click at [94, 208] on div "09:30" at bounding box center [81, 224] width 94 height 32
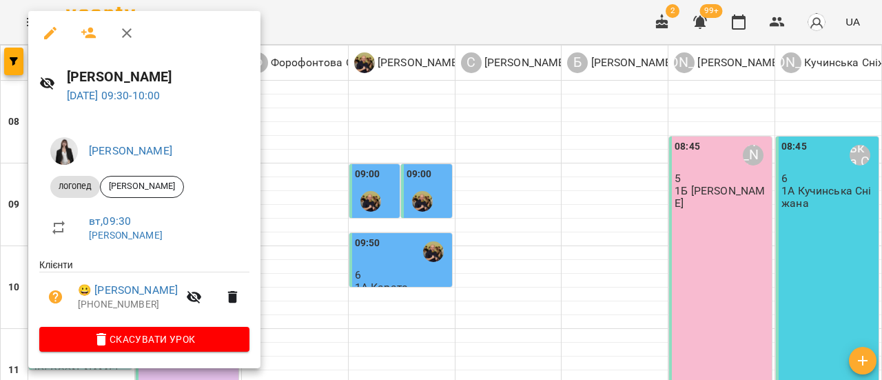
click at [127, 32] on icon "button" at bounding box center [127, 33] width 10 height 10
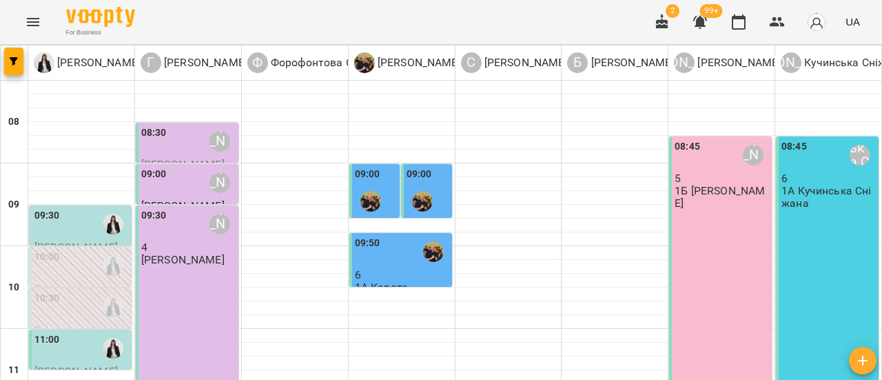
scroll to position [138, 0]
click at [87, 332] on div "11:00" at bounding box center [81, 348] width 94 height 32
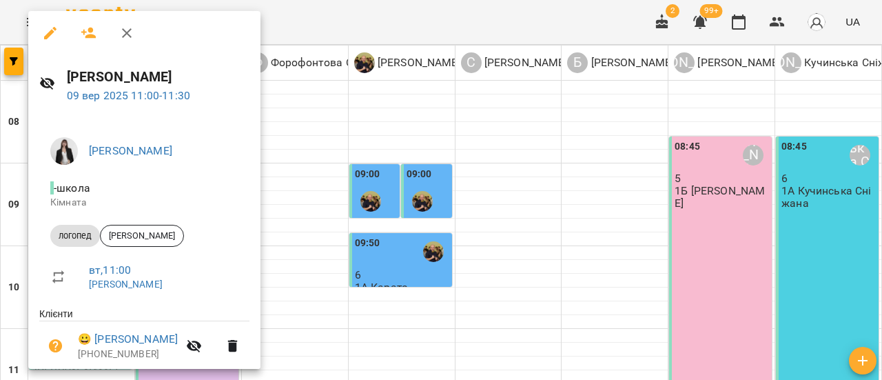
click at [129, 30] on icon "button" at bounding box center [127, 33] width 10 height 10
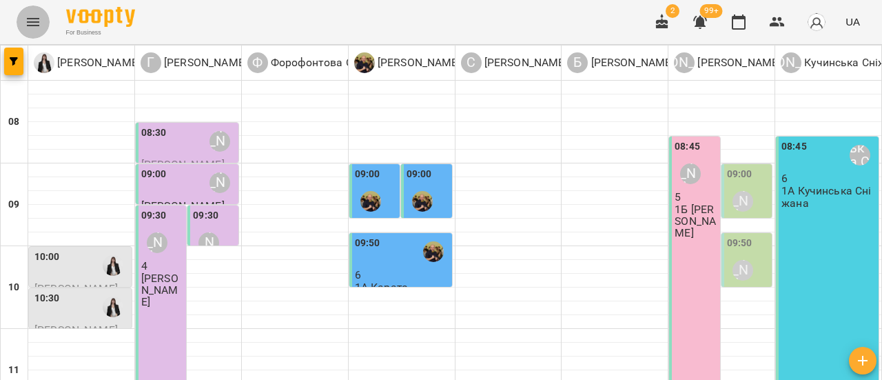
click at [35, 18] on icon "Menu" at bounding box center [33, 22] width 12 height 8
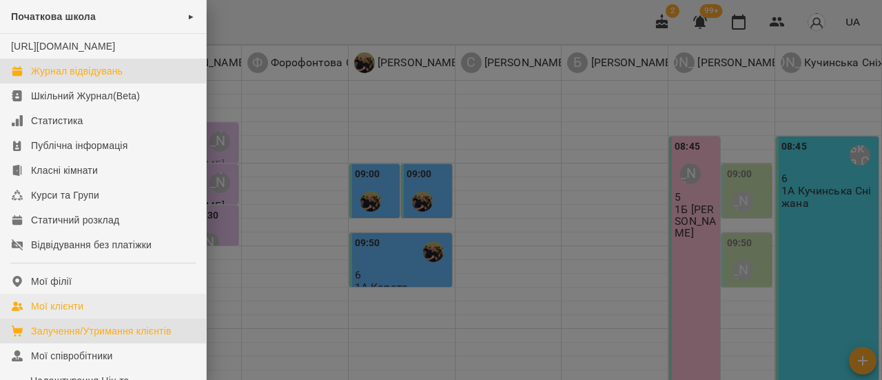
drag, startPoint x: 79, startPoint y: 342, endPoint x: 135, endPoint y: 324, distance: 58.4
click at [79, 338] on div "Залучення/Утримання клієнтів" at bounding box center [101, 331] width 141 height 14
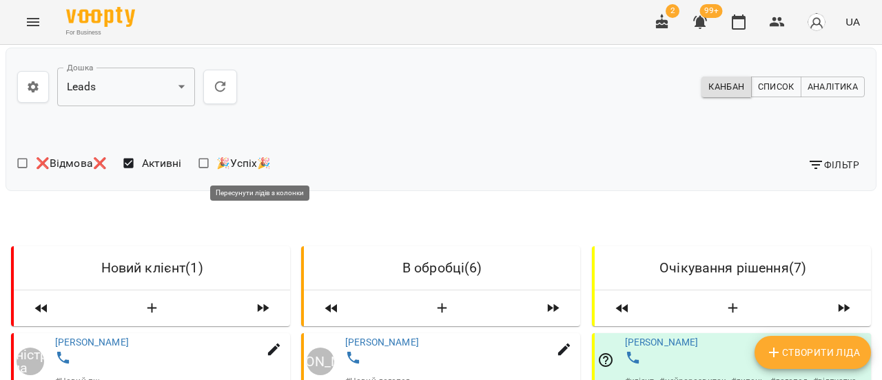
scroll to position [207, 0]
click at [105, 336] on link "Сергеєв Арон" at bounding box center [92, 341] width 74 height 11
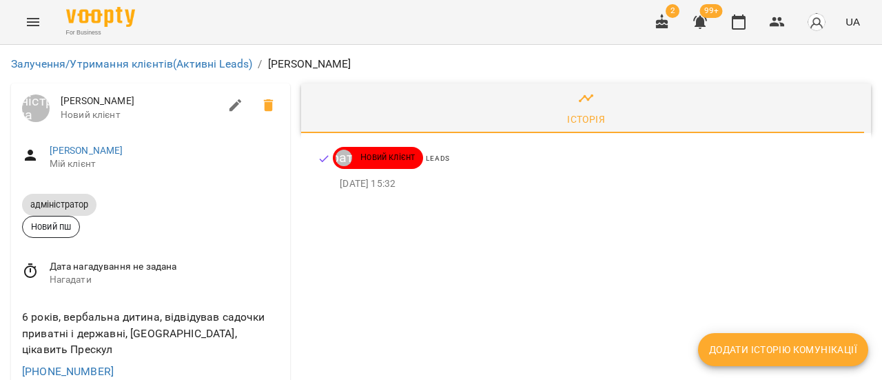
scroll to position [69, 0]
click at [37, 30] on icon "Menu" at bounding box center [33, 22] width 17 height 17
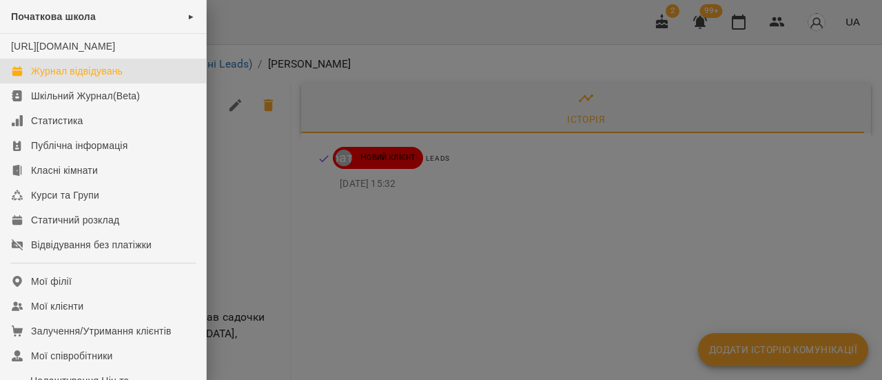
click at [85, 78] on div "Журнал відвідувань" at bounding box center [77, 71] width 92 height 14
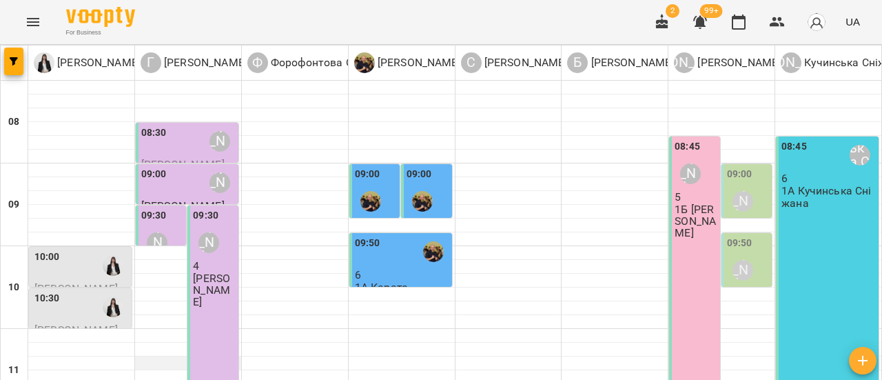
scroll to position [207, 0]
type input "**********"
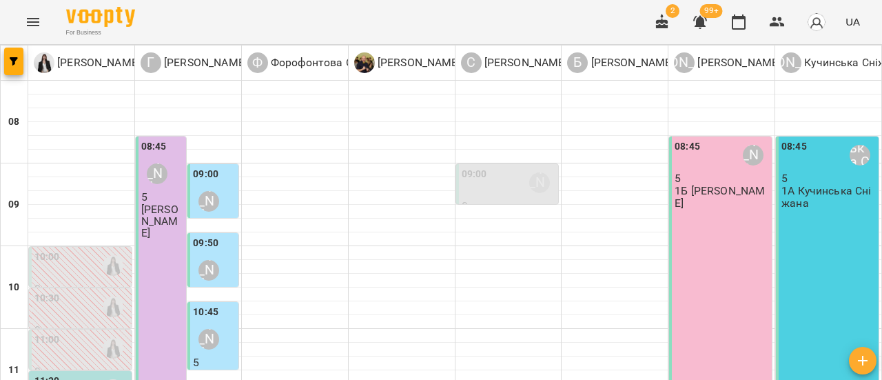
scroll to position [138, 0]
click at [34, 24] on icon "Menu" at bounding box center [33, 22] width 17 height 17
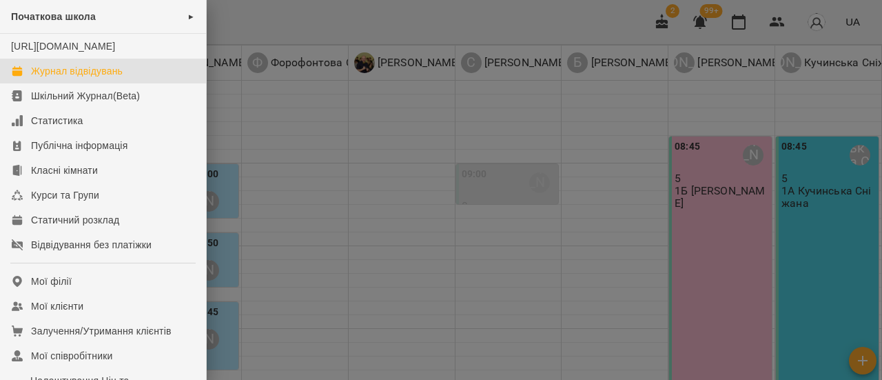
click at [617, 146] on div at bounding box center [441, 190] width 882 height 380
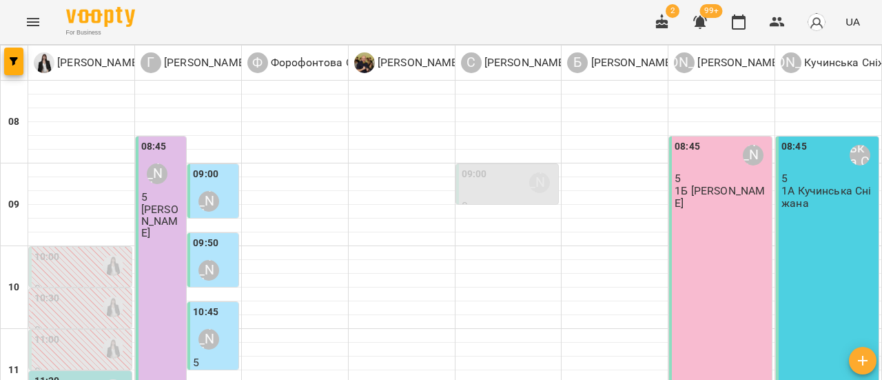
click at [39, 20] on icon "Menu" at bounding box center [33, 22] width 17 height 17
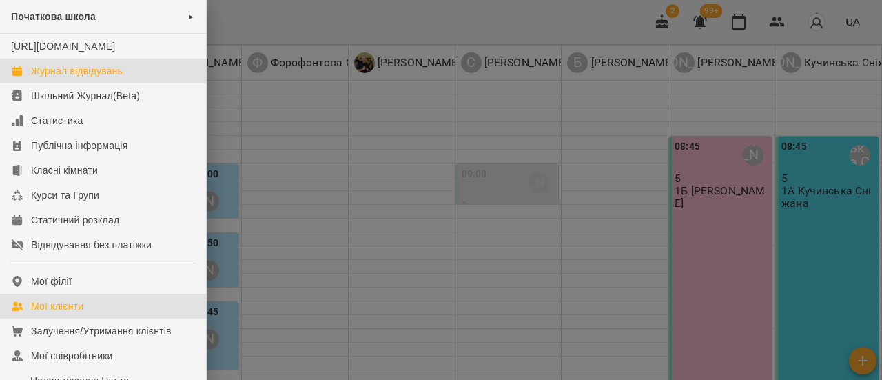
click at [65, 313] on div "Мої клієнти" at bounding box center [57, 306] width 52 height 14
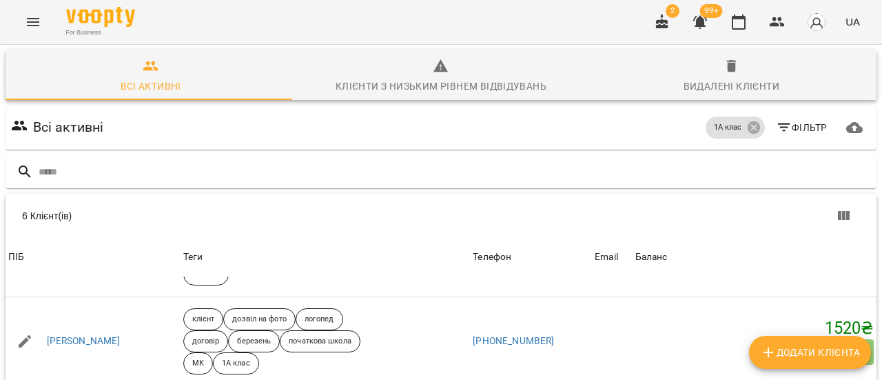
scroll to position [138, 0]
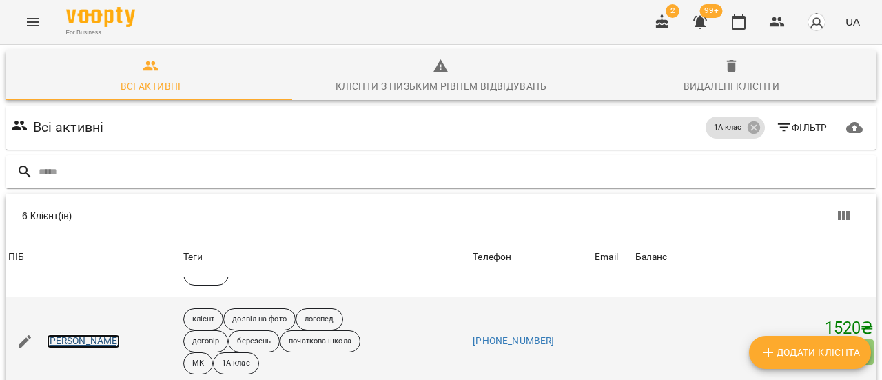
click at [92, 334] on link "[PERSON_NAME]" at bounding box center [84, 341] width 74 height 14
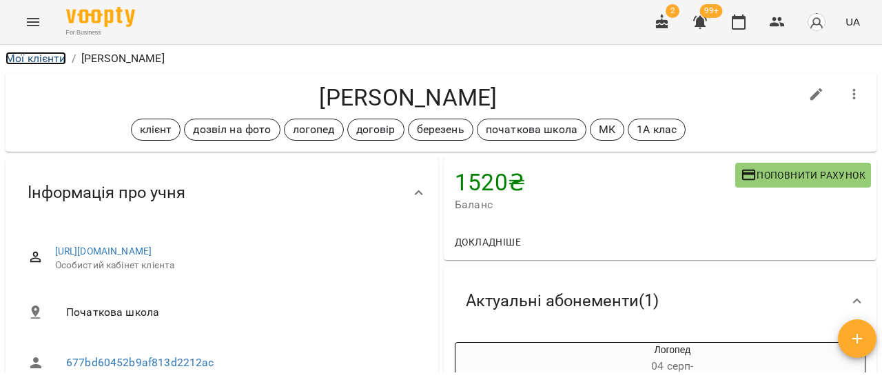
click at [33, 54] on link "Мої клієнти" at bounding box center [36, 58] width 61 height 13
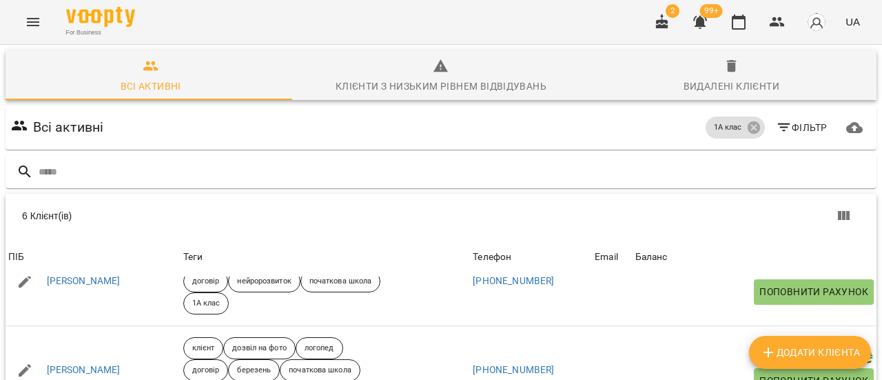
scroll to position [138, 0]
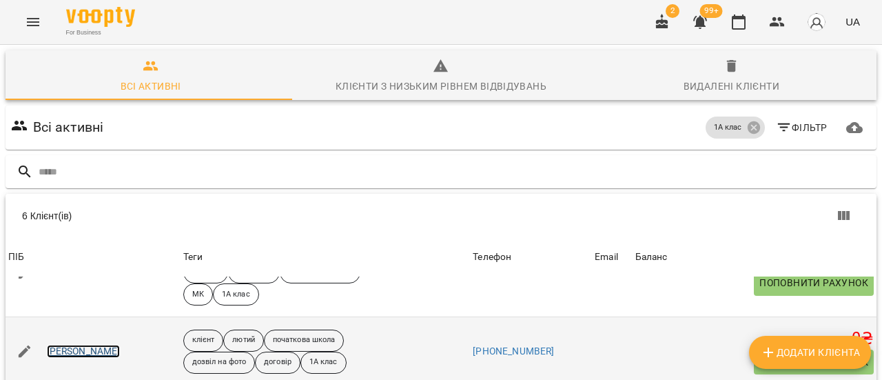
click at [121, 344] on link "Лук’янченко Артем" at bounding box center [84, 351] width 74 height 14
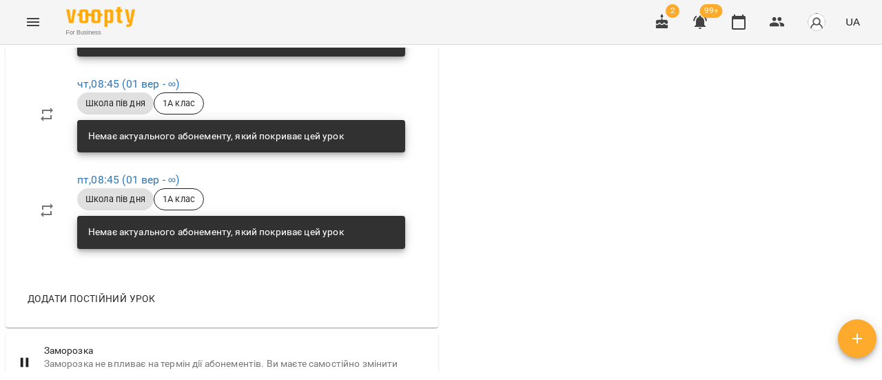
scroll to position [2411, 0]
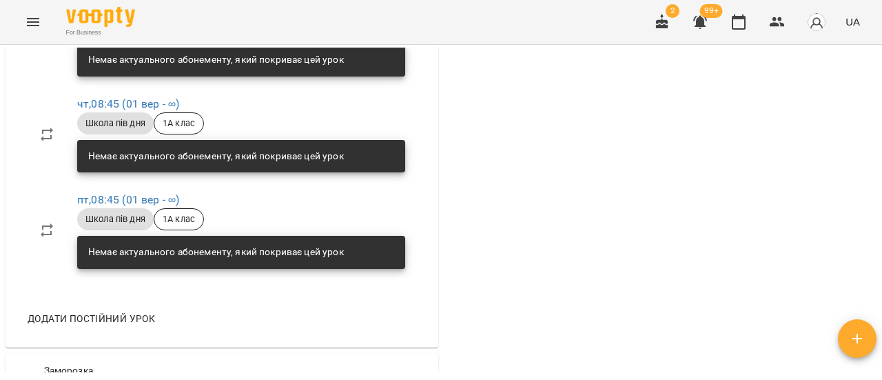
click at [22, 14] on button "Menu" at bounding box center [33, 22] width 33 height 33
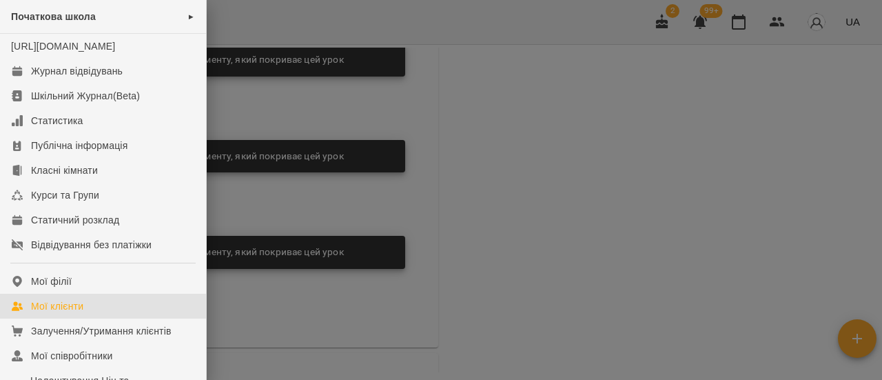
click at [74, 313] on div "Мої клієнти" at bounding box center [57, 306] width 52 height 14
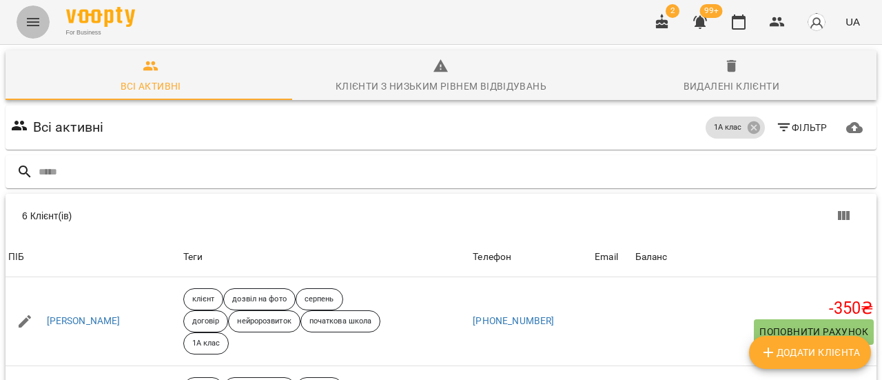
click at [32, 17] on icon "Menu" at bounding box center [33, 22] width 17 height 17
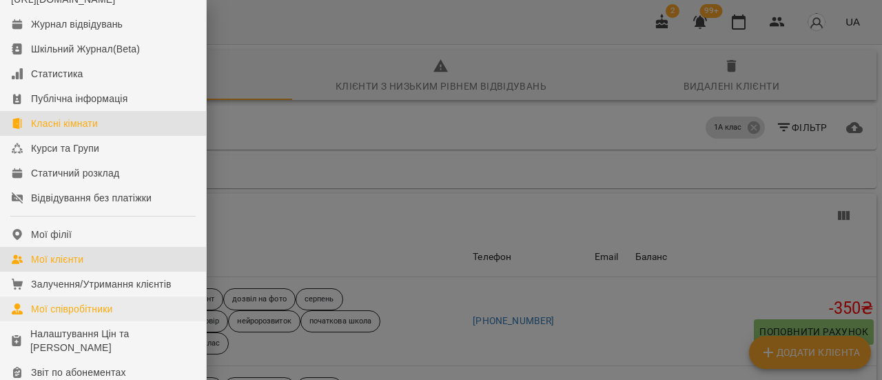
scroll to position [69, 0]
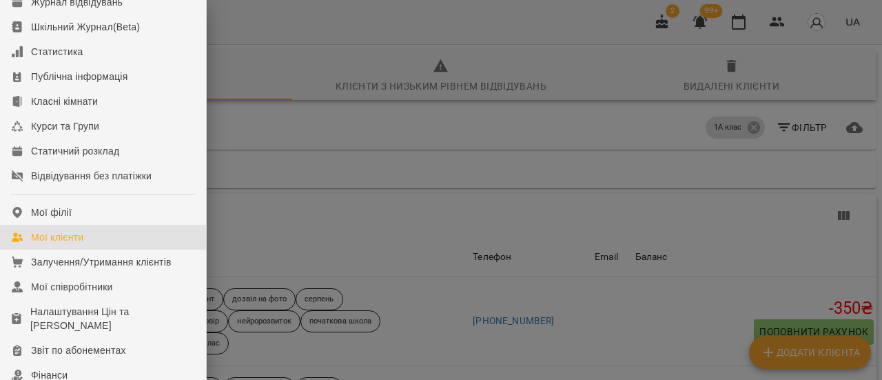
click at [83, 244] on div "Мої клієнти" at bounding box center [57, 237] width 52 height 14
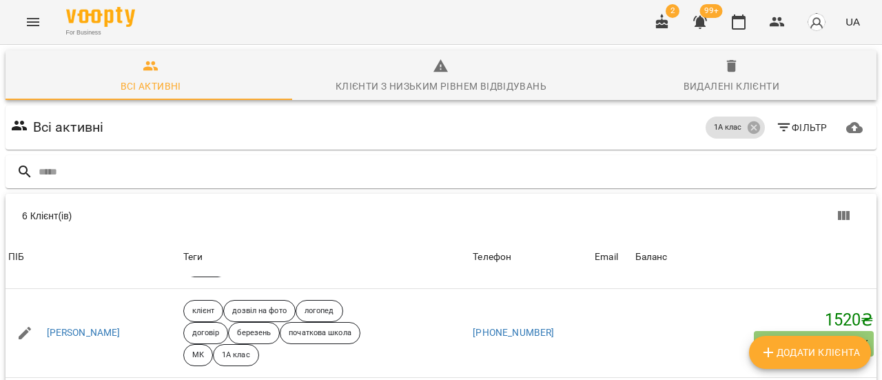
scroll to position [138, 0]
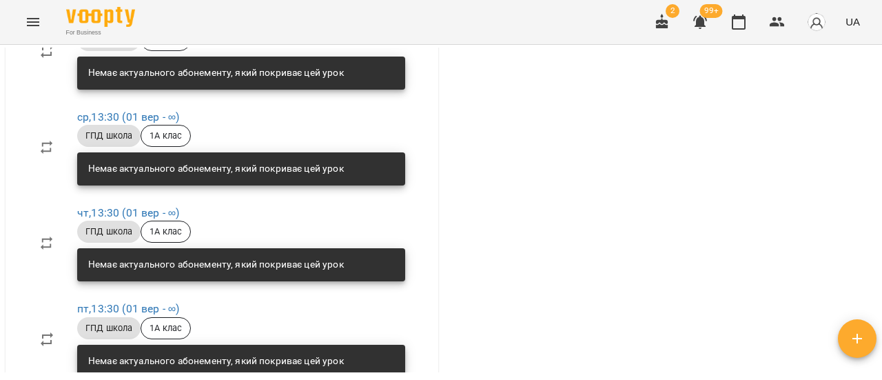
scroll to position [2135, 0]
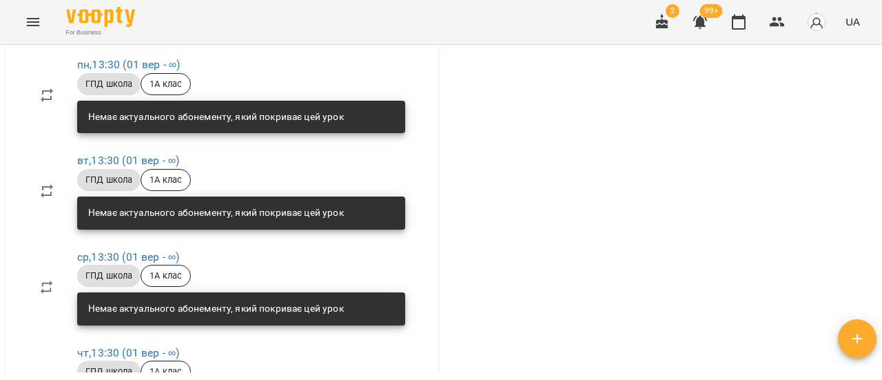
click at [32, 23] on icon "Menu" at bounding box center [33, 22] width 17 height 17
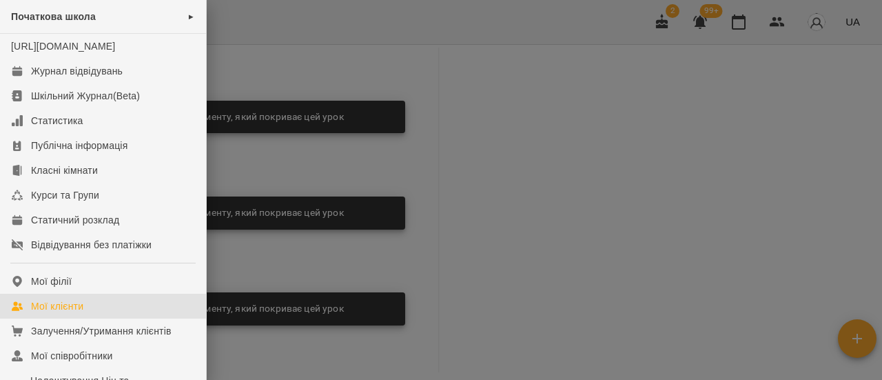
click at [60, 313] on div "Мої клієнти" at bounding box center [57, 306] width 52 height 14
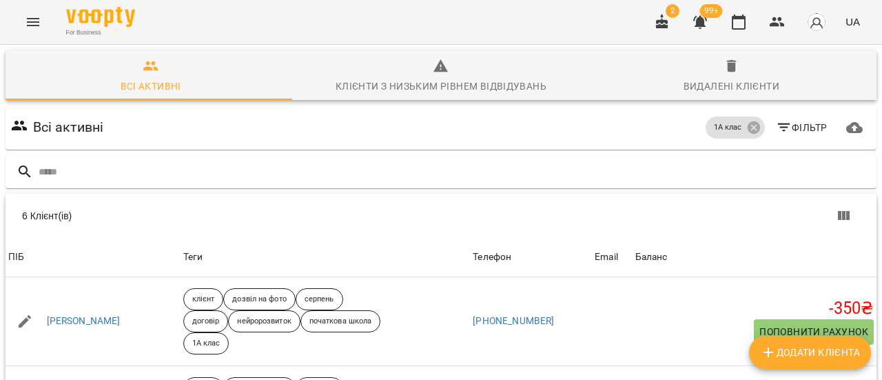
click at [32, 15] on icon "Menu" at bounding box center [33, 22] width 17 height 17
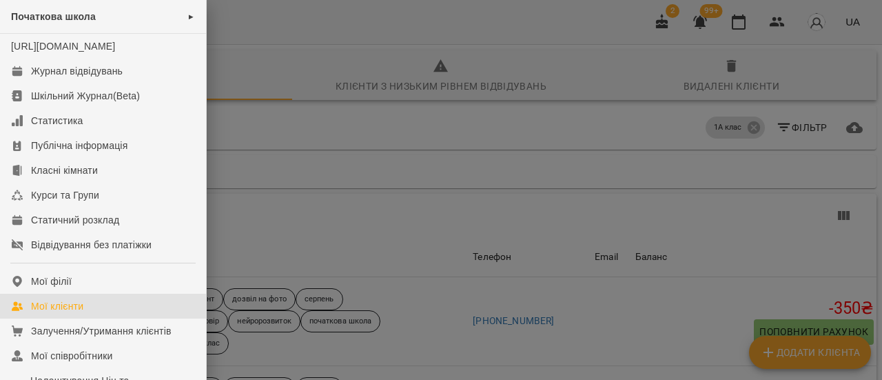
click at [74, 313] on div "Мої клієнти" at bounding box center [57, 306] width 52 height 14
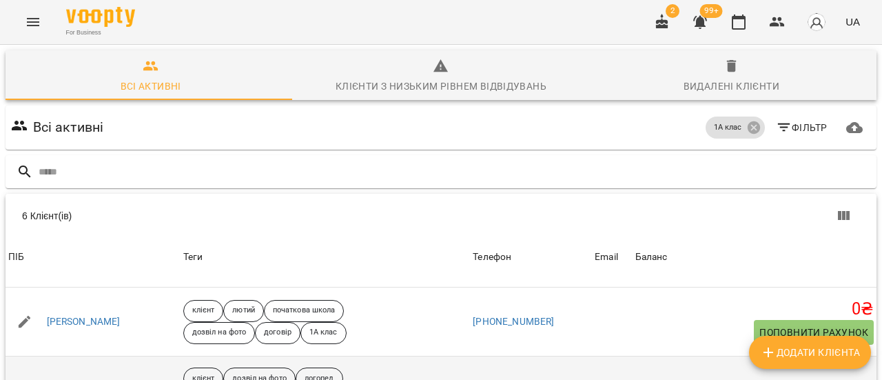
scroll to position [129, 0]
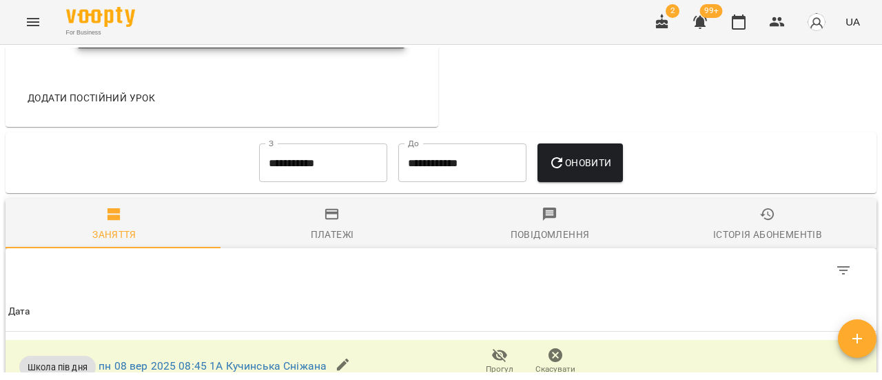
scroll to position [2273, 0]
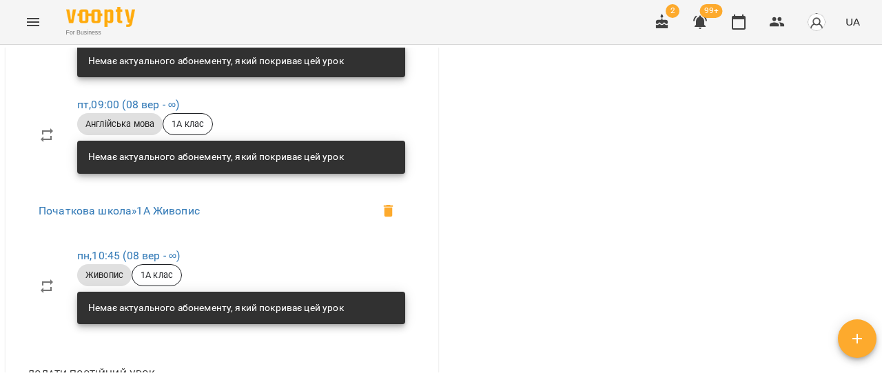
click at [28, 23] on icon "Menu" at bounding box center [33, 22] width 17 height 17
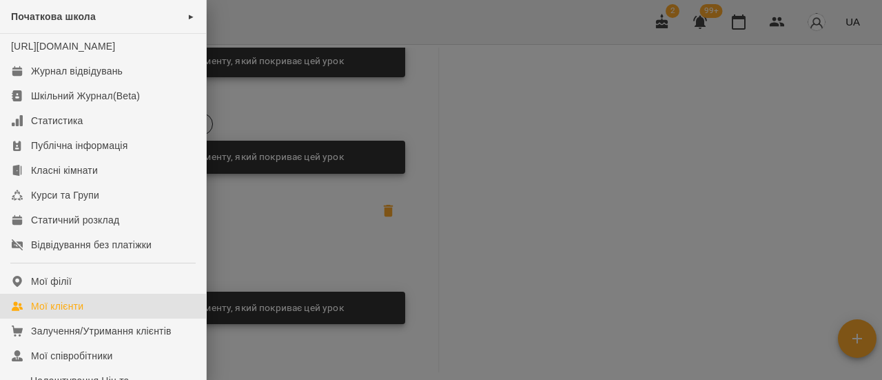
drag, startPoint x: 77, startPoint y: 316, endPoint x: 102, endPoint y: 308, distance: 26.1
click at [78, 313] on div "Мої клієнти" at bounding box center [57, 306] width 52 height 14
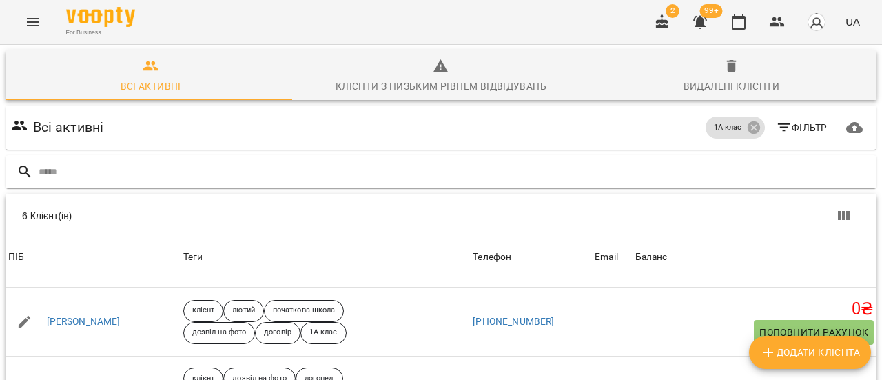
scroll to position [231, 0]
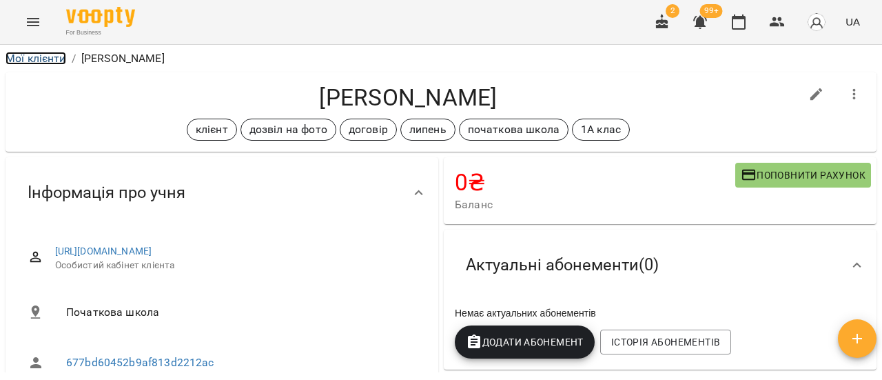
click at [45, 61] on link "Мої клієнти" at bounding box center [36, 58] width 61 height 13
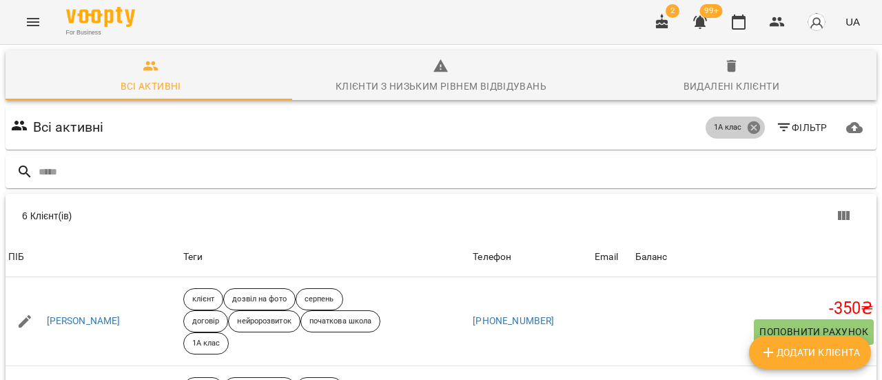
click at [747, 129] on icon at bounding box center [753, 127] width 12 height 12
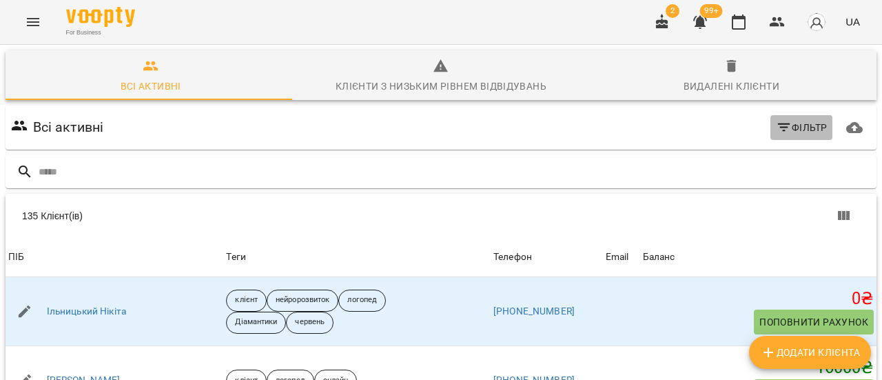
click at [776, 129] on icon "button" at bounding box center [784, 127] width 17 height 17
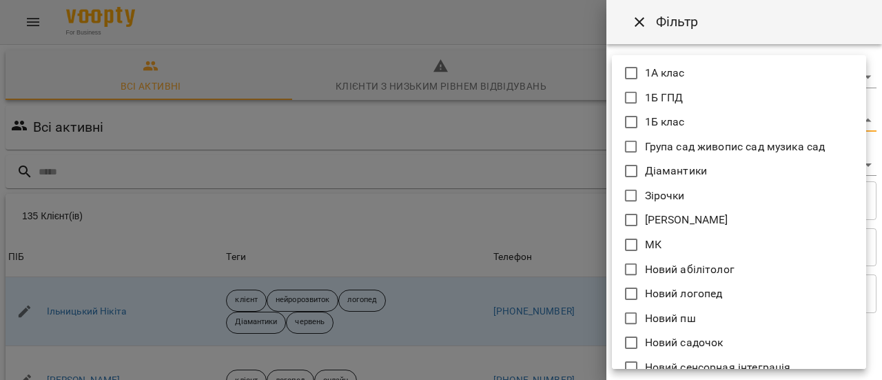
click at [860, 120] on body "For Business 2 99+ UA Всі активні Клієнти з низьким рівнем відвідувань Видалені…" at bounding box center [441, 358] width 882 height 717
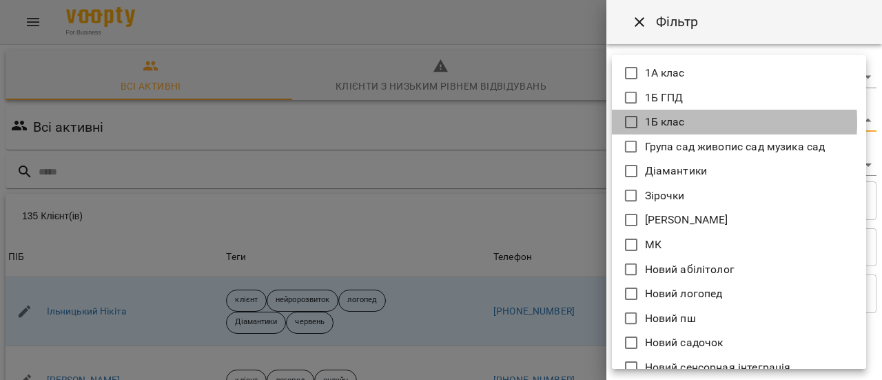
click at [665, 122] on p "1Б клас" at bounding box center [665, 122] width 40 height 17
type input "*******"
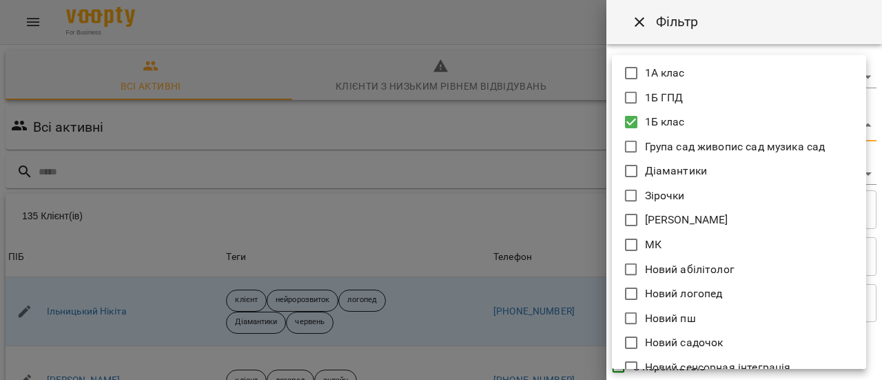
click at [268, 124] on div at bounding box center [441, 190] width 882 height 380
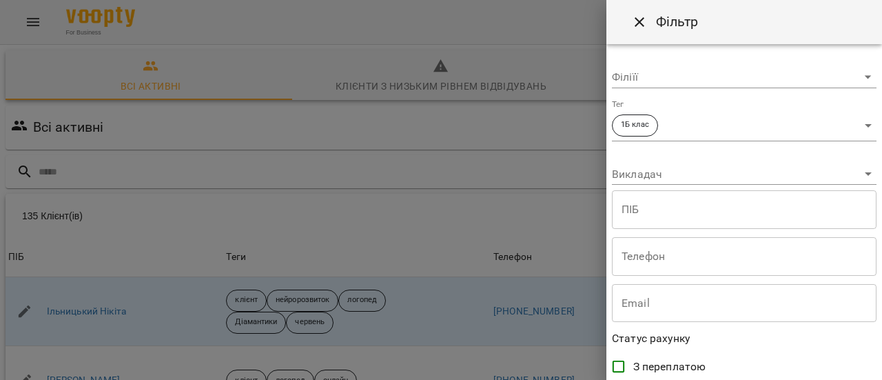
click at [493, 129] on div at bounding box center [441, 190] width 882 height 380
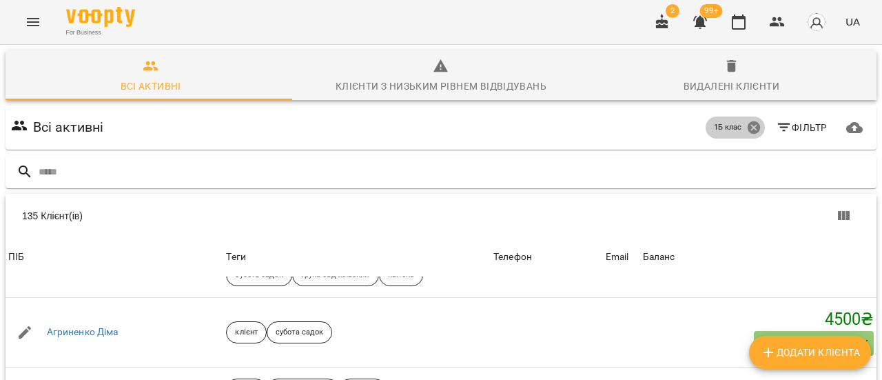
click at [747, 127] on icon at bounding box center [753, 127] width 12 height 12
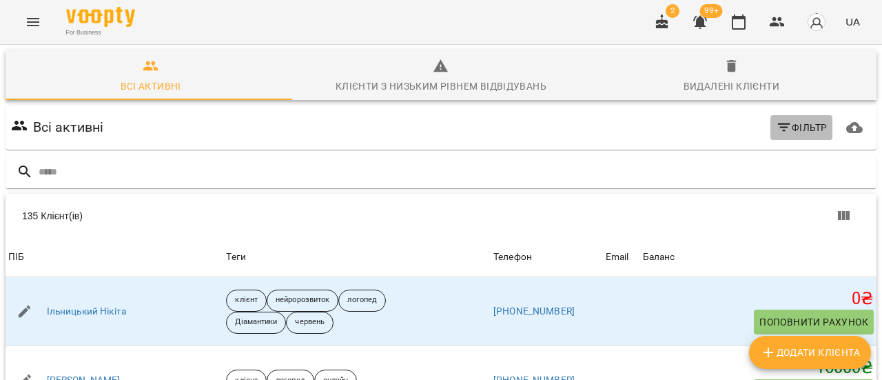
click at [798, 122] on span "Фільтр" at bounding box center [802, 127] width 52 height 17
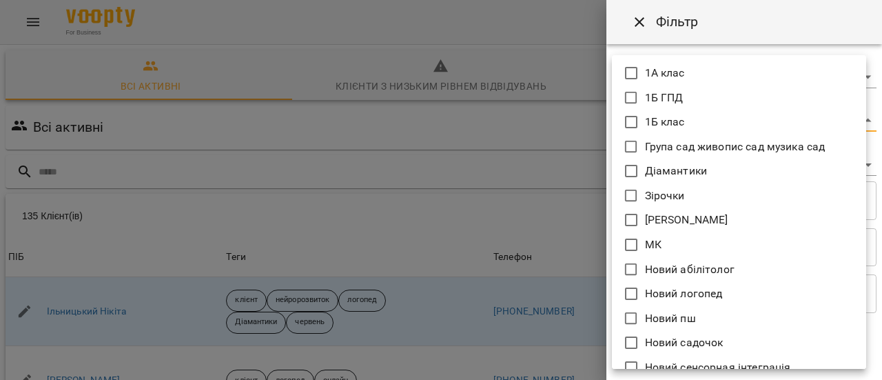
click at [852, 122] on body "For Business 2 99+ UA Всі активні Клієнти з низьким рівнем відвідувань Видалені…" at bounding box center [441, 358] width 882 height 717
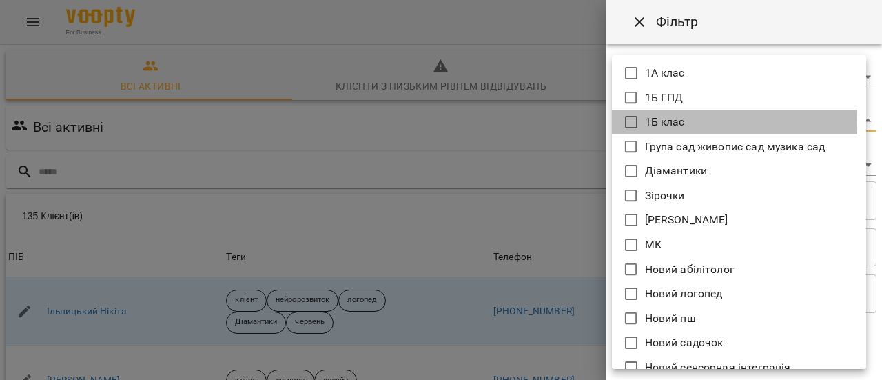
click at [666, 126] on p "1Б клас" at bounding box center [665, 122] width 40 height 17
type input "*******"
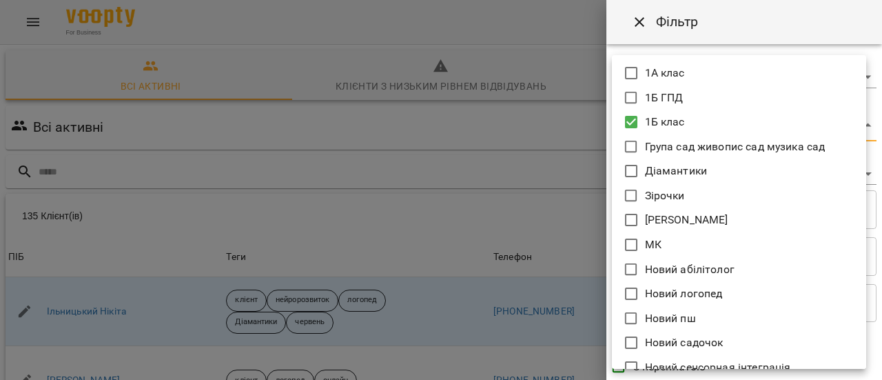
click at [568, 122] on div at bounding box center [441, 190] width 882 height 380
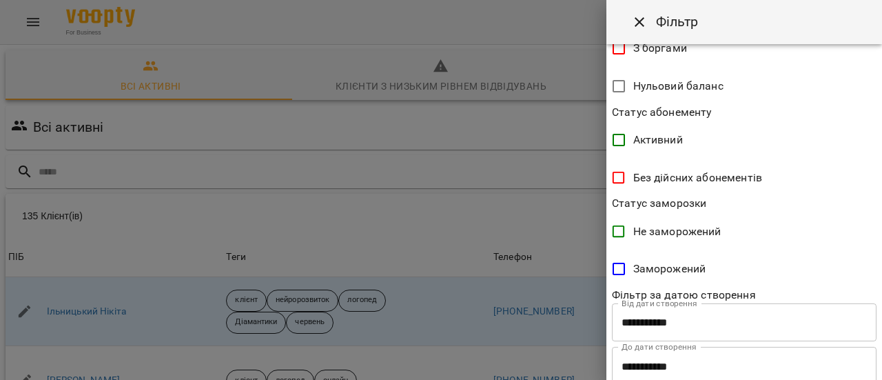
scroll to position [396, 0]
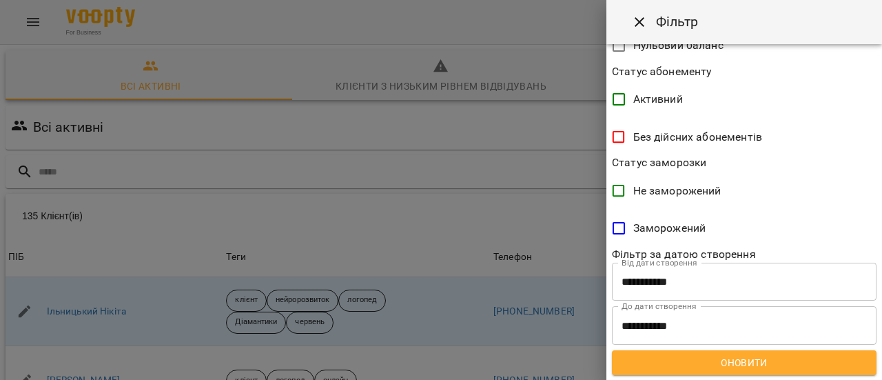
click at [746, 360] on span "Оновити" at bounding box center [744, 362] width 242 height 17
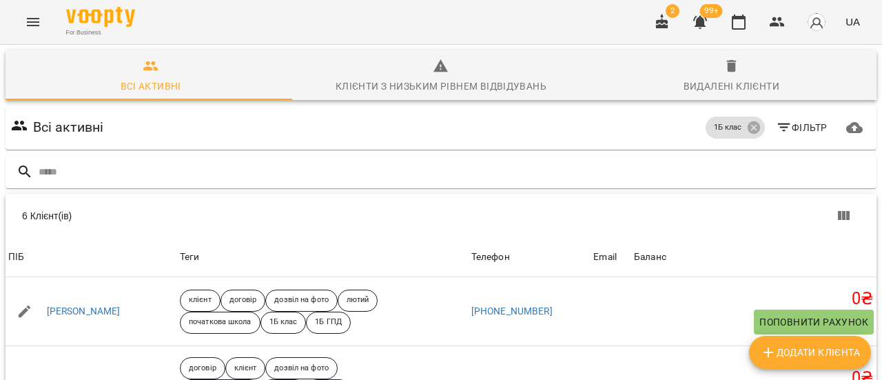
scroll to position [69, 0]
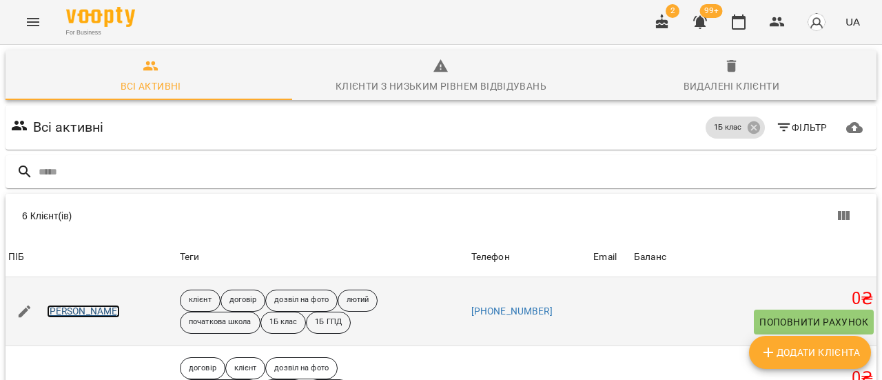
click at [99, 304] on link "[PERSON_NAME]" at bounding box center [84, 311] width 74 height 14
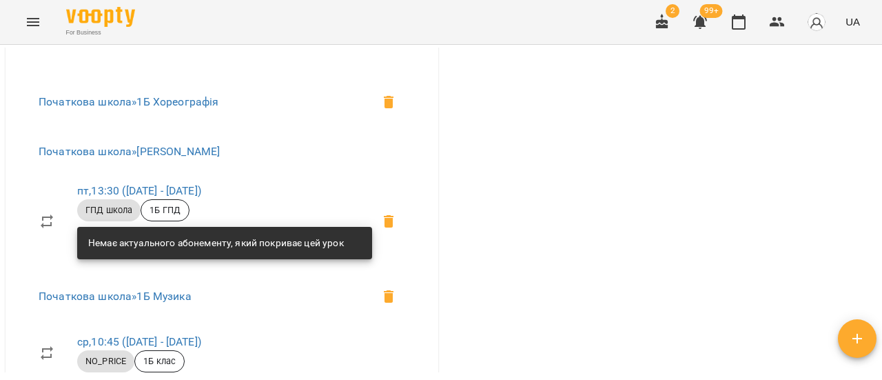
scroll to position [689, 0]
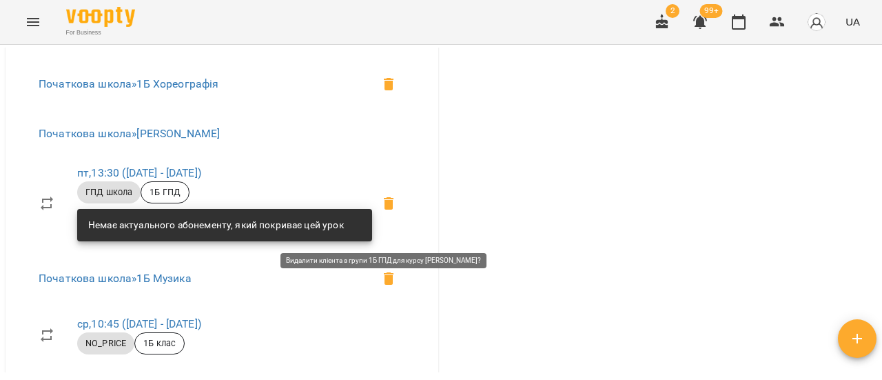
click at [386, 209] on icon at bounding box center [389, 203] width 10 height 12
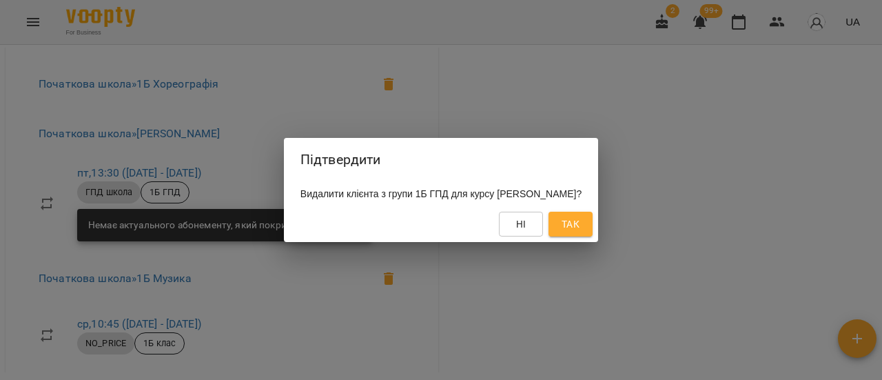
click at [579, 224] on span "Так" at bounding box center [570, 224] width 18 height 17
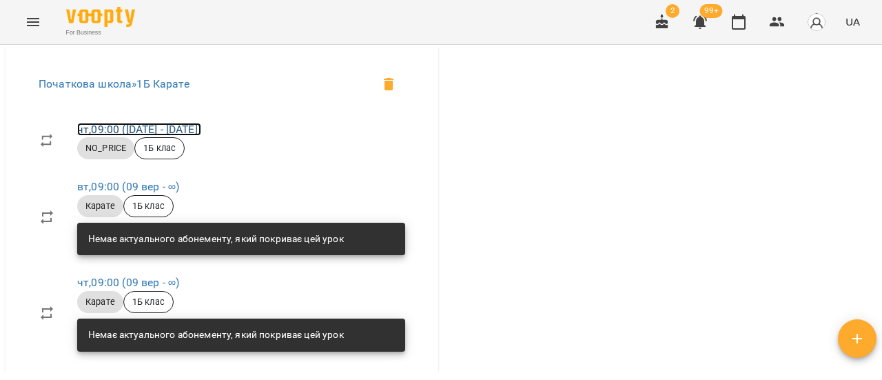
click at [183, 136] on link "чт , 09:00 (04 вер - 04 вер)" at bounding box center [139, 129] width 124 height 13
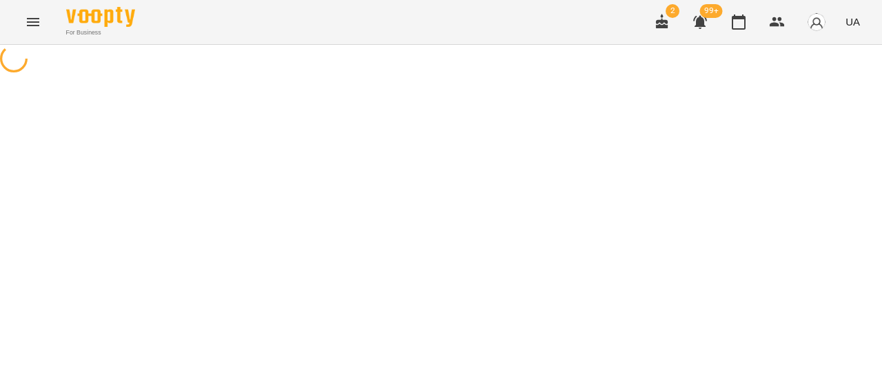
select select "*"
select select "********"
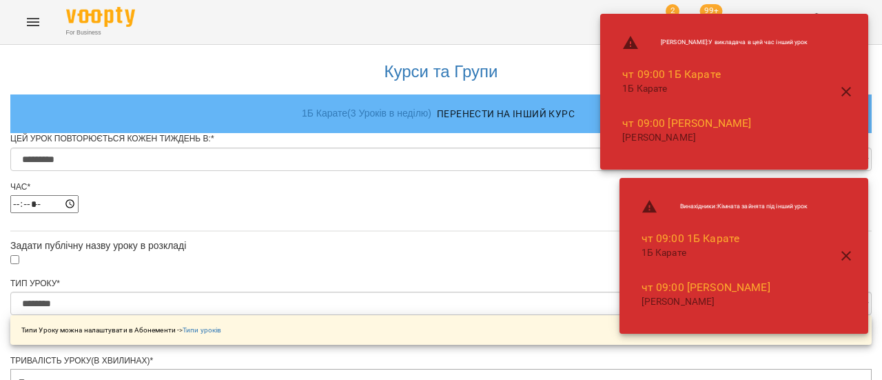
scroll to position [886, 0]
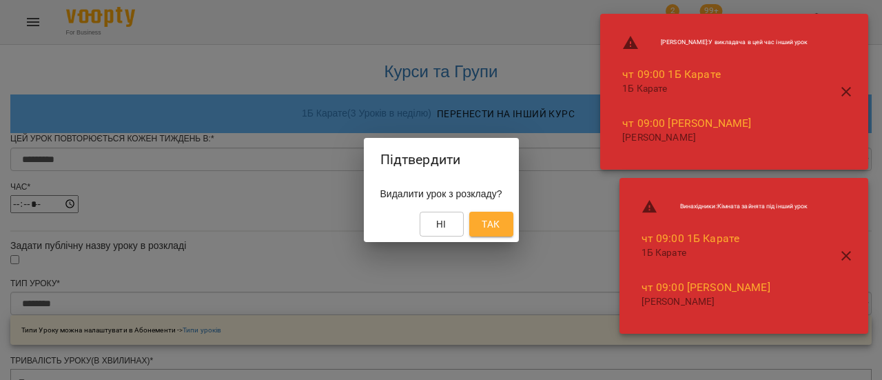
click at [502, 231] on span "Так" at bounding box center [491, 224] width 22 height 17
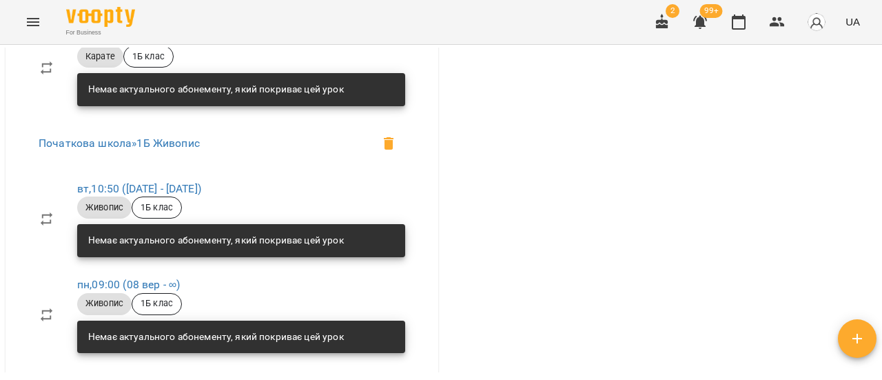
scroll to position [895, 0]
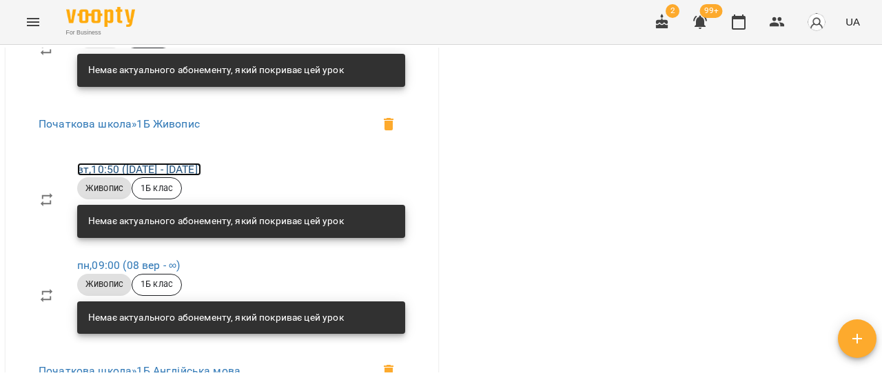
click at [174, 176] on link "вт , 10:50 (02 вер - 02 вер)" at bounding box center [139, 169] width 124 height 13
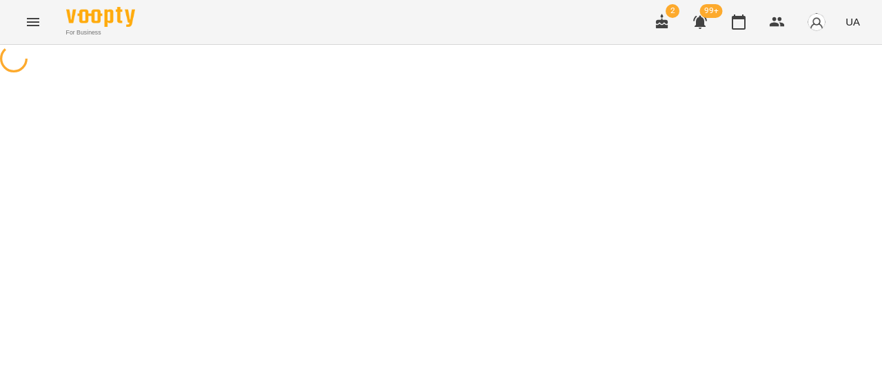
select select "*"
select select "*******"
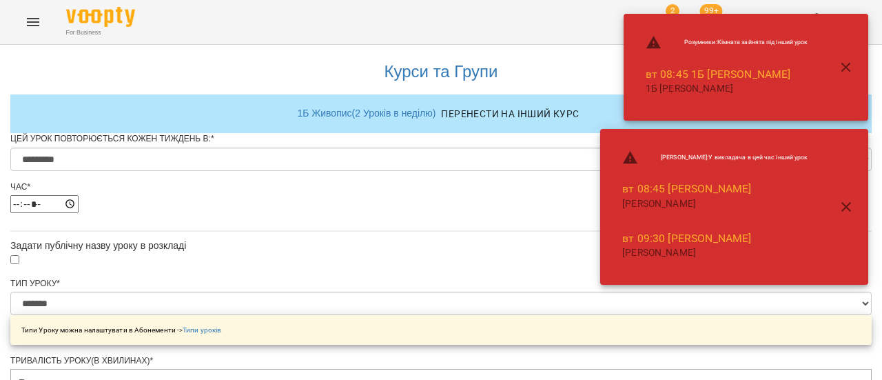
scroll to position [886, 0]
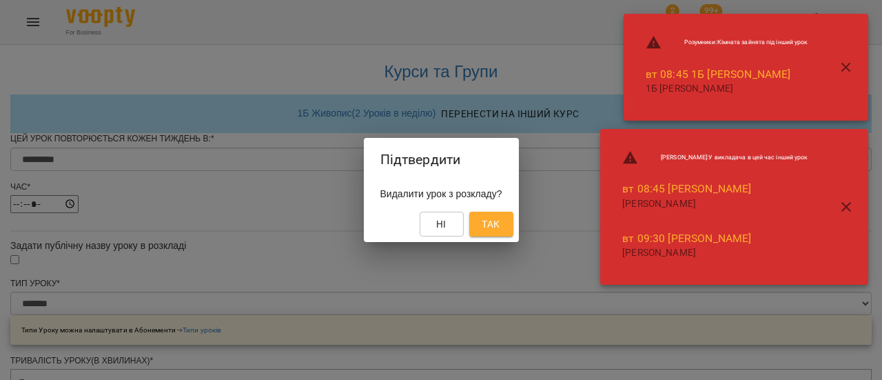
click at [499, 224] on span "Так" at bounding box center [490, 224] width 18 height 17
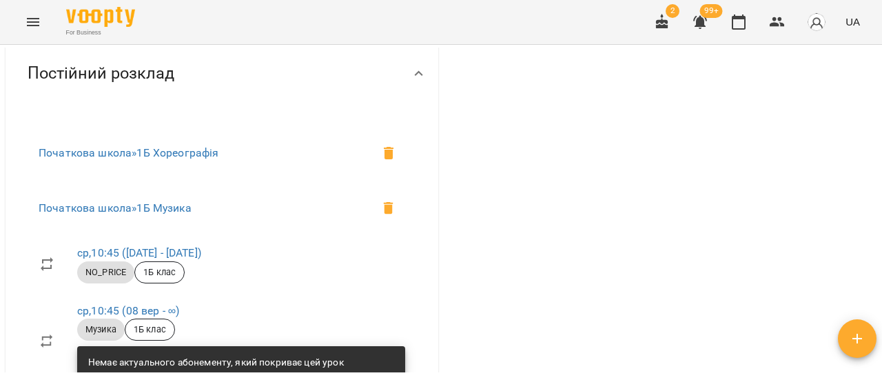
scroll to position [758, 0]
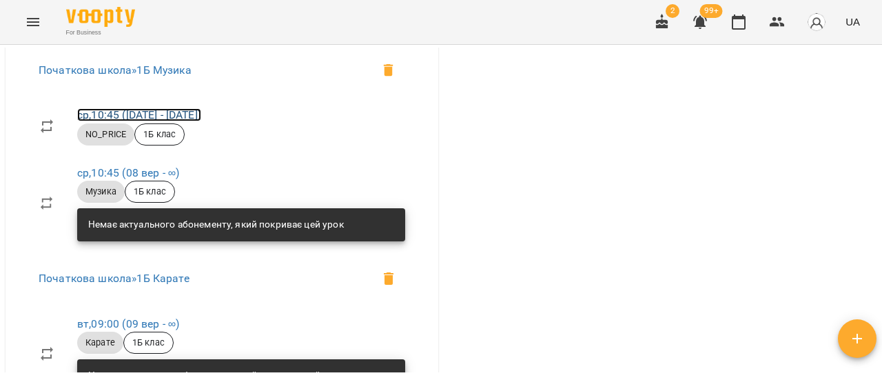
click at [179, 121] on link "ср , 10:45 (03 вер - 03 вер)" at bounding box center [139, 114] width 124 height 13
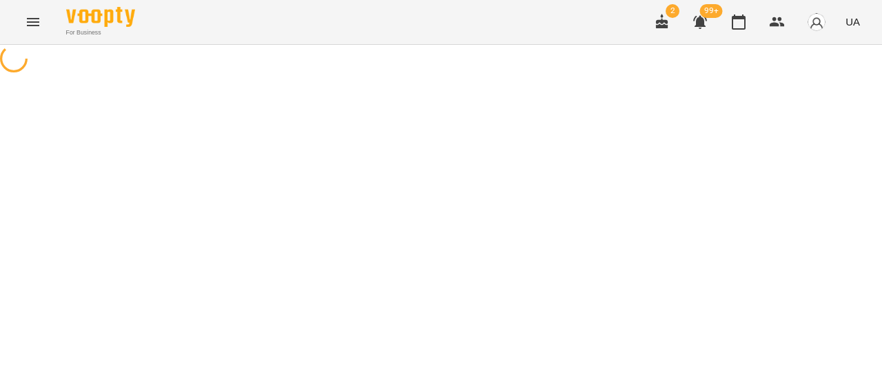
select select "*"
select select "********"
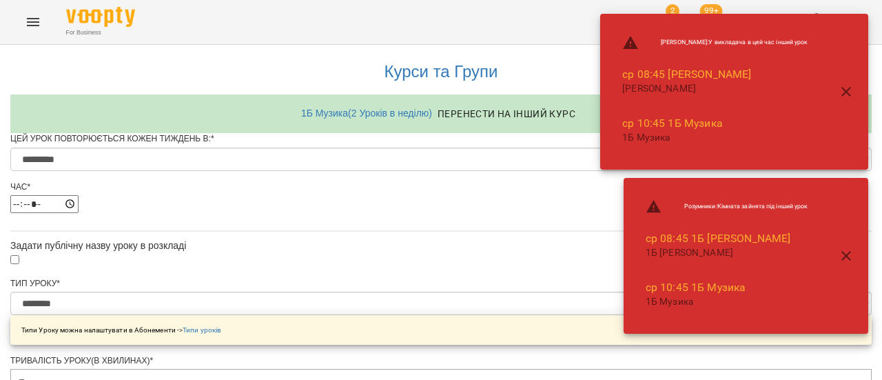
scroll to position [886, 0]
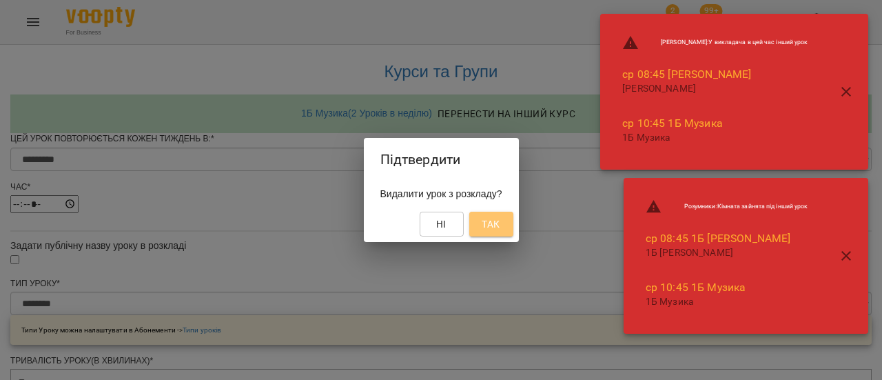
click at [499, 218] on span "Так" at bounding box center [490, 224] width 18 height 17
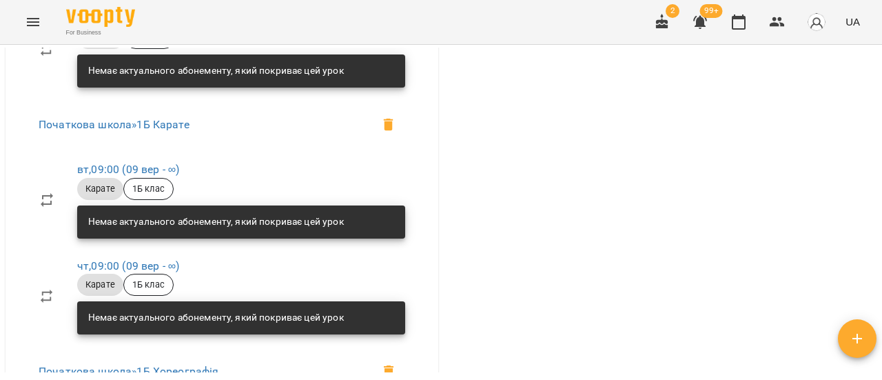
scroll to position [620, 0]
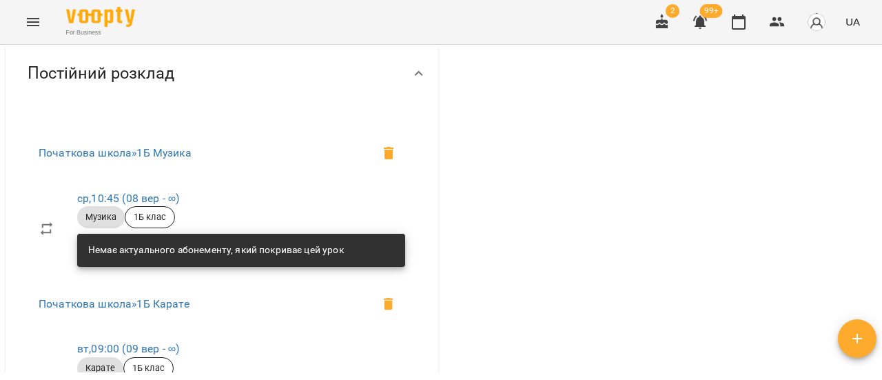
click at [25, 20] on icon "Menu" at bounding box center [33, 22] width 17 height 17
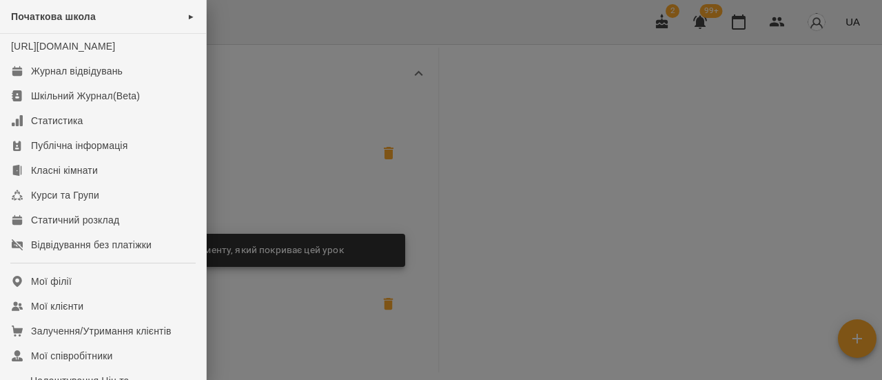
click at [690, 197] on div at bounding box center [441, 190] width 882 height 380
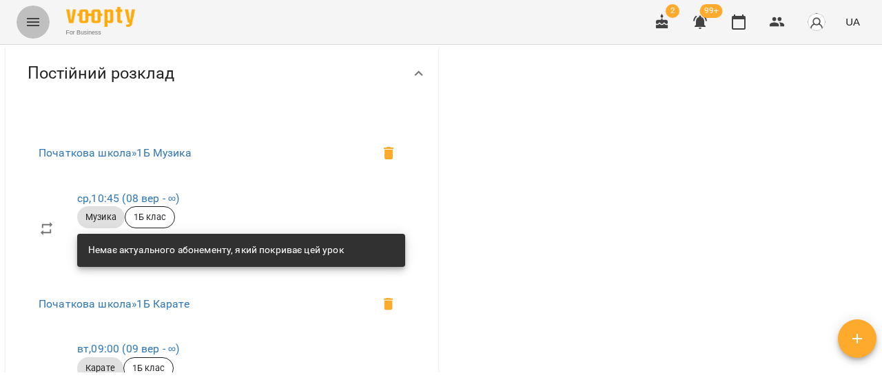
click at [45, 23] on button "Menu" at bounding box center [33, 22] width 33 height 33
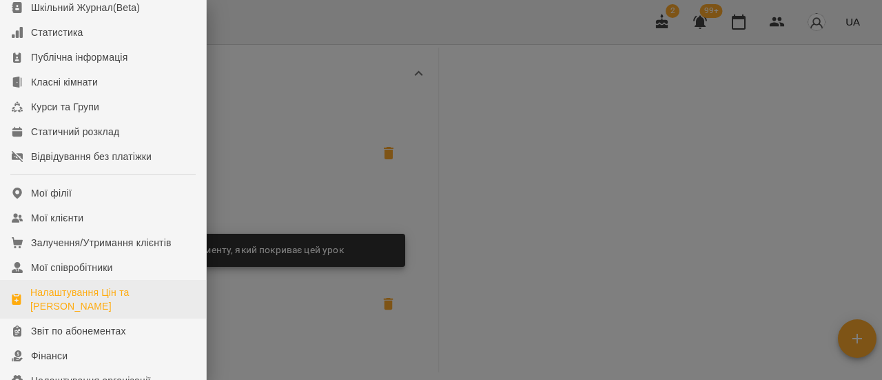
scroll to position [138, 0]
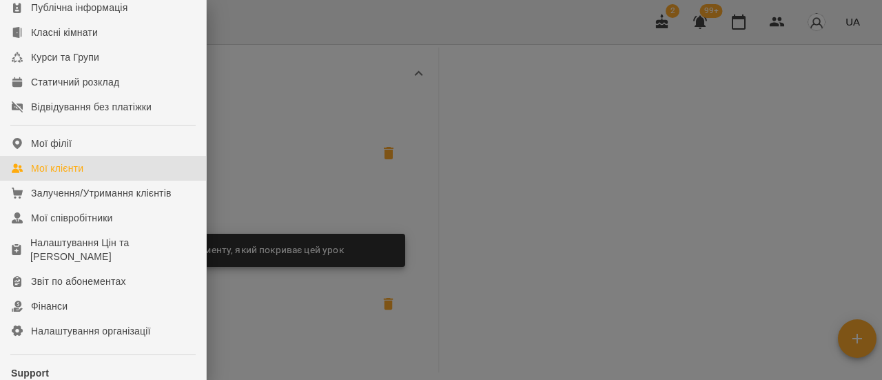
click at [41, 175] on div "Мої клієнти" at bounding box center [57, 168] width 52 height 14
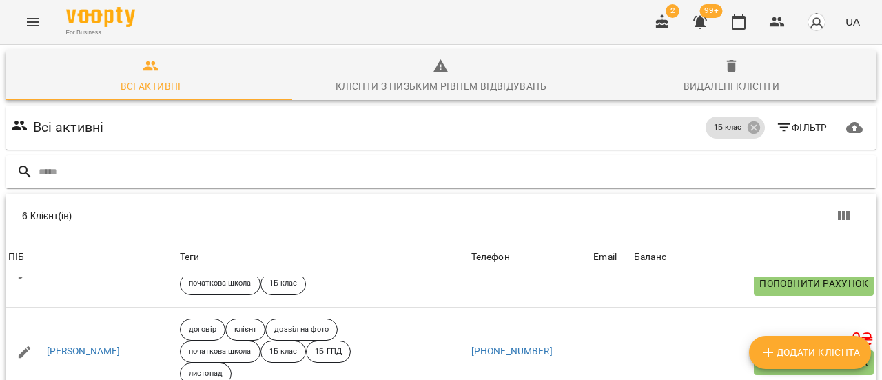
scroll to position [69, 0]
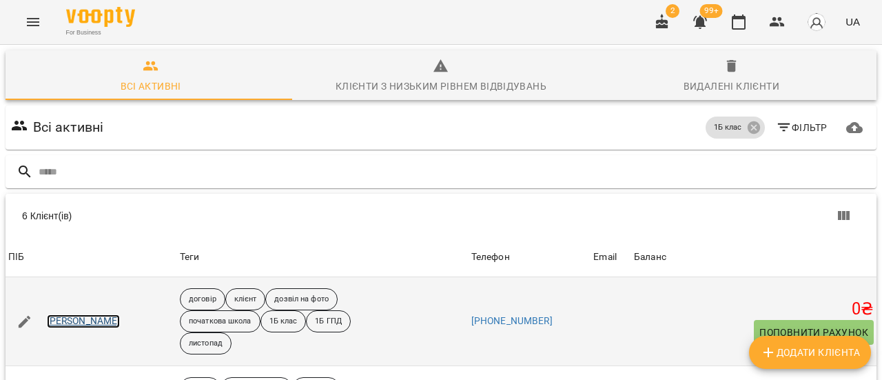
click at [94, 314] on link "[PERSON_NAME]" at bounding box center [84, 321] width 74 height 14
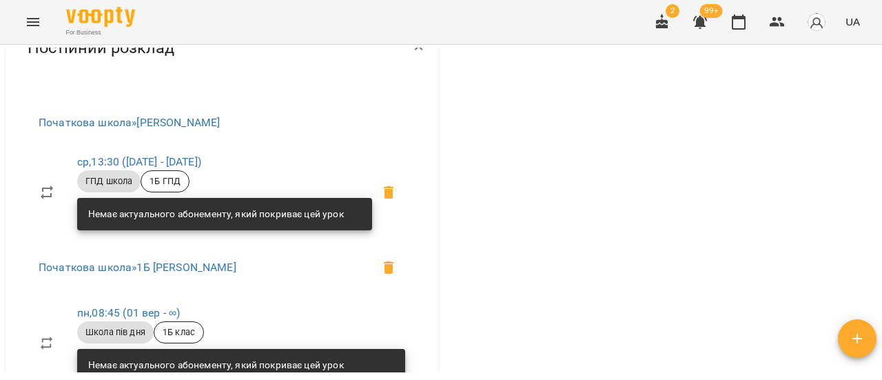
scroll to position [551, 0]
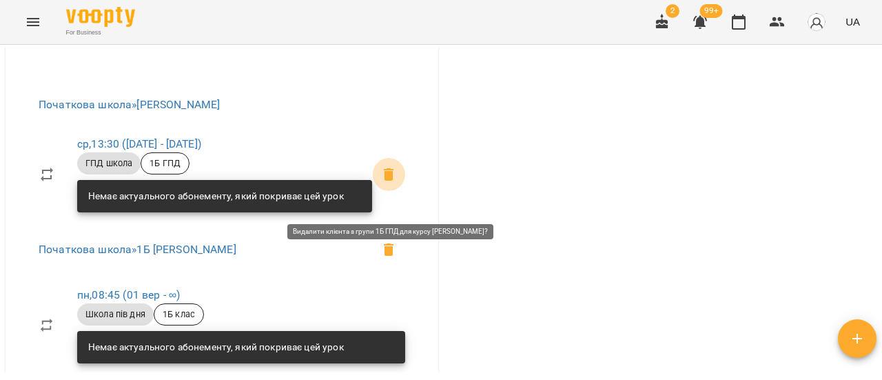
click at [384, 180] on icon at bounding box center [389, 174] width 10 height 12
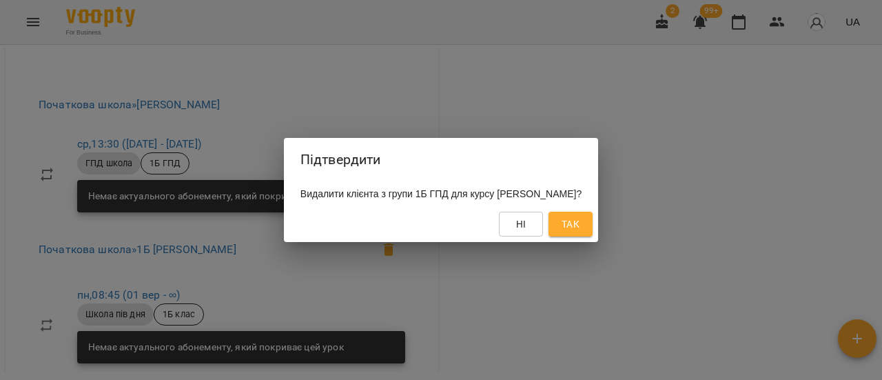
click at [490, 103] on div "Підтвердити Видалити клієнта з групи 1Б ГПД для курсу [PERSON_NAME]? Ні Так" at bounding box center [441, 190] width 882 height 380
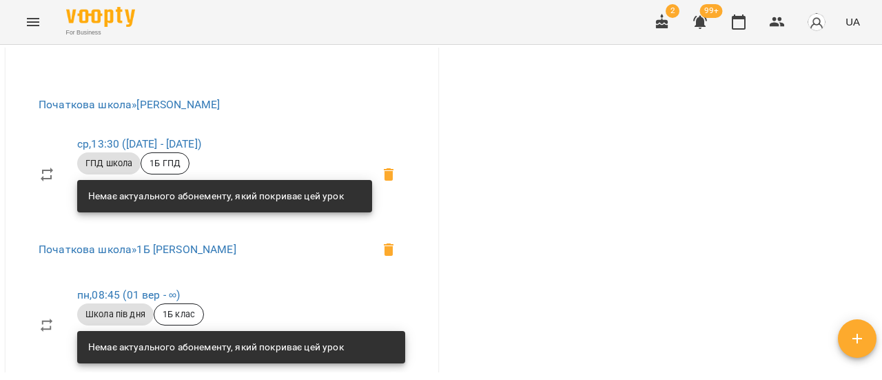
click at [163, 152] on span "ср , 13:30 ([DATE] - [DATE])" at bounding box center [224, 144] width 295 height 17
click at [164, 150] on link "ср , 13:30 ([DATE] - [DATE])" at bounding box center [139, 143] width 124 height 13
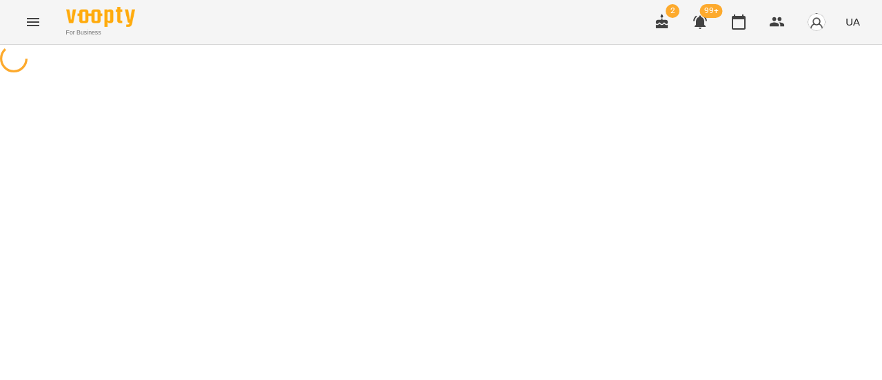
select select "*"
select select "*********"
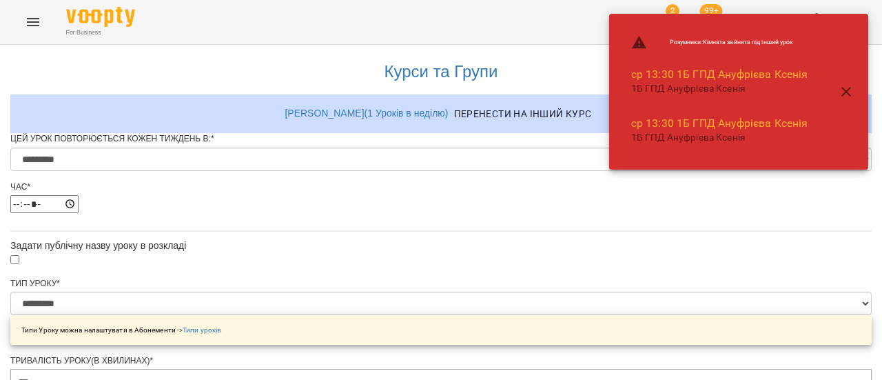
scroll to position [888, 0]
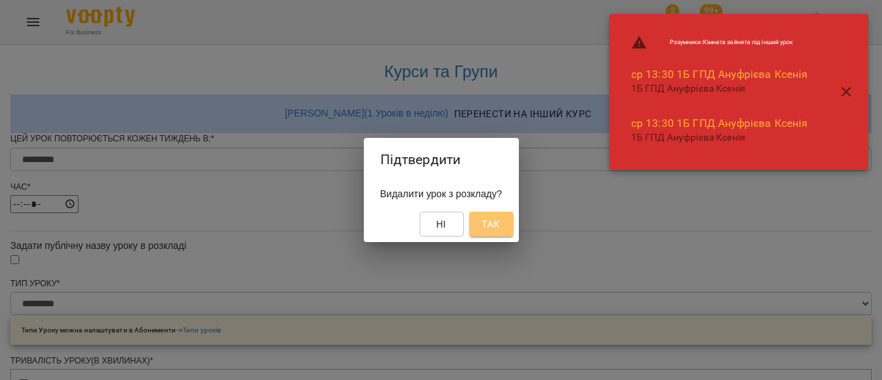
click at [502, 227] on span "Так" at bounding box center [491, 224] width 22 height 17
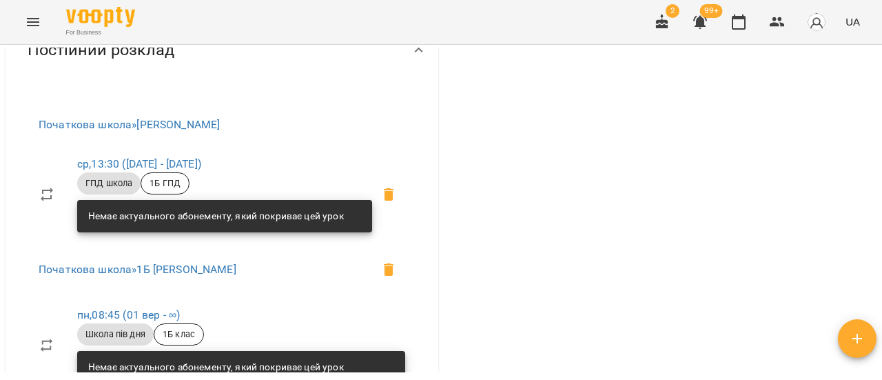
scroll to position [551, 0]
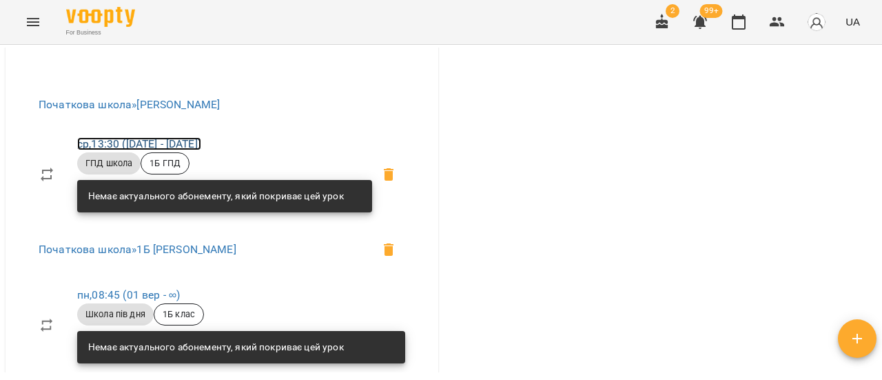
click at [197, 150] on link "ср , 13:30 ([DATE] - [DATE])" at bounding box center [139, 143] width 124 height 13
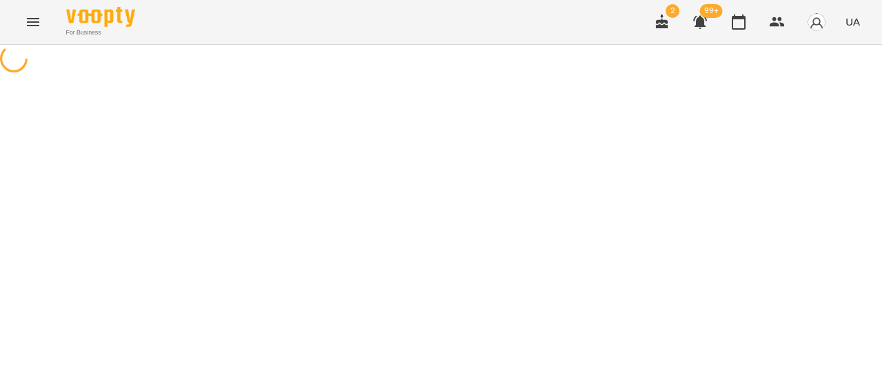
select select "*"
select select "*********"
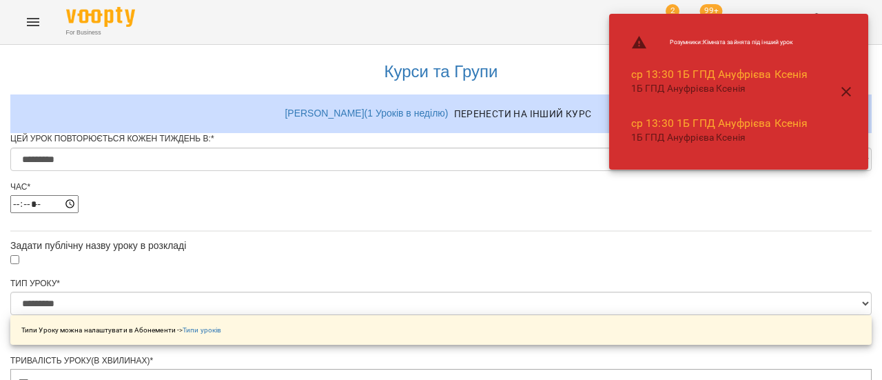
scroll to position [888, 0]
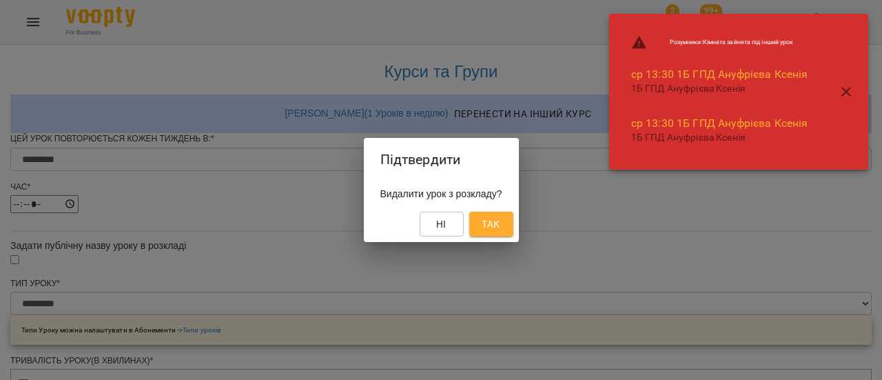
click at [511, 226] on button "Так" at bounding box center [491, 223] width 44 height 25
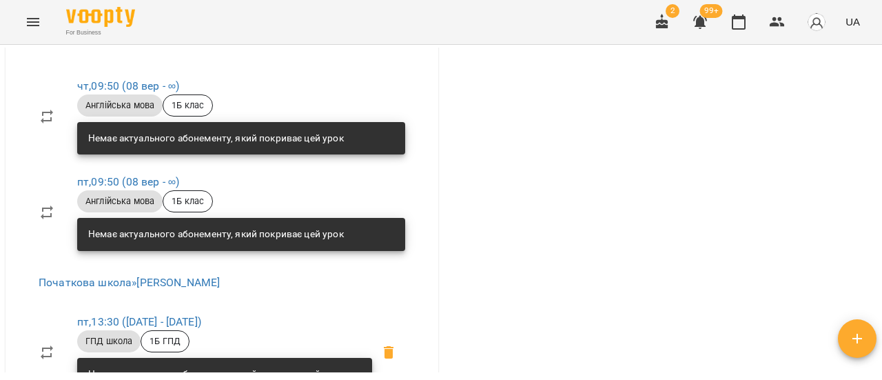
scroll to position [758, 0]
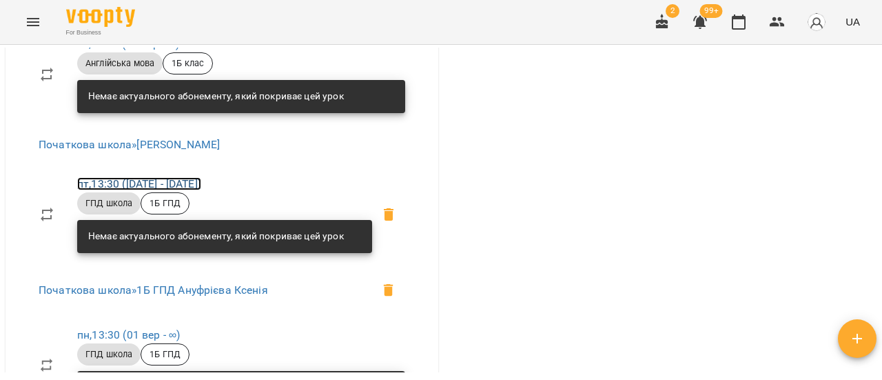
click at [201, 190] on link "пт , 13:30 ([DATE] - [DATE])" at bounding box center [139, 183] width 124 height 13
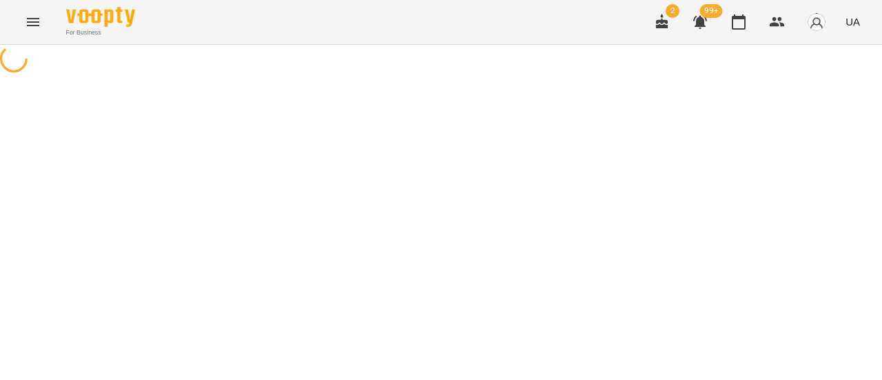
select select "*"
select select "*********"
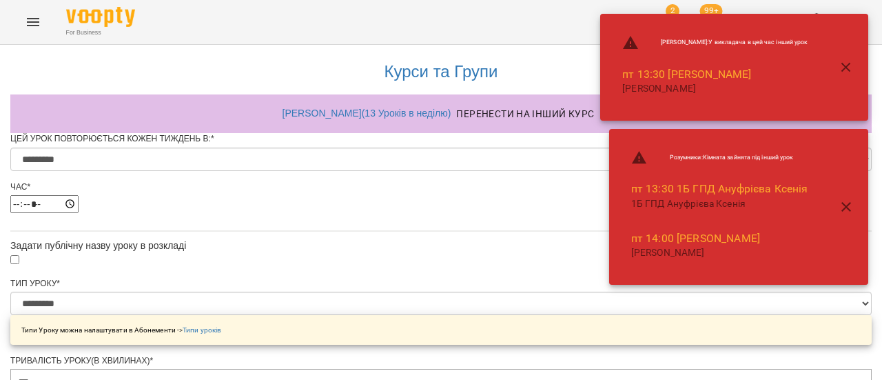
scroll to position [888, 0]
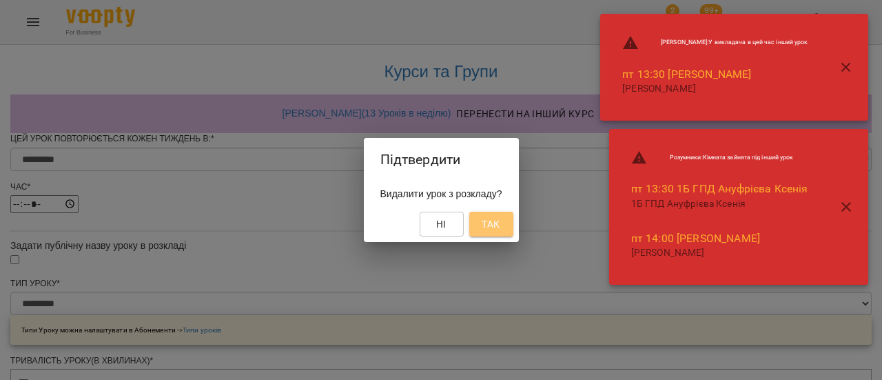
click at [497, 225] on span "Так" at bounding box center [490, 224] width 18 height 17
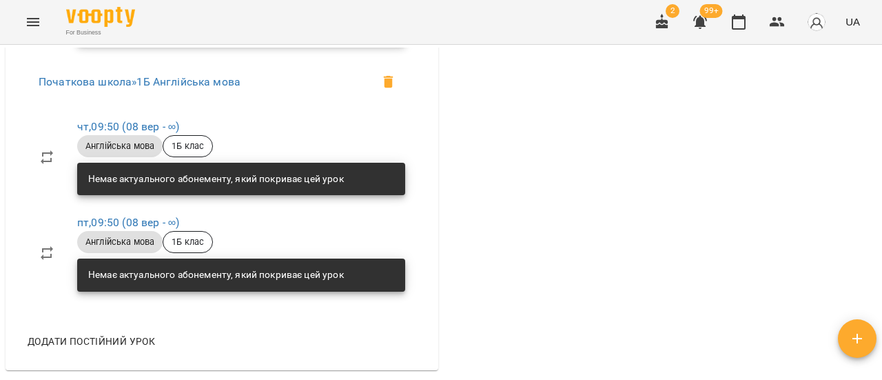
scroll to position [2480, 0]
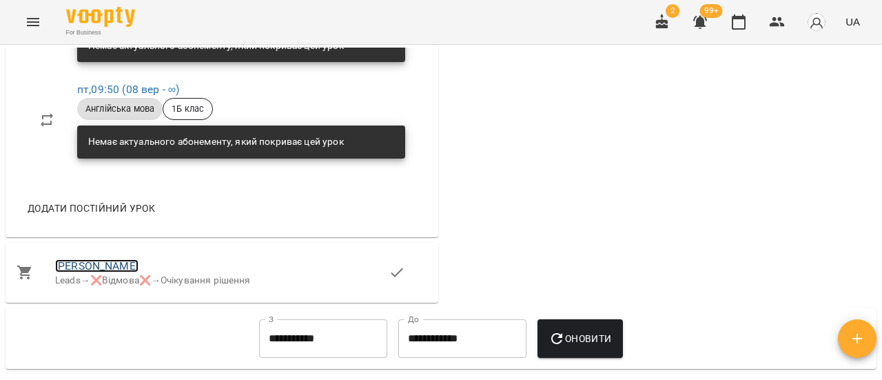
click at [138, 272] on link "[PERSON_NAME]" at bounding box center [96, 265] width 83 height 13
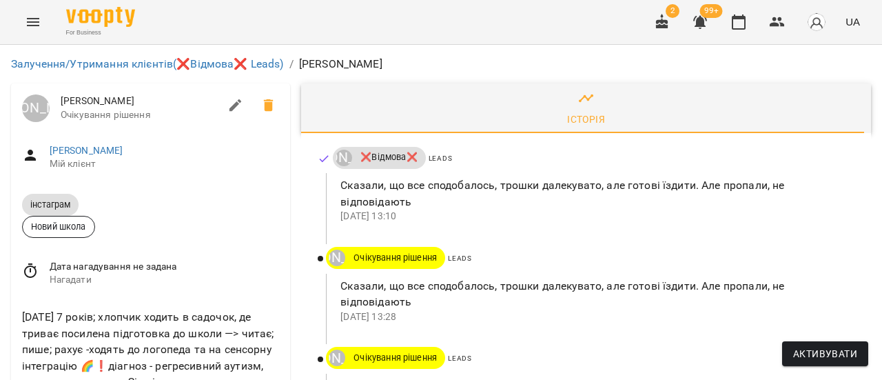
click at [34, 21] on icon "Menu" at bounding box center [33, 22] width 17 height 17
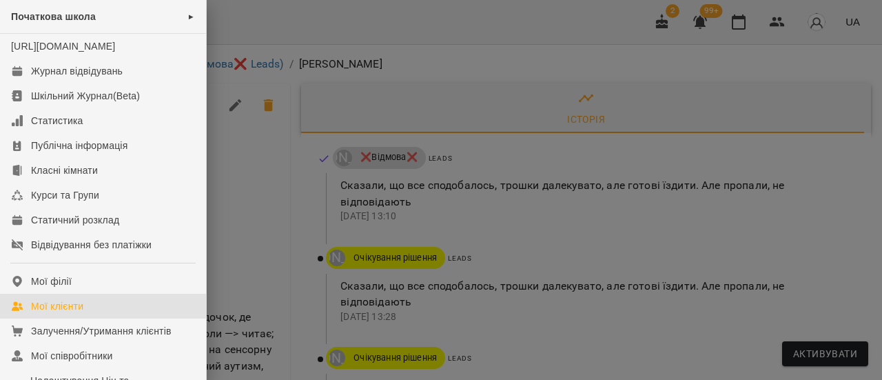
click at [63, 313] on div "Мої клієнти" at bounding box center [57, 306] width 52 height 14
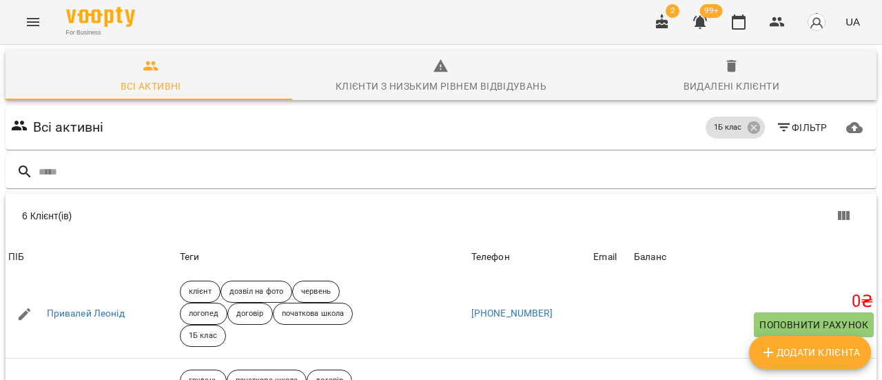
scroll to position [167, 0]
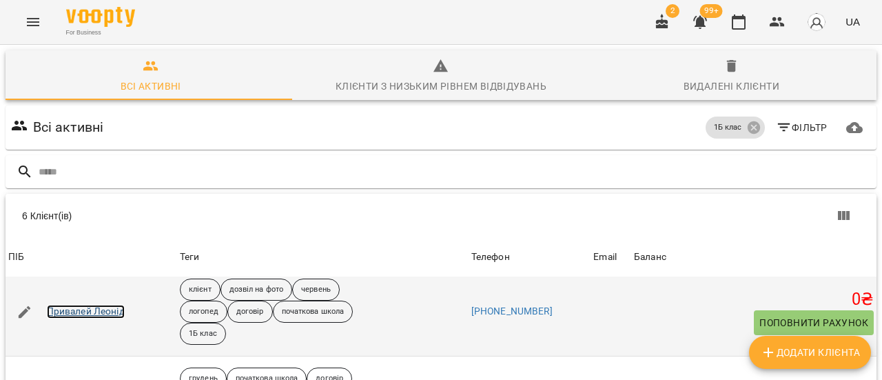
click at [102, 315] on link "Привалей Леонід" at bounding box center [86, 311] width 78 height 14
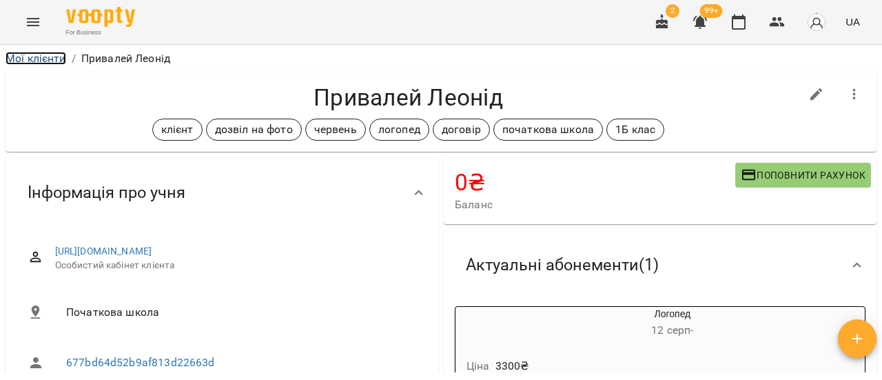
click at [41, 60] on link "Мої клієнти" at bounding box center [36, 58] width 61 height 13
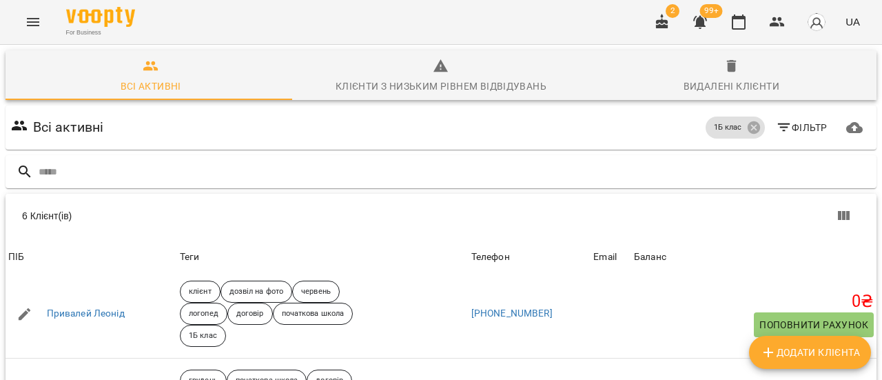
scroll to position [167, 0]
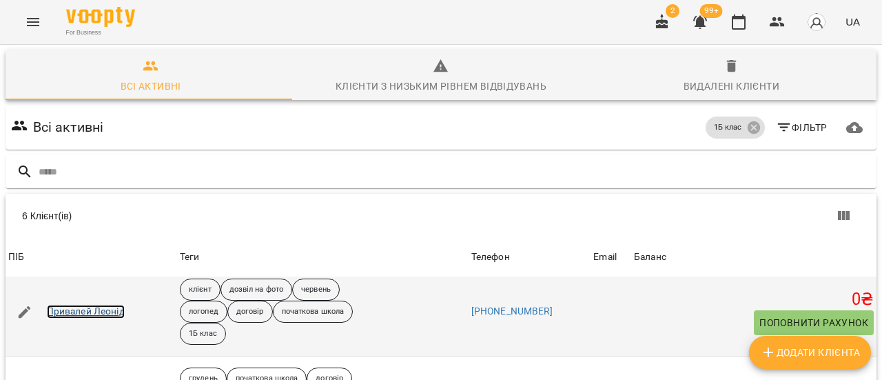
click at [99, 313] on link "Привалей Леонід" at bounding box center [86, 311] width 78 height 14
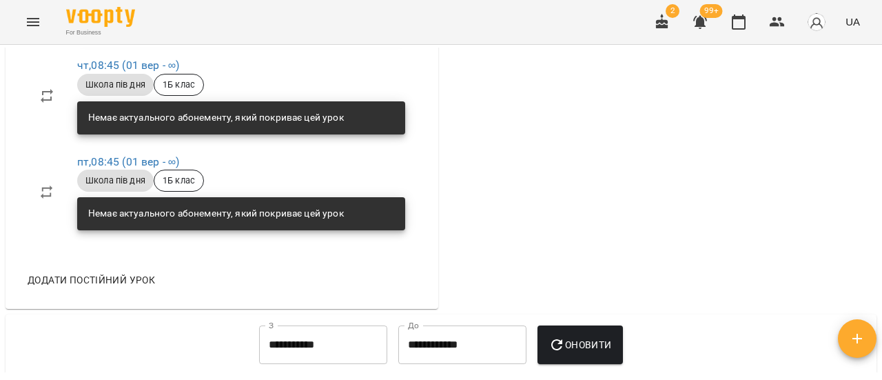
scroll to position [2204, 0]
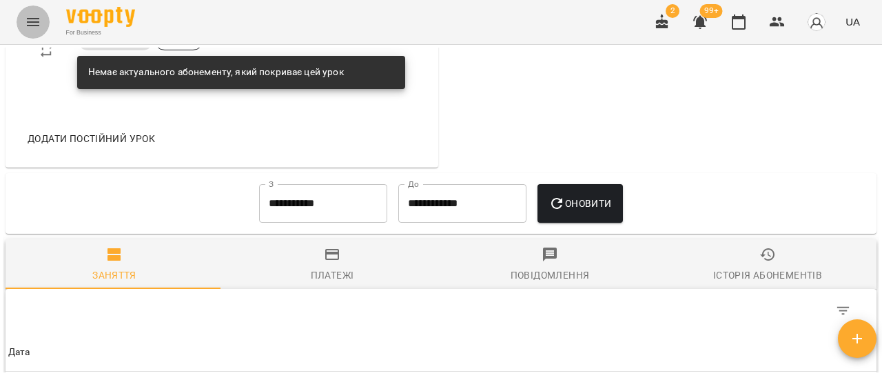
click at [38, 28] on icon "Menu" at bounding box center [33, 22] width 17 height 17
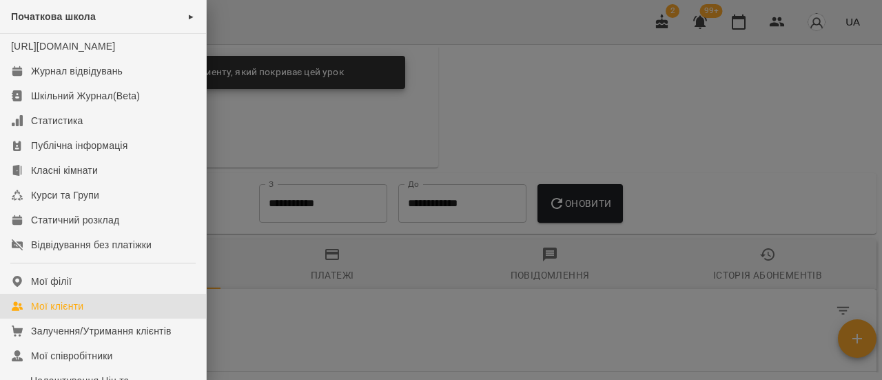
click at [66, 313] on div "Мої клієнти" at bounding box center [57, 306] width 52 height 14
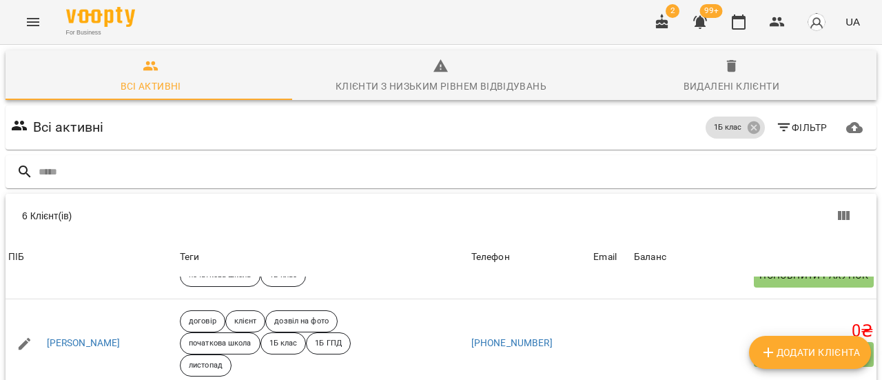
scroll to position [69, 0]
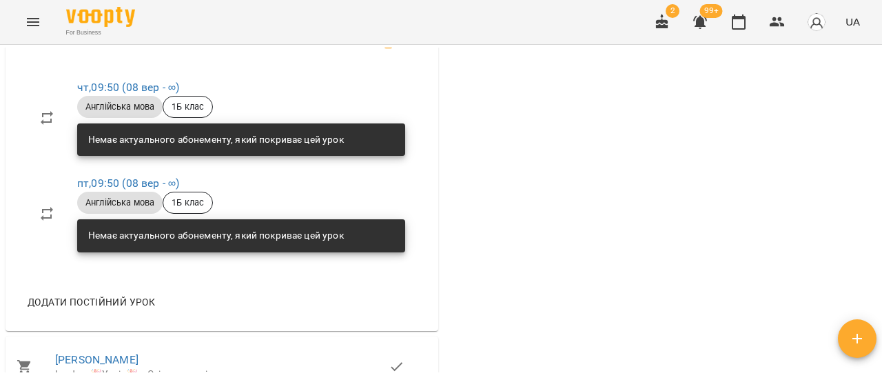
scroll to position [2962, 0]
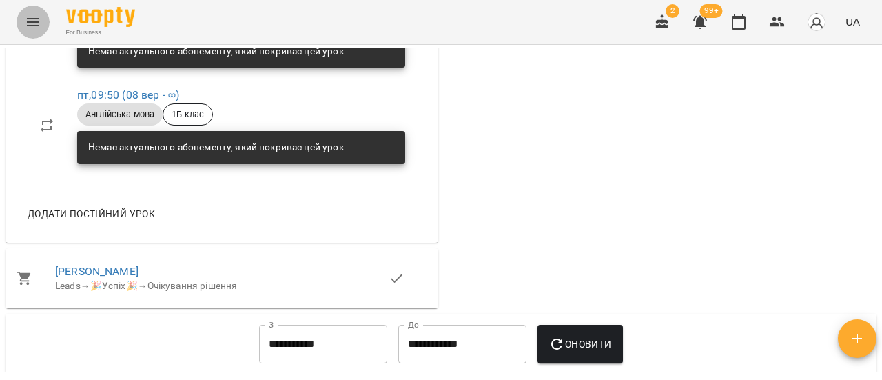
click at [33, 26] on icon "Menu" at bounding box center [33, 22] width 17 height 17
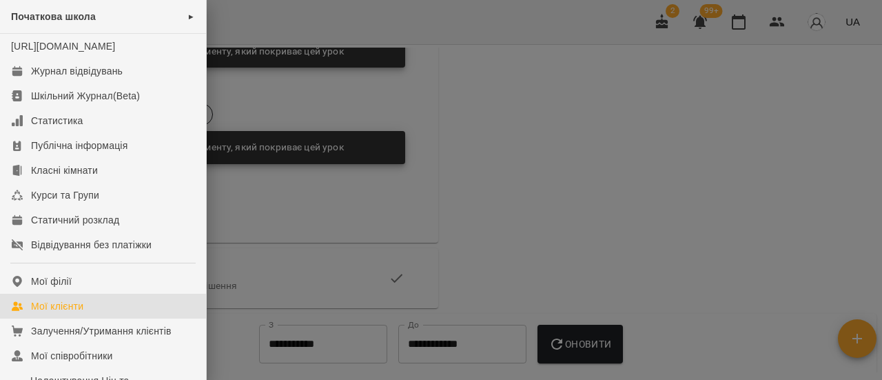
click at [68, 313] on div "Мої клієнти" at bounding box center [57, 306] width 52 height 14
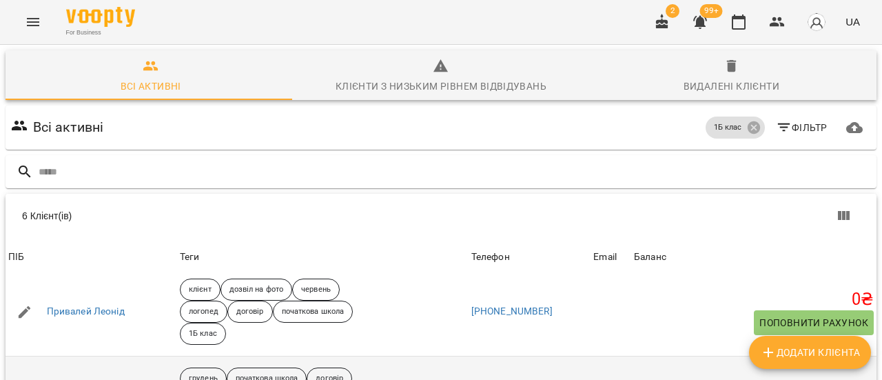
scroll to position [207, 0]
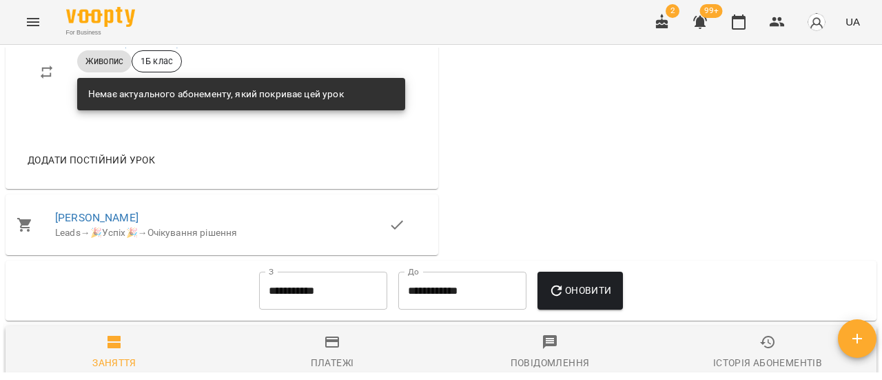
scroll to position [2411, 0]
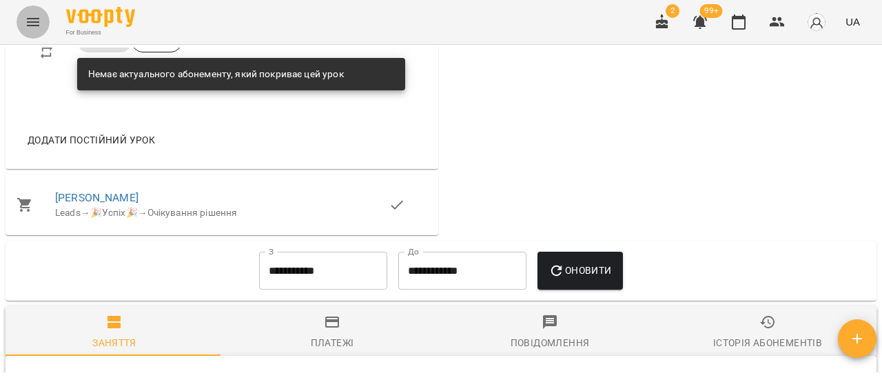
click at [34, 20] on icon "Menu" at bounding box center [33, 22] width 17 height 17
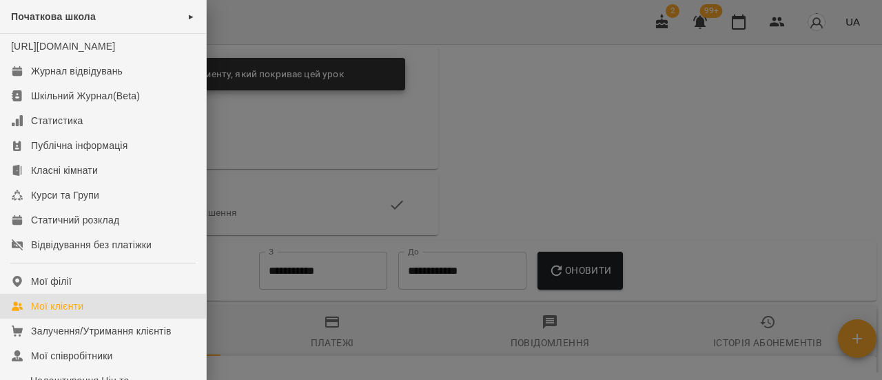
click at [68, 313] on div "Мої клієнти" at bounding box center [57, 306] width 52 height 14
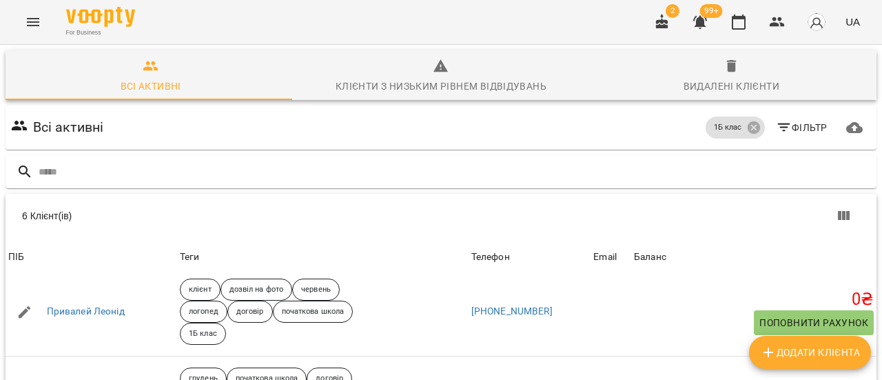
scroll to position [231, 0]
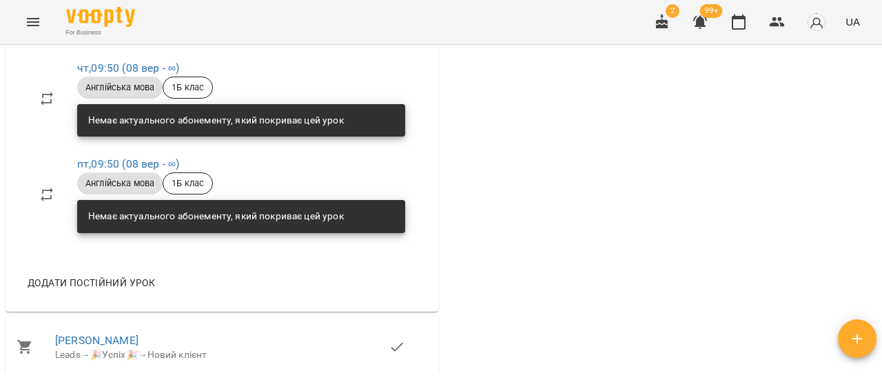
scroll to position [2411, 0]
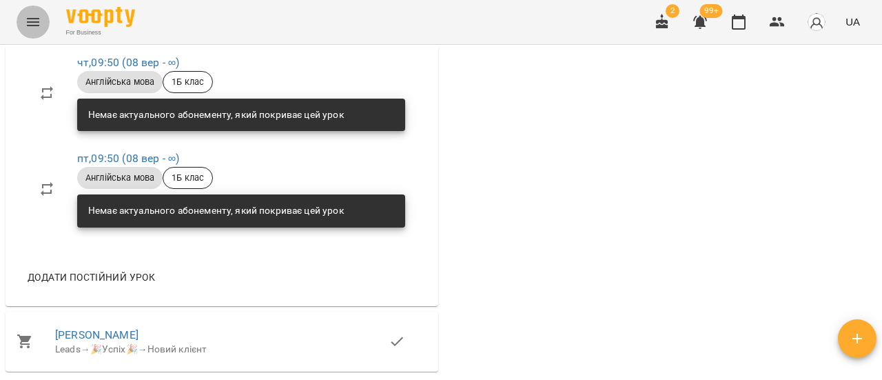
click at [25, 25] on icon "Menu" at bounding box center [33, 22] width 17 height 17
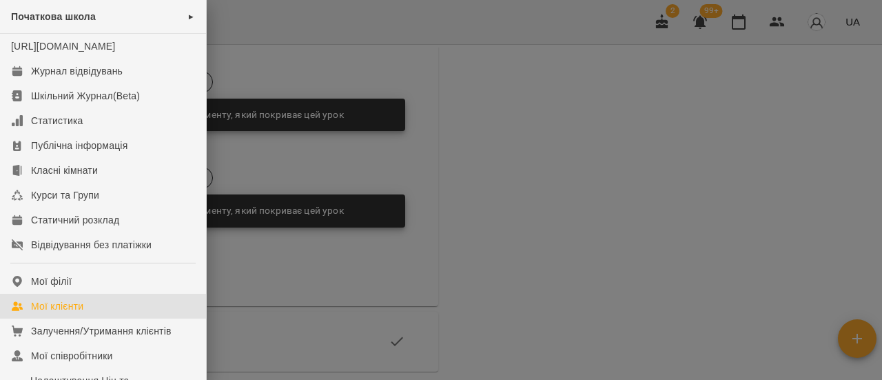
click at [63, 313] on div "Мої клієнти" at bounding box center [57, 306] width 52 height 14
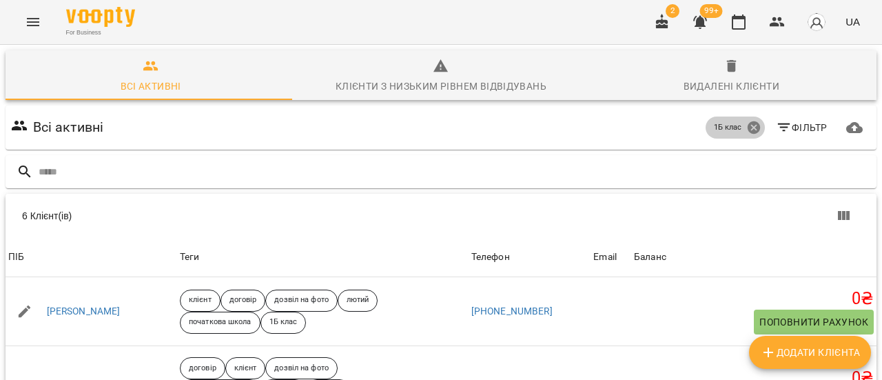
click at [746, 121] on icon at bounding box center [753, 127] width 15 height 15
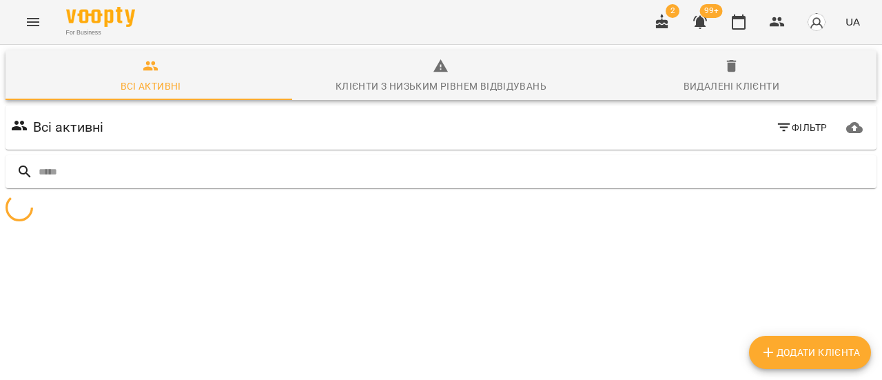
click at [803, 129] on span "Фільтр" at bounding box center [802, 127] width 52 height 17
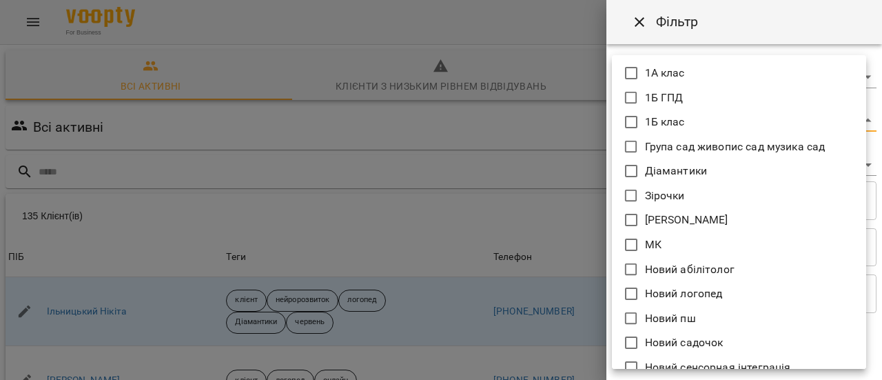
click at [862, 121] on body "For Business 2 99+ UA Всі активні Клієнти з низьким рівнем відвідувань Видалені…" at bounding box center [441, 358] width 882 height 717
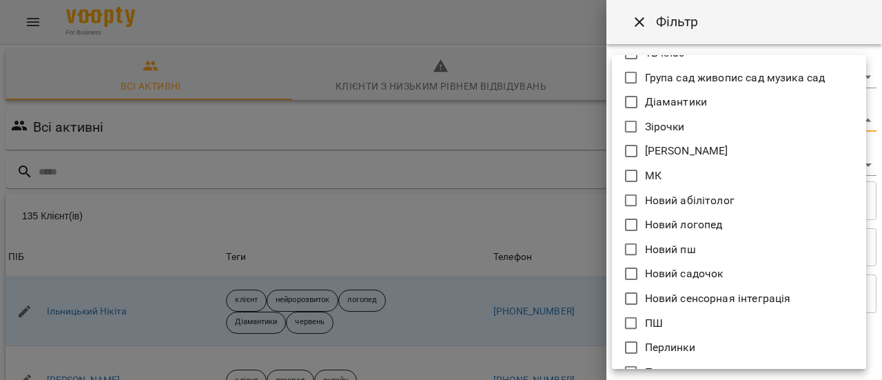
scroll to position [138, 0]
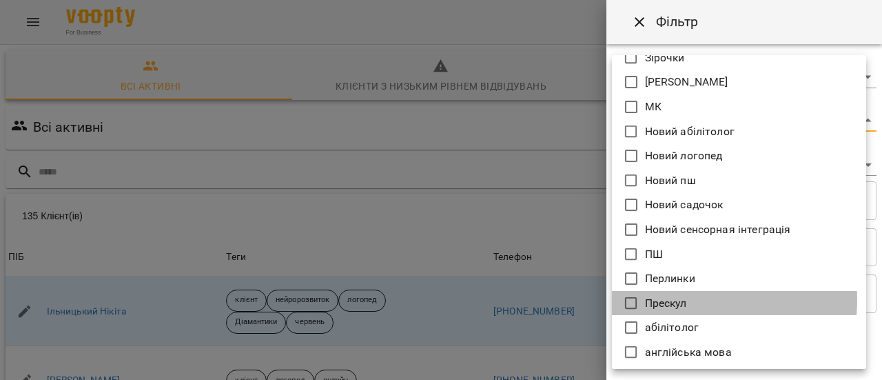
click at [678, 300] on p "Прескул" at bounding box center [666, 303] width 42 height 17
type input "*******"
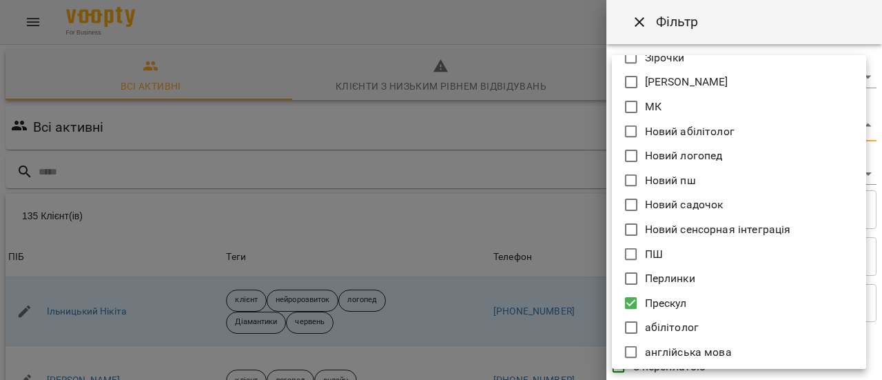
drag, startPoint x: 562, startPoint y: 123, endPoint x: 667, endPoint y: 203, distance: 131.3
click at [564, 123] on div at bounding box center [441, 190] width 882 height 380
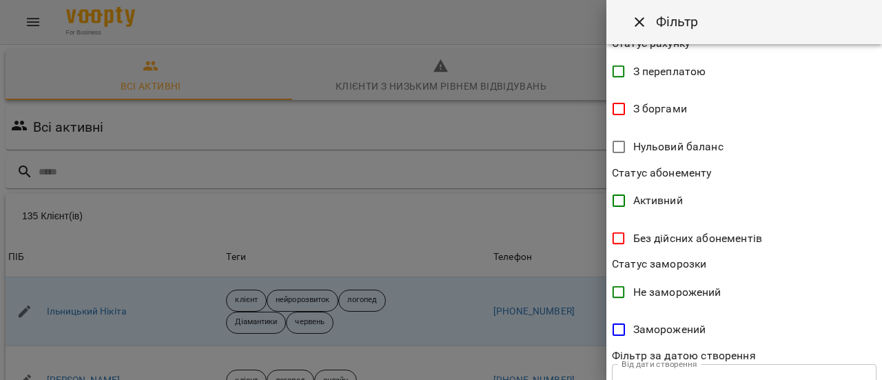
scroll to position [396, 0]
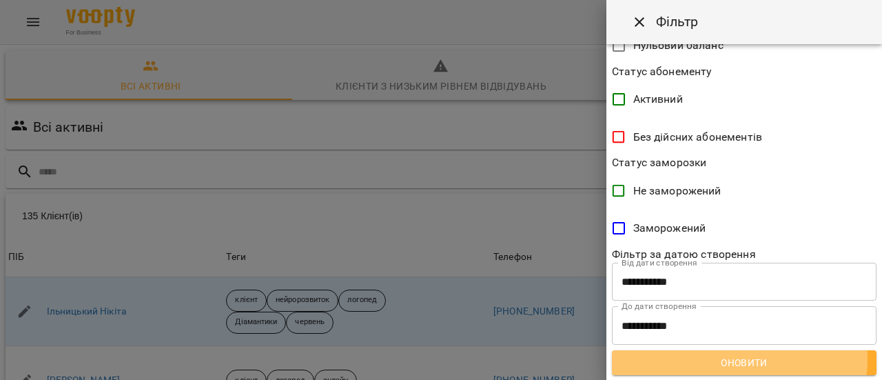
click at [727, 359] on span "Оновити" at bounding box center [744, 362] width 242 height 17
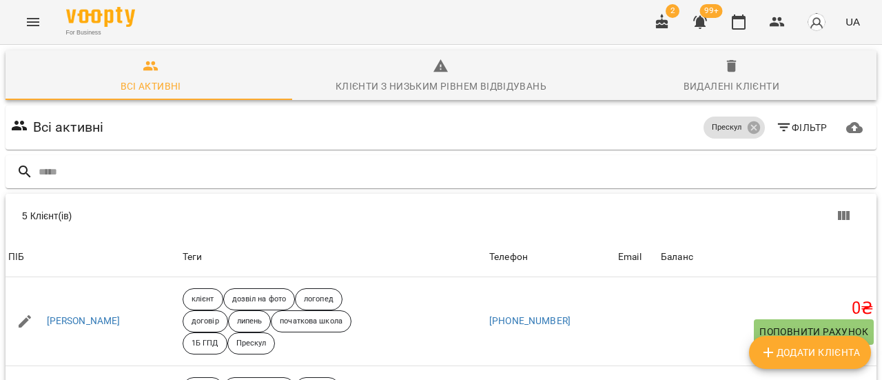
scroll to position [138, 0]
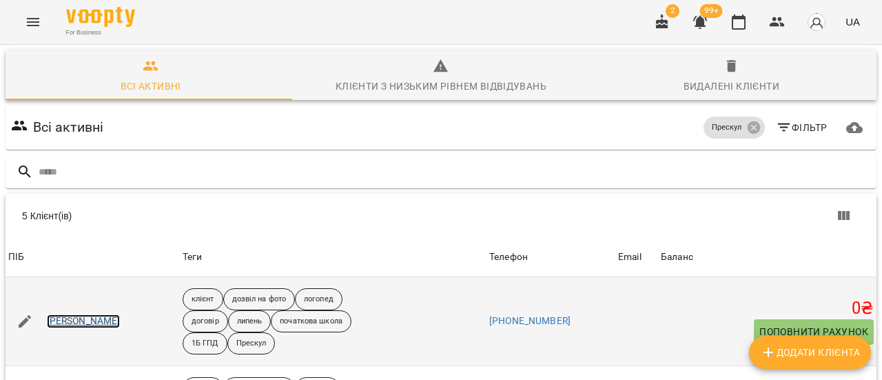
click at [74, 314] on link "[PERSON_NAME]" at bounding box center [84, 321] width 74 height 14
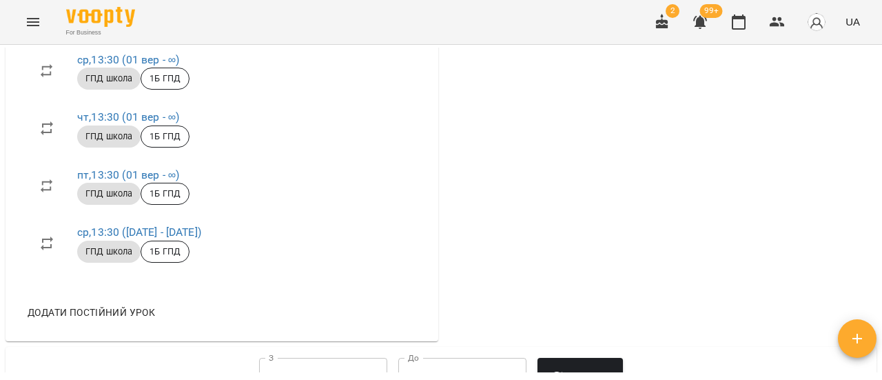
scroll to position [1860, 0]
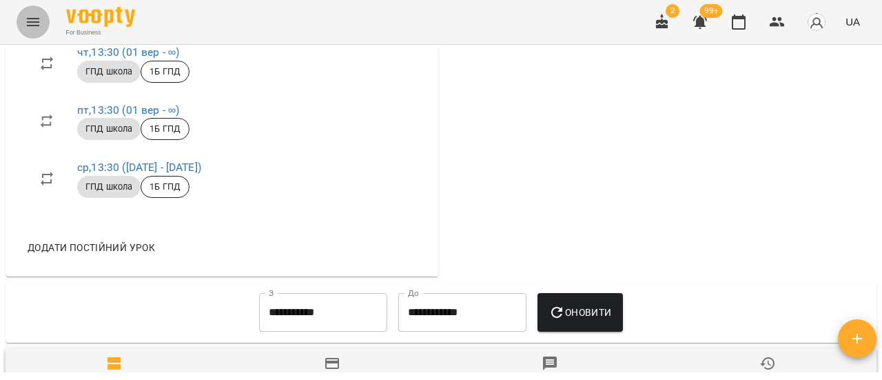
click at [23, 17] on button "Menu" at bounding box center [33, 22] width 33 height 33
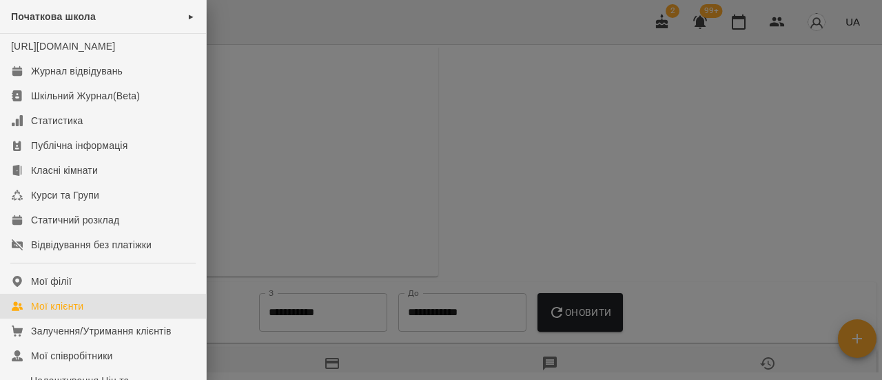
click at [59, 313] on div "Мої клієнти" at bounding box center [57, 306] width 52 height 14
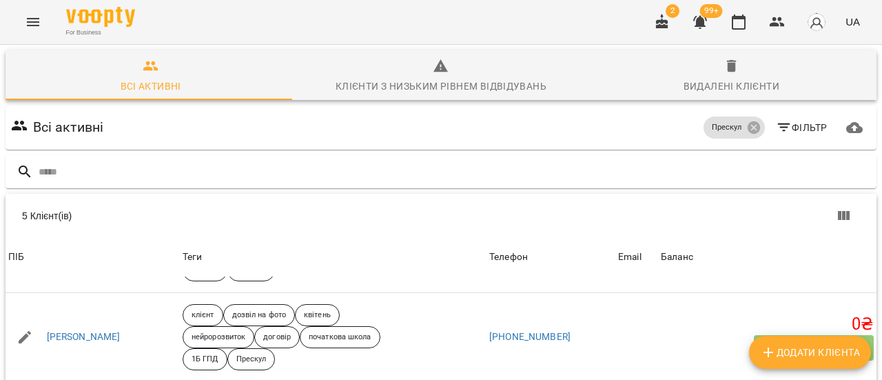
scroll to position [118, 0]
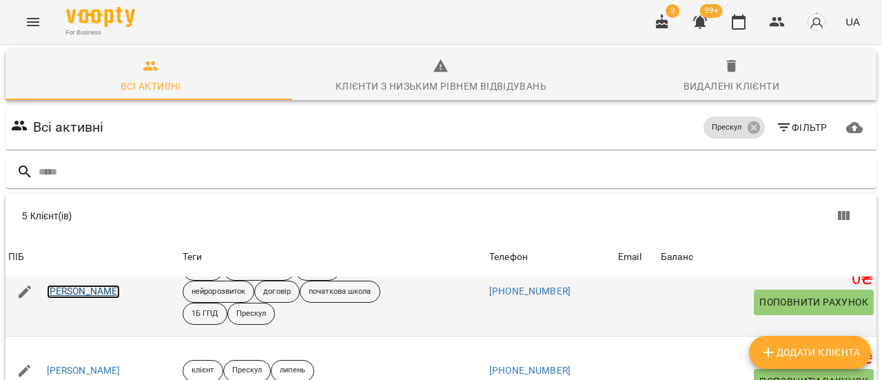
click at [99, 290] on link "[PERSON_NAME]" at bounding box center [84, 291] width 74 height 14
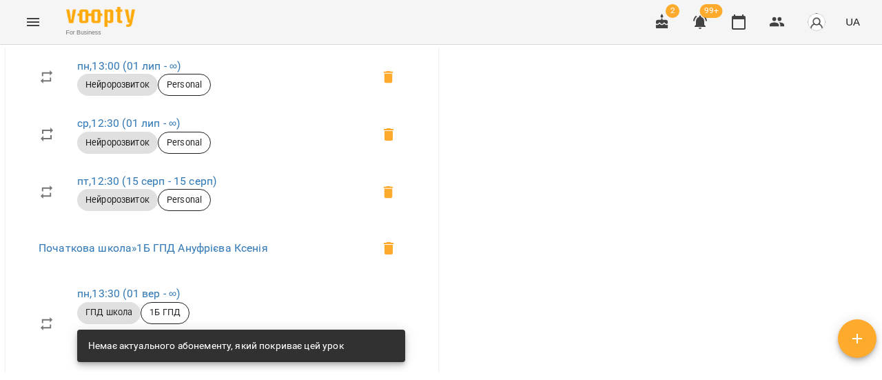
scroll to position [1171, 0]
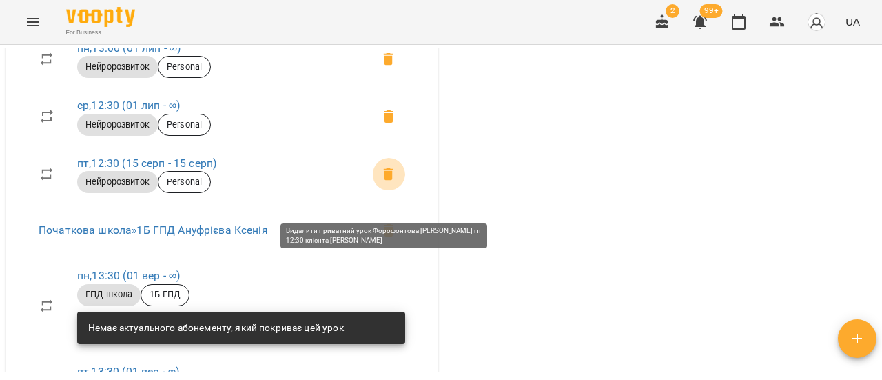
click at [384, 180] on icon at bounding box center [389, 174] width 10 height 12
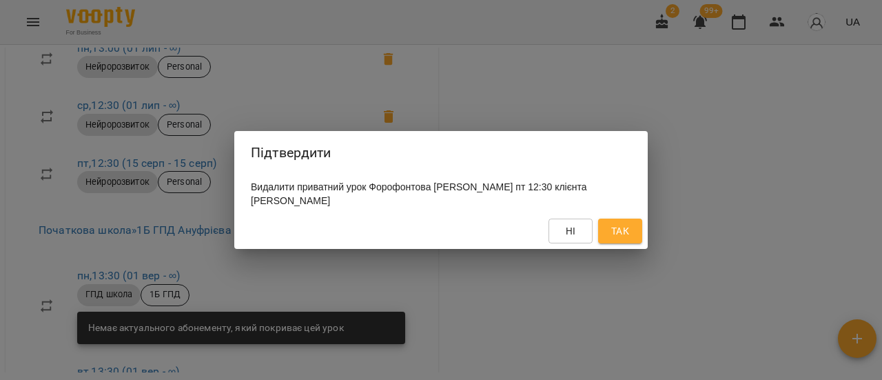
click at [635, 232] on button "Так" at bounding box center [620, 230] width 44 height 25
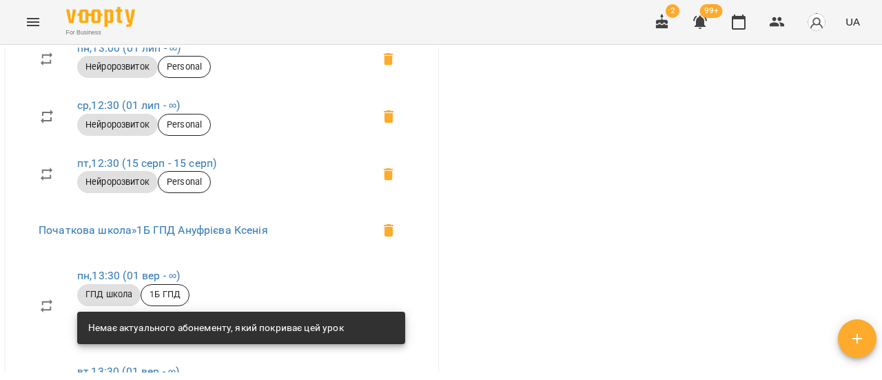
click at [388, 183] on icon at bounding box center [388, 174] width 17 height 17
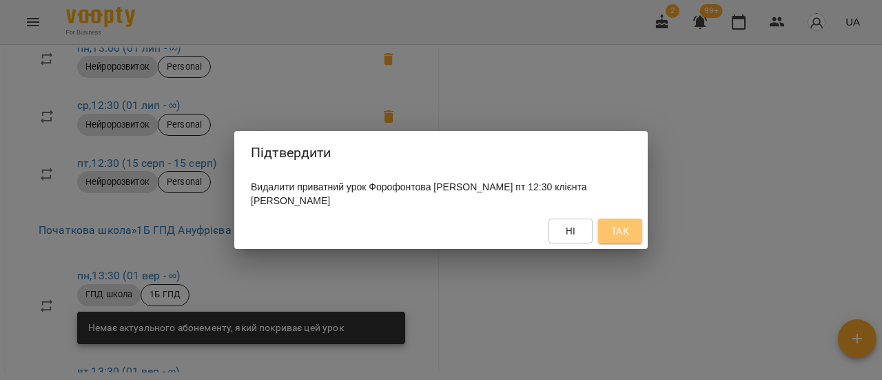
drag, startPoint x: 622, startPoint y: 234, endPoint x: 543, endPoint y: 211, distance: 81.7
click at [623, 234] on span "Так" at bounding box center [620, 230] width 18 height 17
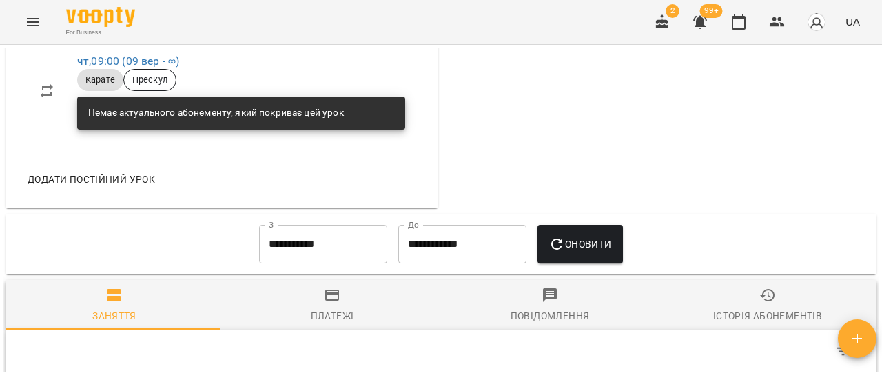
scroll to position [2549, 0]
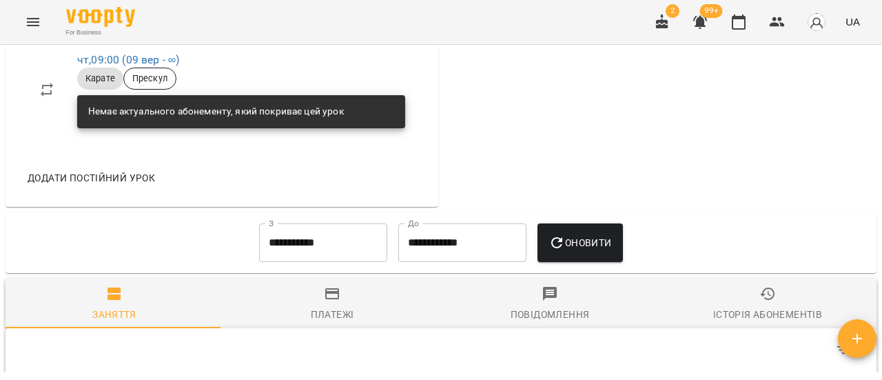
click at [42, 24] on button "Menu" at bounding box center [33, 22] width 33 height 33
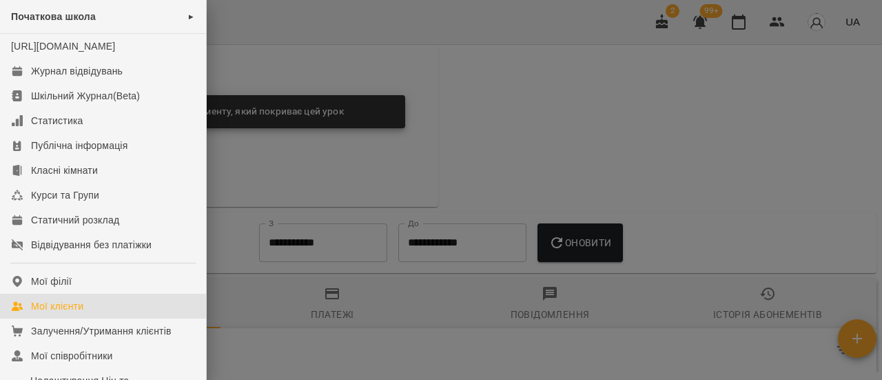
click at [75, 313] on div "Мої клієнти" at bounding box center [57, 306] width 52 height 14
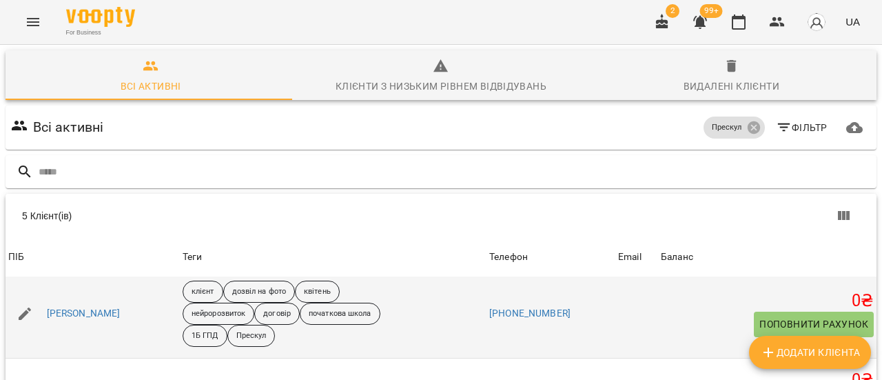
scroll to position [118, 0]
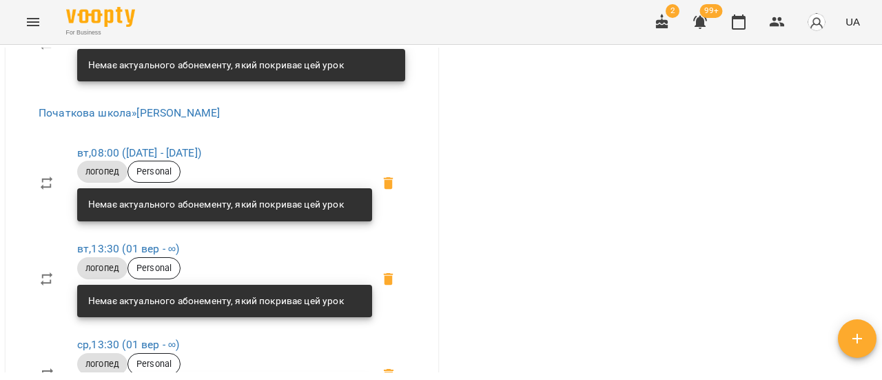
scroll to position [895, 0]
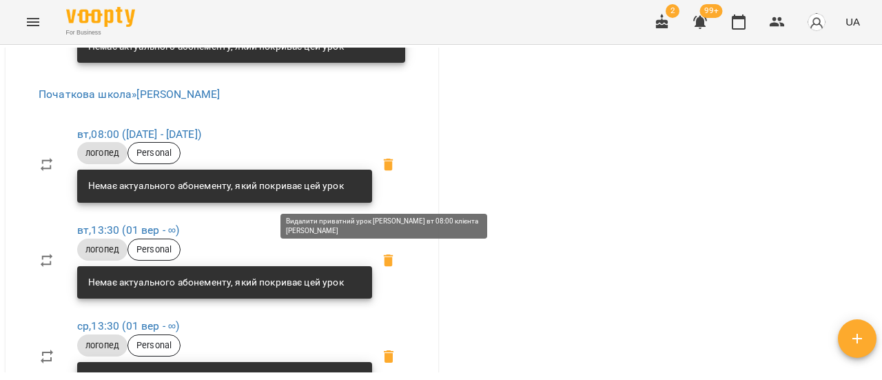
click at [384, 171] on icon at bounding box center [389, 164] width 10 height 12
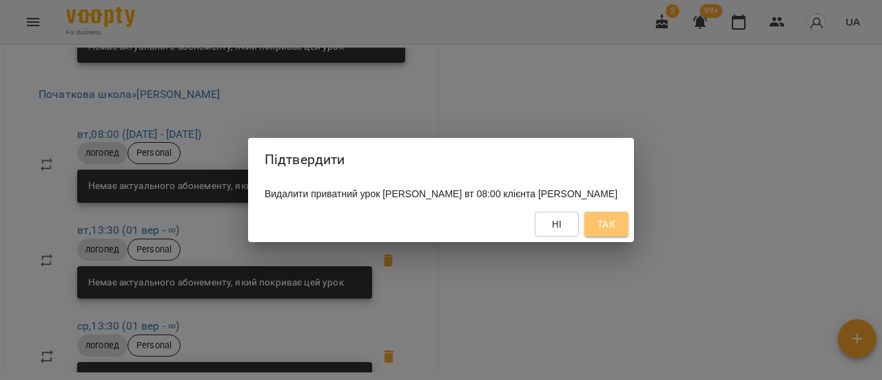
click at [615, 232] on span "Так" at bounding box center [606, 224] width 18 height 17
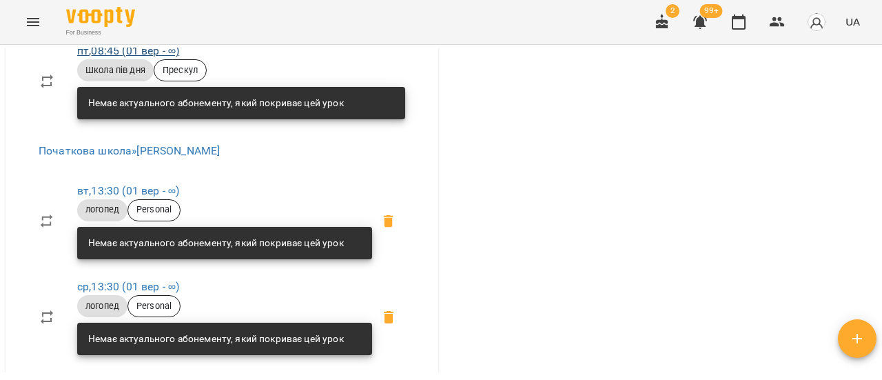
scroll to position [1515, 0]
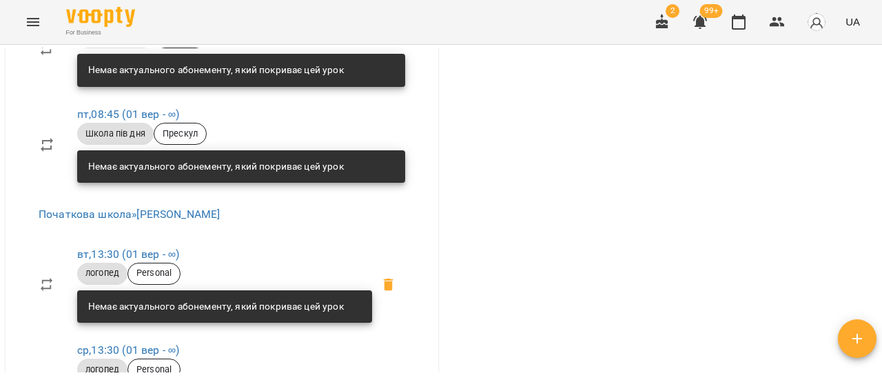
click at [34, 20] on icon "Menu" at bounding box center [33, 22] width 17 height 17
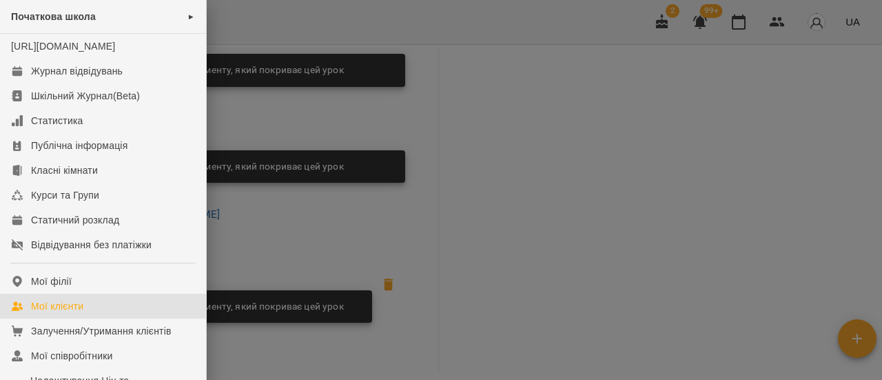
click at [58, 313] on div "Мої клієнти" at bounding box center [57, 306] width 52 height 14
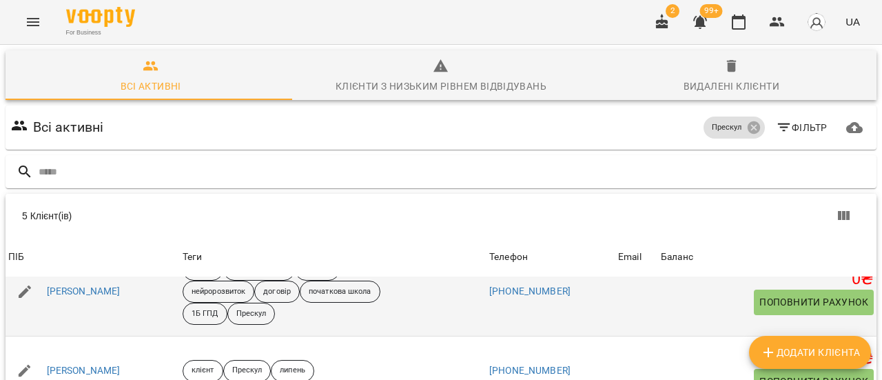
scroll to position [231, 0]
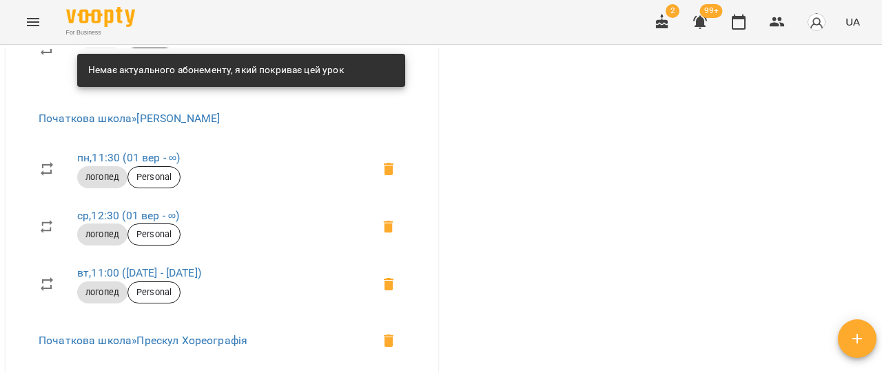
scroll to position [895, 0]
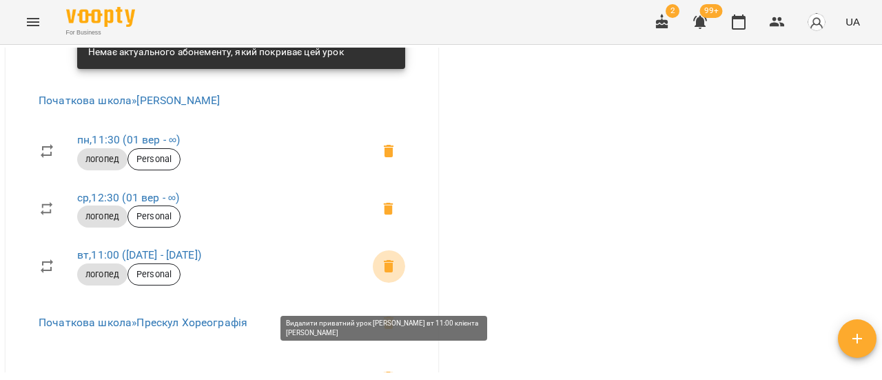
click at [386, 272] on icon at bounding box center [389, 266] width 10 height 12
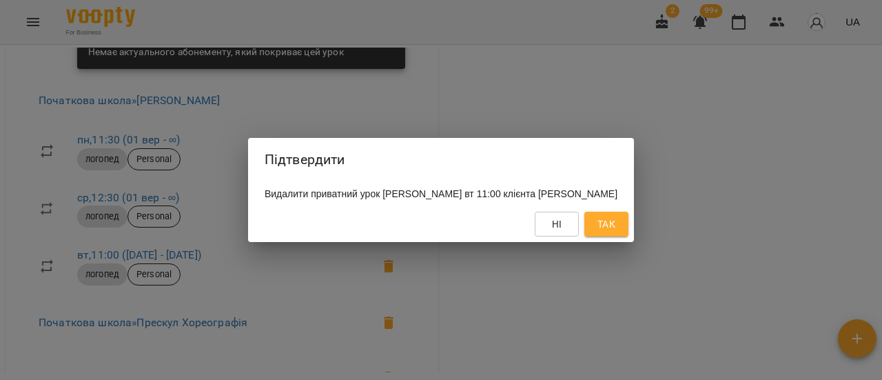
click at [628, 234] on button "Так" at bounding box center [606, 223] width 44 height 25
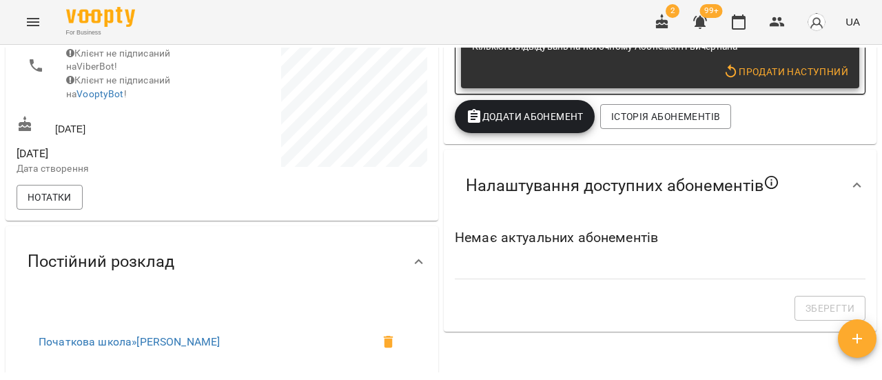
scroll to position [69, 0]
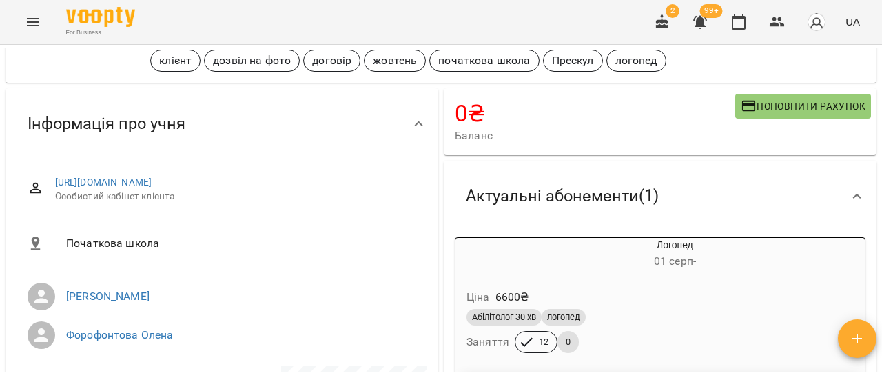
click at [39, 28] on icon "Menu" at bounding box center [33, 22] width 17 height 17
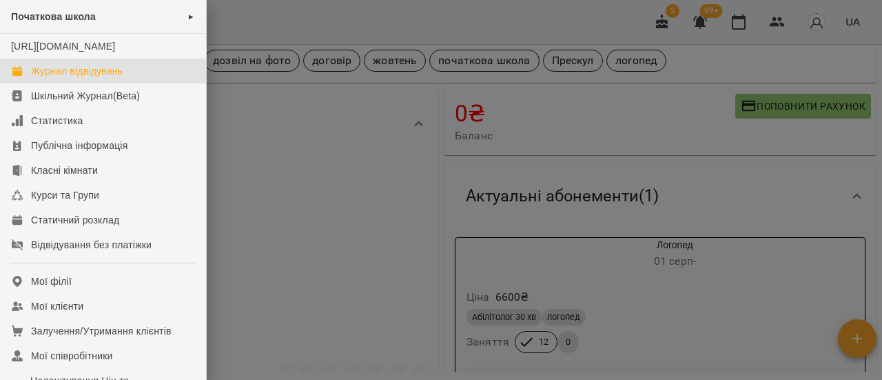
click at [82, 78] on div "Журнал відвідувань" at bounding box center [77, 71] width 92 height 14
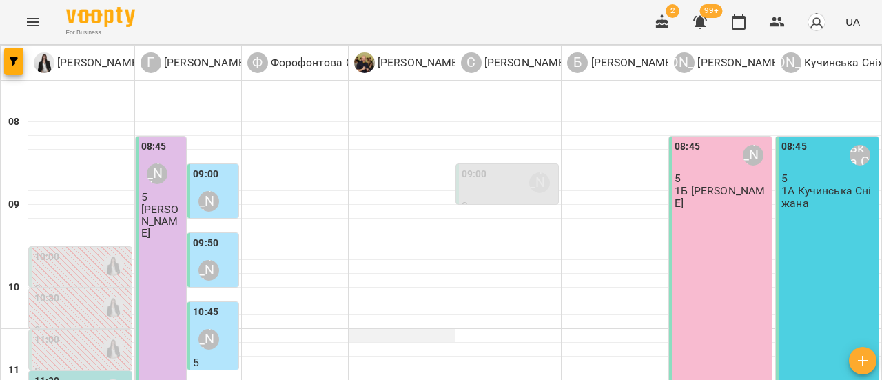
scroll to position [138, 0]
